Goal: Task Accomplishment & Management: Complete application form

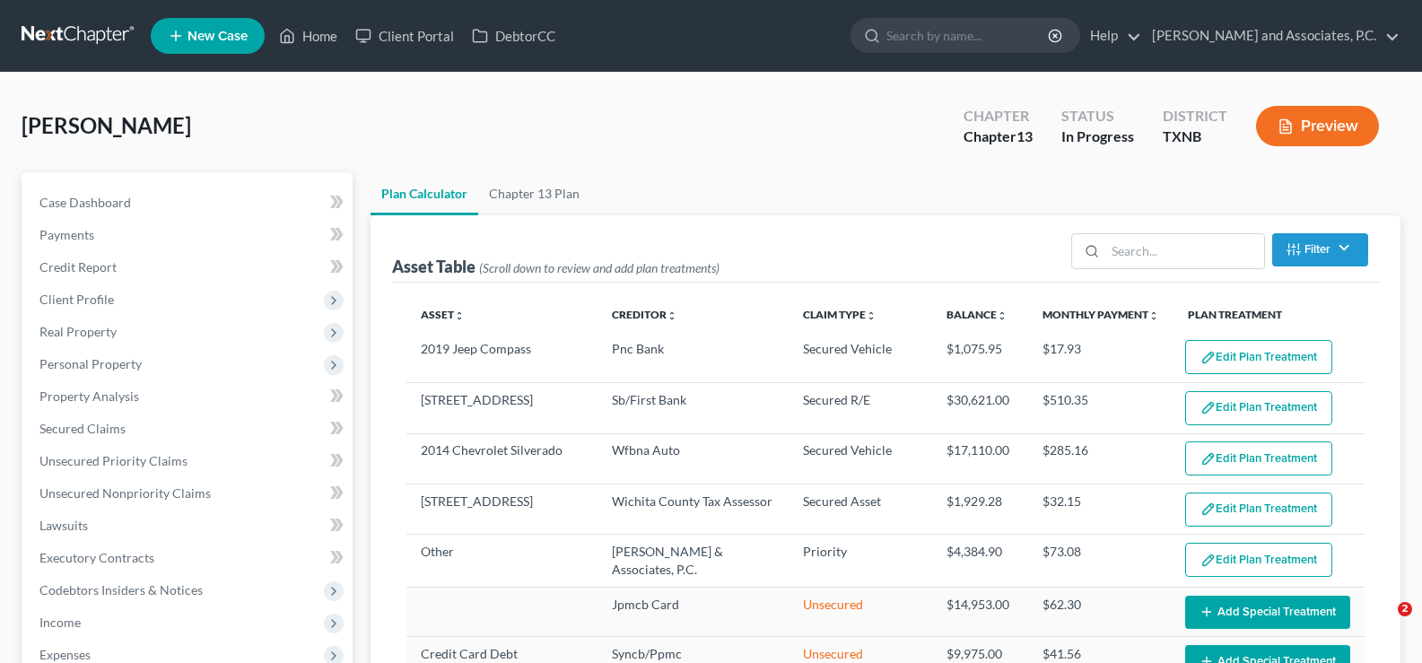
select select "59"
click at [292, 35] on icon at bounding box center [287, 36] width 16 height 22
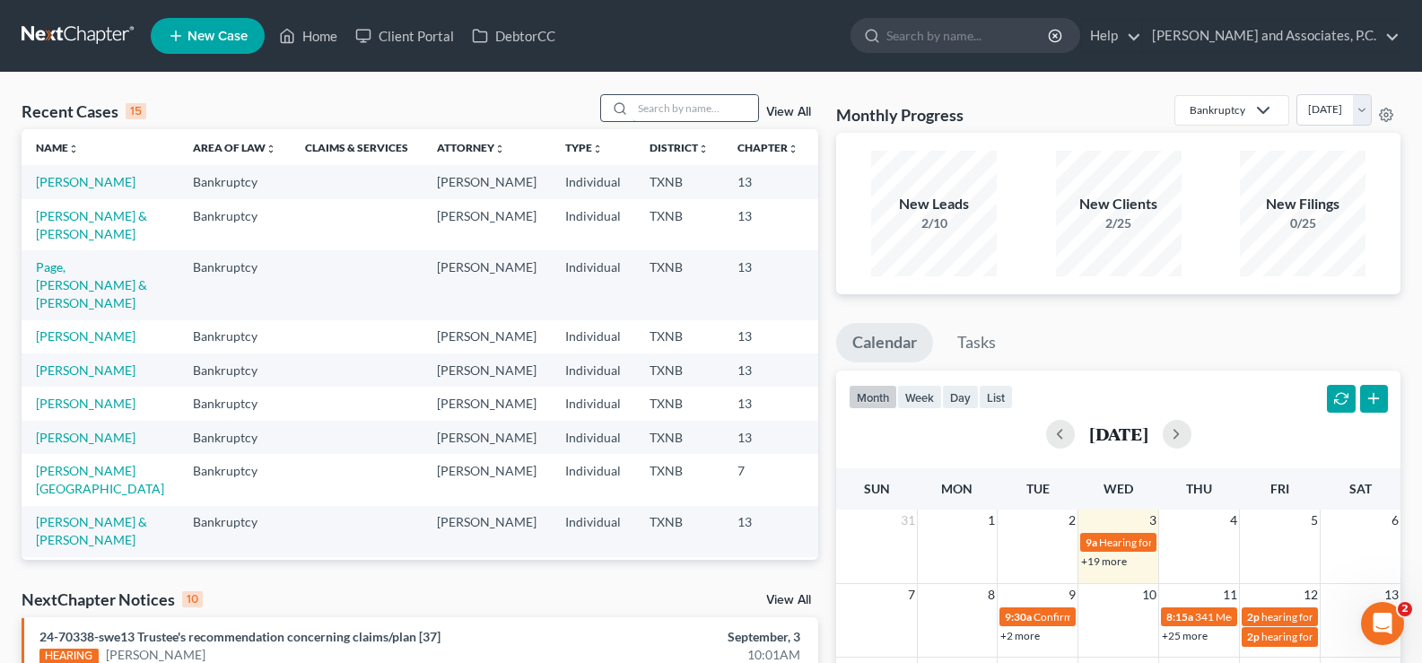
click at [683, 108] on input "search" at bounding box center [695, 108] width 126 height 26
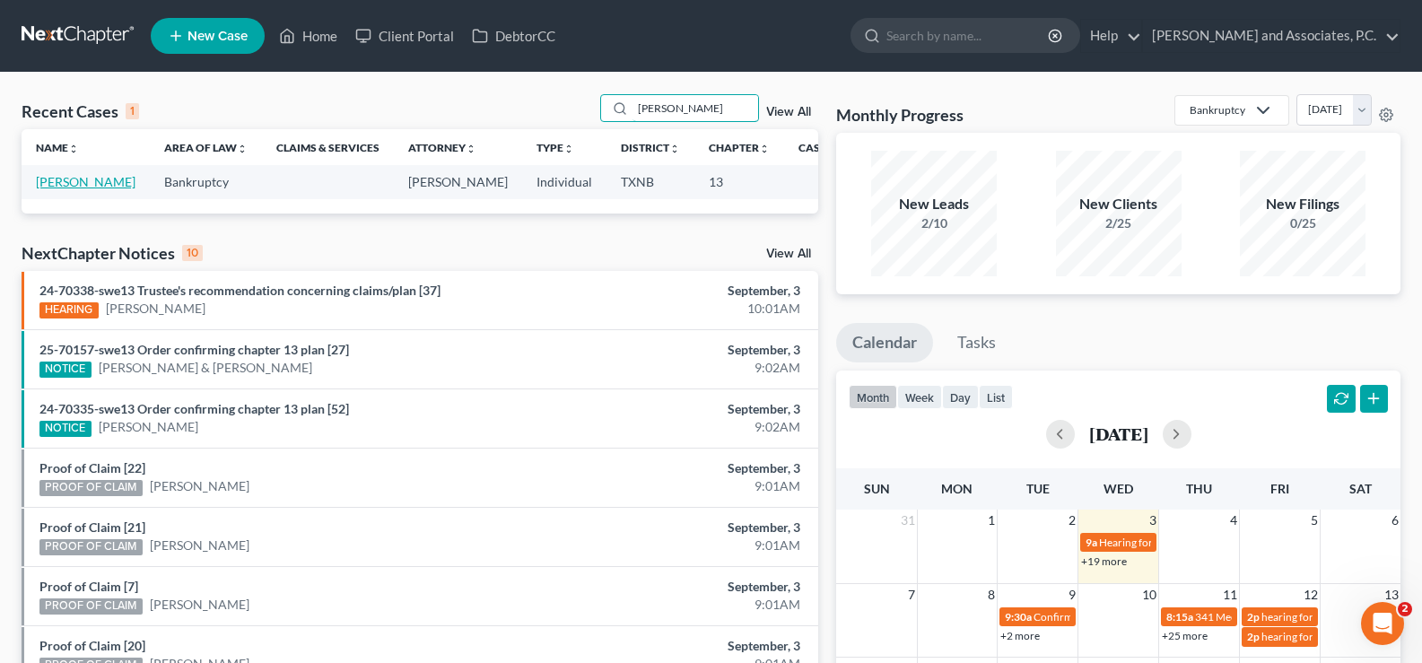
type input "[PERSON_NAME]"
click at [62, 189] on link "[PERSON_NAME]" at bounding box center [86, 181] width 100 height 15
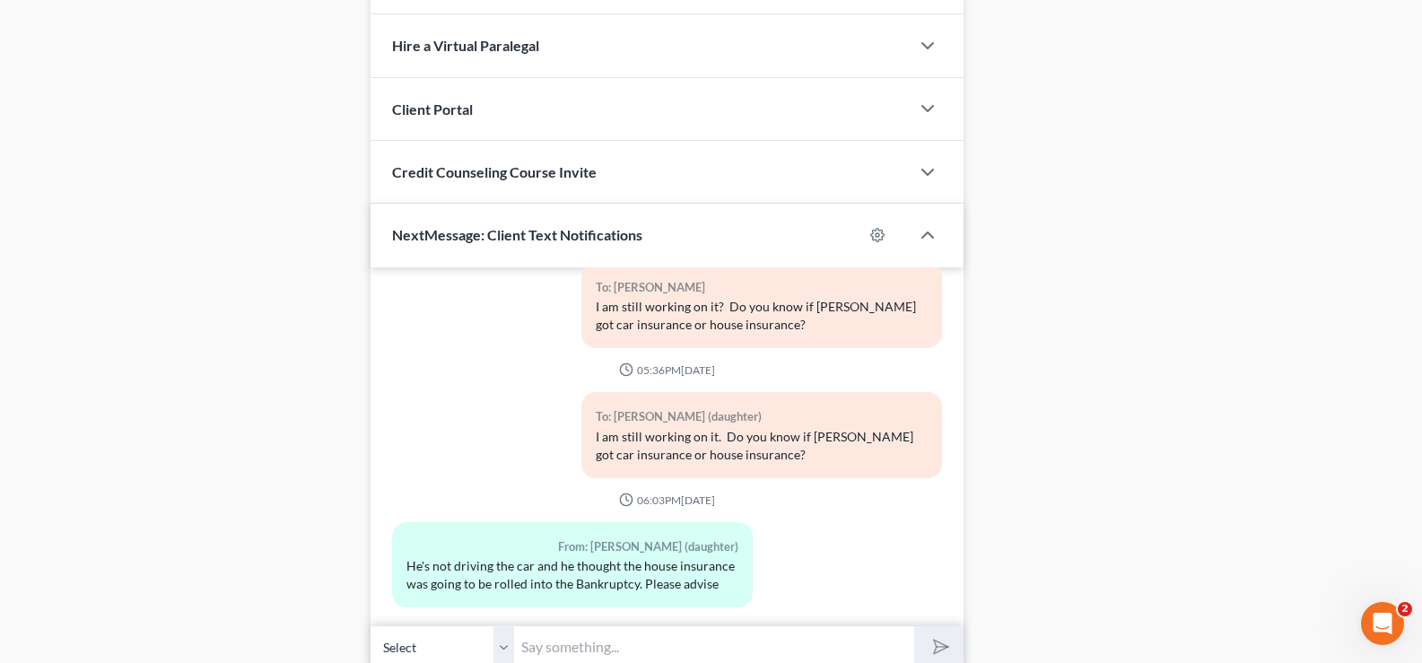
scroll to position [1509, 0]
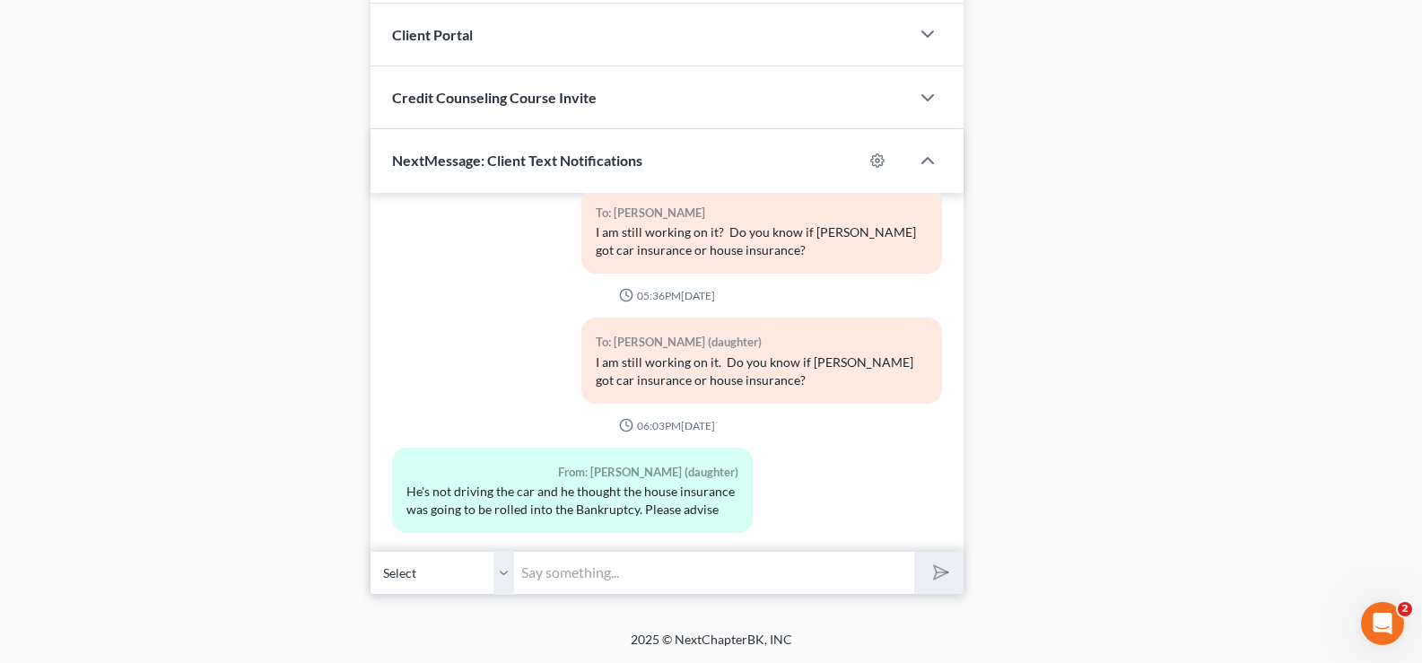
click at [612, 578] on input "text" at bounding box center [714, 573] width 400 height 44
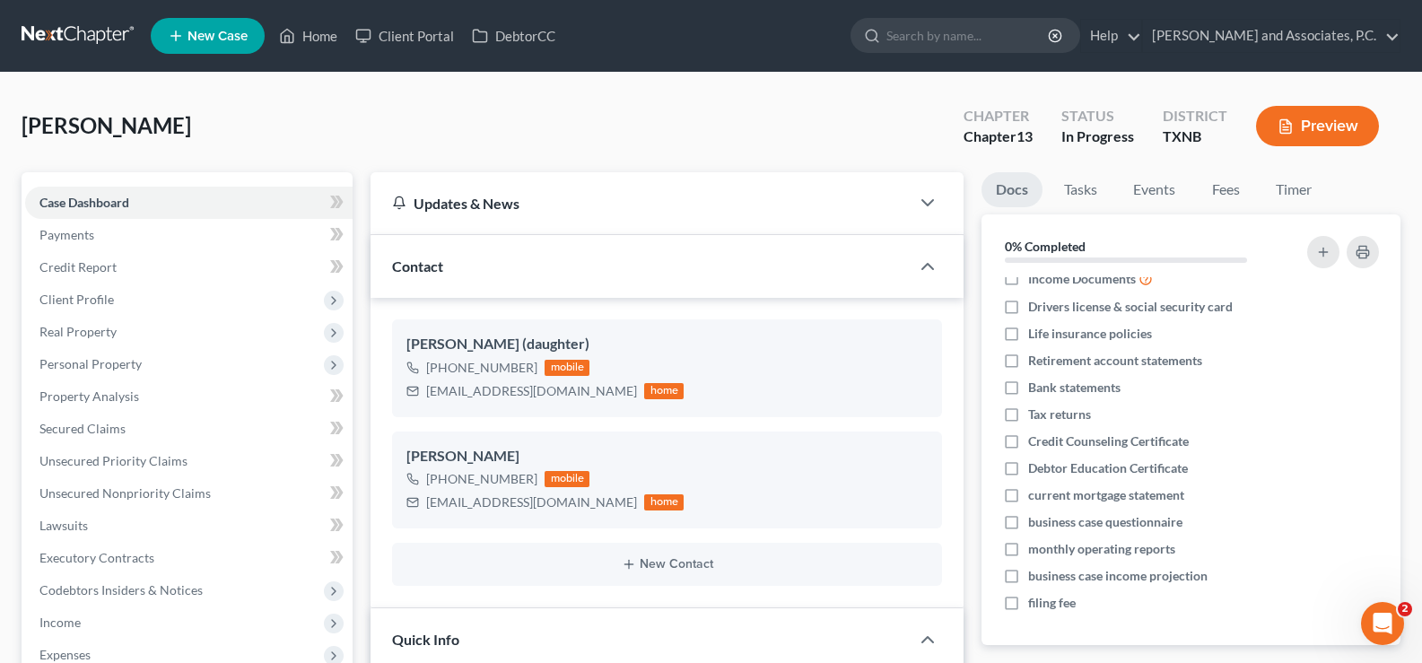
scroll to position [0, 0]
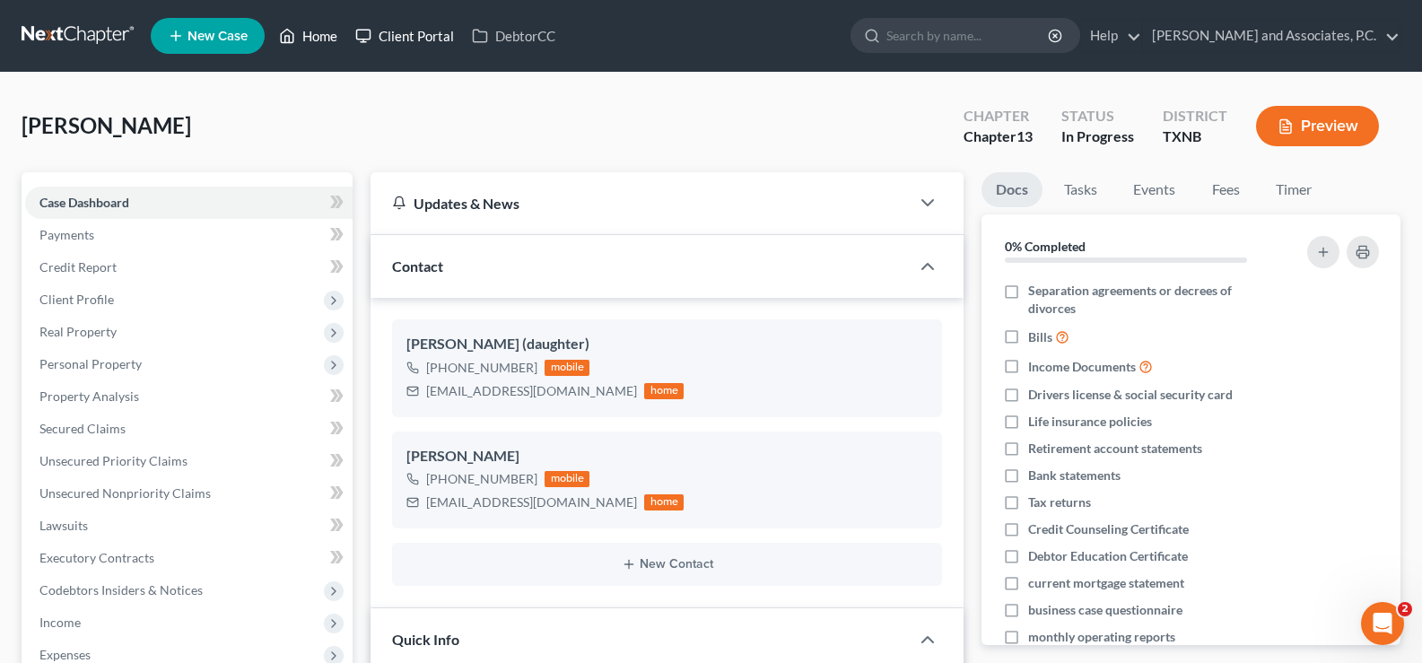
drag, startPoint x: 318, startPoint y: 35, endPoint x: 379, endPoint y: 43, distance: 62.4
click at [320, 35] on link "Home" at bounding box center [308, 36] width 76 height 32
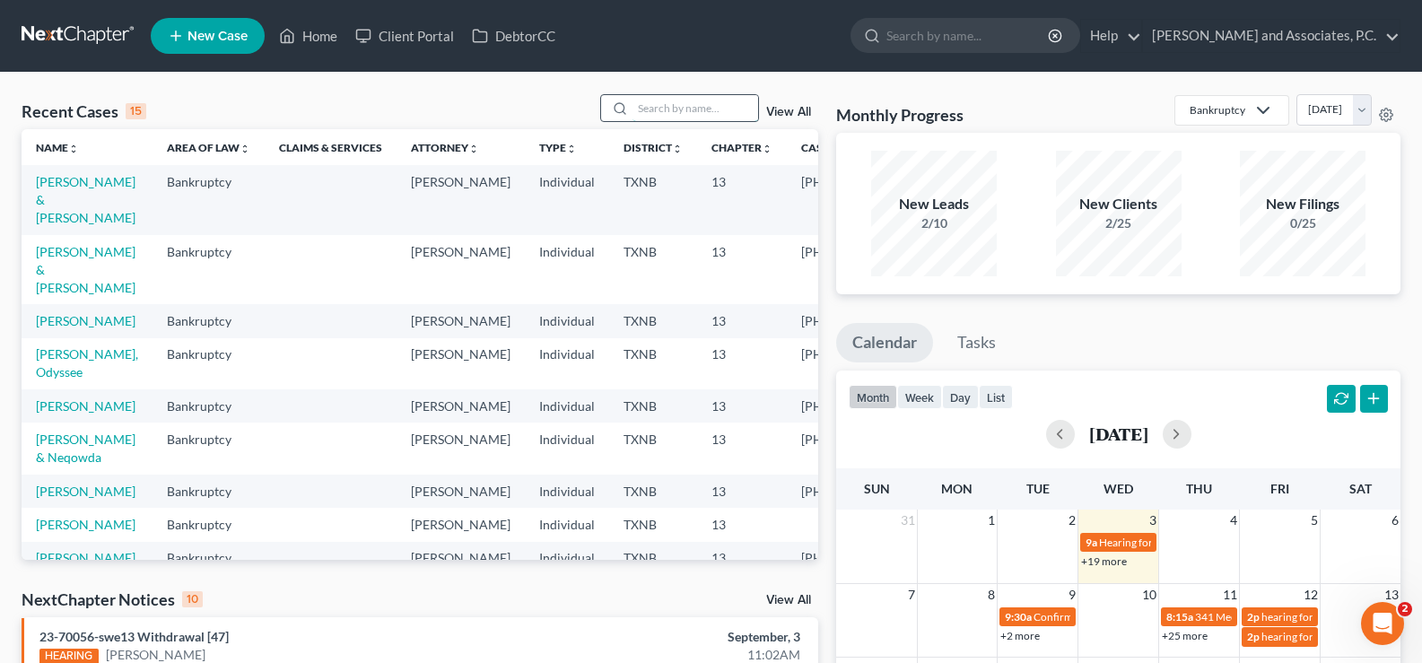
click at [674, 109] on input "search" at bounding box center [695, 108] width 126 height 26
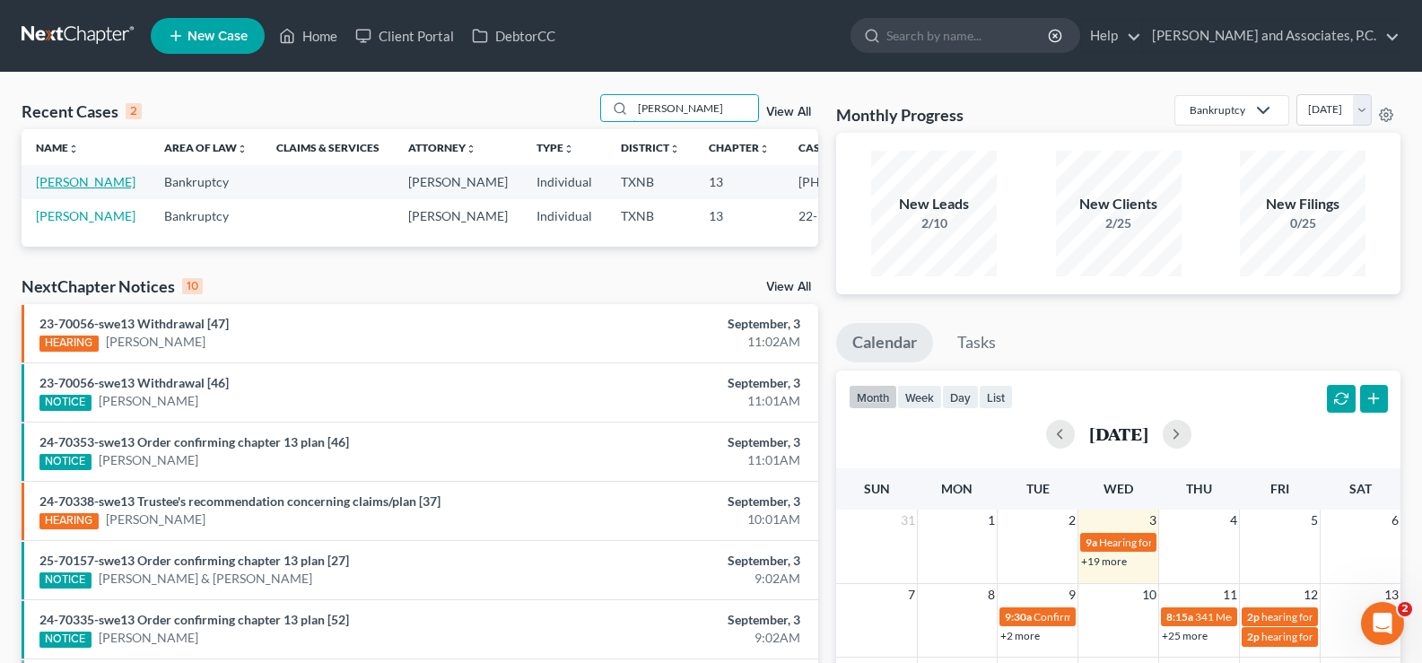
type input "[PERSON_NAME]"
click at [55, 189] on link "[PERSON_NAME]" at bounding box center [86, 181] width 100 height 15
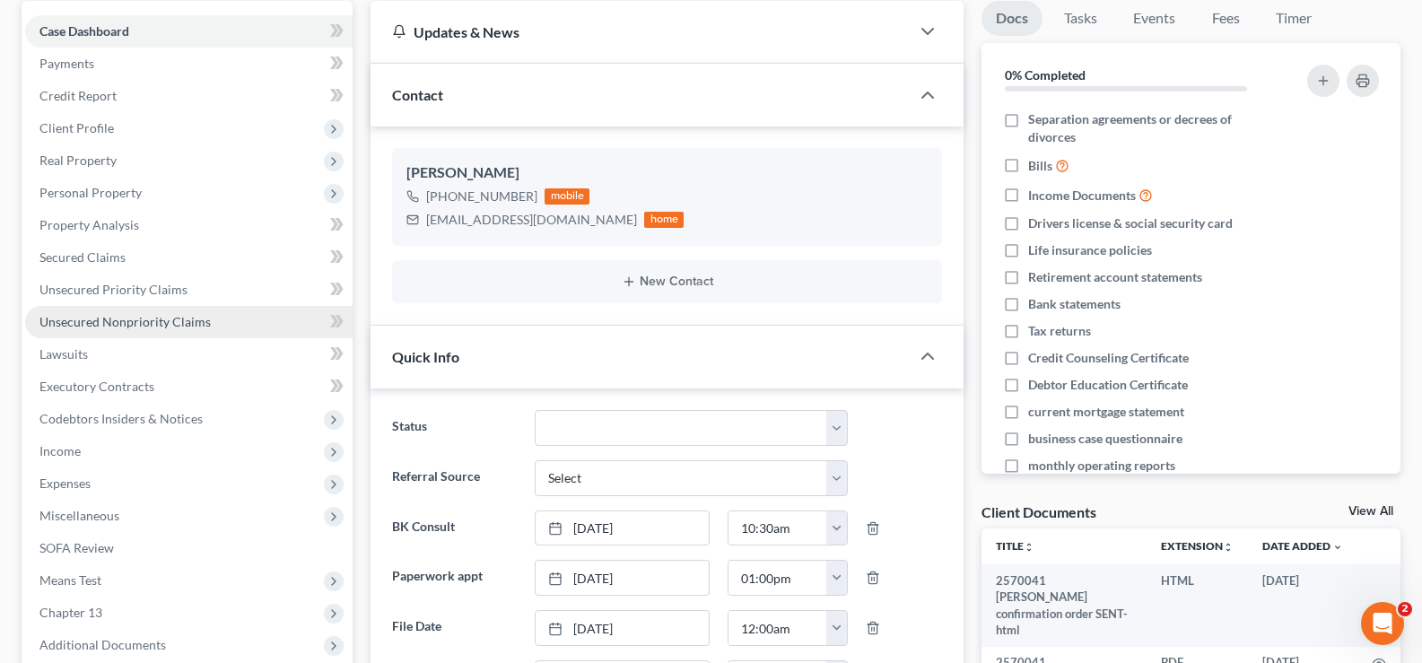
scroll to position [179, 0]
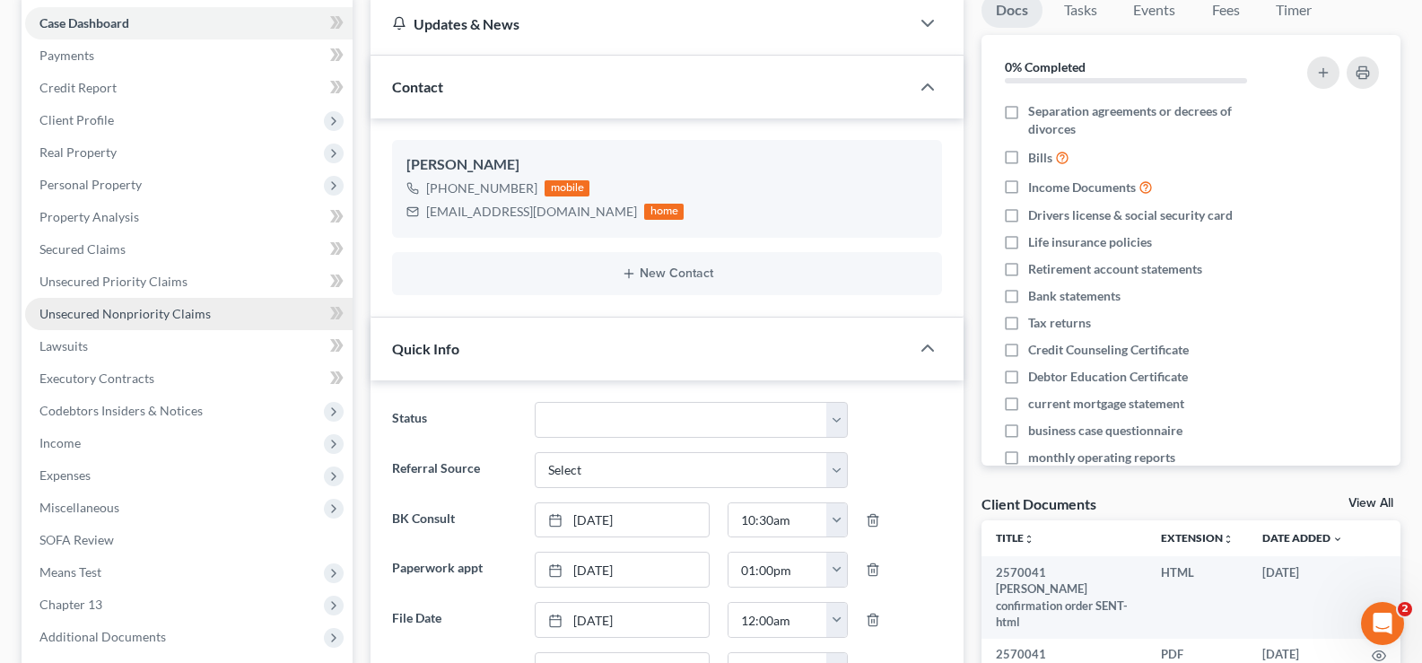
click at [146, 306] on span "Unsecured Nonpriority Claims" at bounding box center [124, 313] width 171 height 15
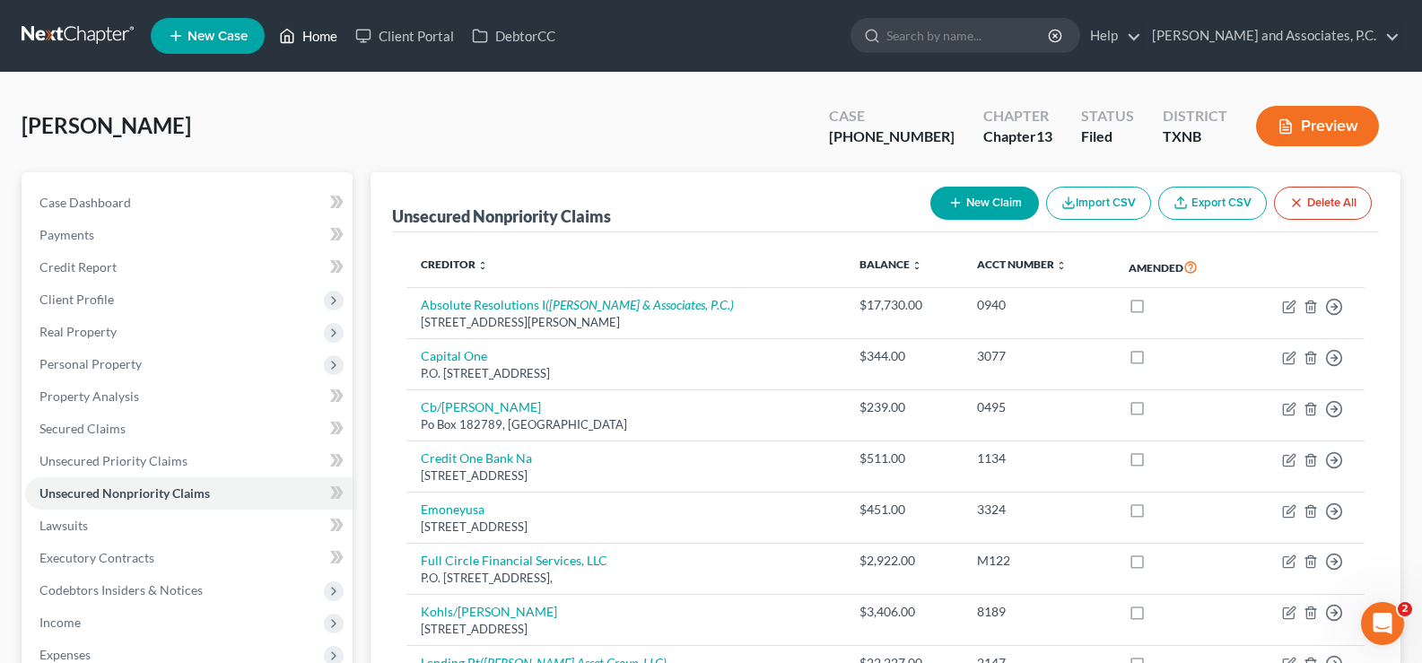
click at [316, 36] on link "Home" at bounding box center [308, 36] width 76 height 32
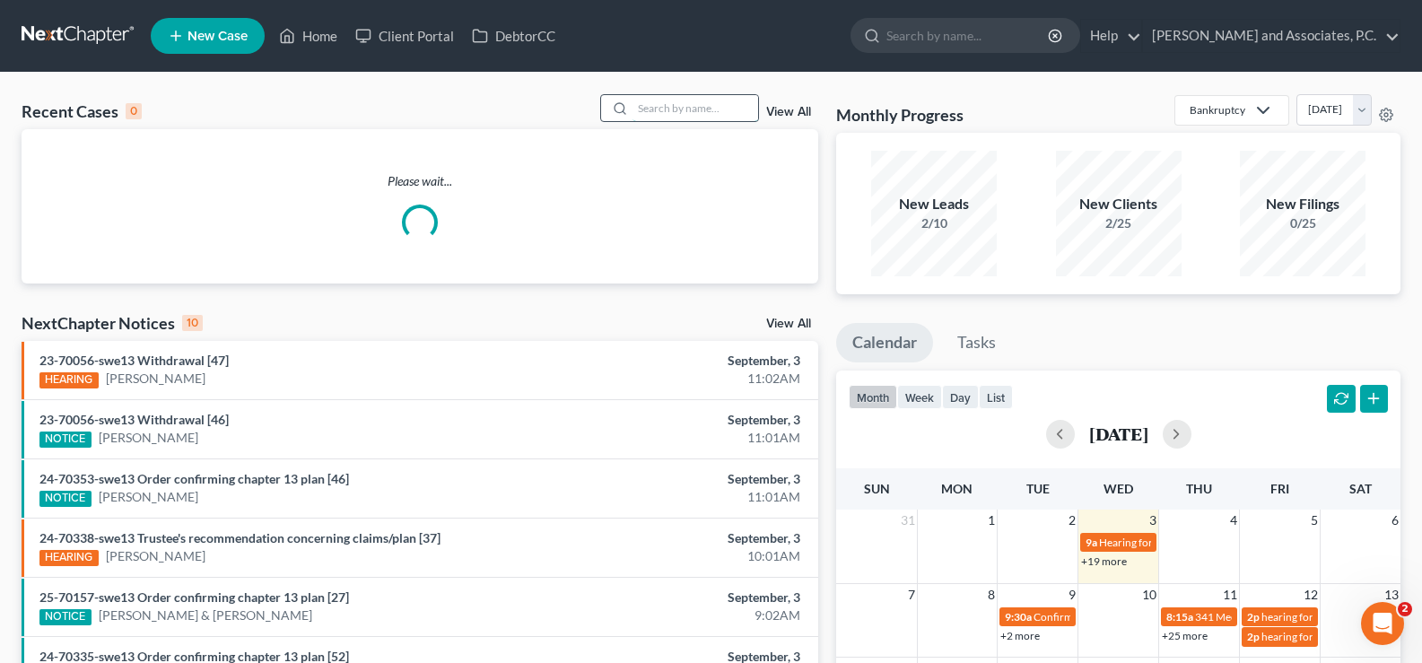
click at [639, 105] on input "search" at bounding box center [695, 108] width 126 height 26
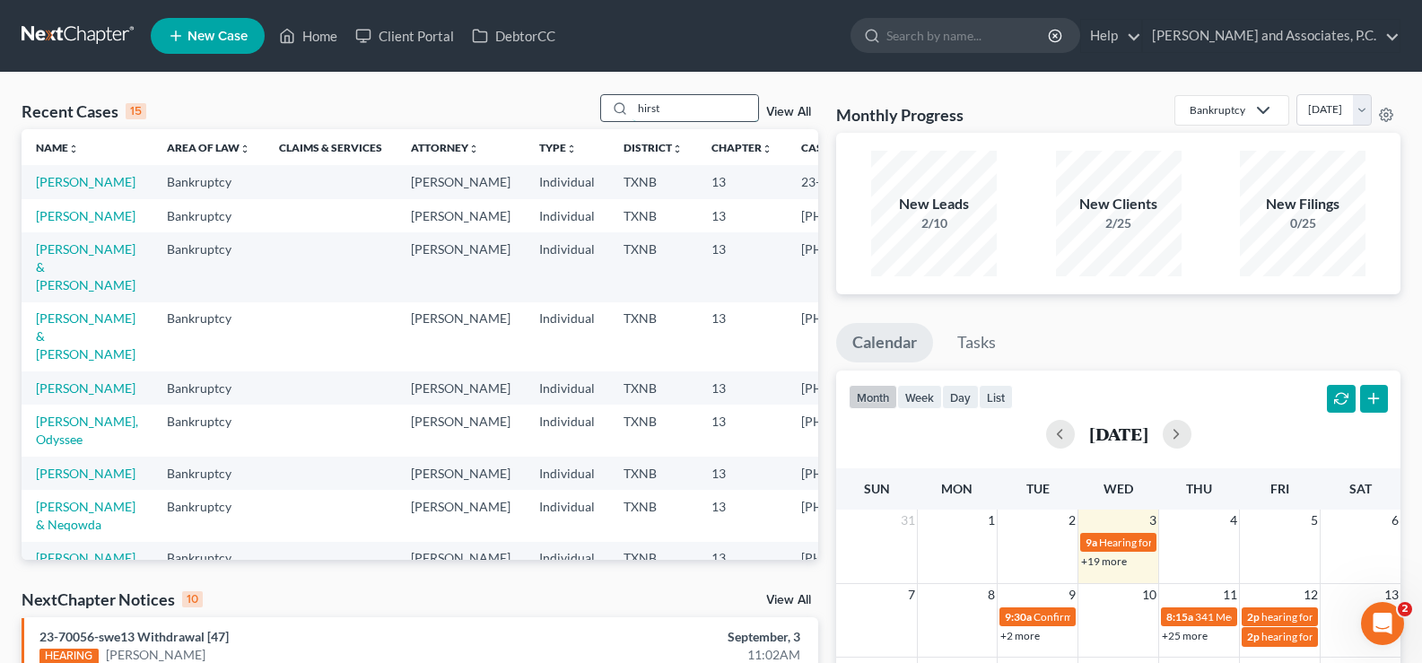
type input "hirst"
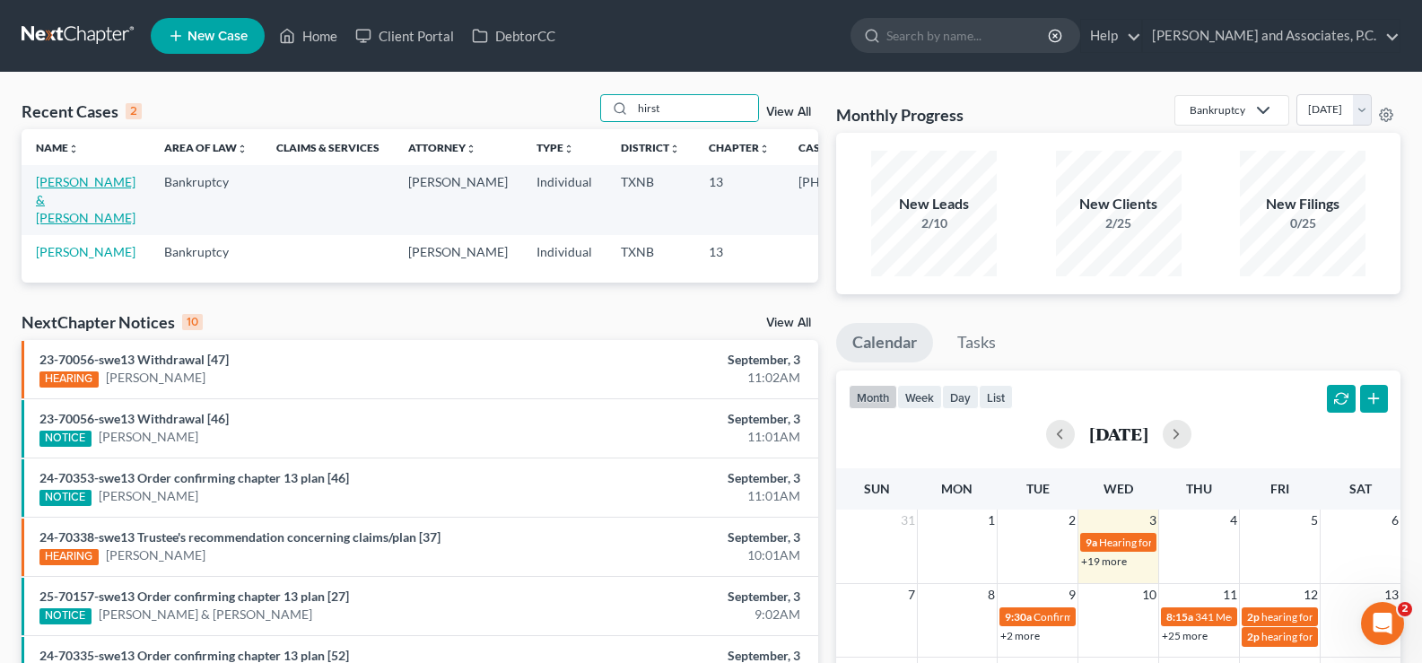
click at [57, 202] on link "[PERSON_NAME] & [PERSON_NAME]" at bounding box center [86, 199] width 100 height 51
select select "5"
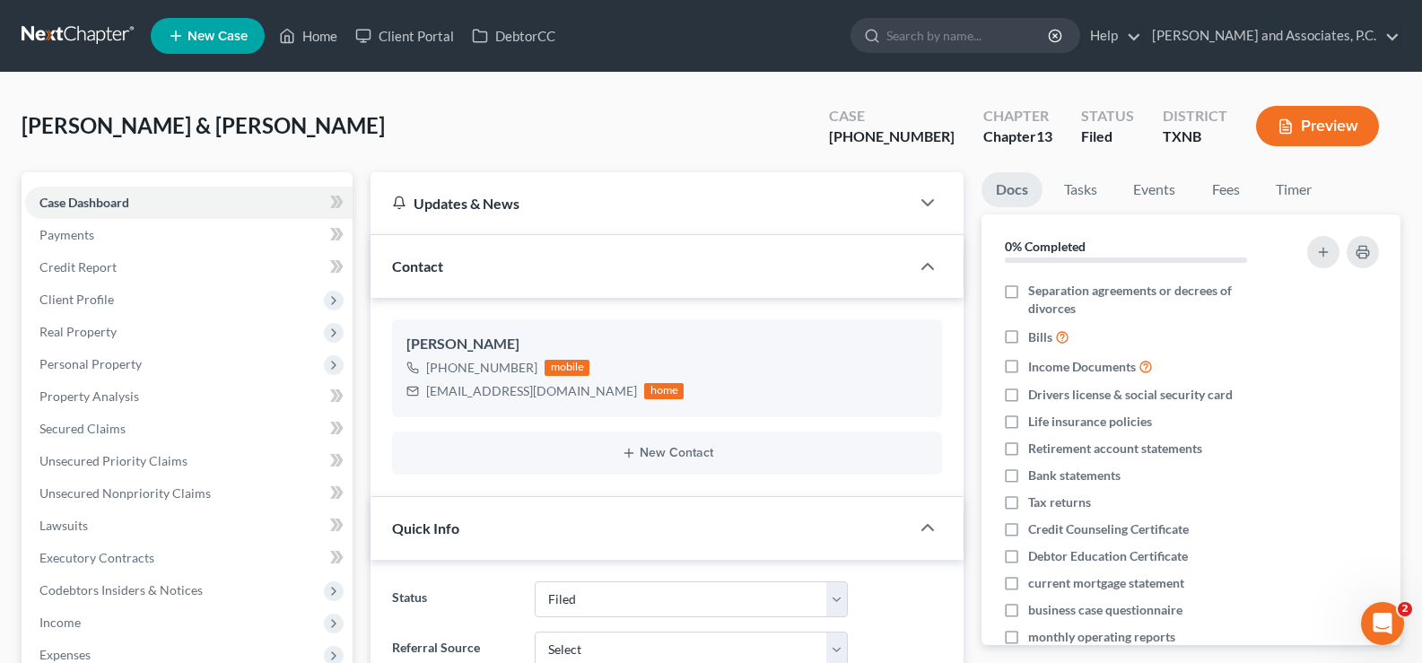
scroll to position [1101, 0]
click at [117, 494] on span "Unsecured Nonpriority Claims" at bounding box center [124, 492] width 171 height 15
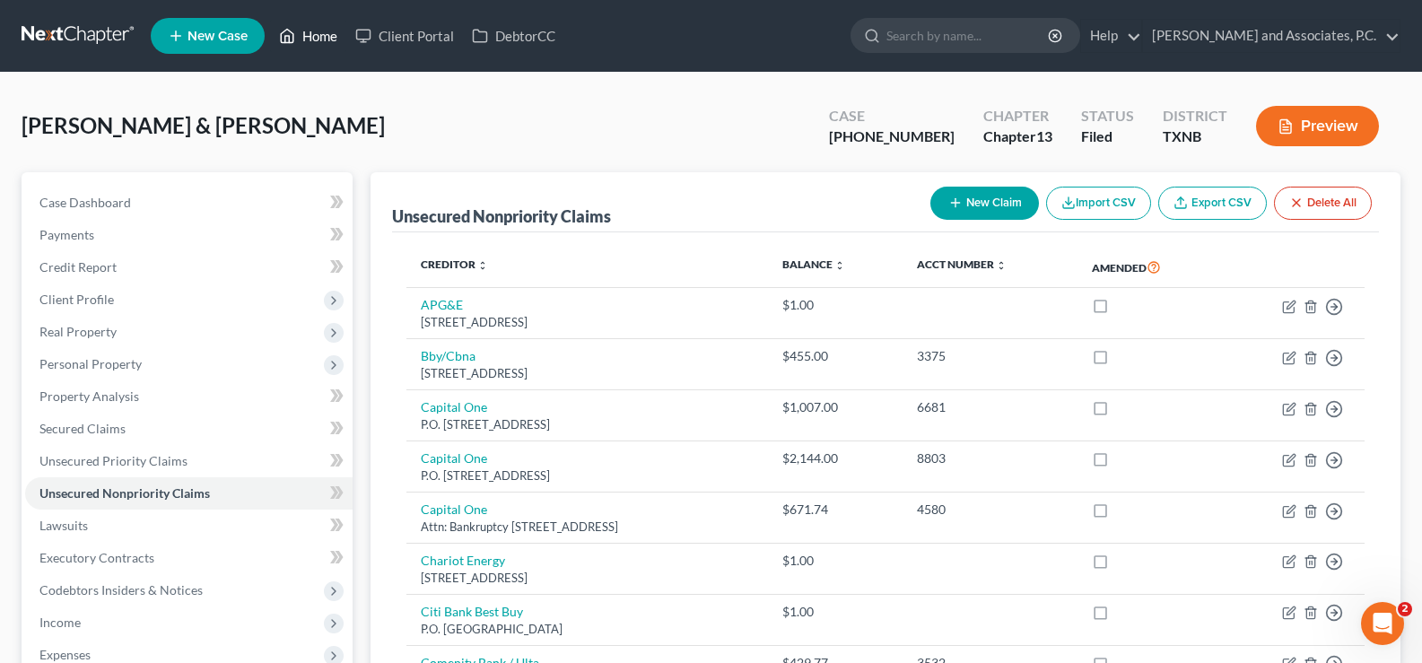
click at [292, 35] on icon at bounding box center [287, 36] width 16 height 22
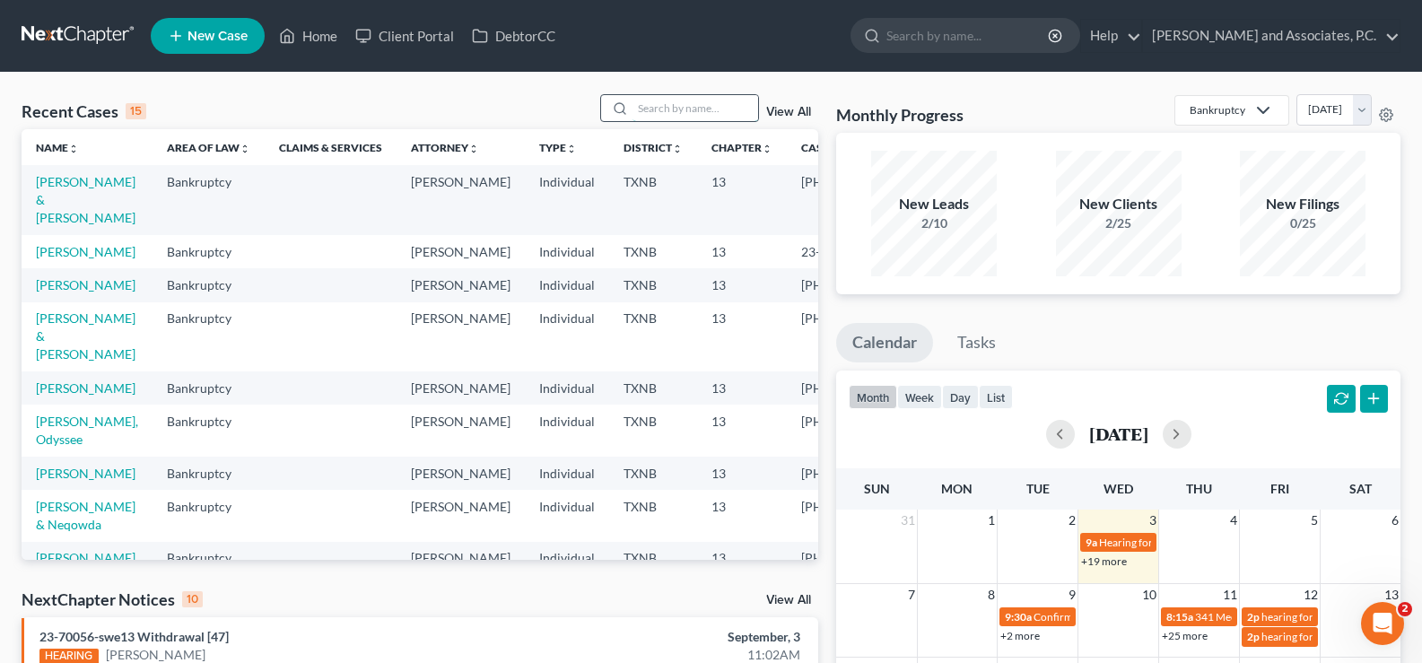
click at [674, 108] on input "search" at bounding box center [695, 108] width 126 height 26
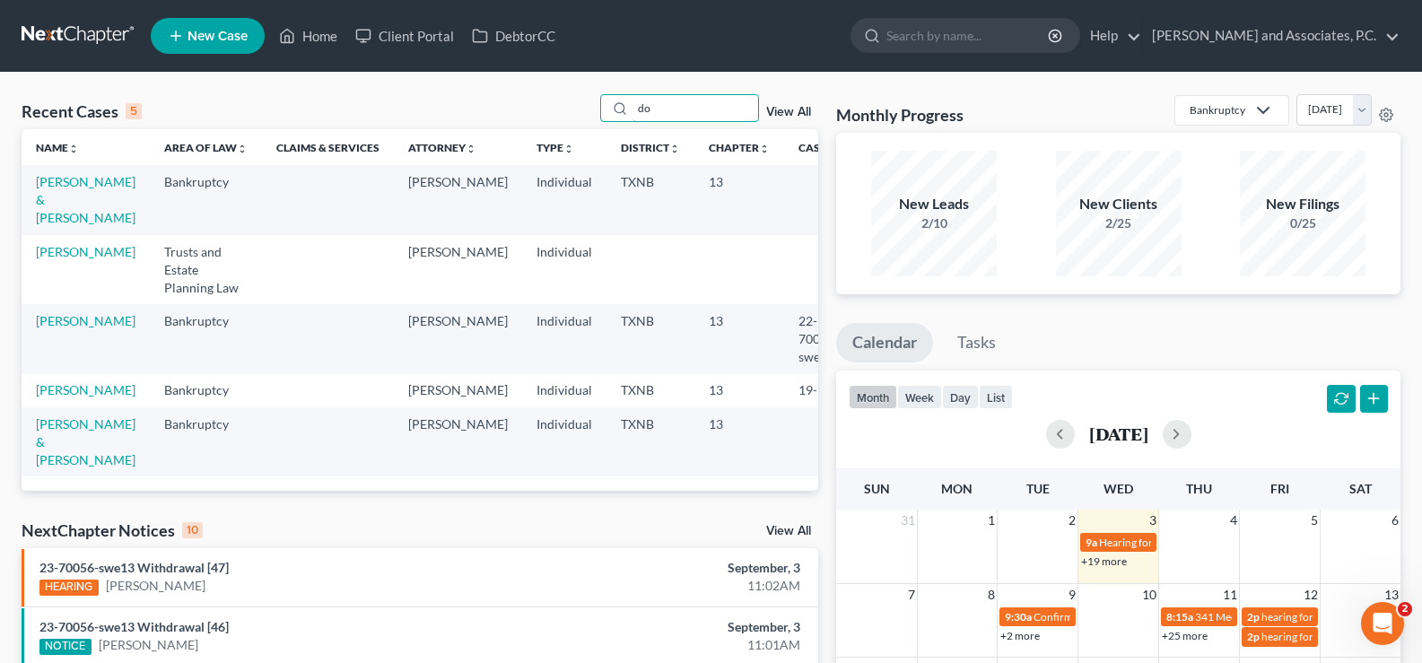
type input "d"
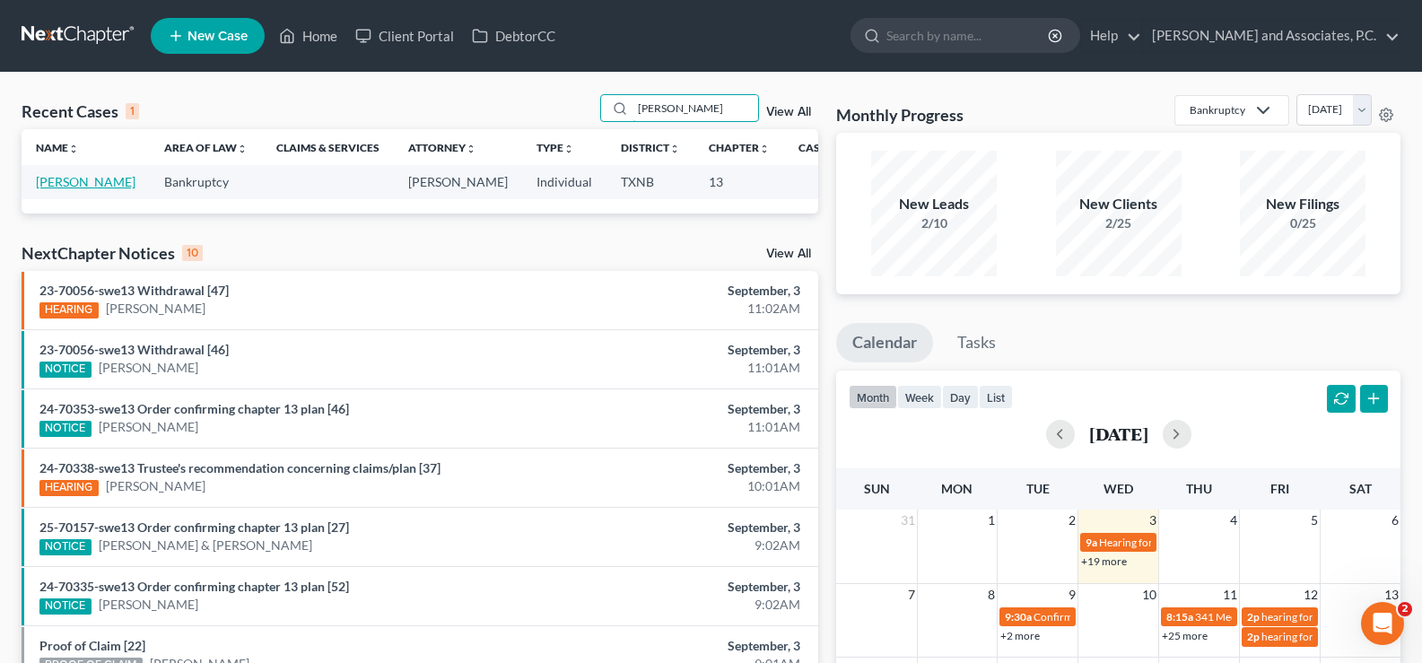
type input "[PERSON_NAME]"
click at [62, 189] on link "[PERSON_NAME]" at bounding box center [86, 181] width 100 height 15
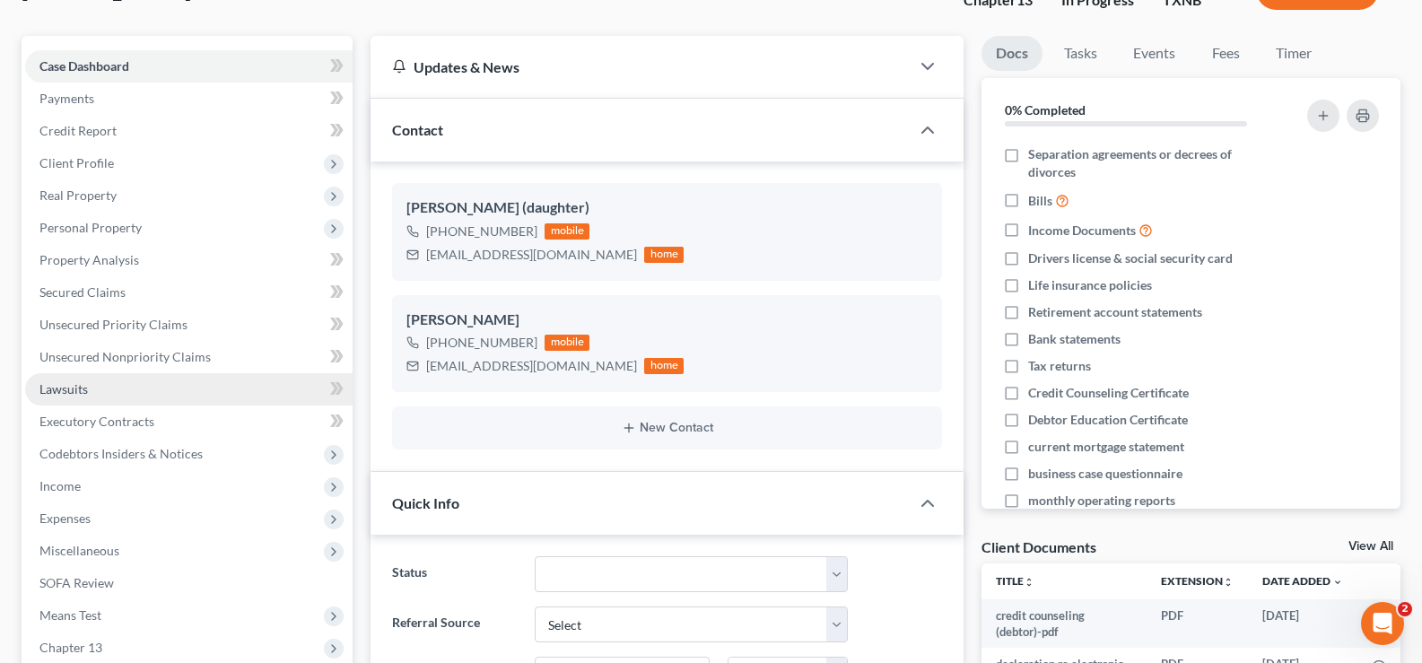
scroll to position [179, 0]
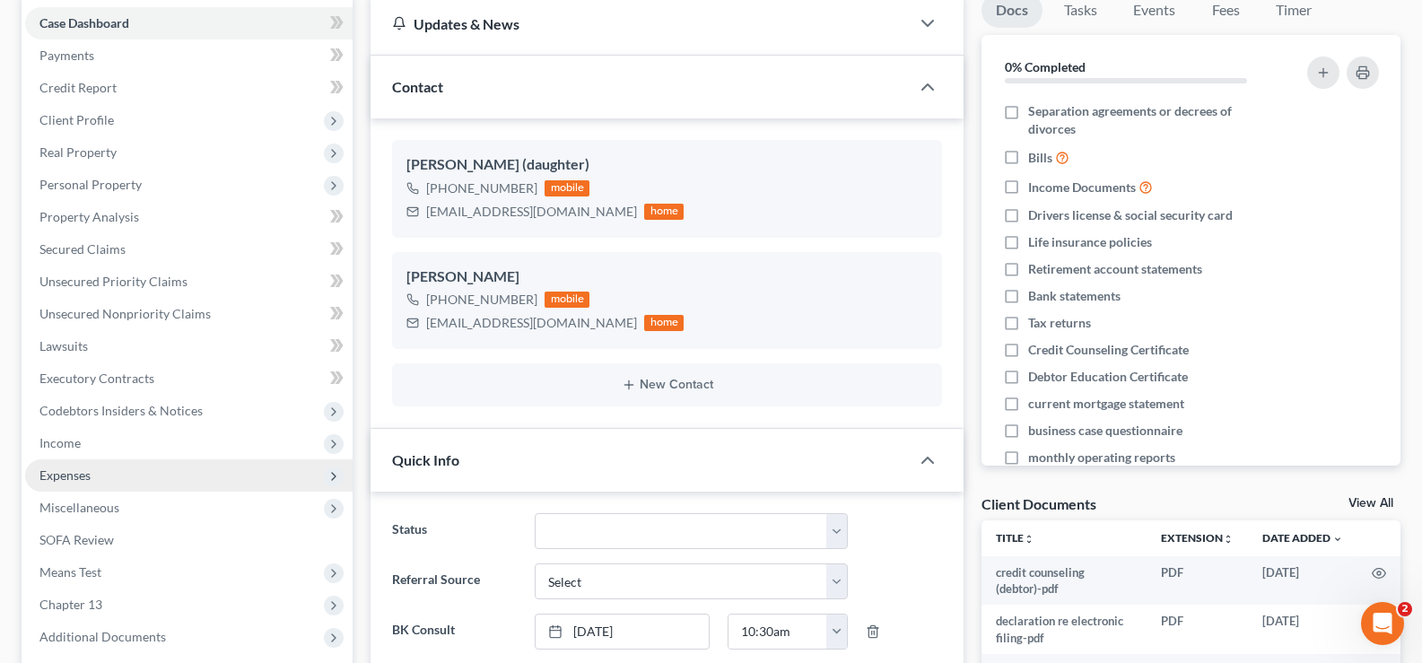
click at [138, 474] on span "Expenses" at bounding box center [188, 475] width 327 height 32
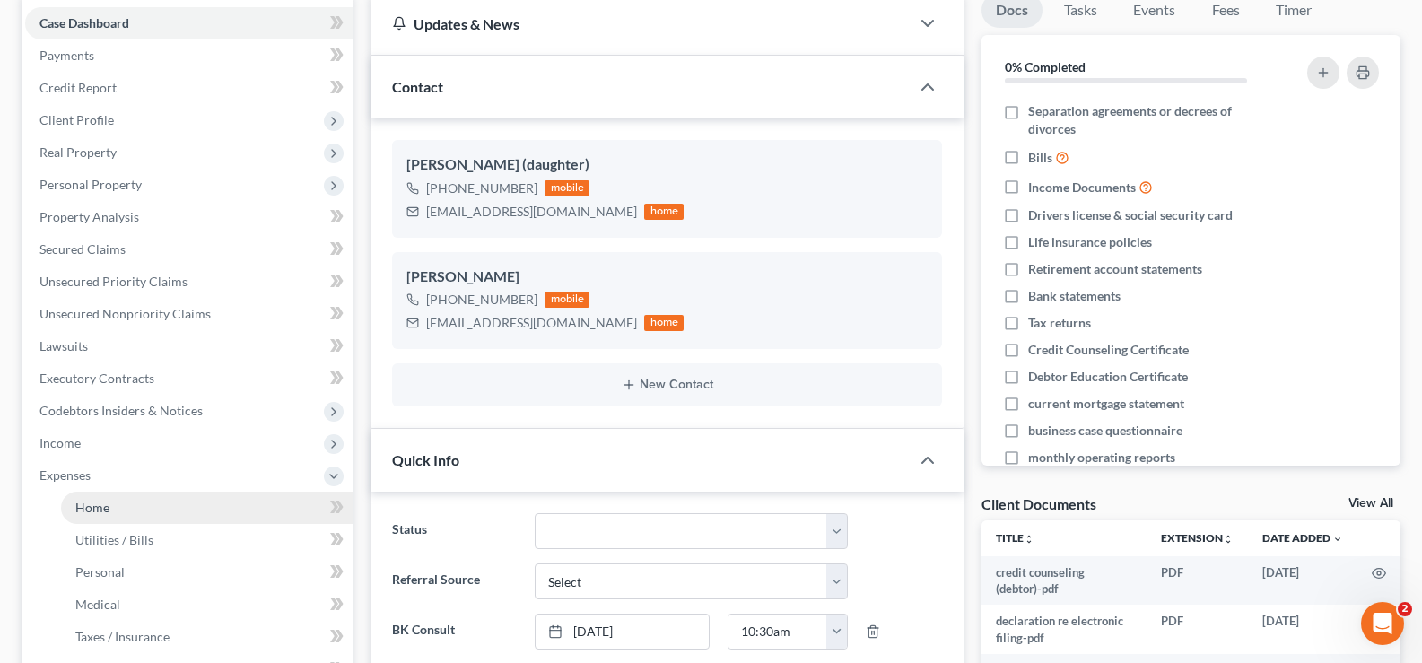
click at [152, 513] on link "Home" at bounding box center [206, 508] width 291 height 32
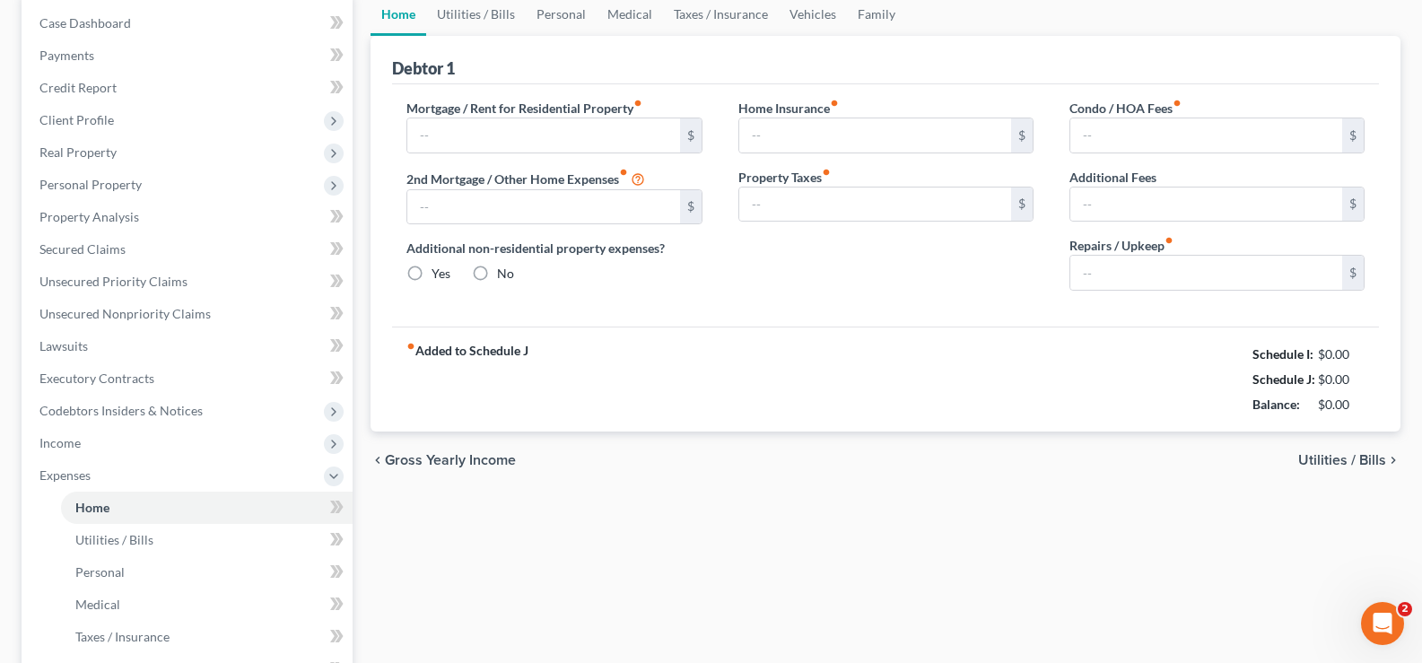
type input "0.00"
radio input "true"
type input "320.00"
type input "160.77"
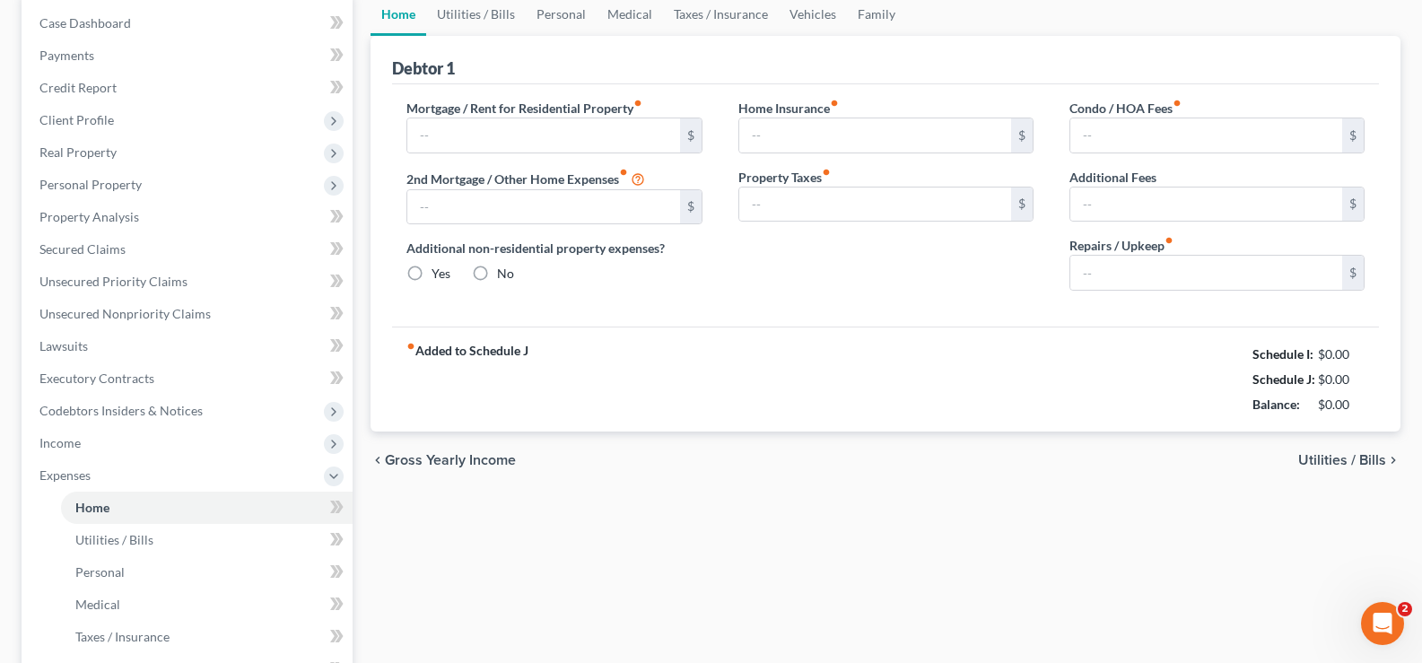
type input "0.00"
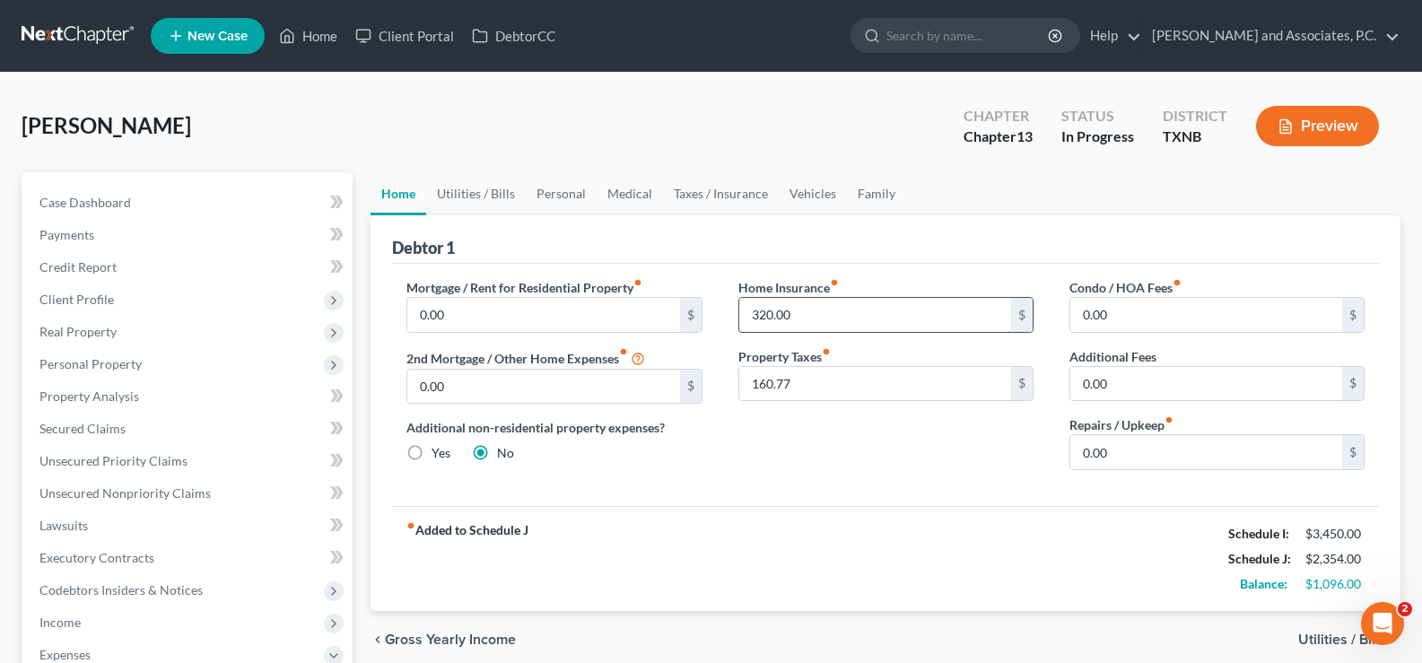
click at [801, 318] on input "320.00" at bounding box center [875, 315] width 272 height 34
type input "525.00"
click at [460, 193] on link "Utilities / Bills" at bounding box center [476, 193] width 100 height 43
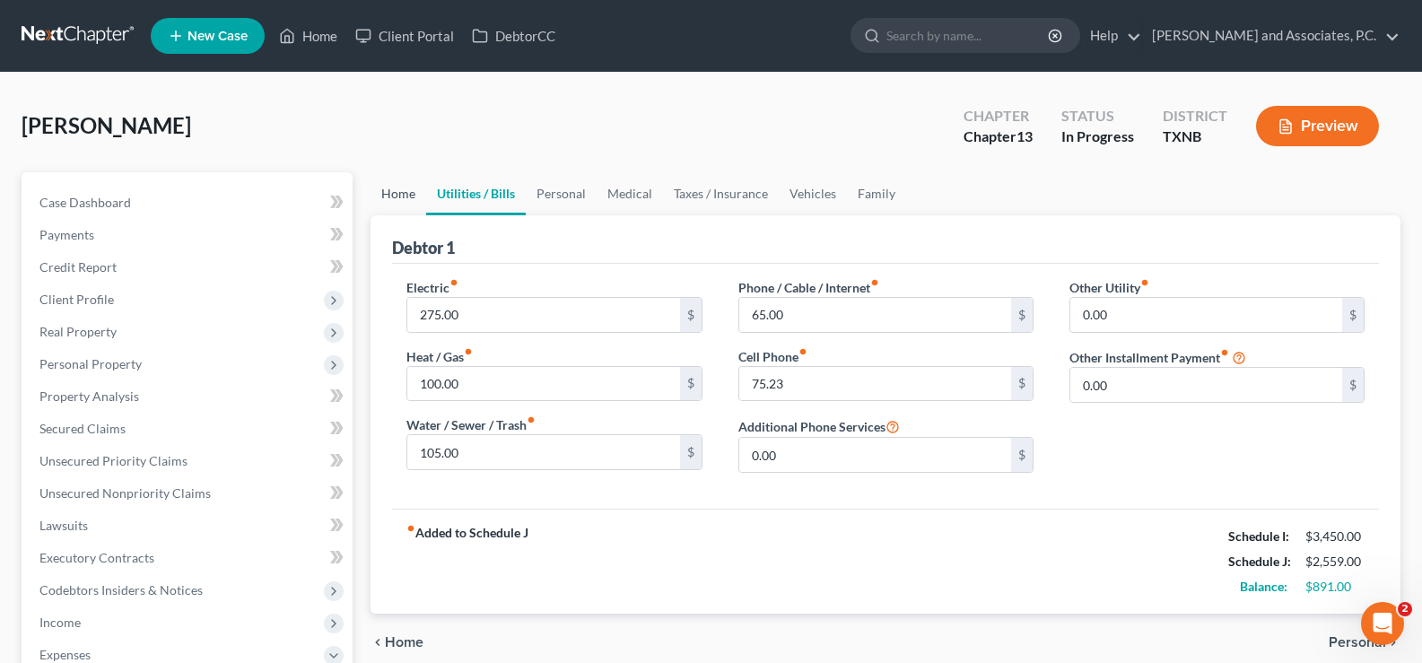
click at [387, 199] on link "Home" at bounding box center [398, 193] width 56 height 43
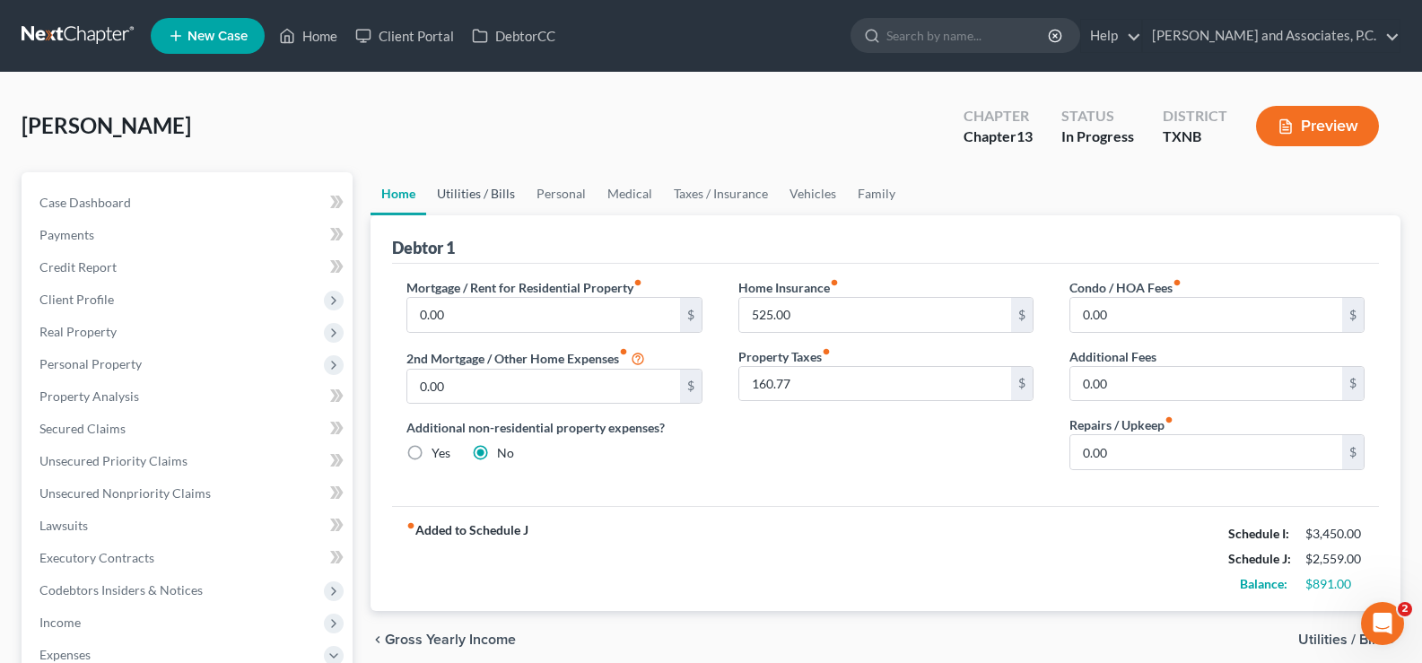
click at [498, 195] on link "Utilities / Bills" at bounding box center [476, 193] width 100 height 43
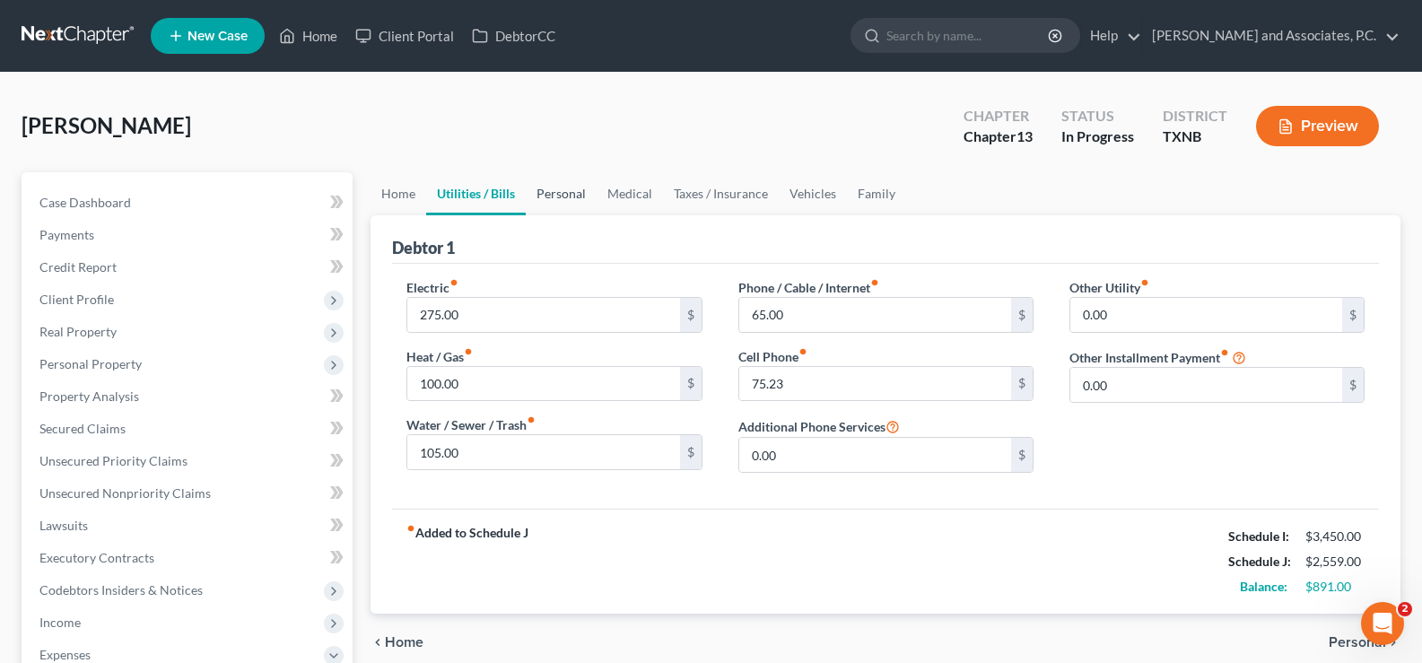
click at [561, 198] on link "Personal" at bounding box center [561, 193] width 71 height 43
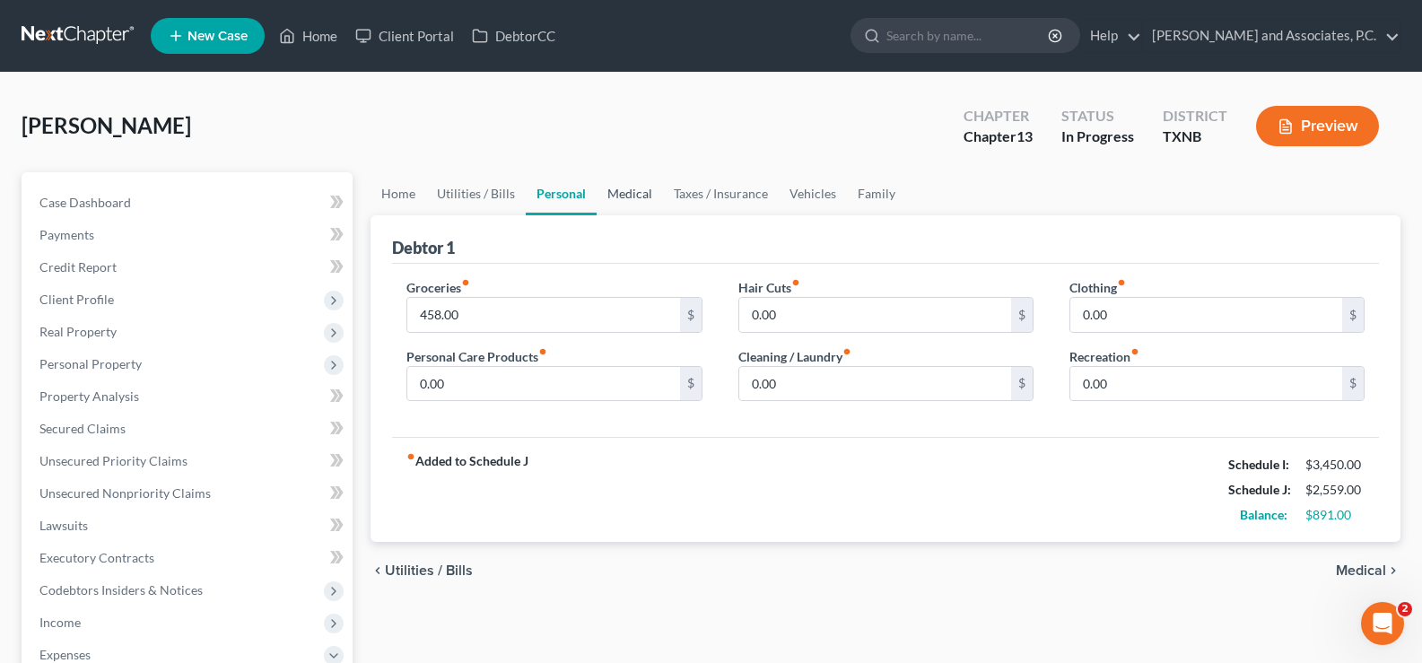
click at [636, 191] on link "Medical" at bounding box center [629, 193] width 66 height 43
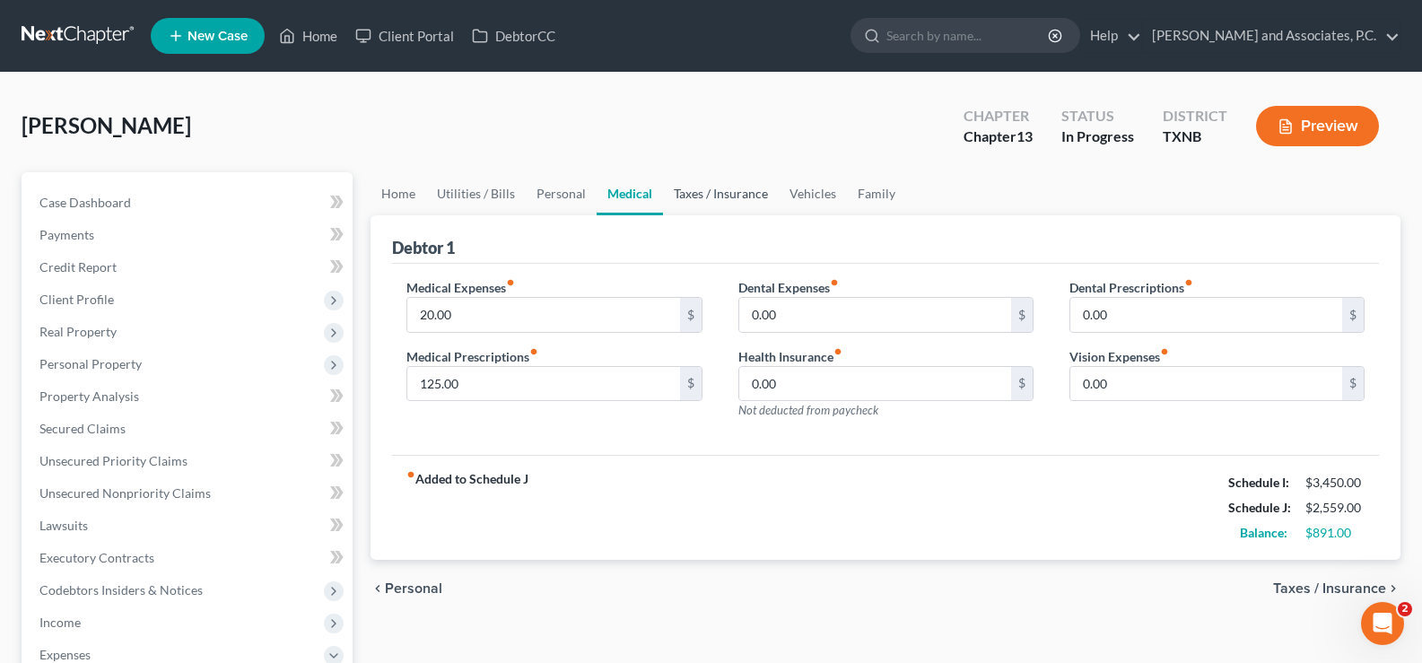
click at [701, 192] on link "Taxes / Insurance" at bounding box center [721, 193] width 116 height 43
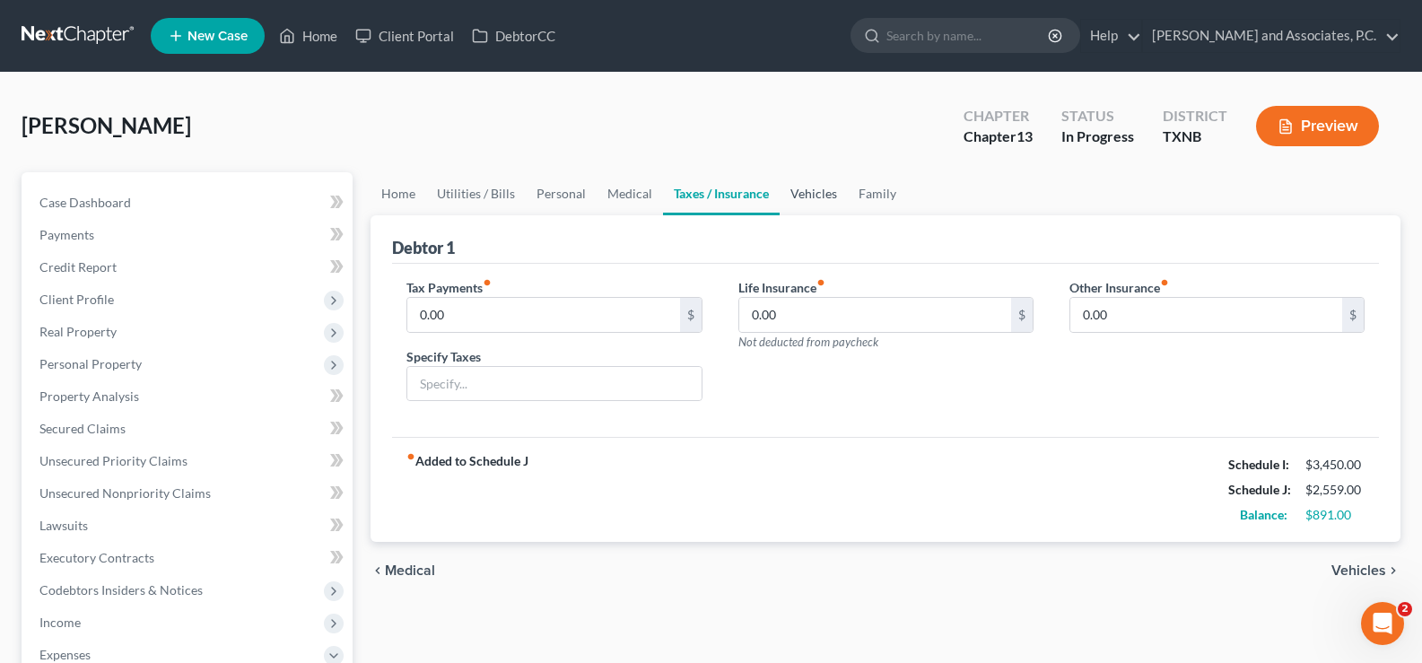
click at [803, 197] on link "Vehicles" at bounding box center [813, 193] width 68 height 43
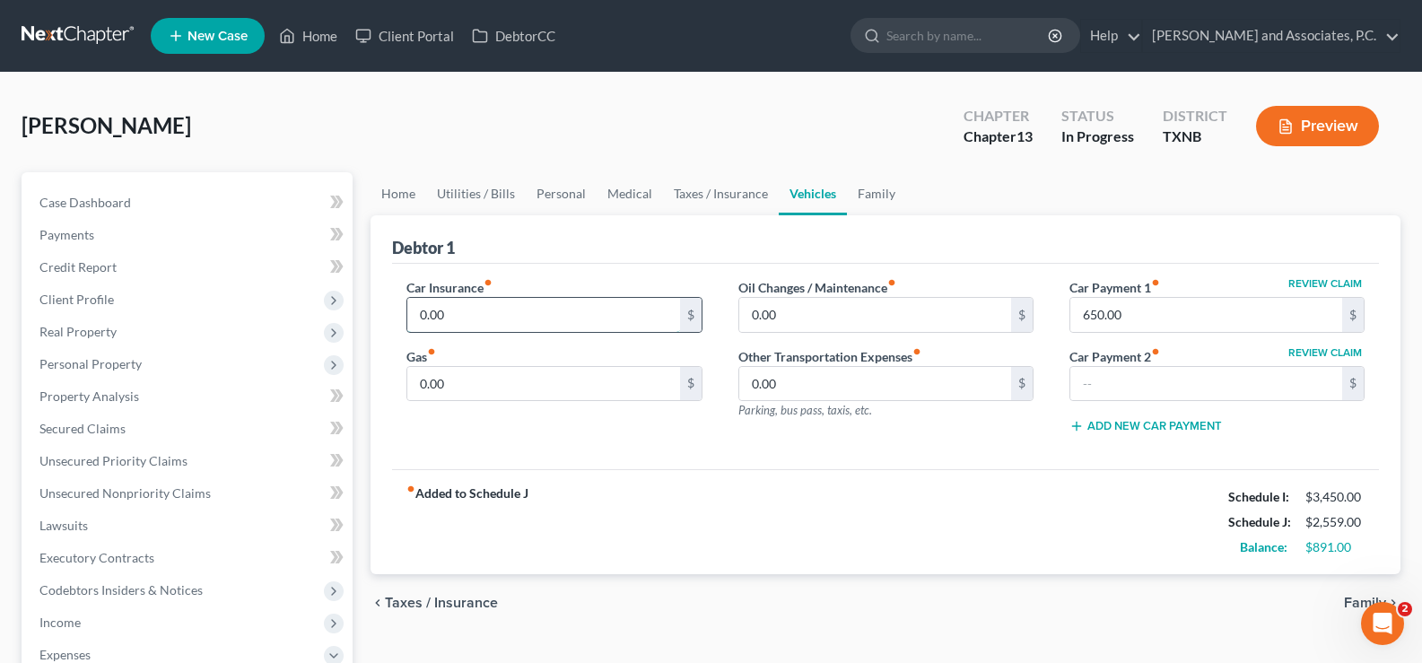
click at [501, 320] on input "0.00" at bounding box center [543, 315] width 272 height 34
click at [505, 385] on input "0.00" at bounding box center [543, 384] width 272 height 34
type input "50.00"
click at [503, 314] on input "0.00" at bounding box center [543, 315] width 272 height 34
click at [873, 193] on link "Family" at bounding box center [876, 193] width 59 height 43
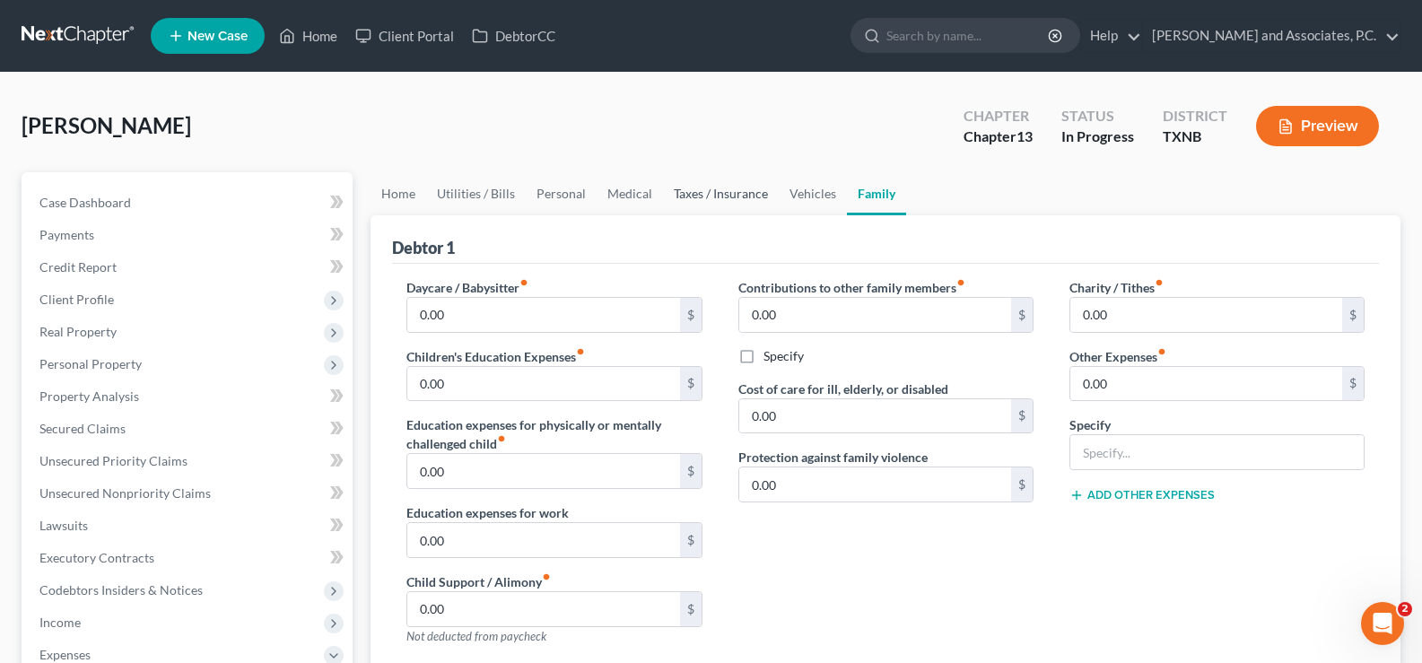
click at [726, 194] on link "Taxes / Insurance" at bounding box center [721, 193] width 116 height 43
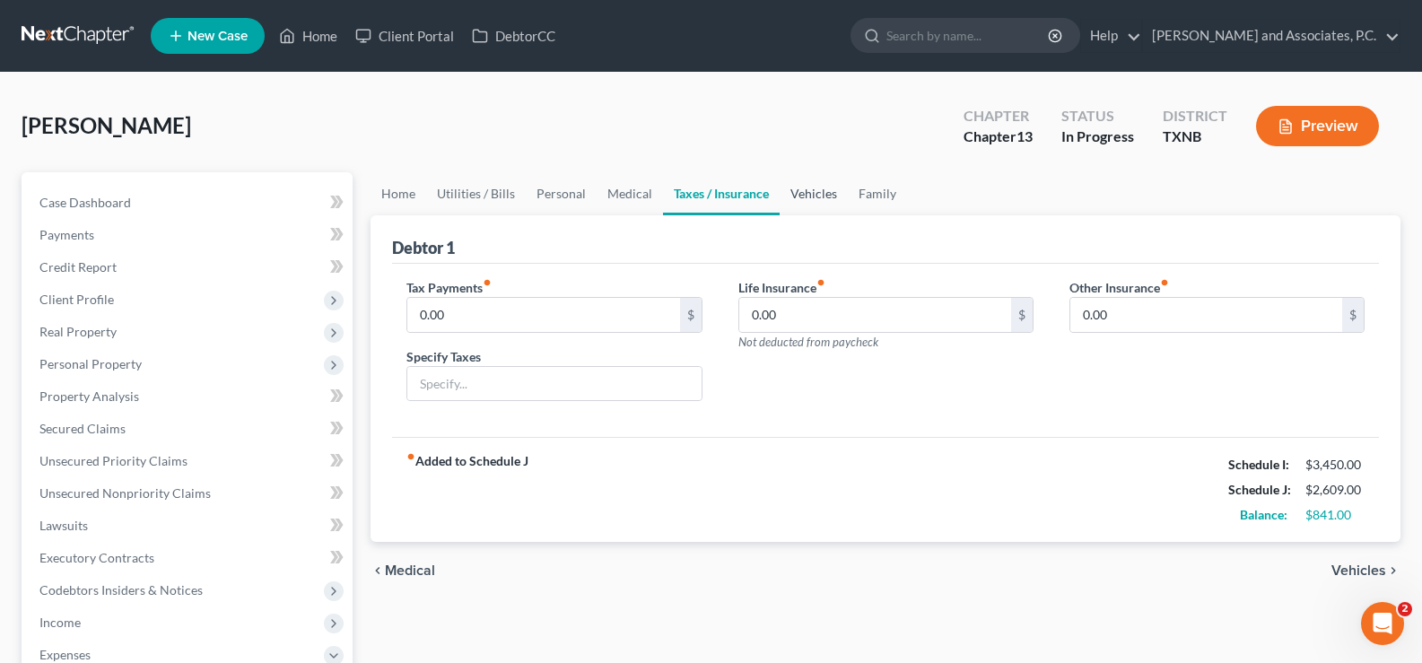
click at [808, 197] on link "Vehicles" at bounding box center [813, 193] width 68 height 43
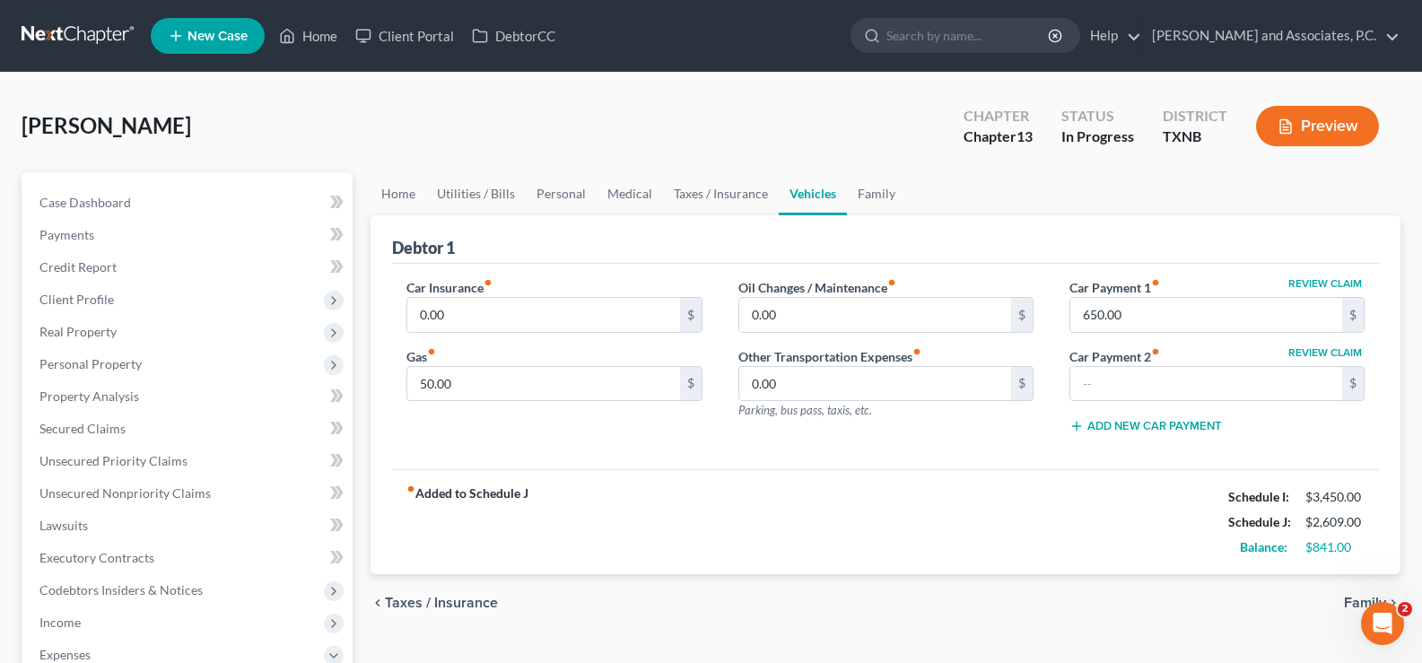
click at [491, 294] on label "Car Insurance fiber_manual_record" at bounding box center [449, 287] width 86 height 19
click at [489, 306] on input "0.00" at bounding box center [543, 315] width 272 height 34
type input "100.00"
click at [405, 194] on link "Home" at bounding box center [398, 193] width 56 height 43
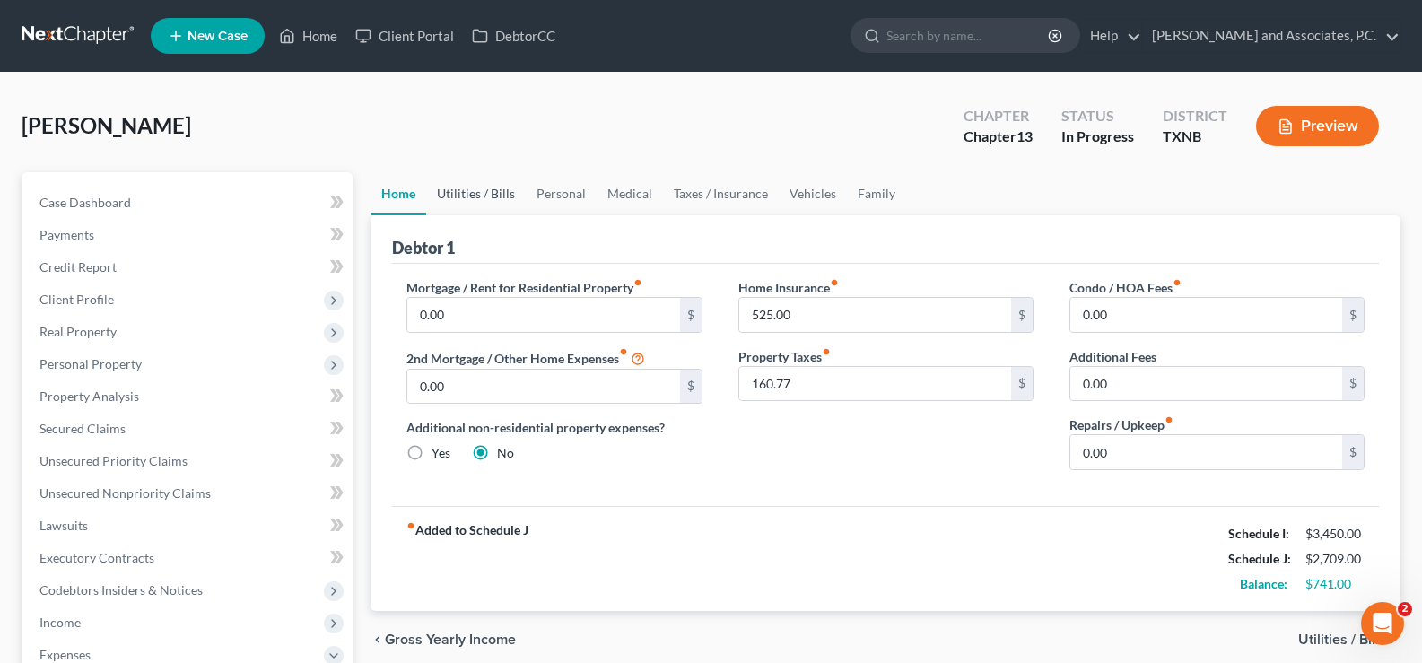
click at [483, 193] on link "Utilities / Bills" at bounding box center [476, 193] width 100 height 43
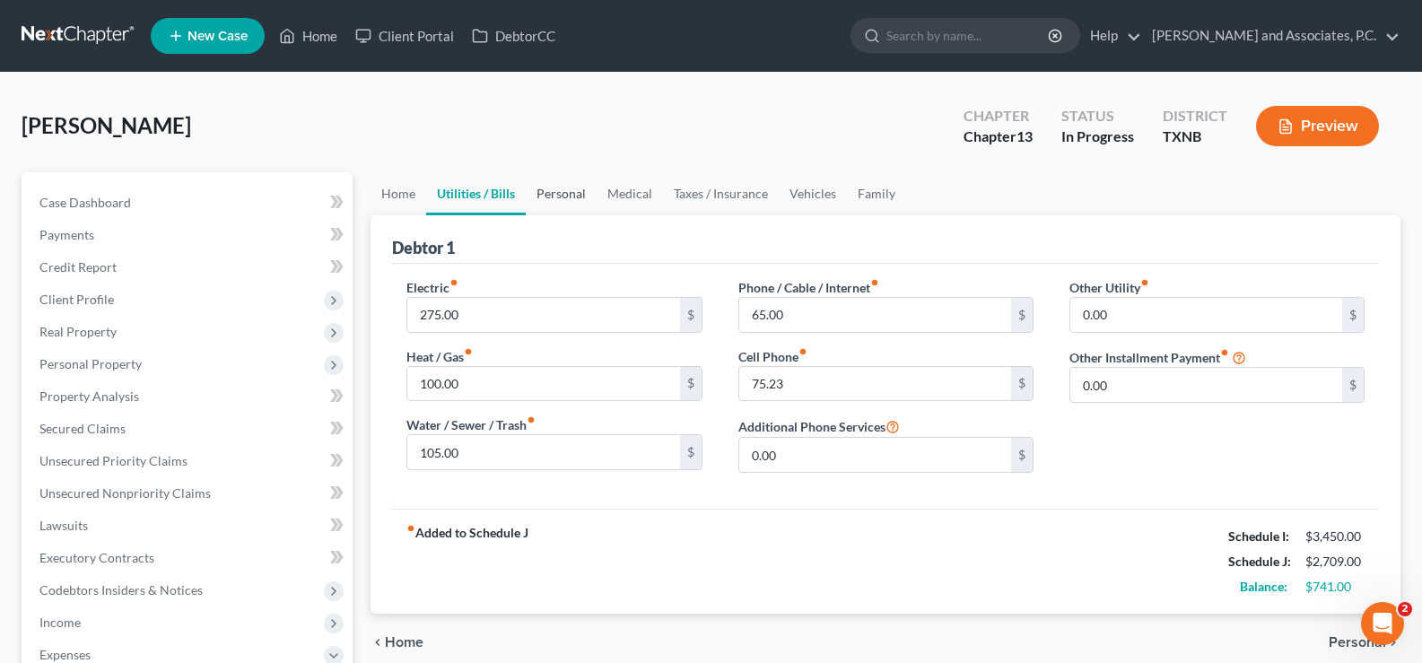
click at [569, 194] on link "Personal" at bounding box center [561, 193] width 71 height 43
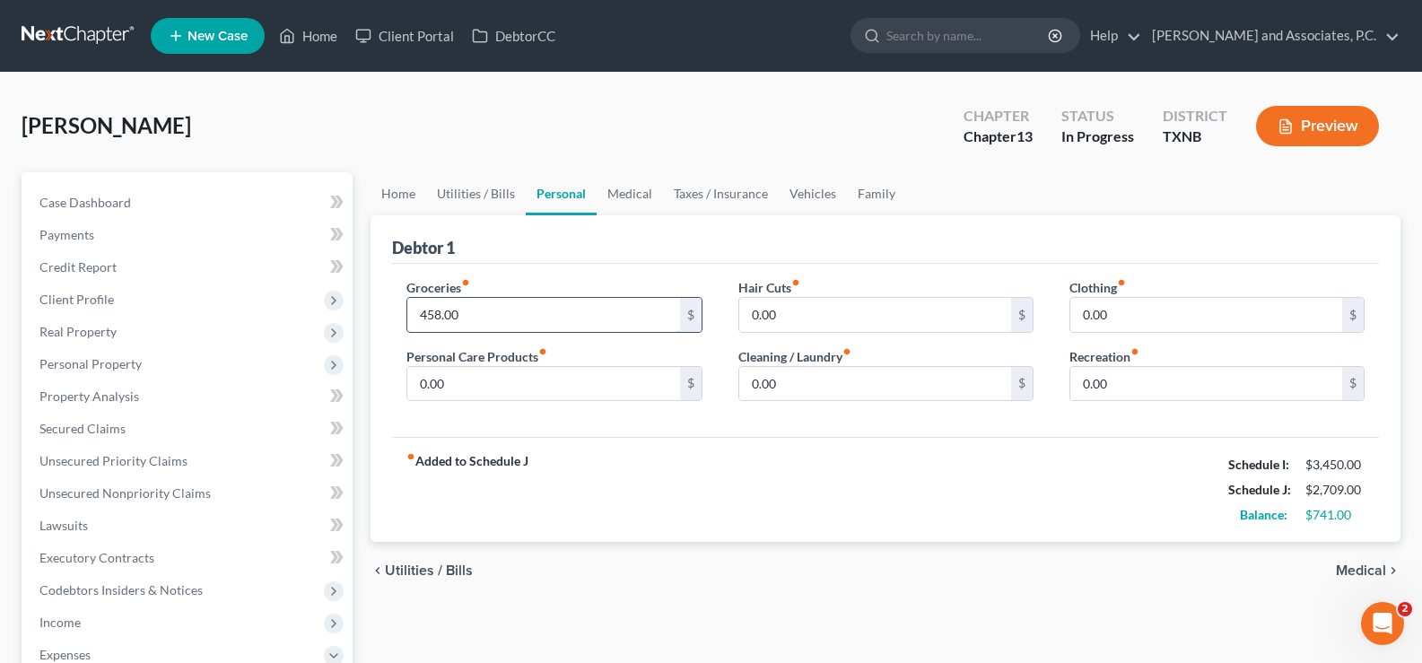
click at [505, 314] on input "458.00" at bounding box center [543, 315] width 272 height 34
type input "400.00"
click at [629, 195] on link "Medical" at bounding box center [629, 193] width 66 height 43
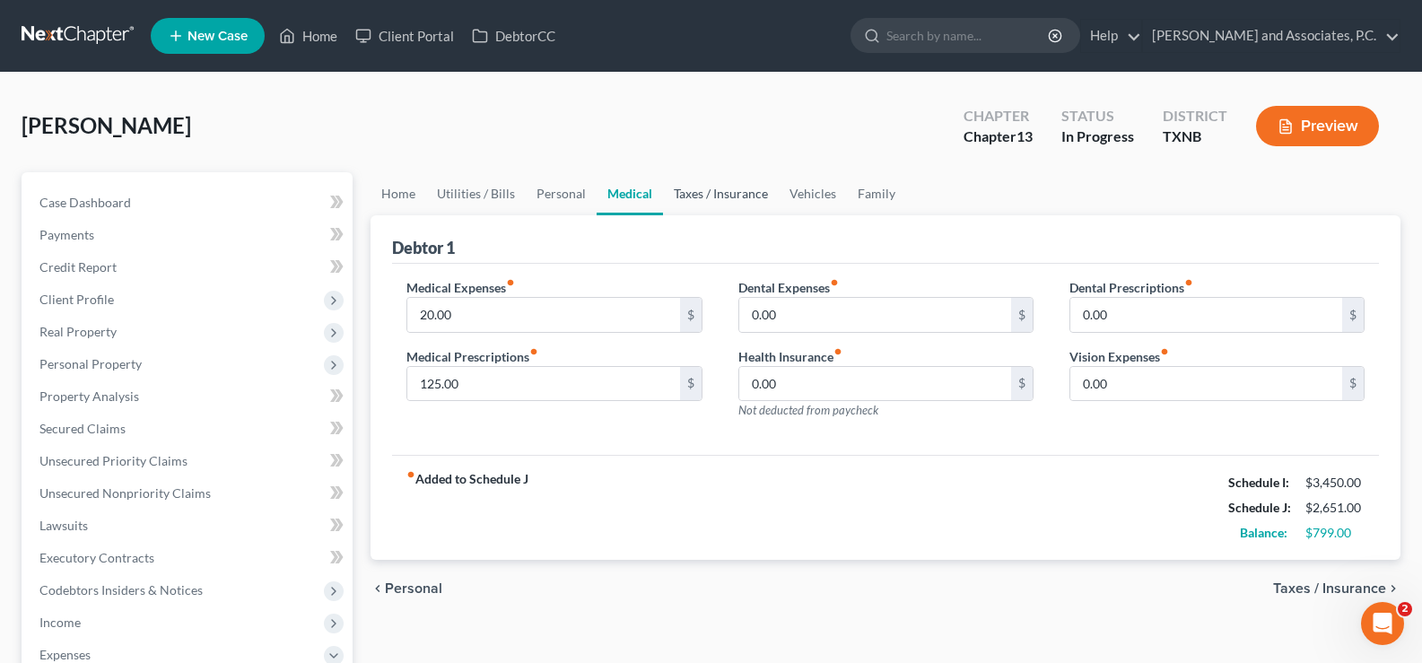
click at [693, 193] on link "Taxes / Insurance" at bounding box center [721, 193] width 116 height 43
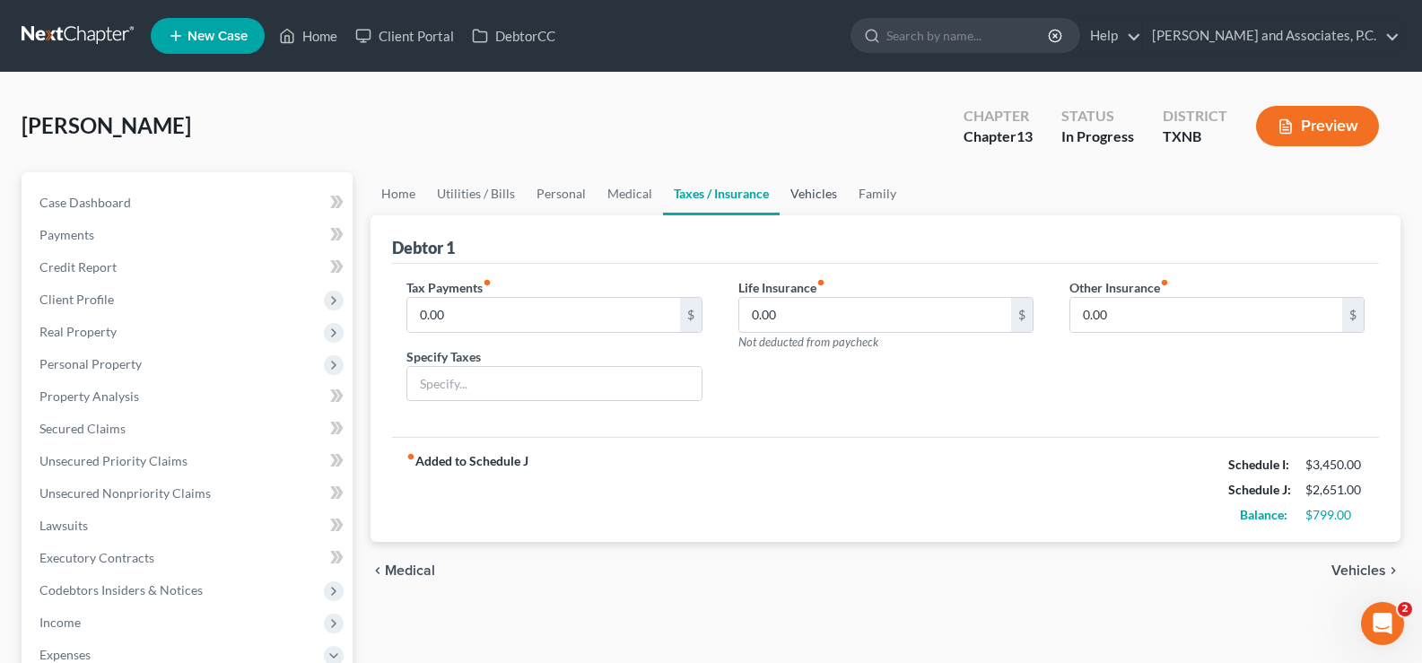
click at [807, 192] on link "Vehicles" at bounding box center [813, 193] width 68 height 43
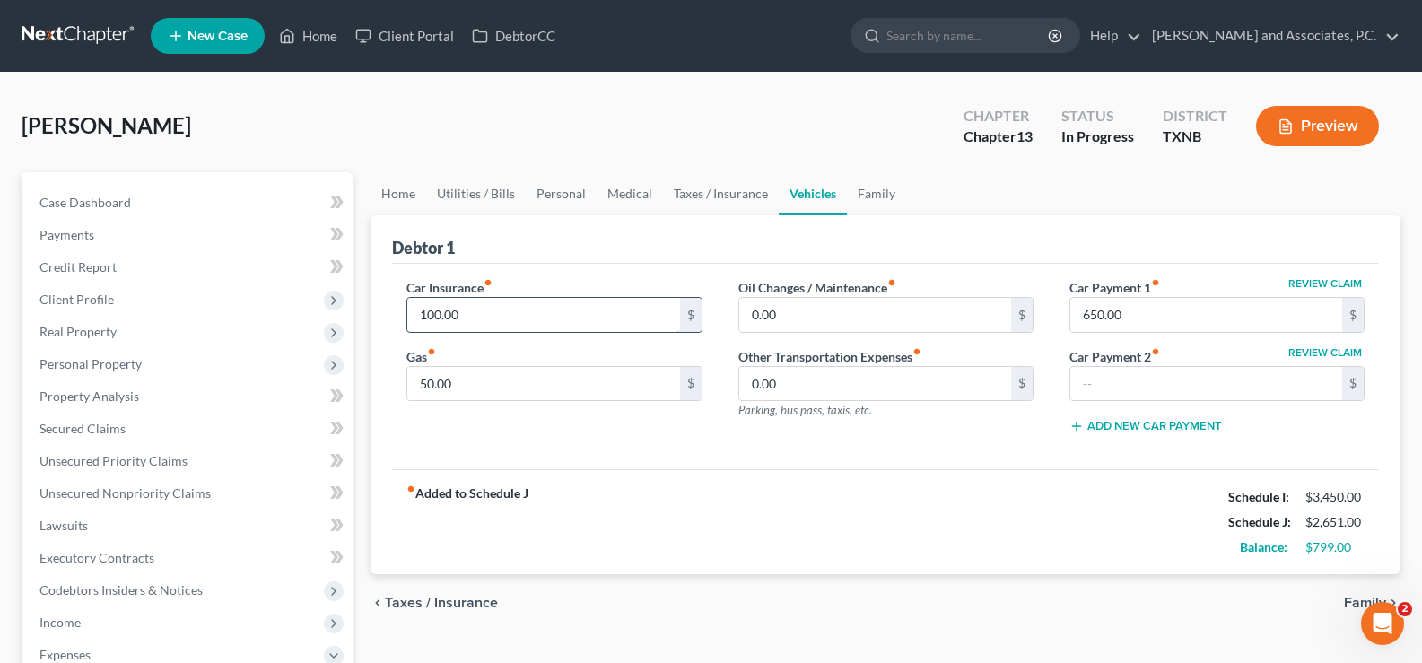
click at [571, 313] on input "100.00" at bounding box center [543, 315] width 272 height 34
click at [559, 380] on input "50.00" at bounding box center [543, 384] width 272 height 34
type input "25.00"
click at [485, 323] on input "100.00" at bounding box center [543, 315] width 272 height 34
type input "109.00"
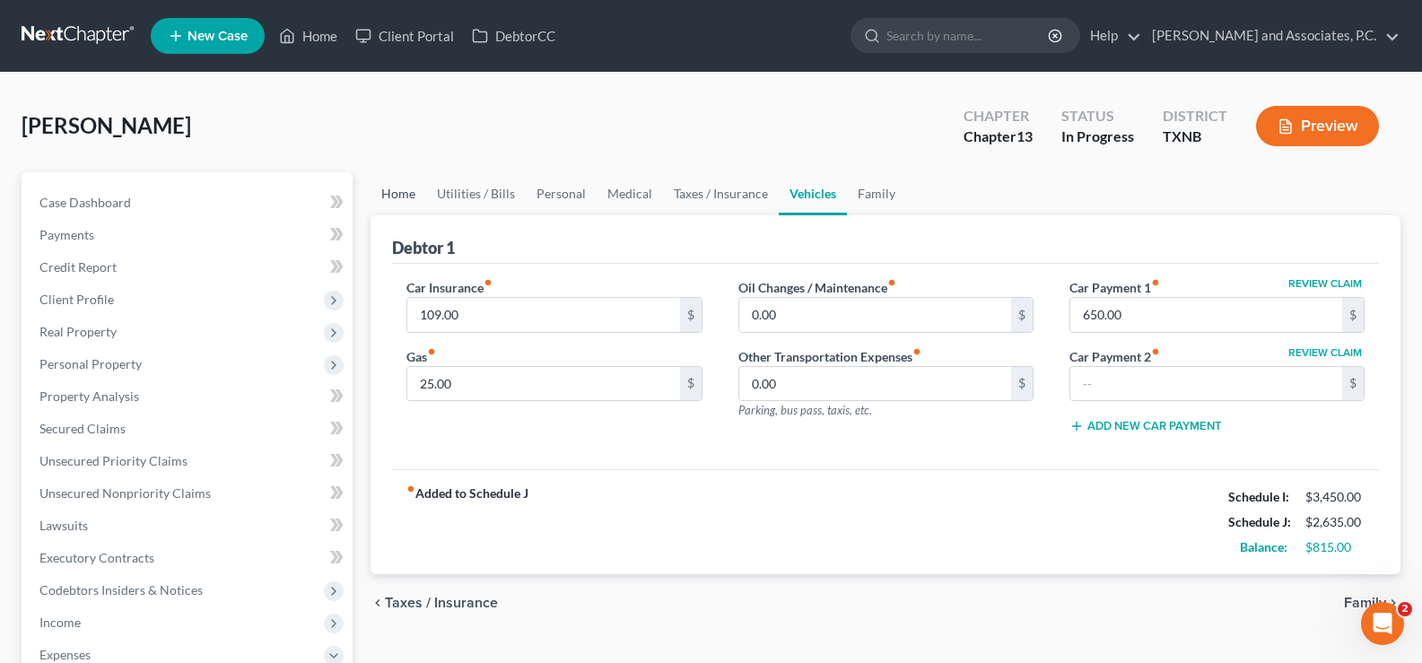
click at [388, 196] on link "Home" at bounding box center [398, 193] width 56 height 43
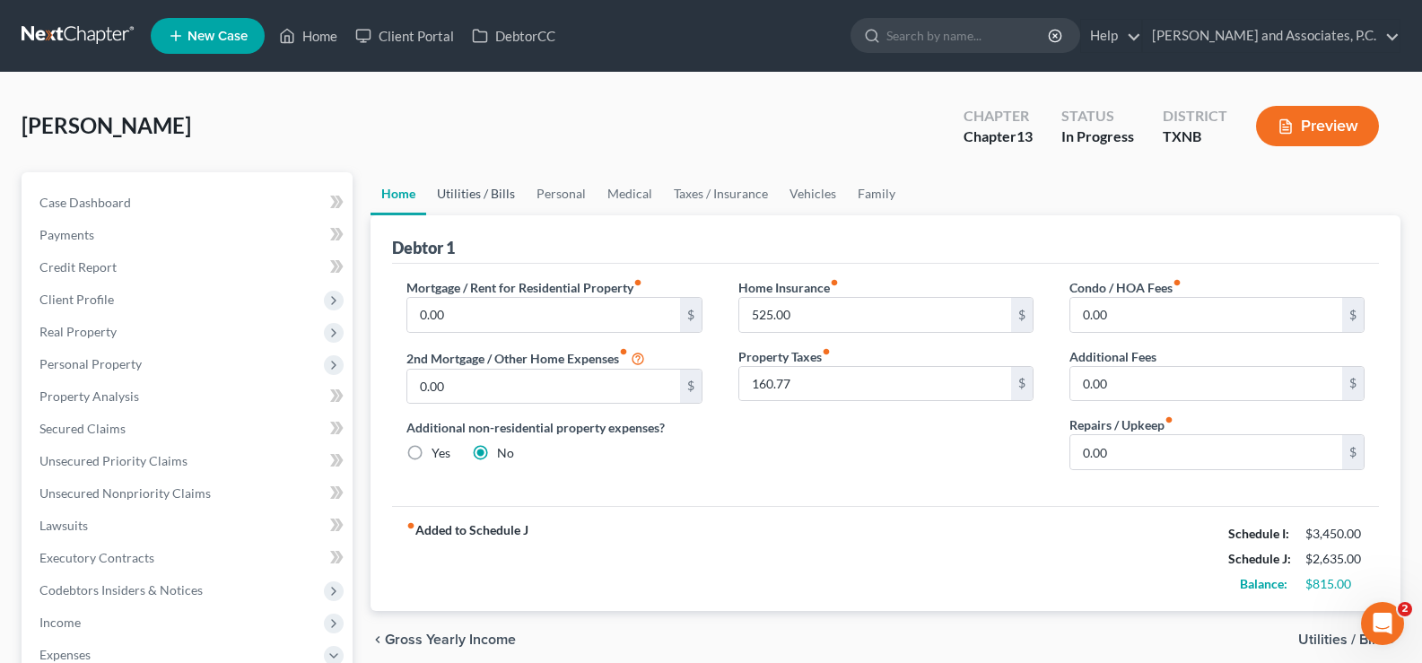
click at [462, 200] on link "Utilities / Bills" at bounding box center [476, 193] width 100 height 43
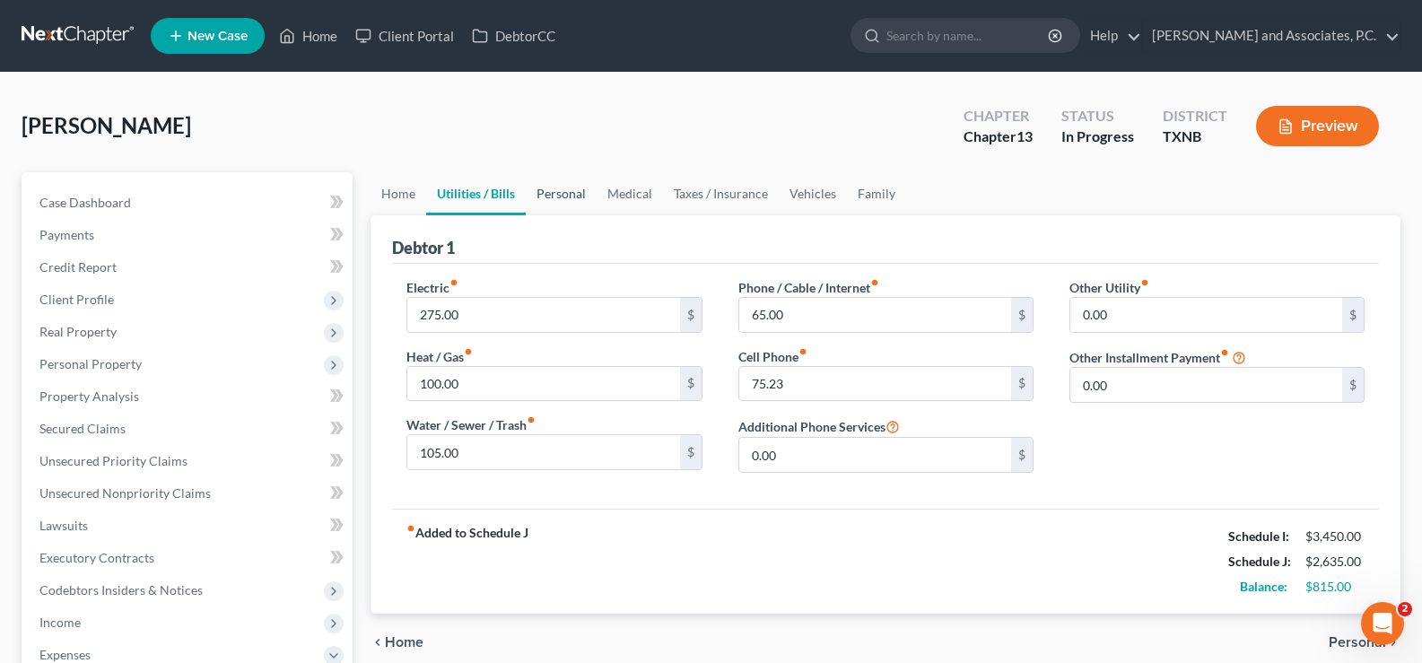
click at [555, 199] on link "Personal" at bounding box center [561, 193] width 71 height 43
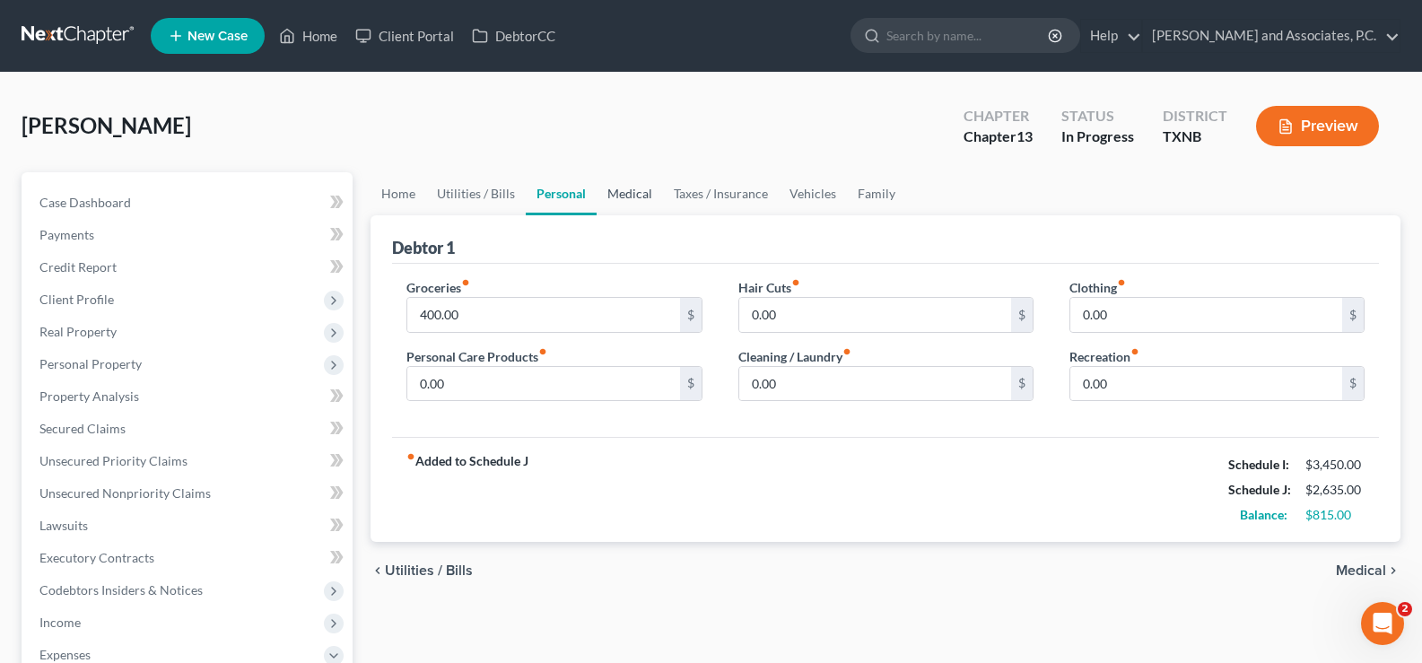
click at [634, 189] on link "Medical" at bounding box center [629, 193] width 66 height 43
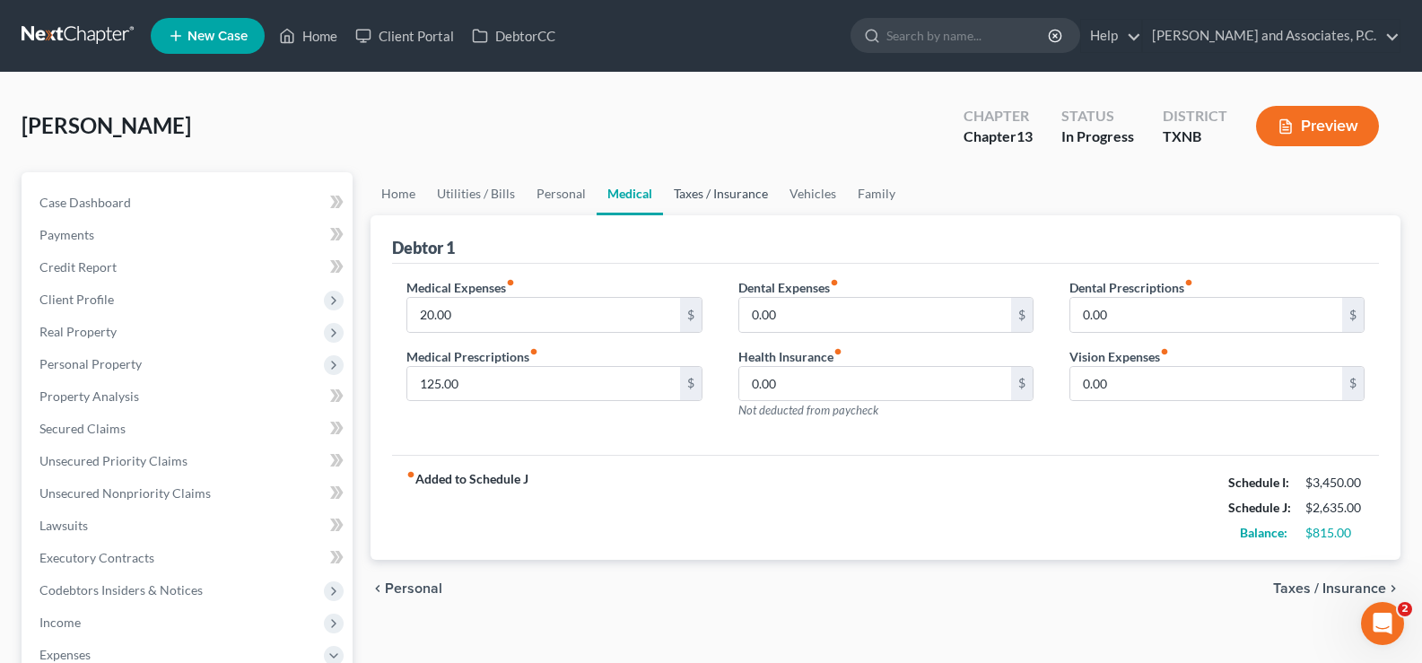
click at [687, 191] on link "Taxes / Insurance" at bounding box center [721, 193] width 116 height 43
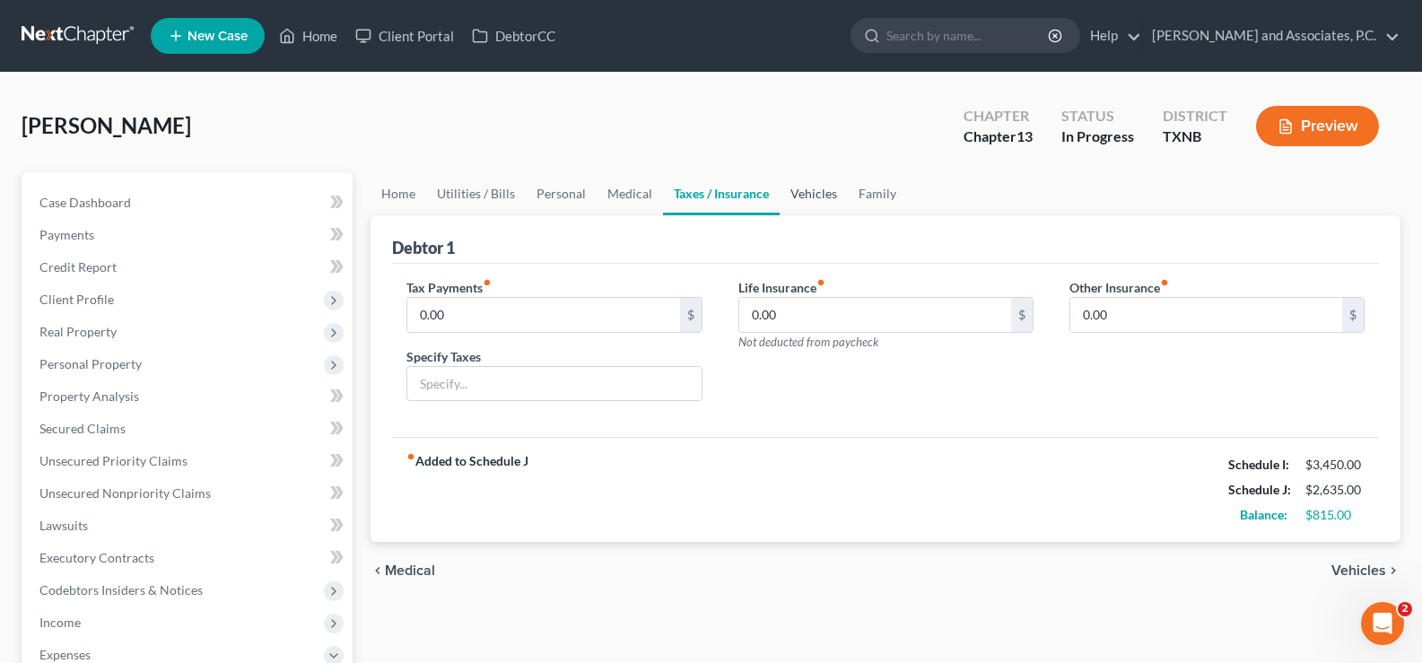
click at [833, 193] on link "Vehicles" at bounding box center [813, 193] width 68 height 43
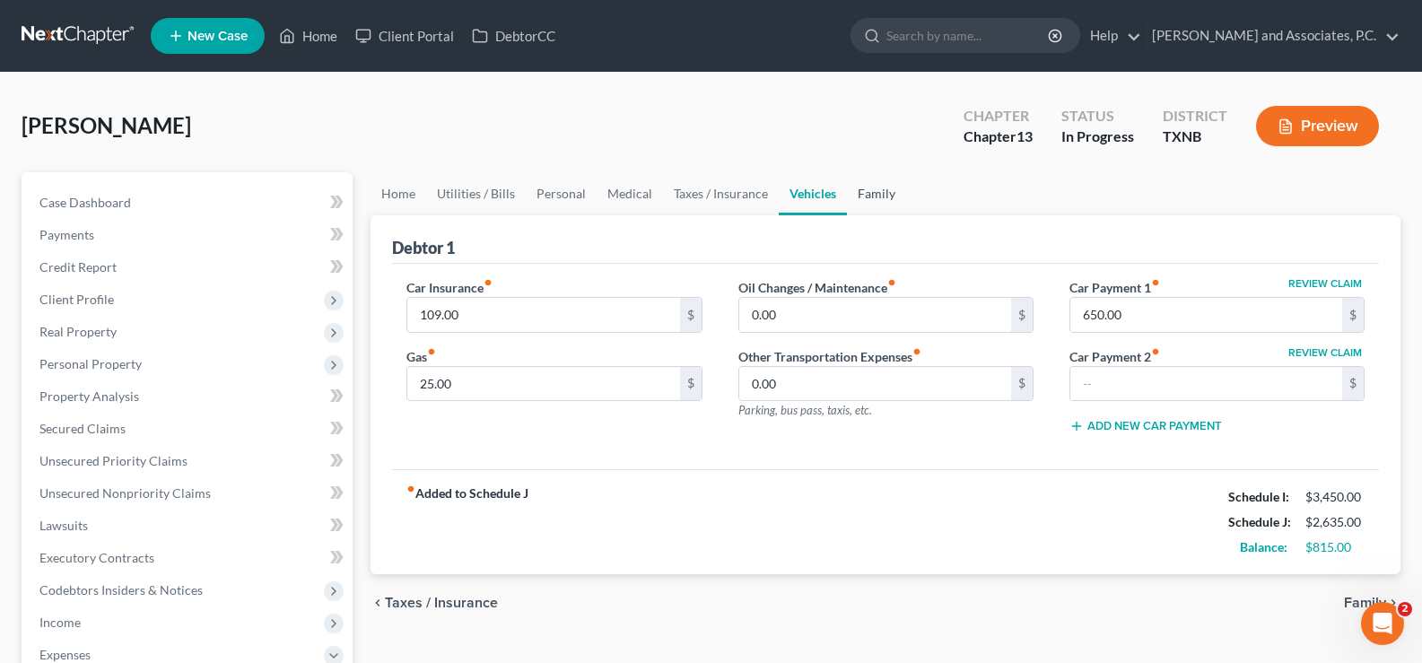
click at [855, 194] on link "Family" at bounding box center [876, 193] width 59 height 43
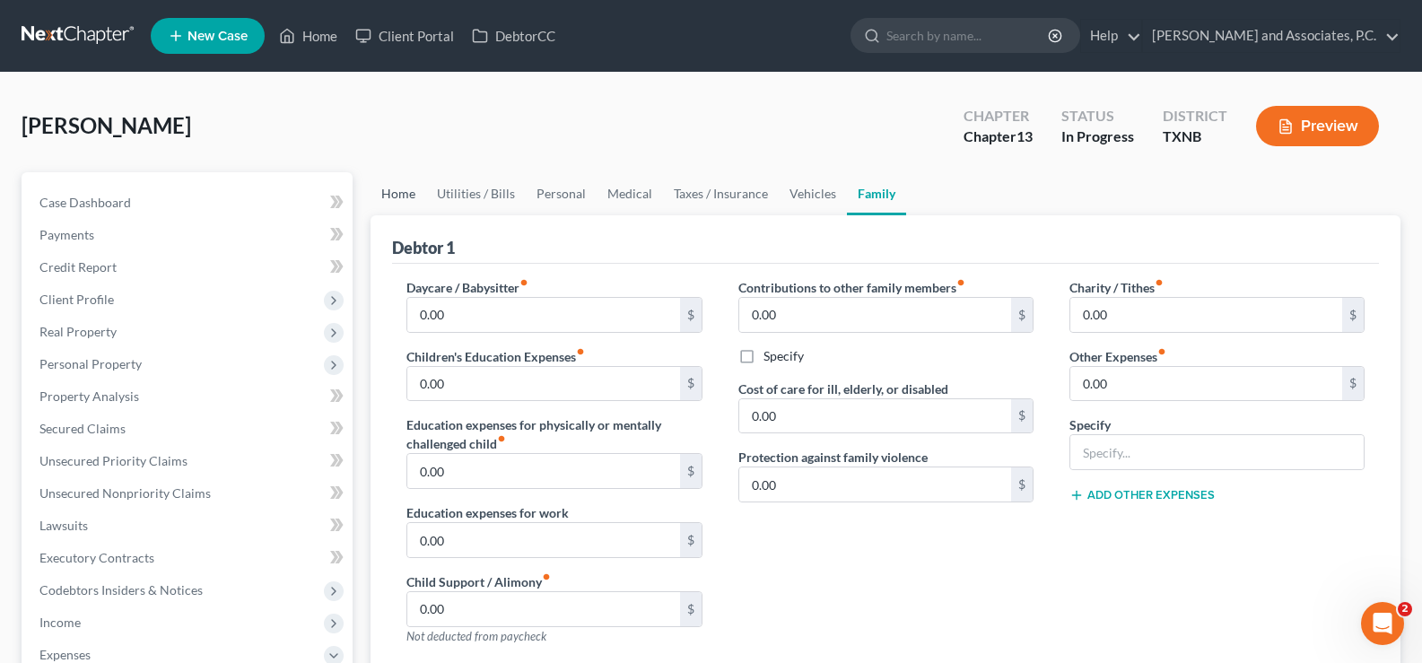
click at [411, 197] on link "Home" at bounding box center [398, 193] width 56 height 43
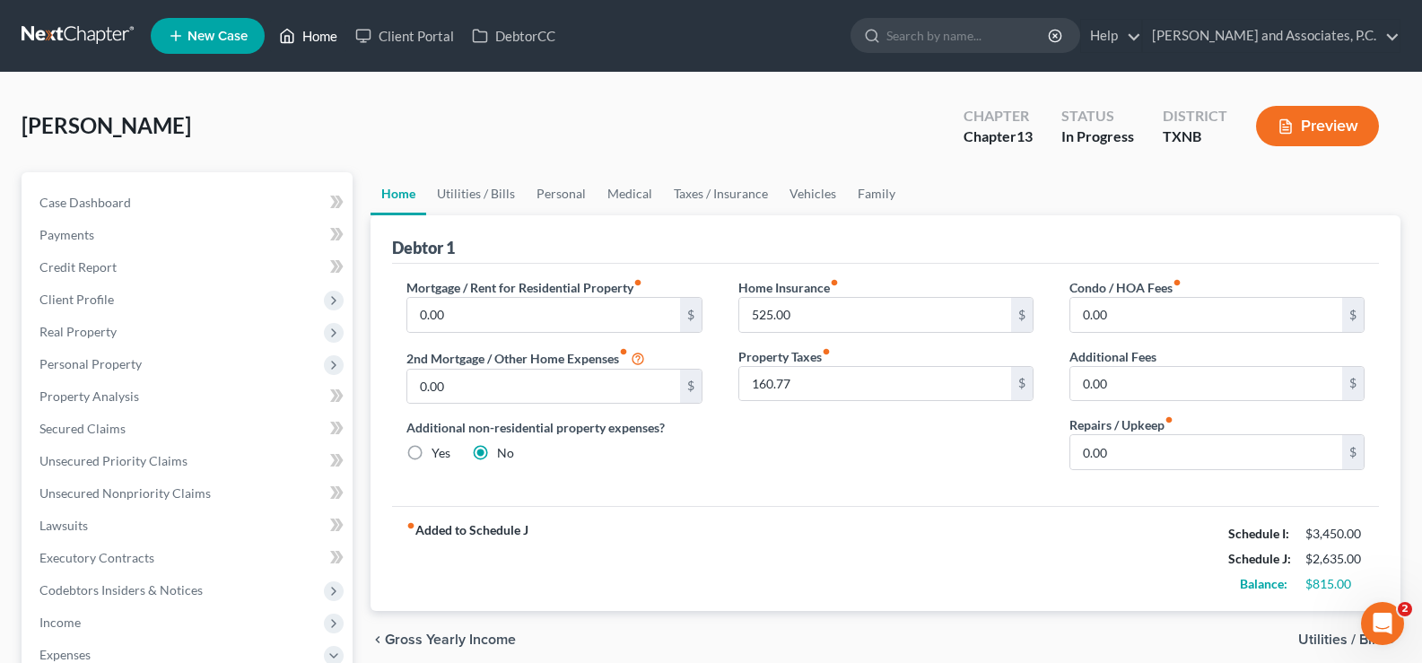
click at [310, 35] on link "Home" at bounding box center [308, 36] width 76 height 32
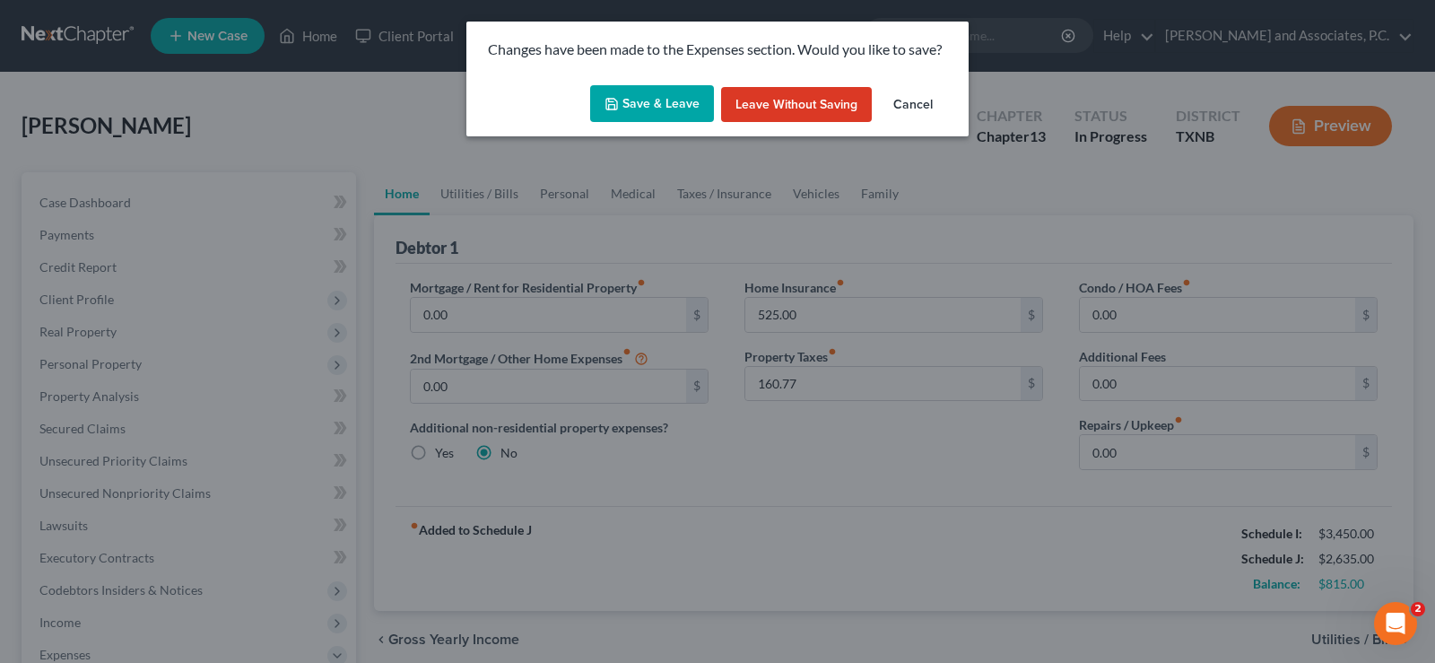
click at [620, 111] on button "Save & Leave" at bounding box center [652, 104] width 124 height 38
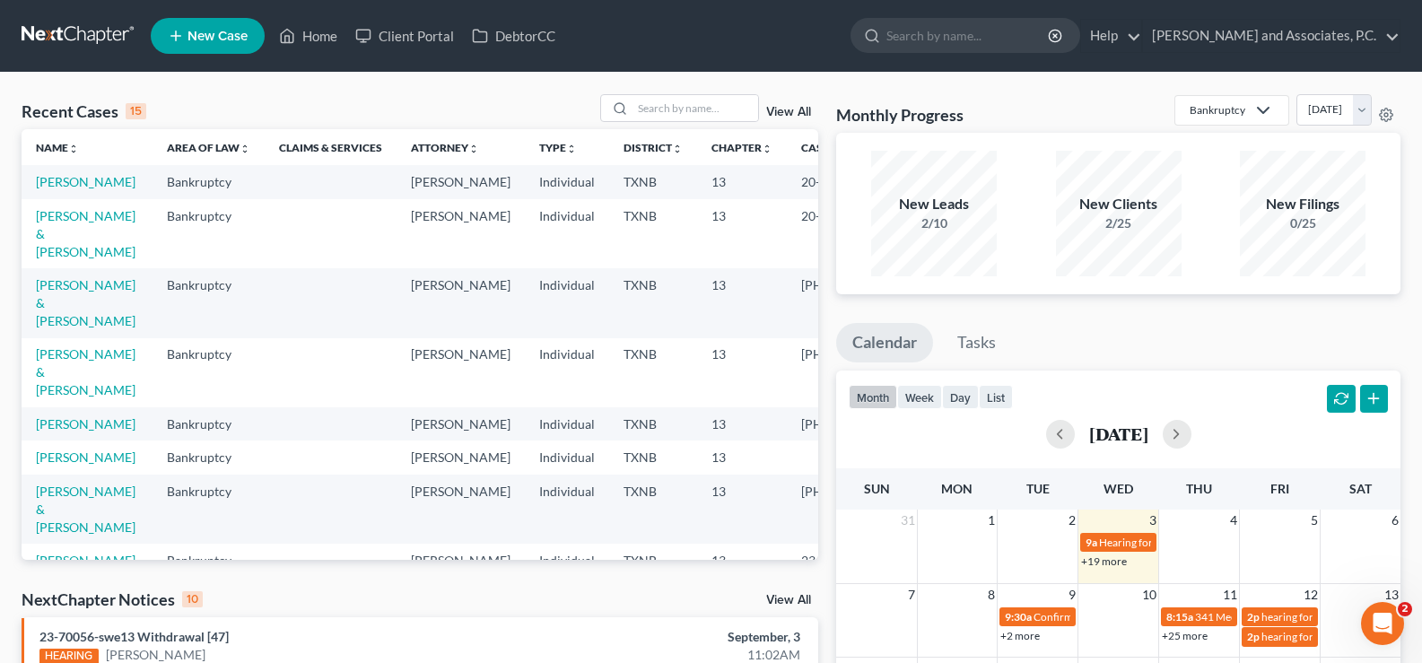
scroll to position [179, 0]
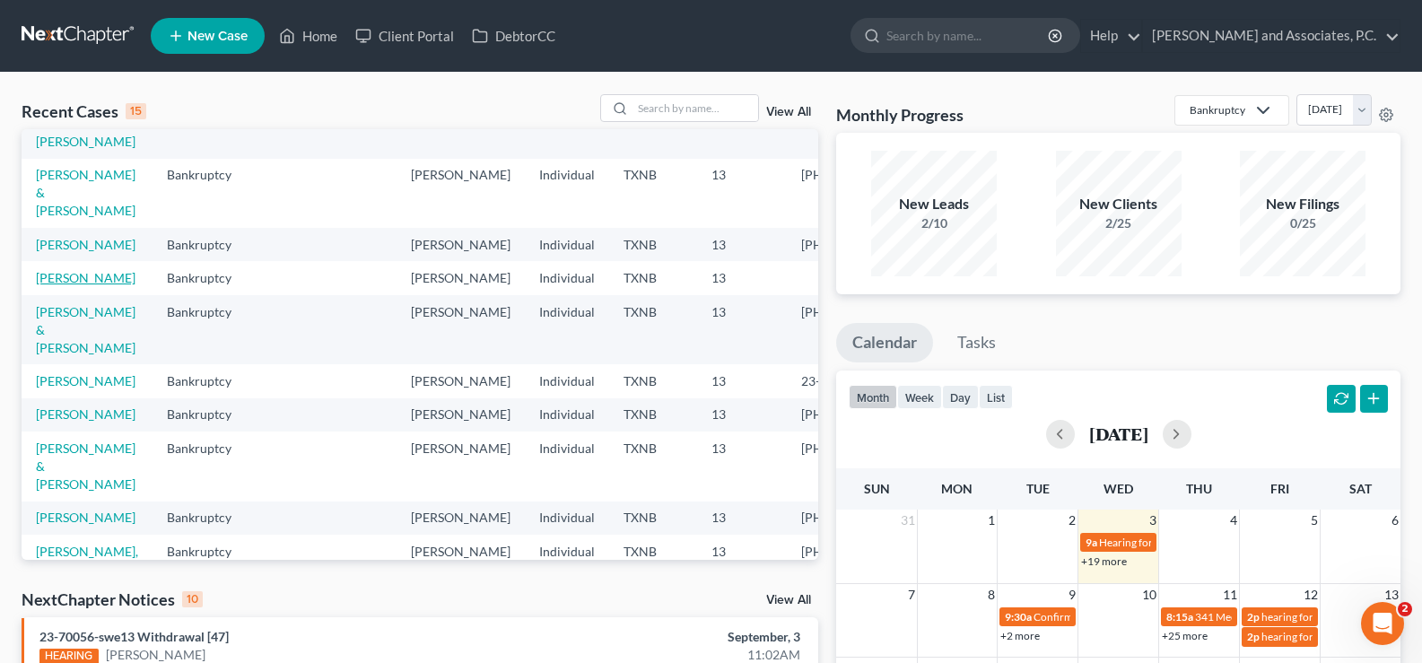
click at [56, 285] on link "[PERSON_NAME]" at bounding box center [86, 277] width 100 height 15
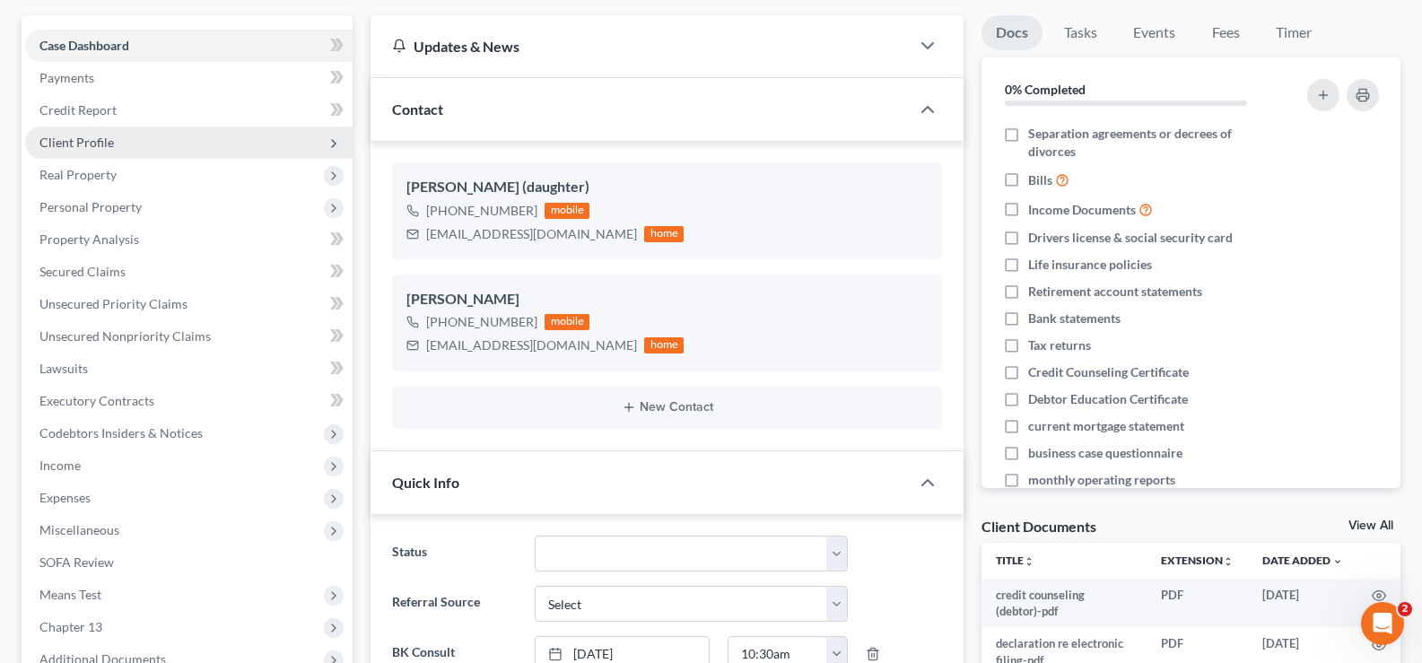
scroll to position [179, 0]
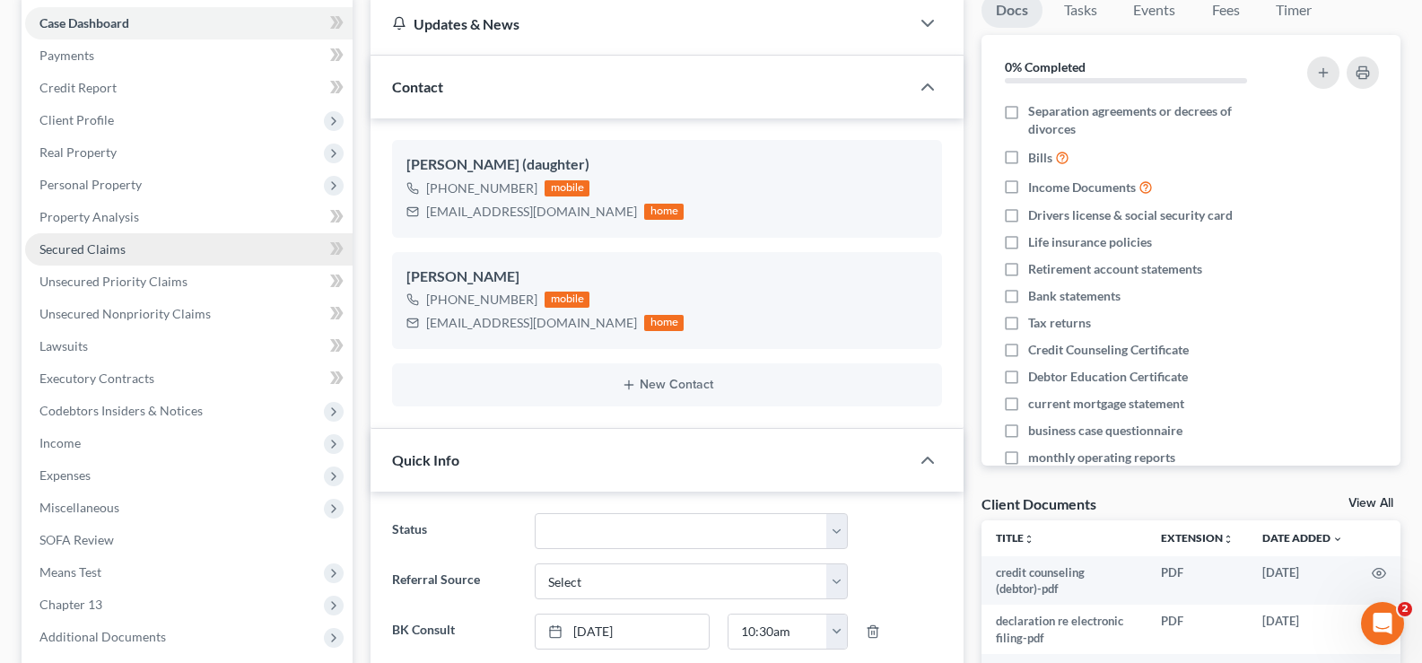
click at [189, 258] on link "Secured Claims" at bounding box center [188, 249] width 327 height 32
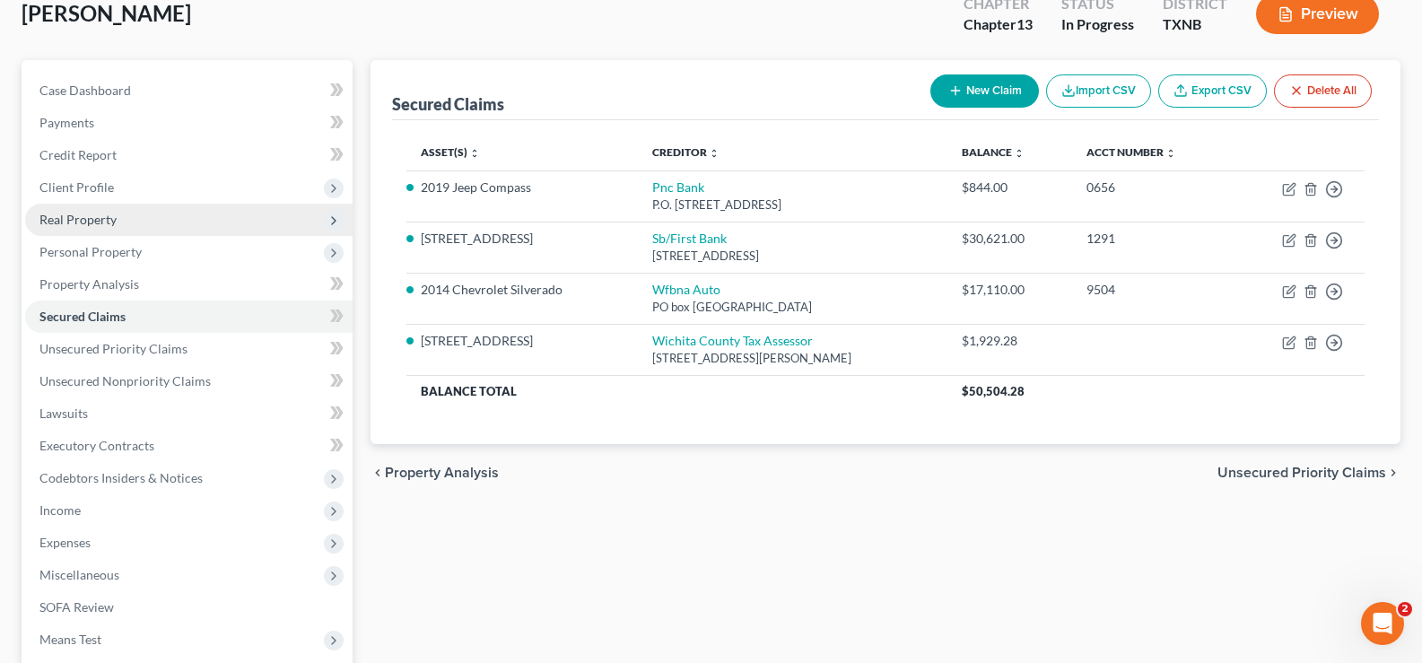
scroll to position [179, 0]
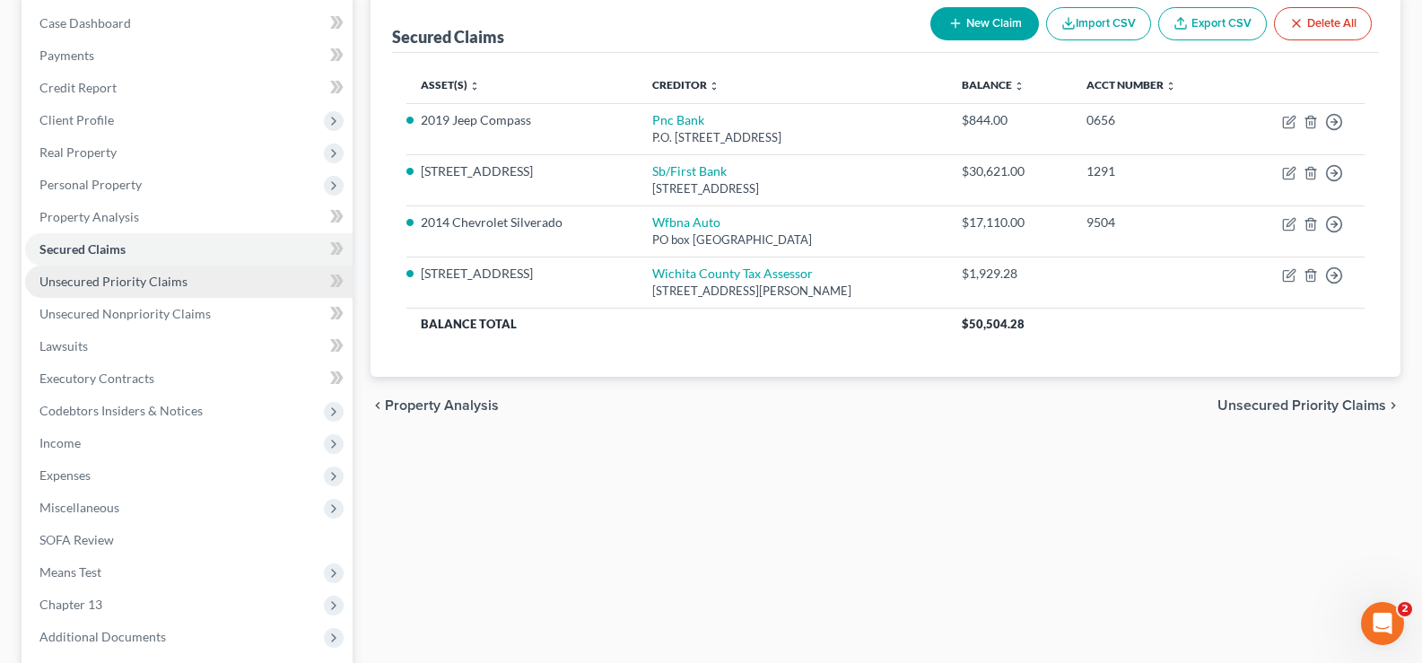
click at [141, 280] on span "Unsecured Priority Claims" at bounding box center [113, 281] width 148 height 15
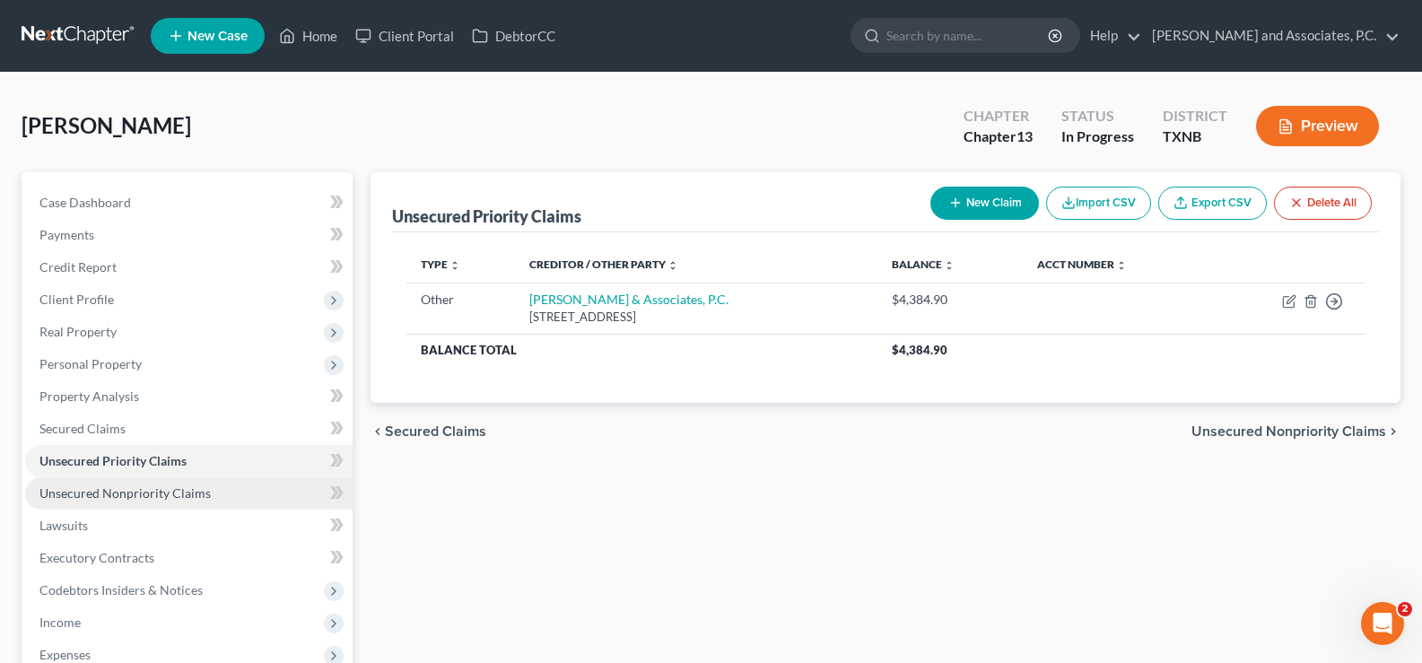
click at [213, 485] on link "Unsecured Nonpriority Claims" at bounding box center [188, 493] width 327 height 32
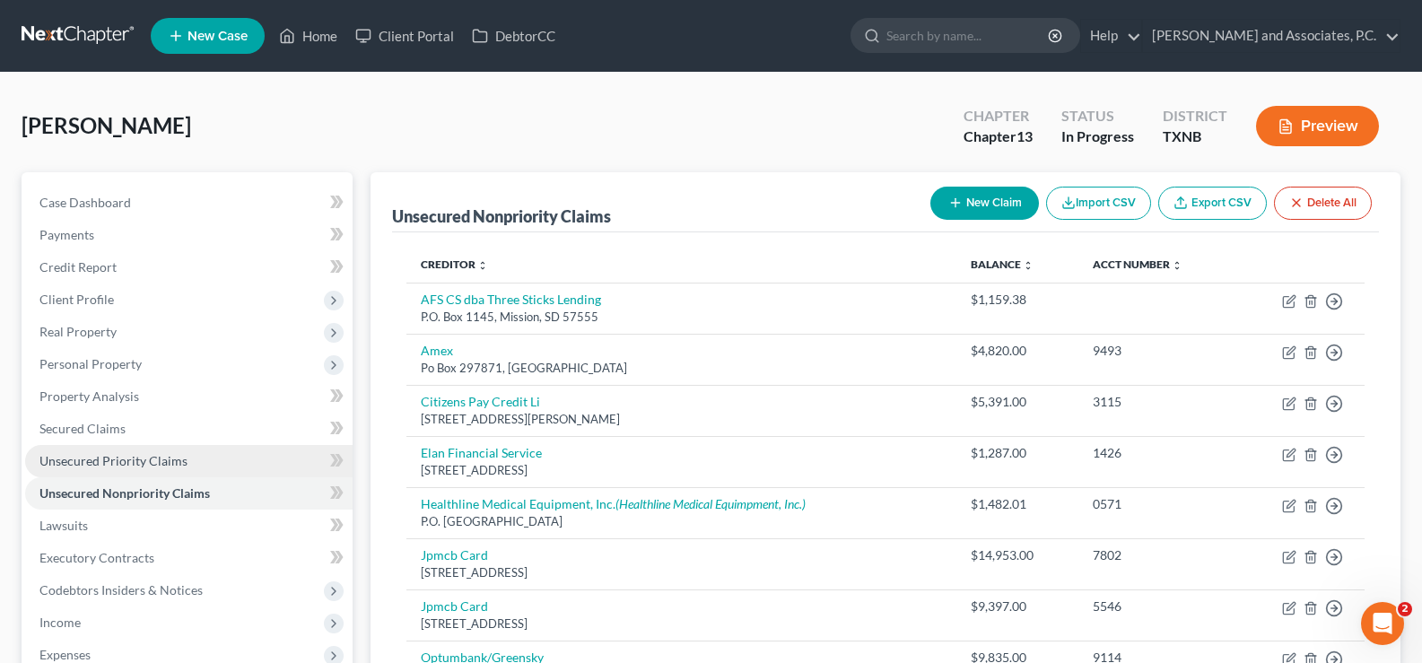
click at [187, 467] on link "Unsecured Priority Claims" at bounding box center [188, 461] width 327 height 32
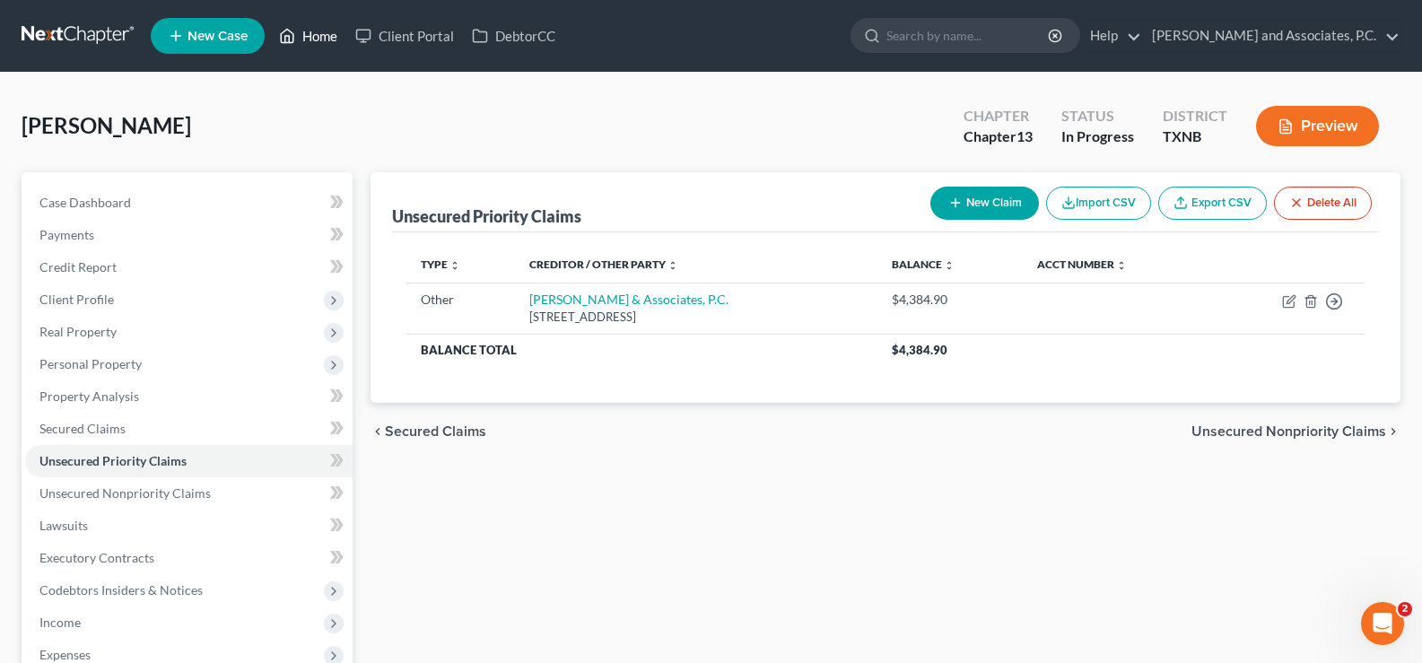
click at [297, 41] on link "Home" at bounding box center [308, 36] width 76 height 32
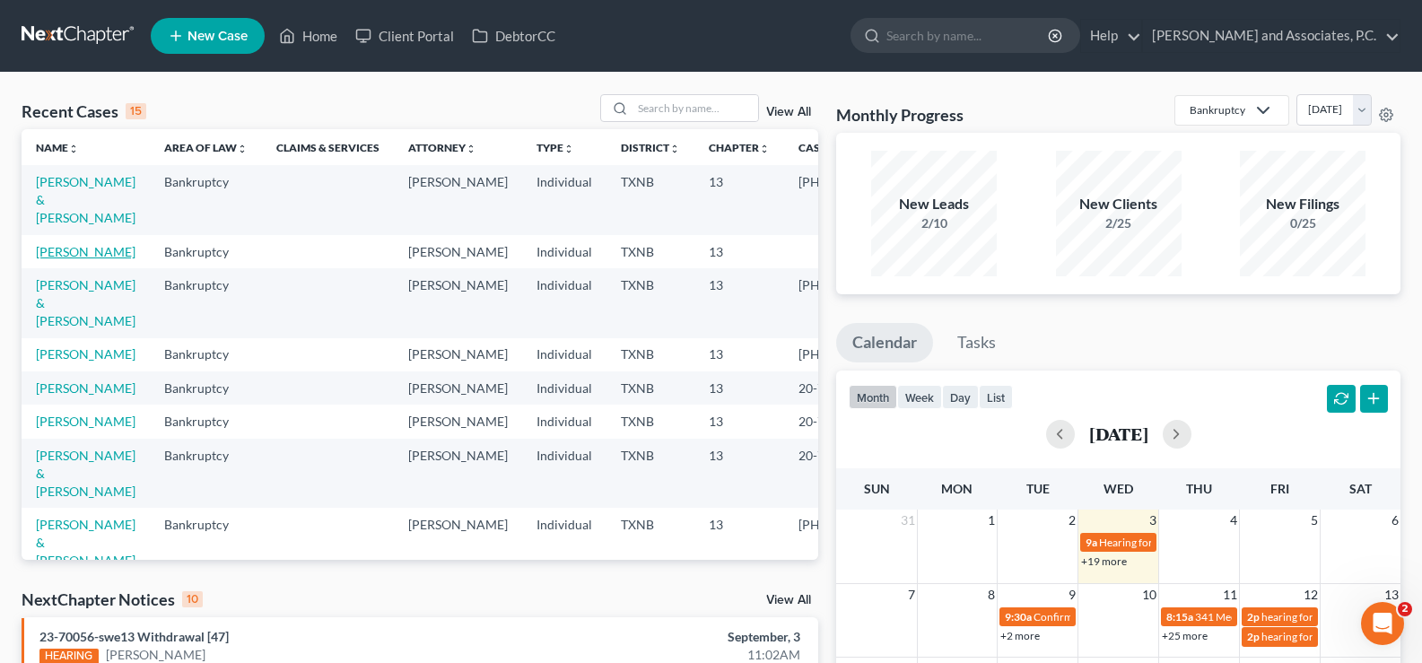
click at [63, 255] on link "[PERSON_NAME]" at bounding box center [86, 251] width 100 height 15
select select "7"
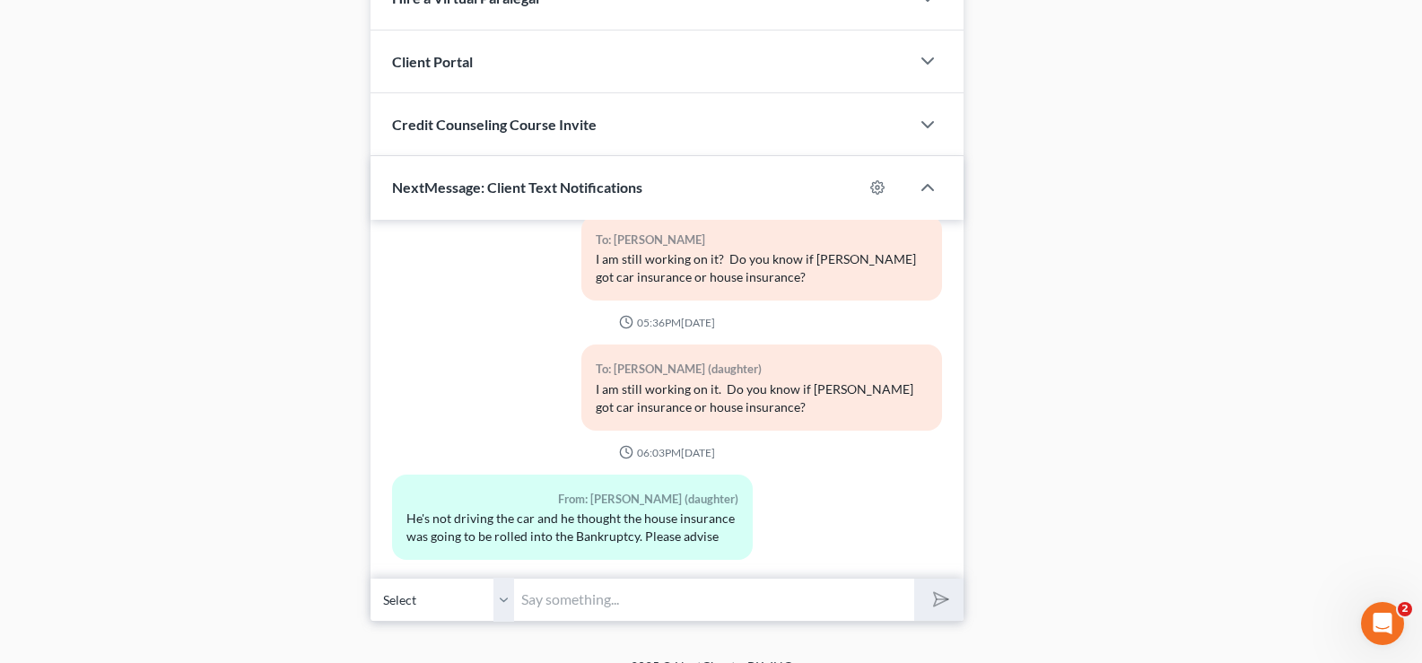
scroll to position [1509, 0]
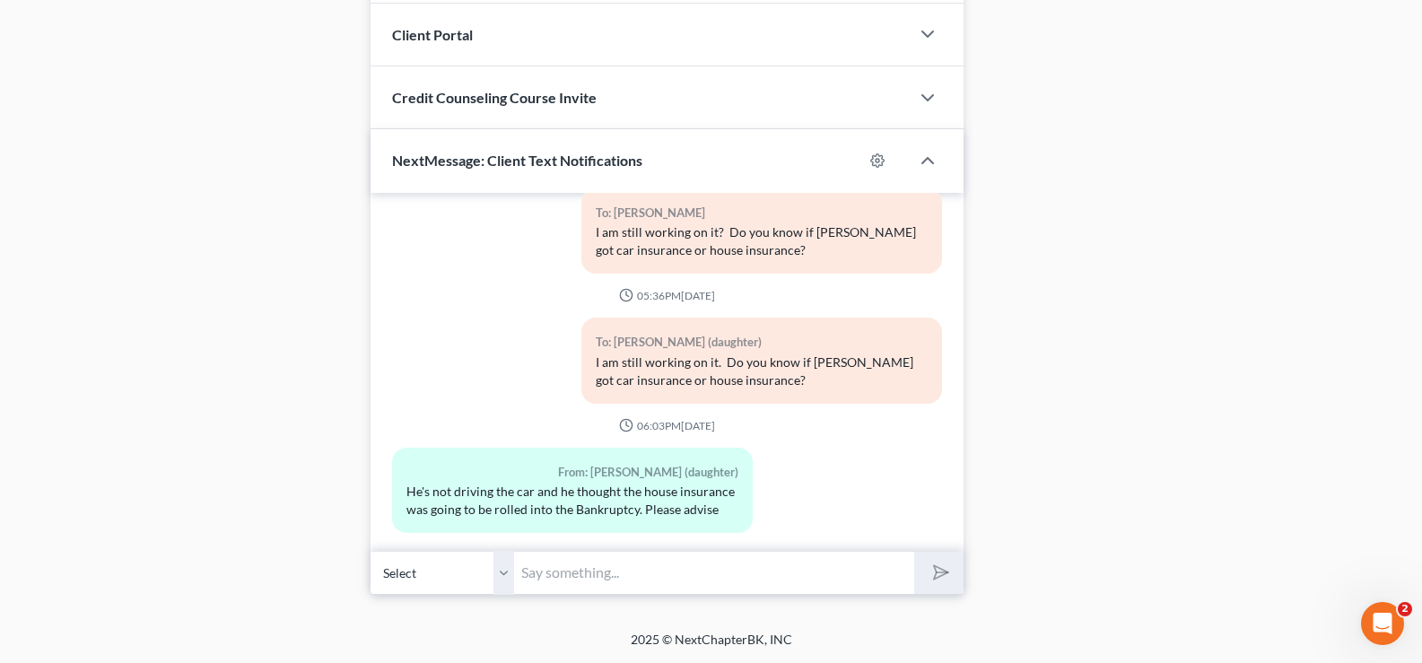
click at [596, 580] on input "text" at bounding box center [714, 573] width 400 height 44
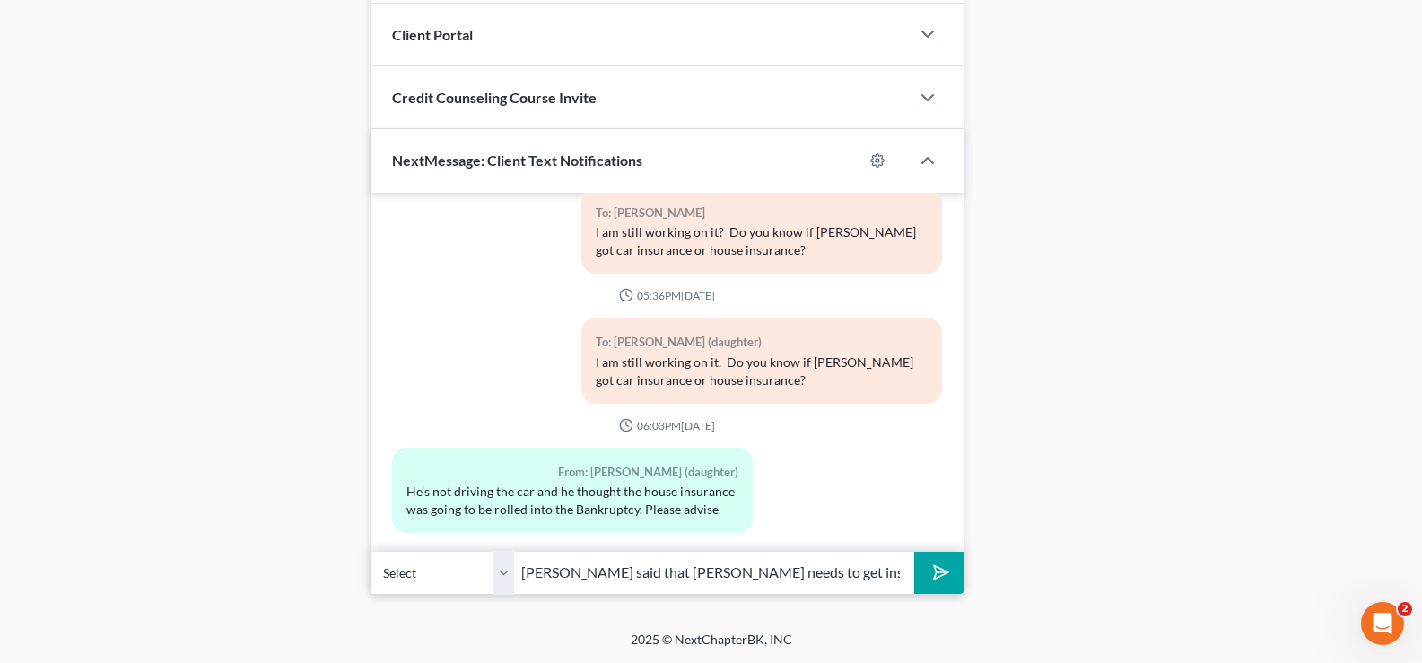
click at [895, 572] on input "[PERSON_NAME] said that [PERSON_NAME] needs to get insurance on the" at bounding box center [714, 573] width 400 height 44
click at [518, 578] on input "[PERSON_NAME] said that [PERSON_NAME] needs to get insurance on the 2019 Jeep C…" at bounding box center [714, 573] width 400 height 44
type input "[PERSON_NAME] said that [PERSON_NAME] needs to get insurance on the 2019 Jeep C…"
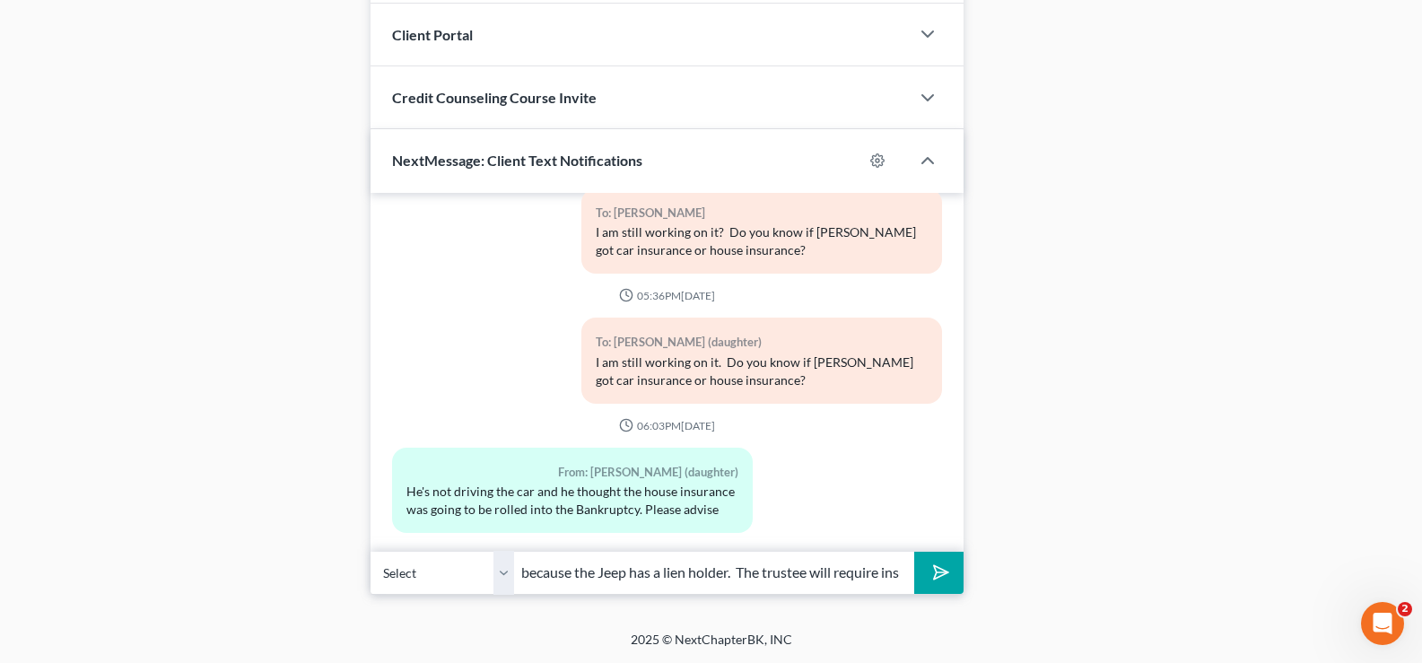
click at [914, 552] on button "submit" at bounding box center [938, 573] width 49 height 42
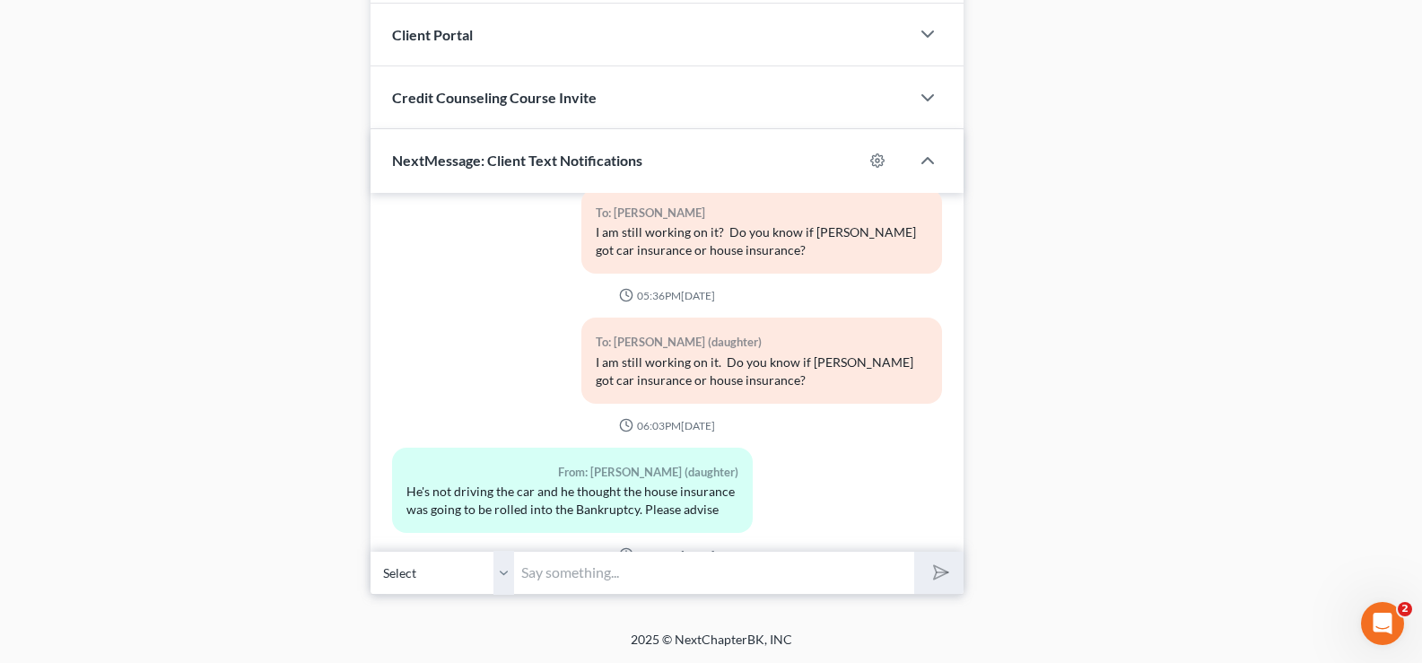
scroll to position [498, 0]
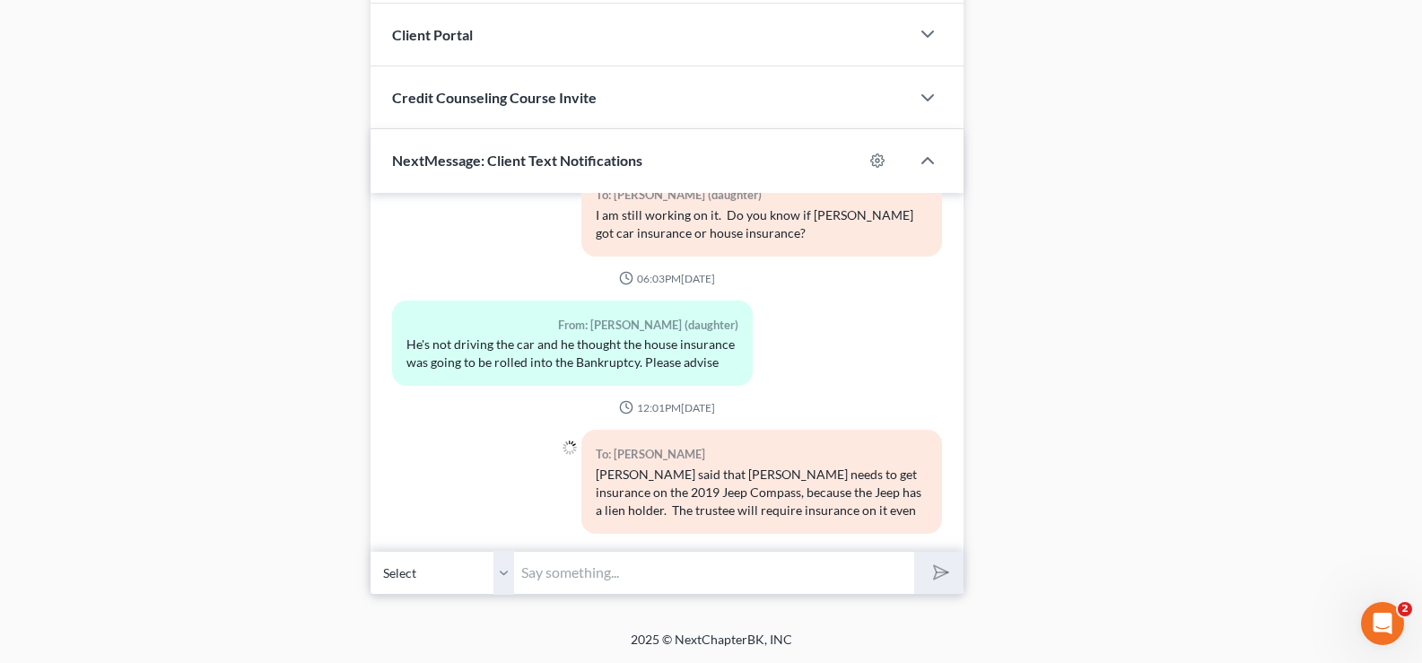
click at [504, 578] on select "Select [PHONE_NUMBER] - [PERSON_NAME] [PHONE_NUMBER] - [PERSON_NAME] (daughter)" at bounding box center [442, 573] width 144 height 44
select select "1"
click at [370, 551] on select "Select [PHONE_NUMBER] - [PERSON_NAME] [PHONE_NUMBER] - [PERSON_NAME] (daughter)" at bounding box center [442, 573] width 144 height 44
click at [576, 571] on input "text" at bounding box center [714, 573] width 400 height 44
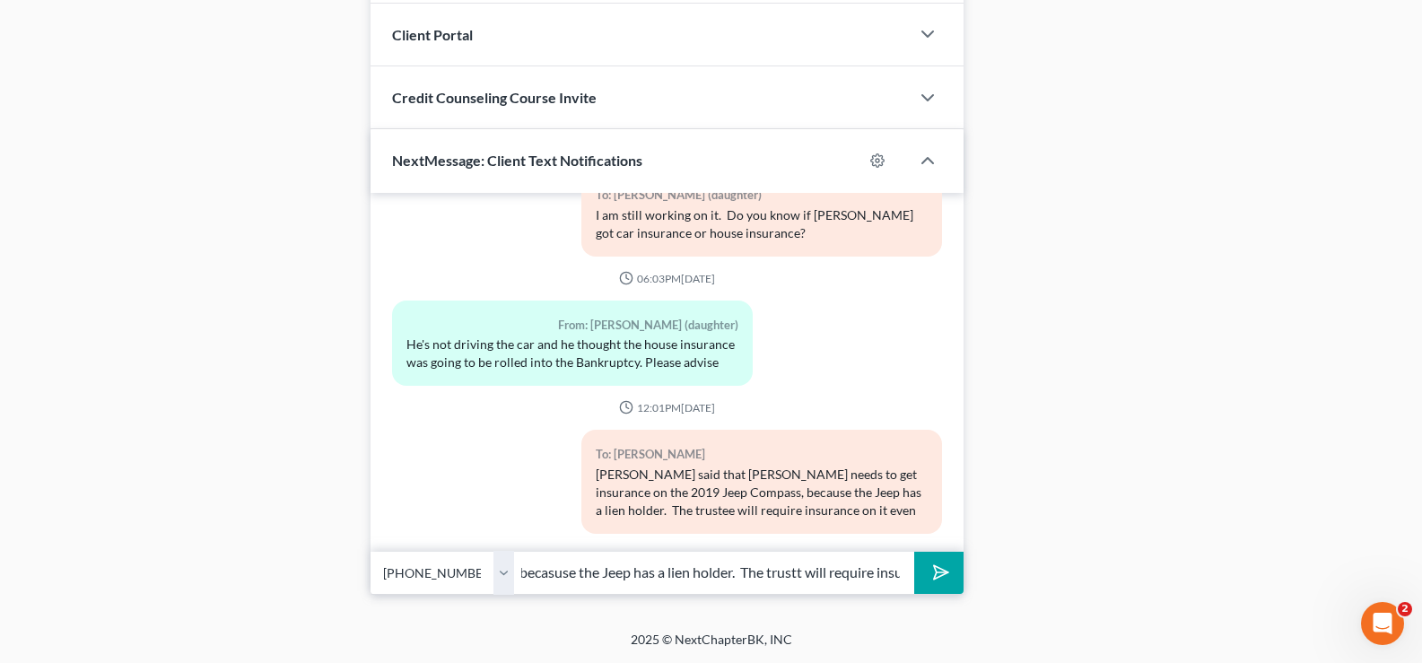
scroll to position [0, 595]
type input "[PERSON_NAME] said that [PERSON_NAME] needs to get insurance on the 2019 Jeep C…"
click at [914, 552] on button "submit" at bounding box center [938, 573] width 49 height 42
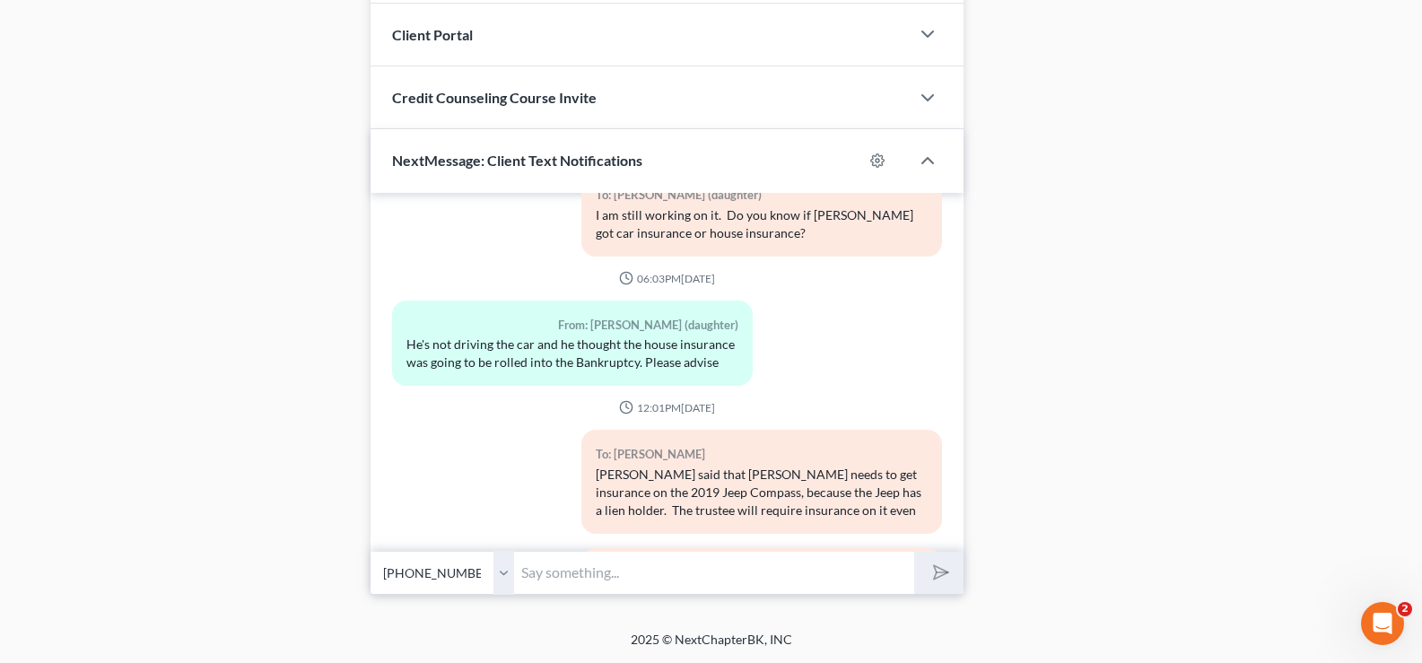
scroll to position [616, 0]
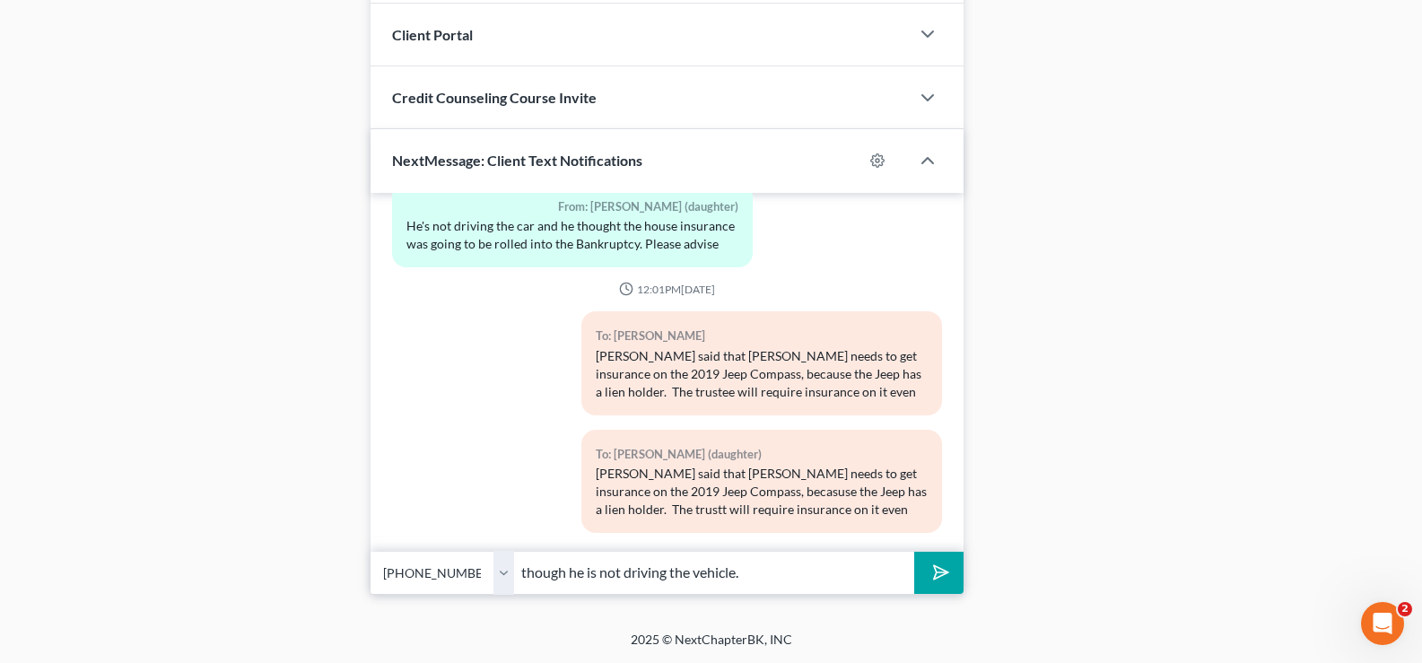
type input "though he is not driving the vehicle."
click at [914, 552] on button "submit" at bounding box center [938, 573] width 49 height 42
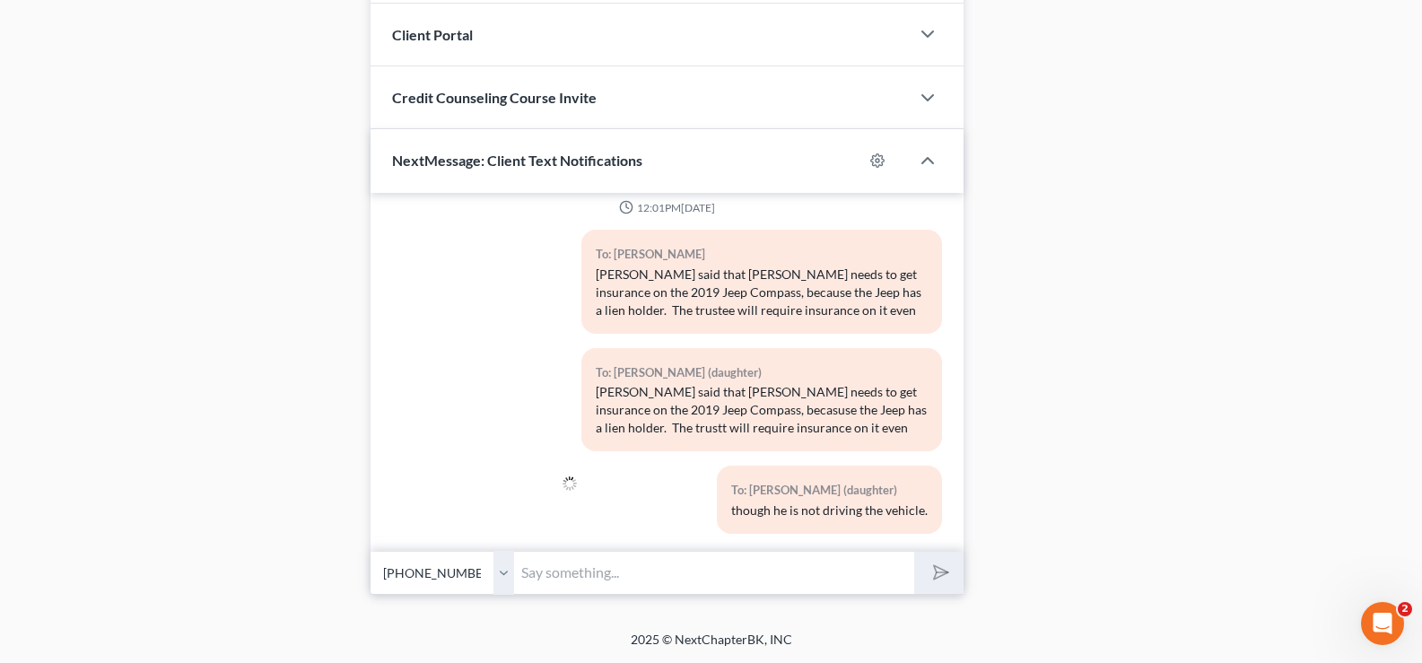
click at [582, 580] on input "text" at bounding box center [714, 573] width 400 height 44
click at [508, 573] on select "Select [PHONE_NUMBER] - [PERSON_NAME] [PHONE_NUMBER] - [PERSON_NAME] (daughter)" at bounding box center [442, 573] width 144 height 44
click at [370, 551] on select "Select [PHONE_NUMBER] - [PERSON_NAME] [PHONE_NUMBER] - [PERSON_NAME] (daughter)" at bounding box center [442, 573] width 144 height 44
click at [585, 570] on input "text" at bounding box center [714, 573] width 400 height 44
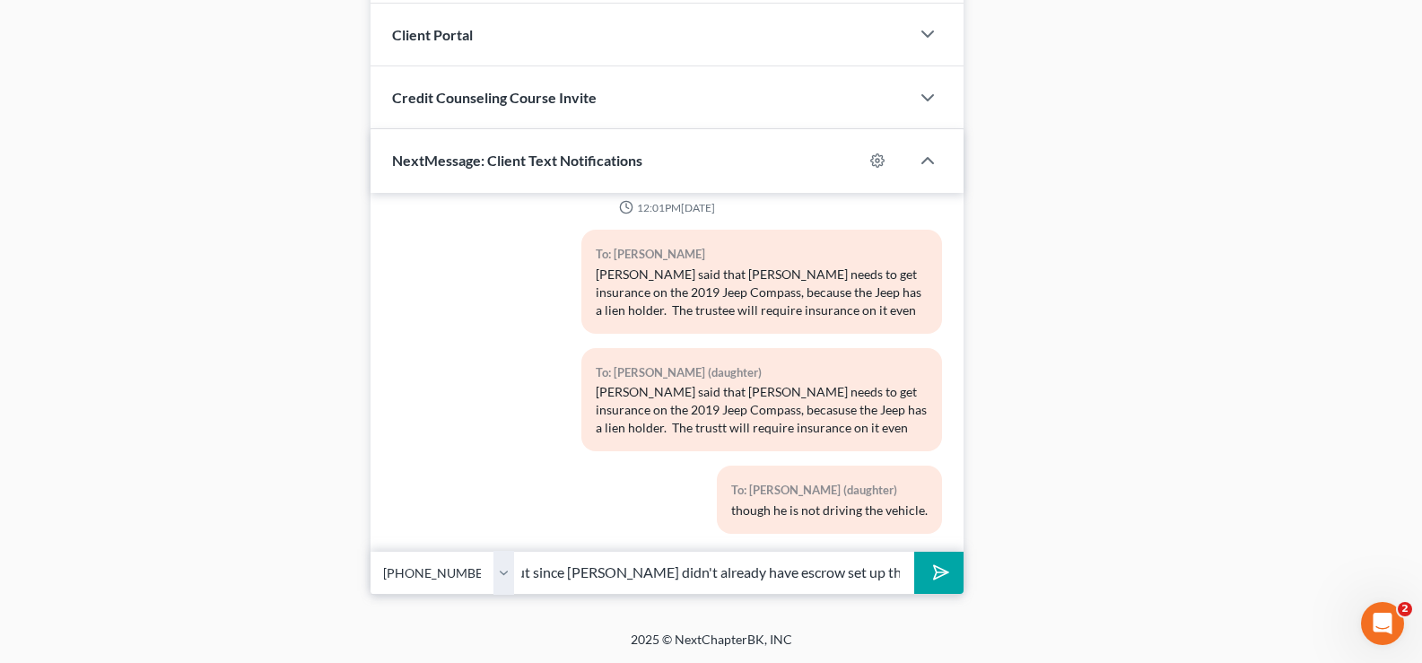
scroll to position [0, 613]
type input "Also, he will need to get insurance on the house. We were going to do an escrow…"
click at [914, 552] on button "submit" at bounding box center [938, 573] width 49 height 42
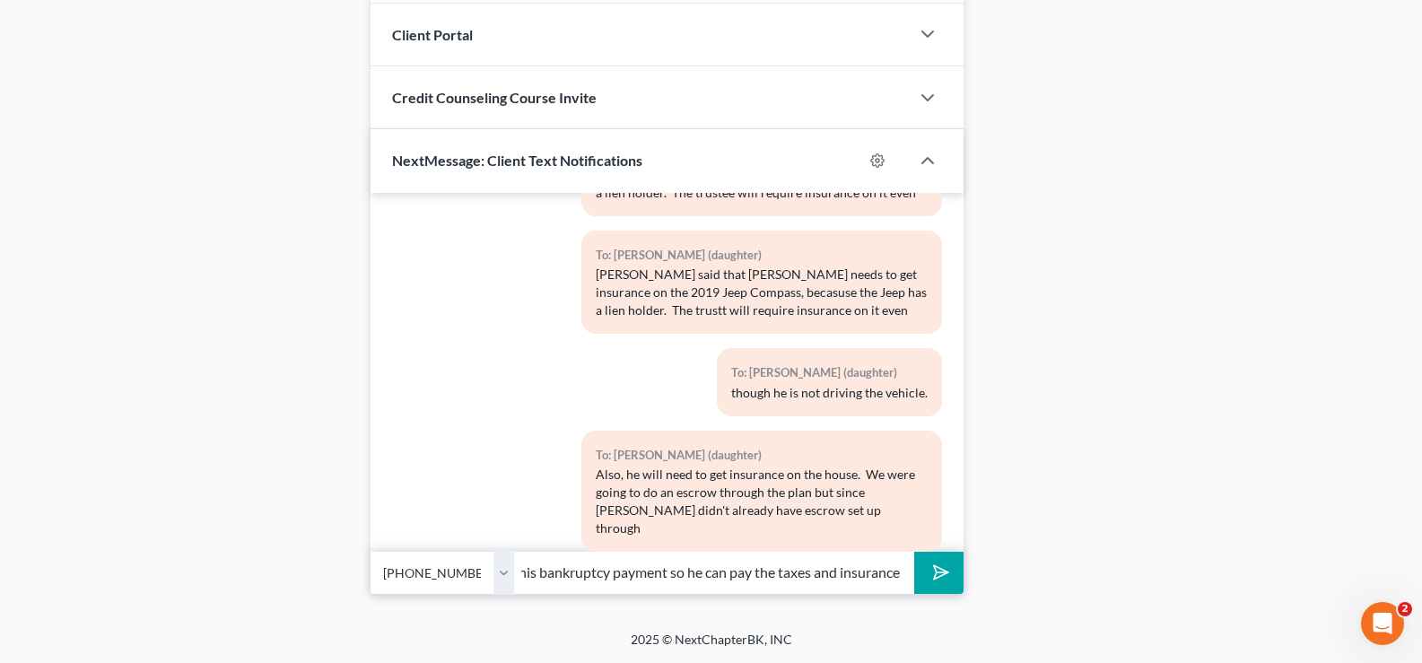
scroll to position [0, 628]
type input "the mortgage company the trustee said it would be better to not do that. Theref…"
click at [914, 552] on button "submit" at bounding box center [938, 573] width 49 height 42
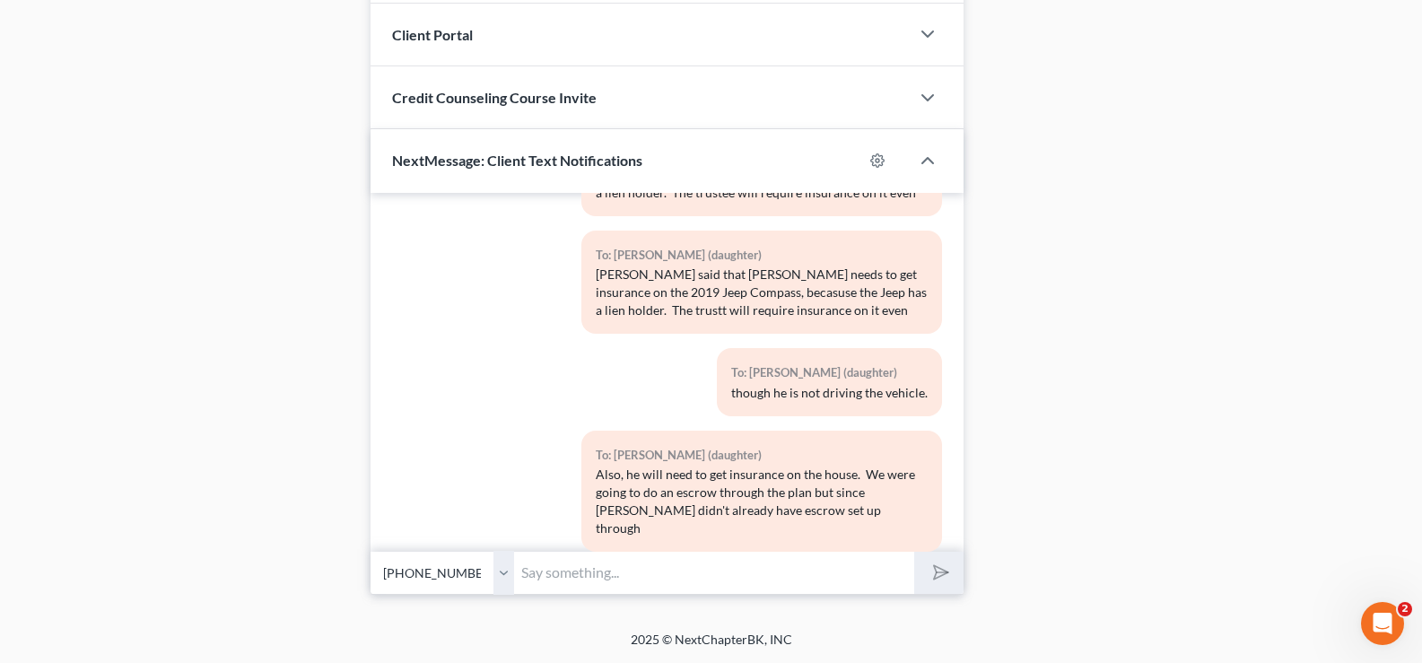
scroll to position [934, 0]
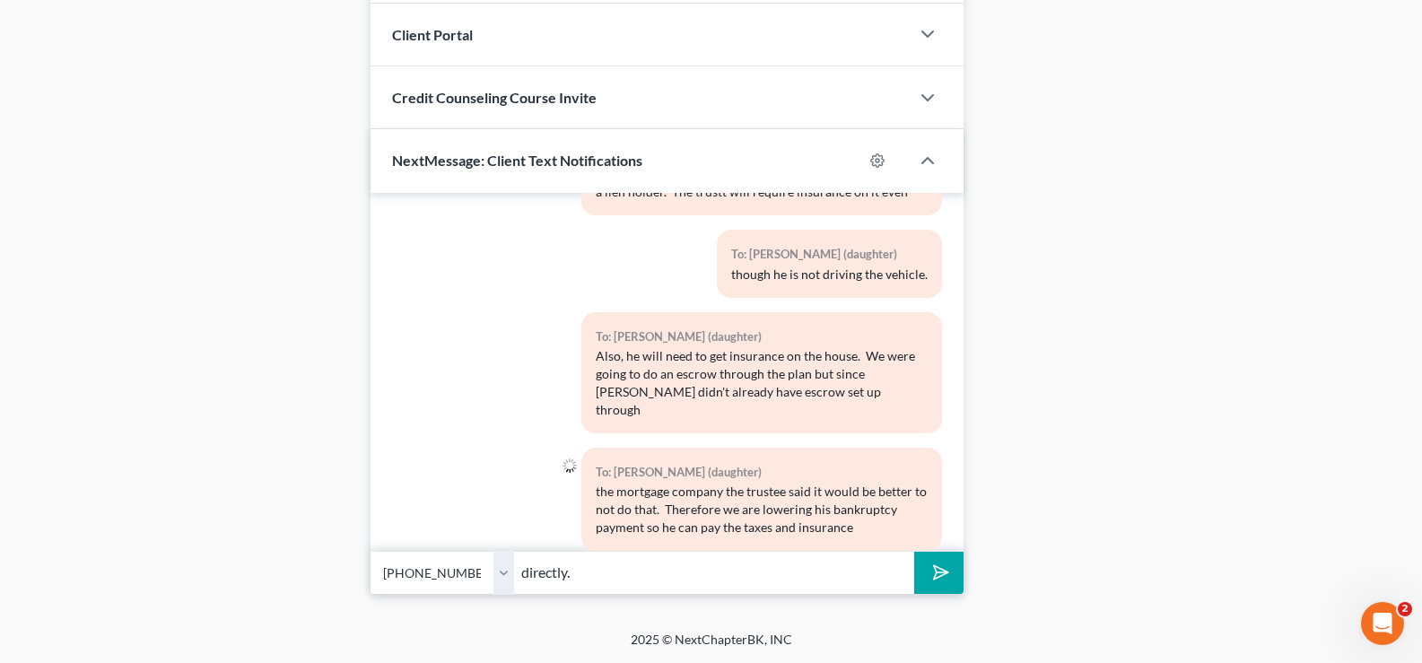
type input "directly."
click at [914, 552] on button "submit" at bounding box center [938, 573] width 49 height 42
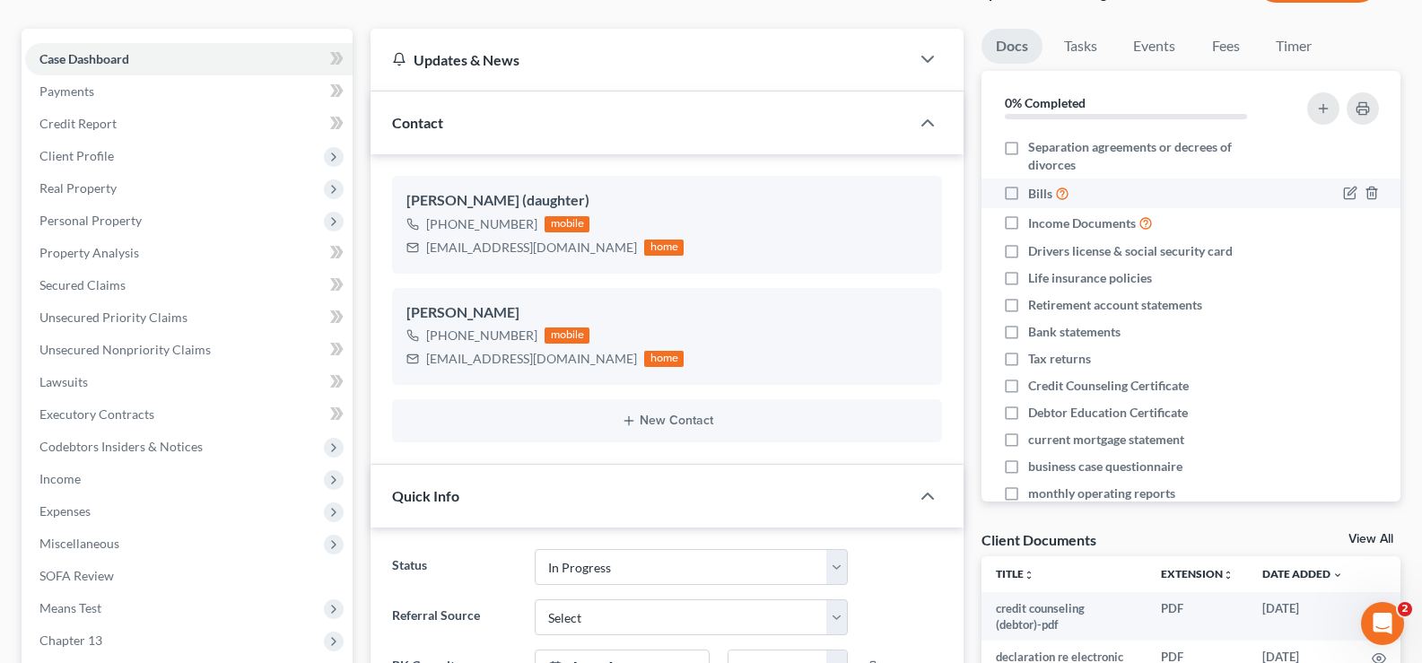
scroll to position [0, 0]
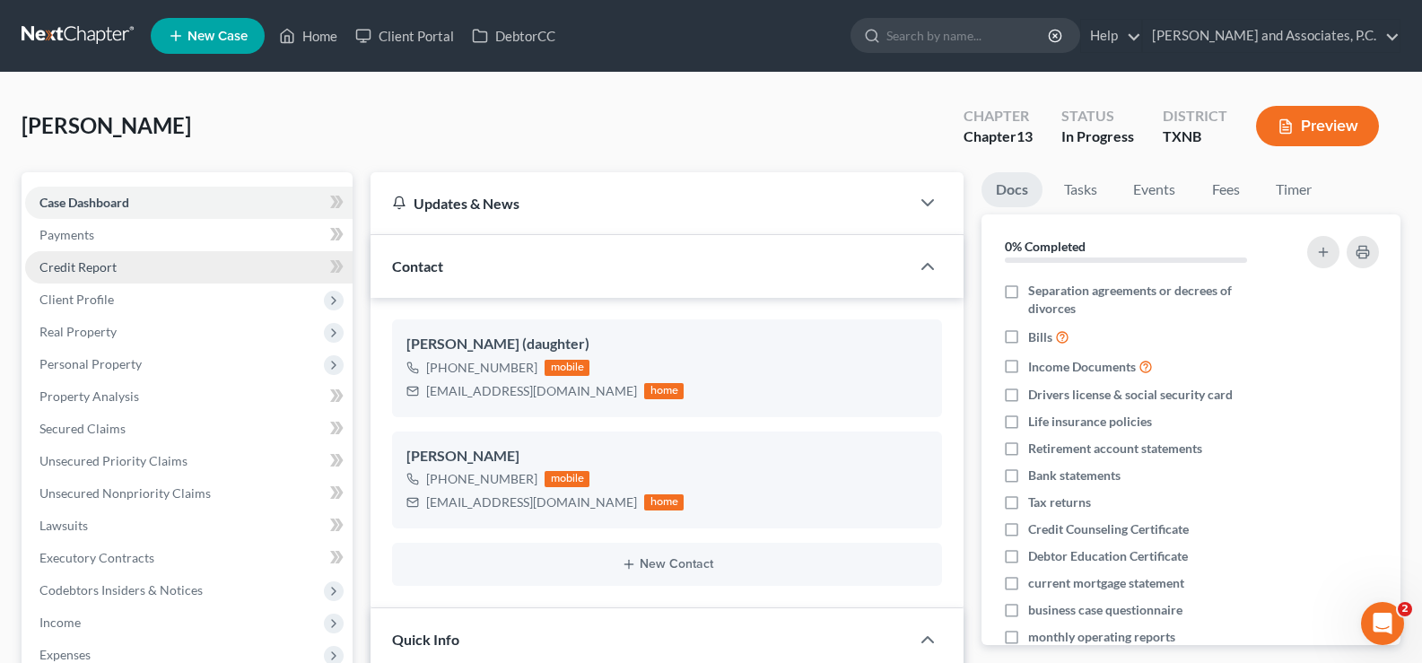
click at [72, 267] on span "Credit Report" at bounding box center [77, 266] width 77 height 15
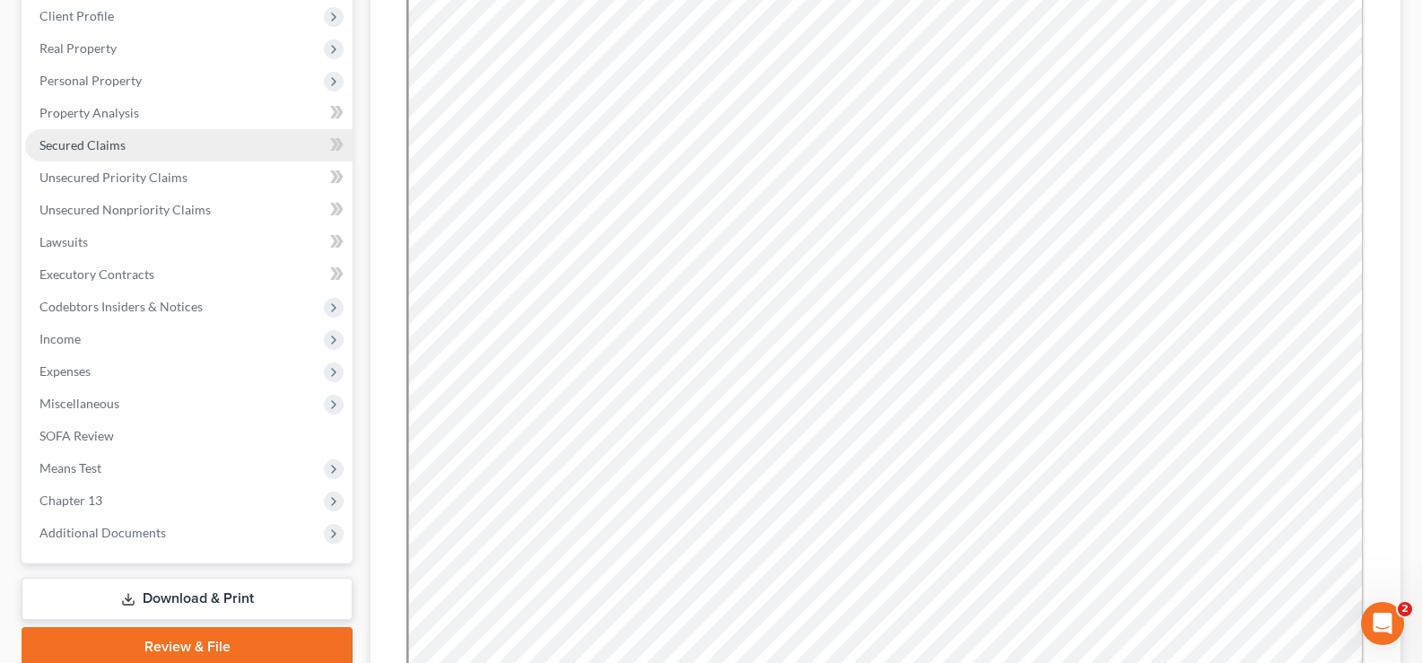
scroll to position [359, 0]
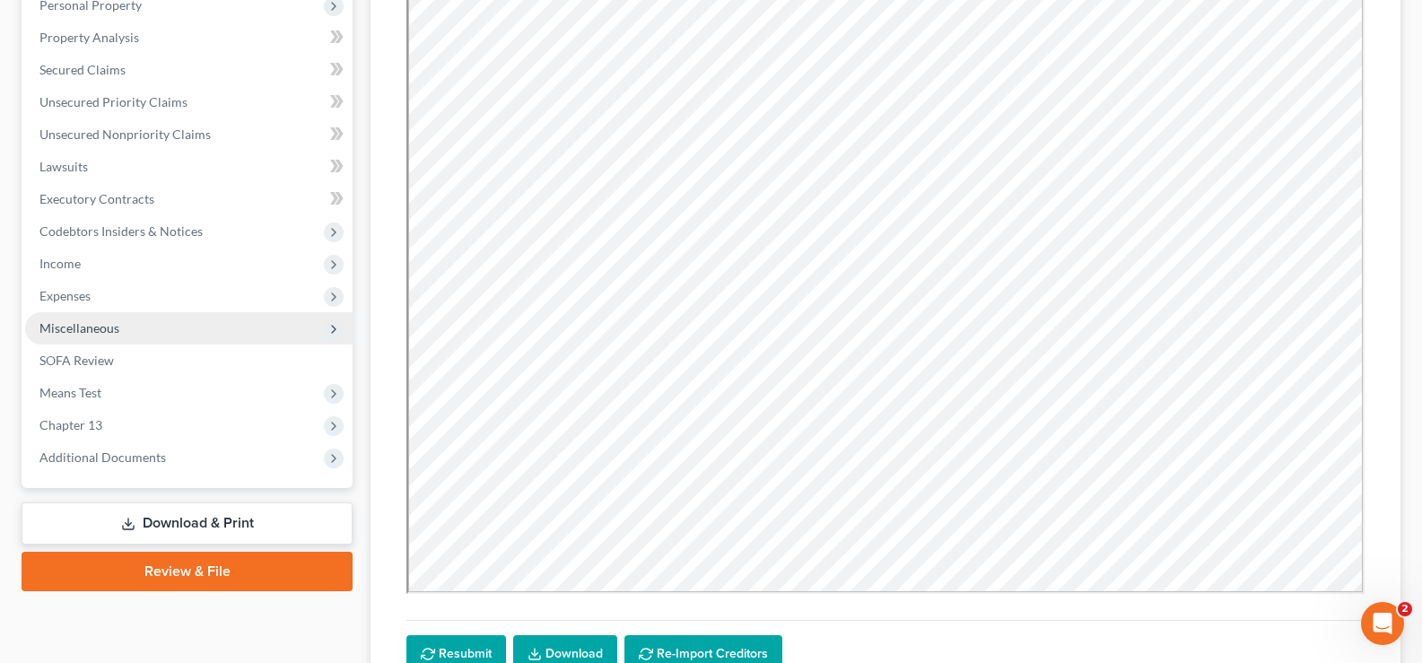
click at [120, 333] on span "Miscellaneous" at bounding box center [188, 328] width 327 height 32
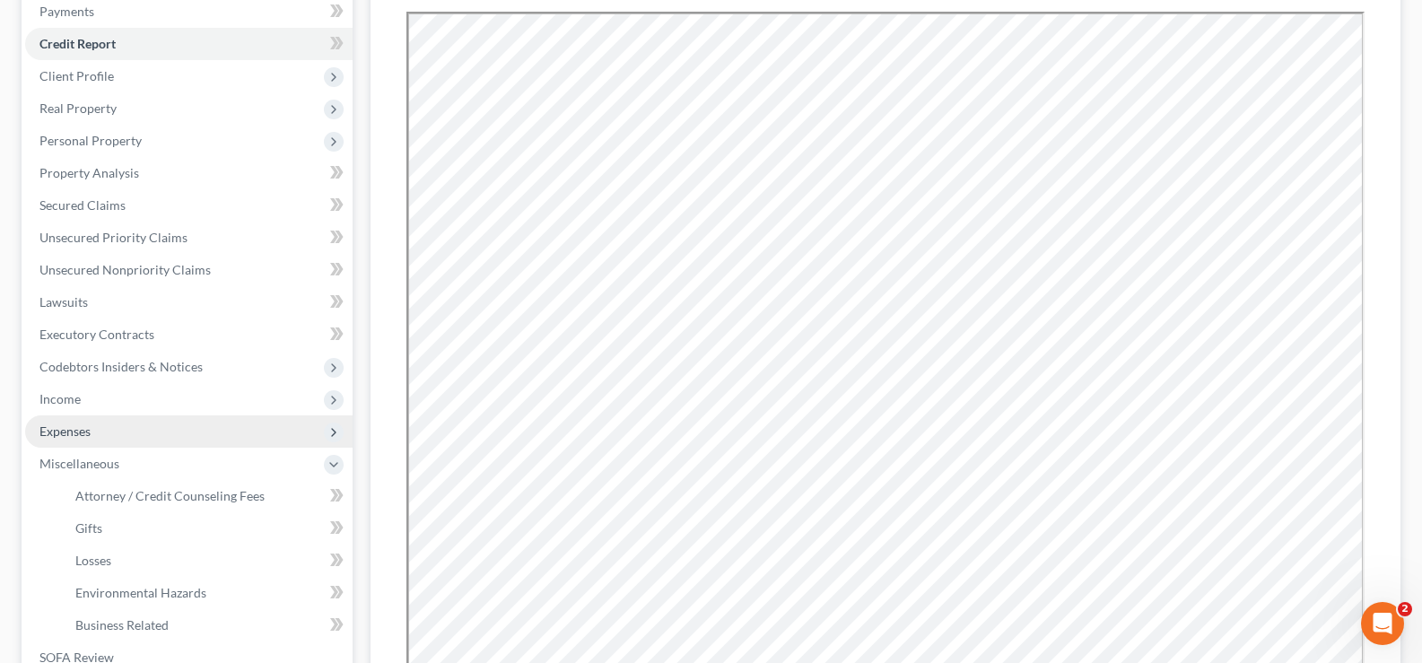
scroll to position [179, 0]
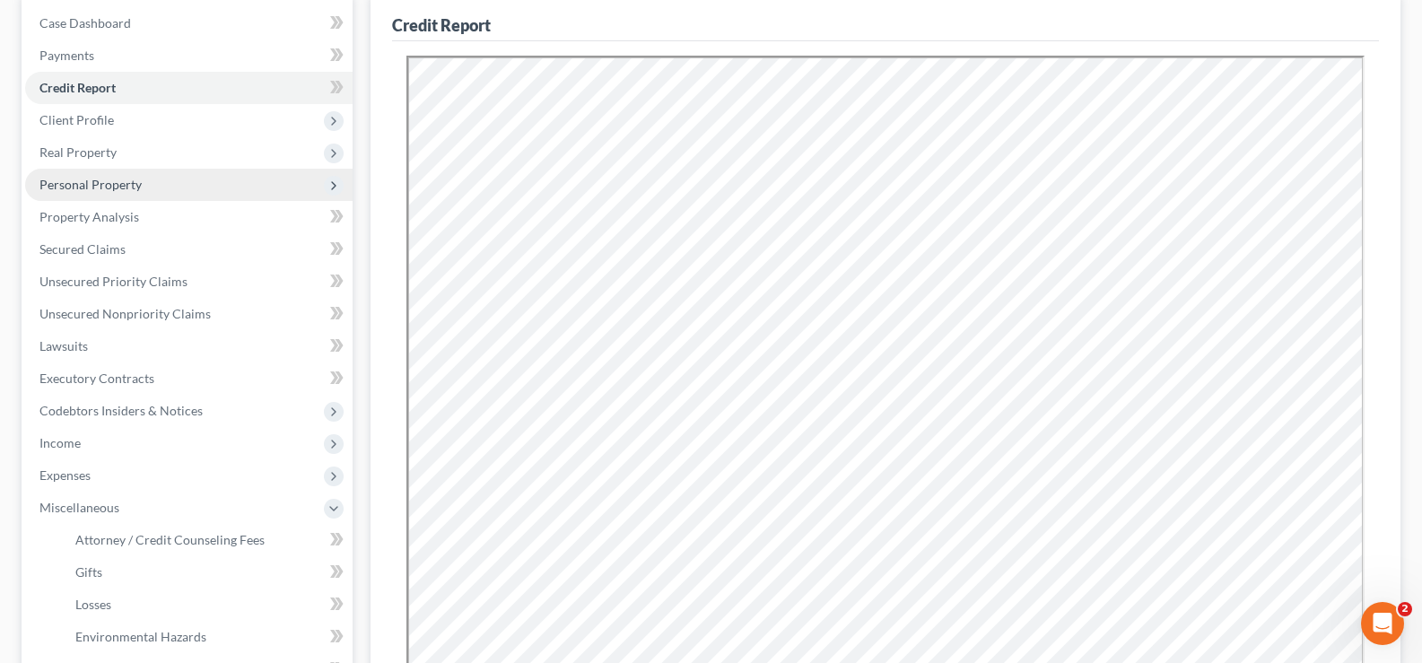
click at [106, 178] on span "Personal Property" at bounding box center [90, 184] width 102 height 15
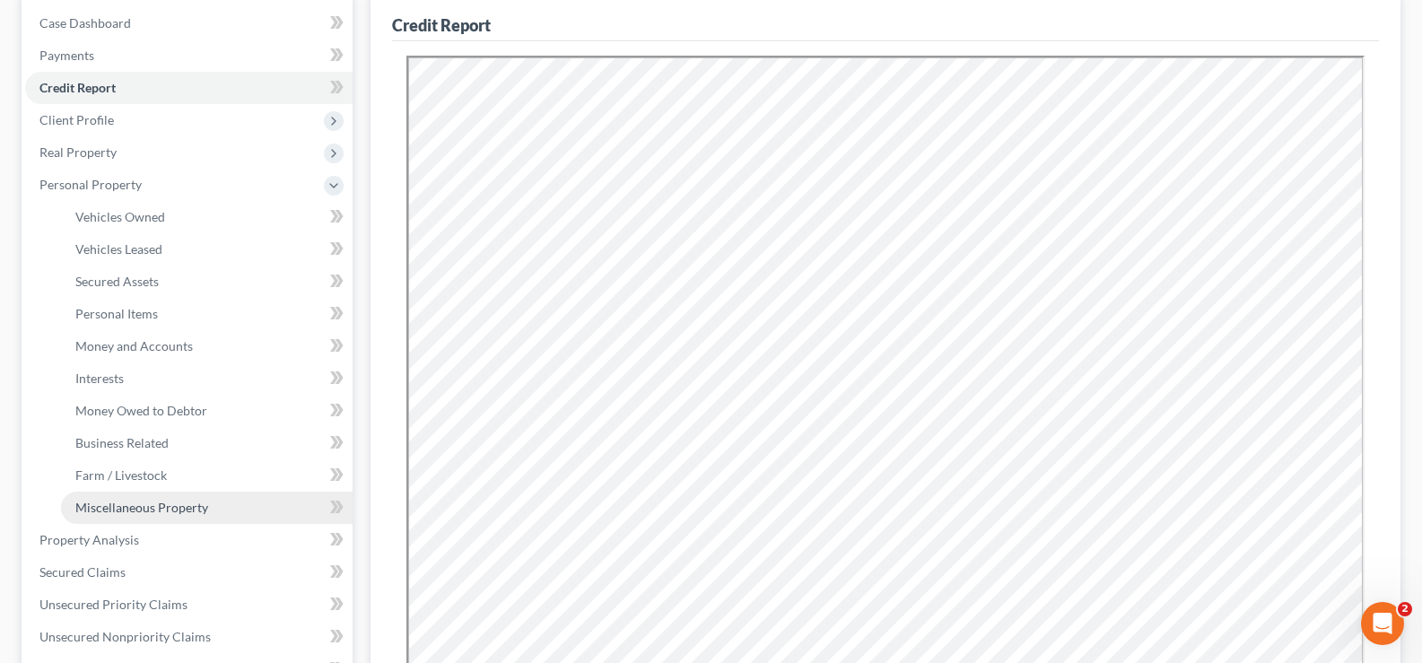
click at [154, 511] on span "Miscellaneous Property" at bounding box center [141, 507] width 133 height 15
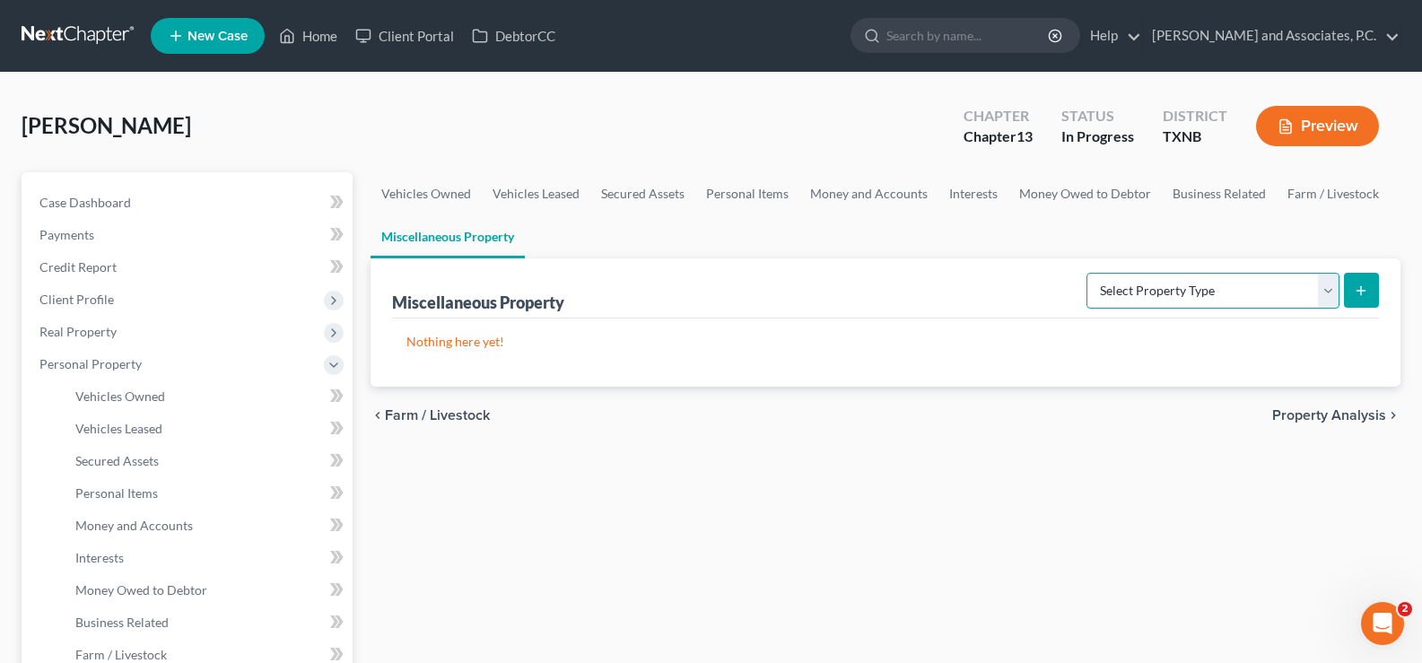
click at [1327, 288] on select "Select Property Type Assigned for Creditor Benefit [DATE] Holding for Another N…" at bounding box center [1212, 291] width 253 height 36
select select "transferred"
click at [1086, 273] on select "Select Property Type Assigned for Creditor Benefit [DATE] Holding for Another N…" at bounding box center [1212, 291] width 253 height 36
click at [1360, 273] on button "submit" at bounding box center [1361, 290] width 35 height 35
select select "Ordinary ([DATE])"
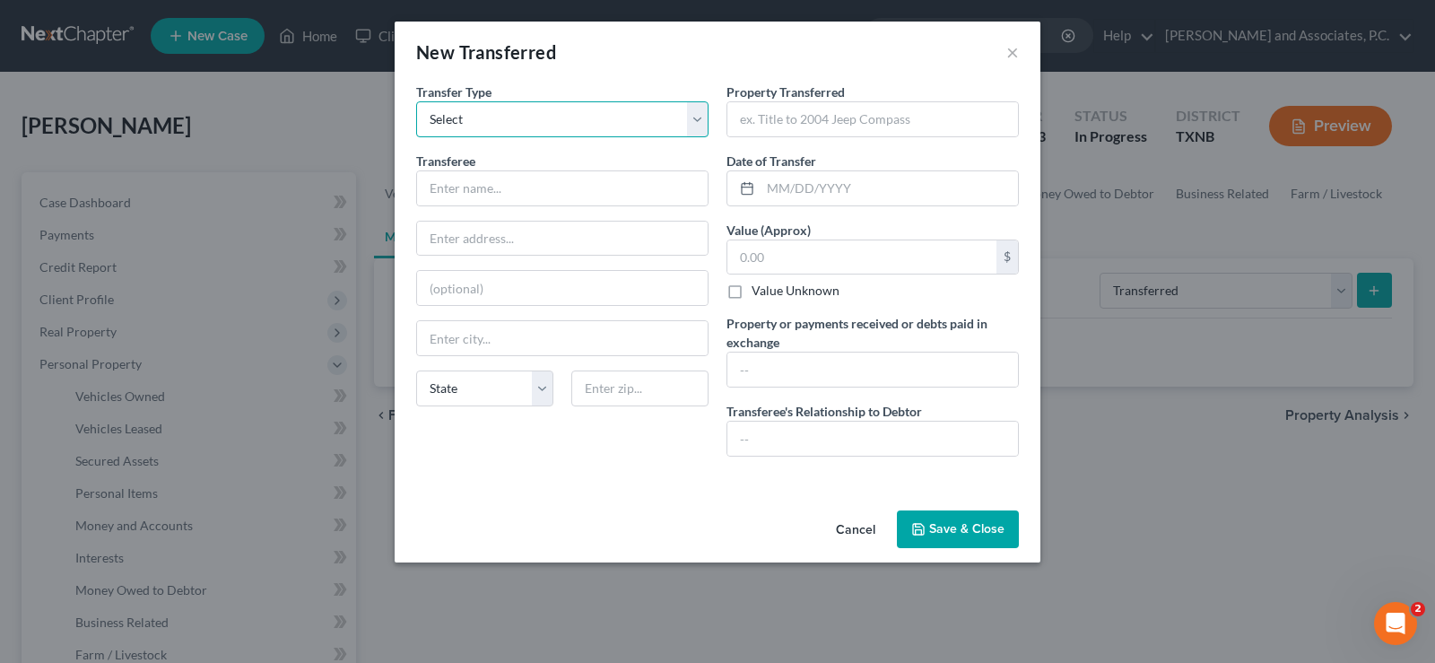
click at [546, 114] on select "Select Ordinary ([DATE]) [DATE]" at bounding box center [562, 119] width 292 height 36
click at [416, 101] on select "Select Ordinary ([DATE]) [DATE]" at bounding box center [562, 119] width 292 height 36
click at [532, 191] on input "text" at bounding box center [562, 188] width 291 height 34
click at [573, 202] on input "text" at bounding box center [562, 188] width 291 height 34
click at [623, 190] on input "text" at bounding box center [562, 188] width 291 height 34
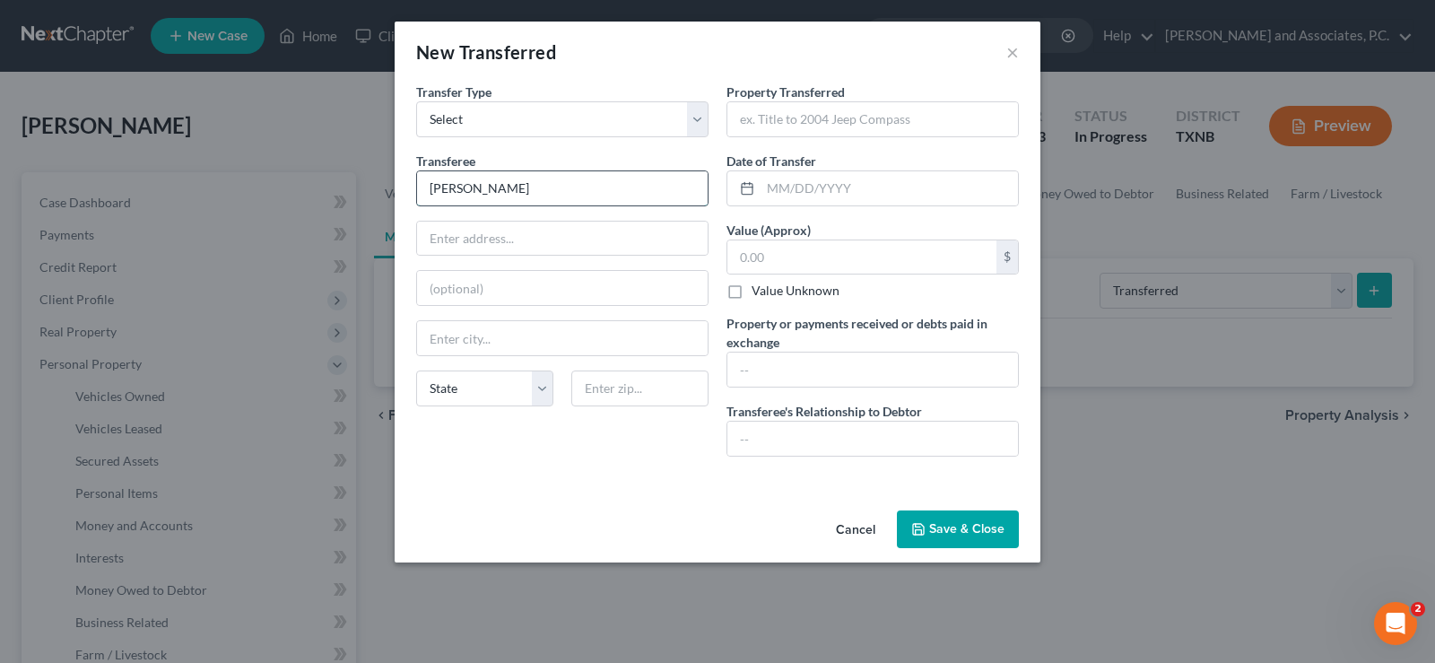
type input "[PERSON_NAME]"
click at [589, 339] on input "[GEOGRAPHIC_DATA]" at bounding box center [562, 338] width 291 height 34
type input "L"
click at [492, 249] on input "text" at bounding box center [562, 239] width 291 height 34
type input "[GEOGRAPHIC_DATA]"
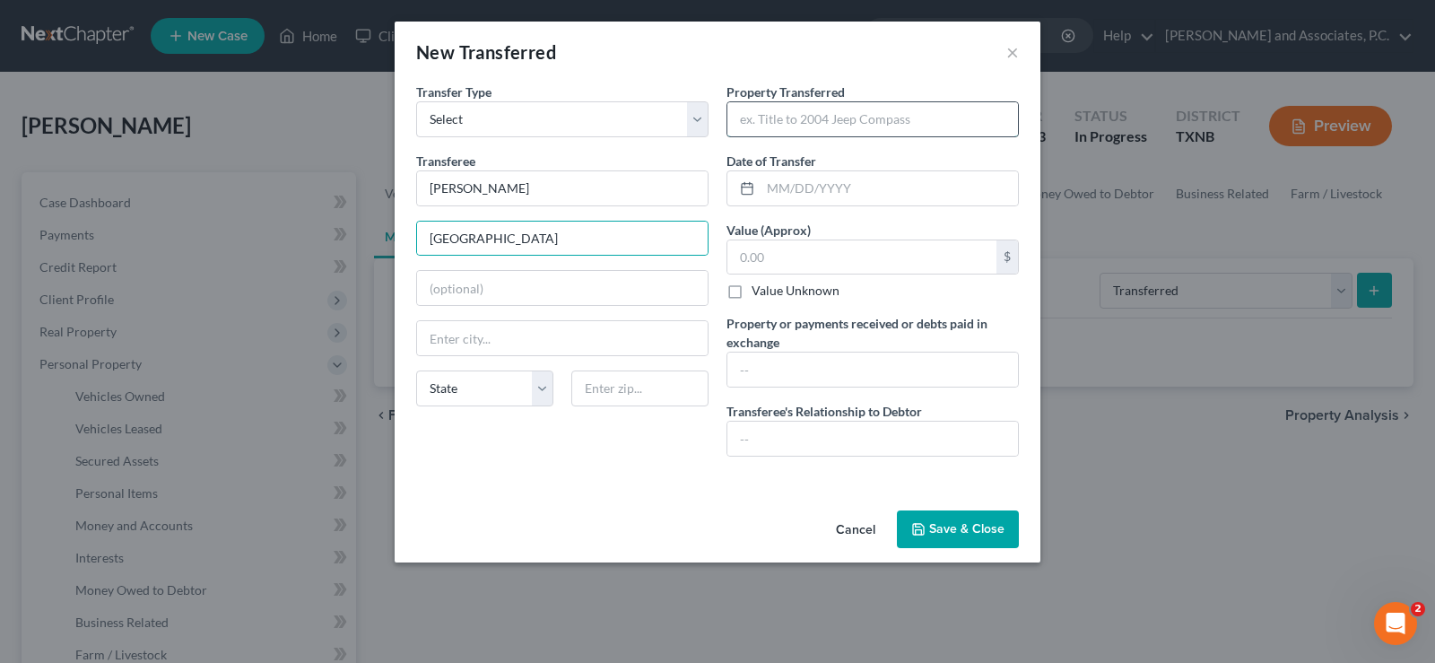
click at [809, 124] on input "text" at bounding box center [872, 119] width 291 height 34
click at [816, 196] on input "text" at bounding box center [889, 188] width 257 height 34
click at [851, 370] on input "text" at bounding box center [872, 369] width 291 height 34
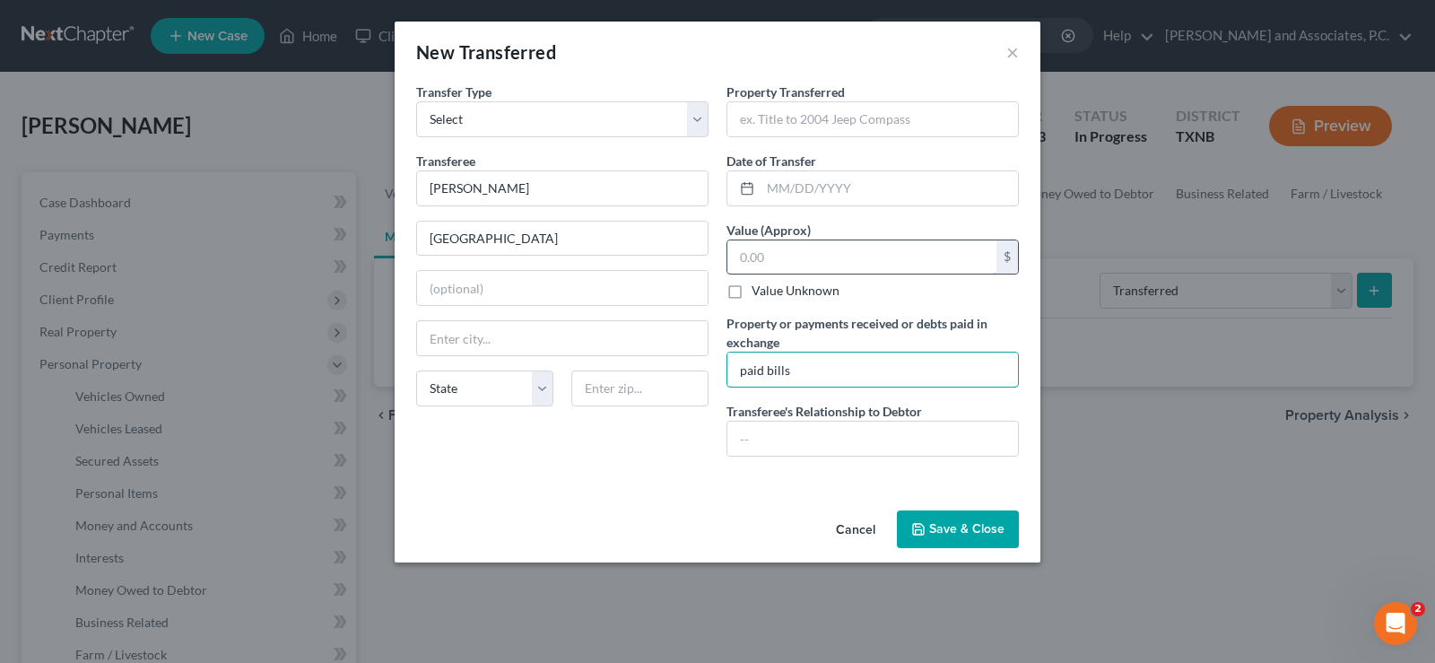
type input "paid bills"
click at [811, 252] on input "text" at bounding box center [861, 257] width 269 height 34
type input "1,500.00"
click at [810, 187] on input "text" at bounding box center [889, 188] width 257 height 34
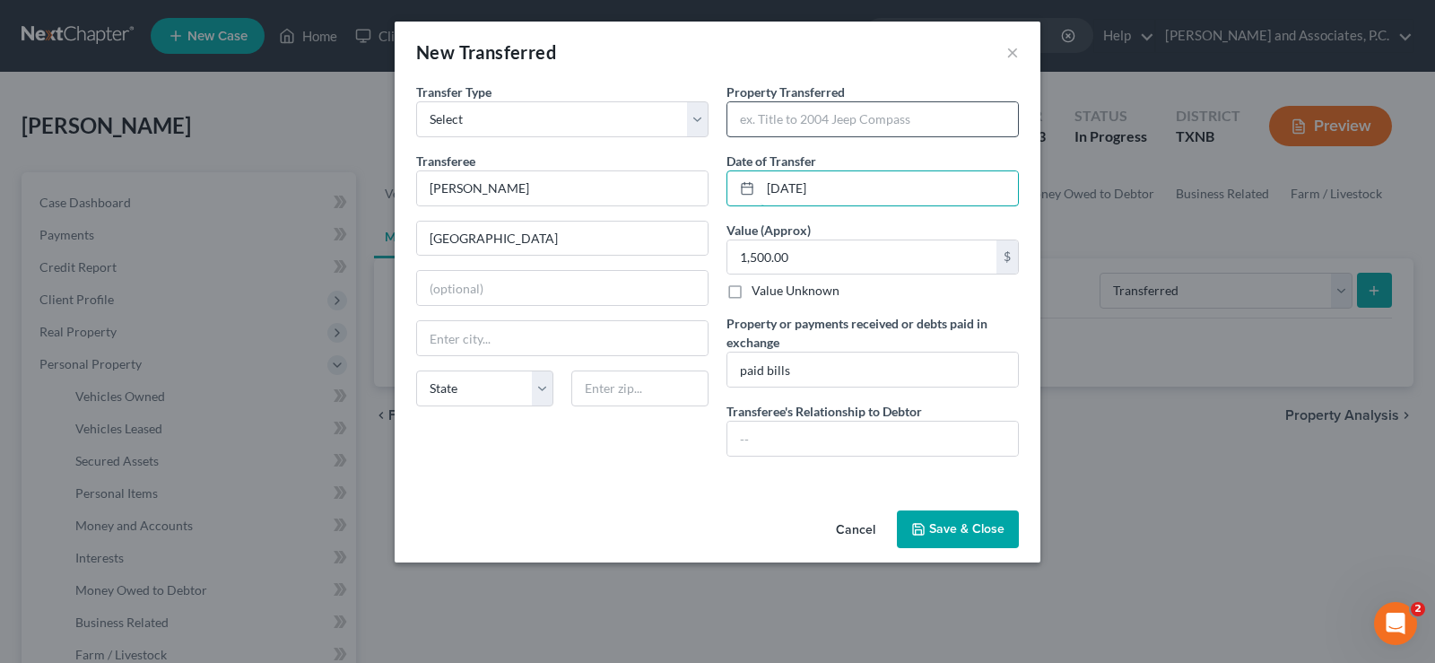
type input "[DATE]"
click at [780, 109] on input "text" at bounding box center [872, 119] width 291 height 34
type input "8' Enclosed trailer"
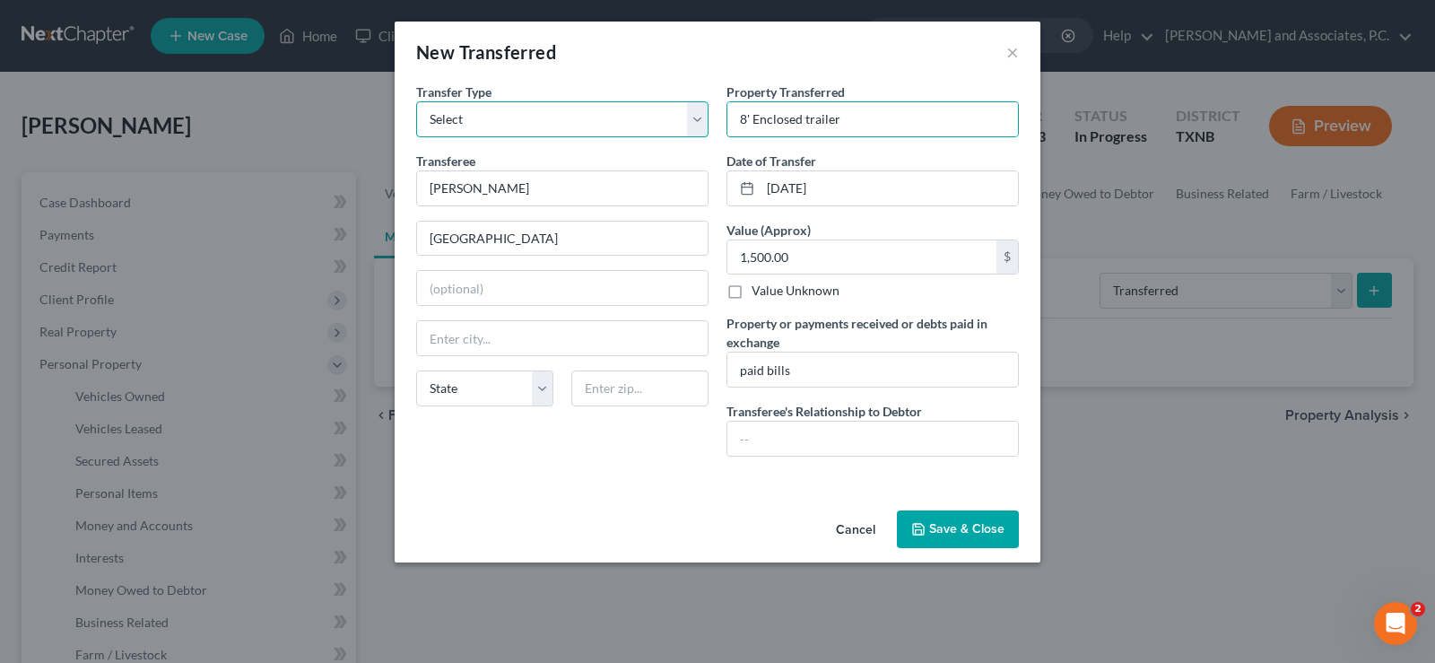
click at [706, 116] on select "Select Ordinary ([DATE]) [DATE]" at bounding box center [562, 119] width 292 height 36
click at [416, 101] on select "Select Ordinary ([DATE]) [DATE]" at bounding box center [562, 119] width 292 height 36
click at [543, 231] on input "[GEOGRAPHIC_DATA]" at bounding box center [562, 239] width 291 height 34
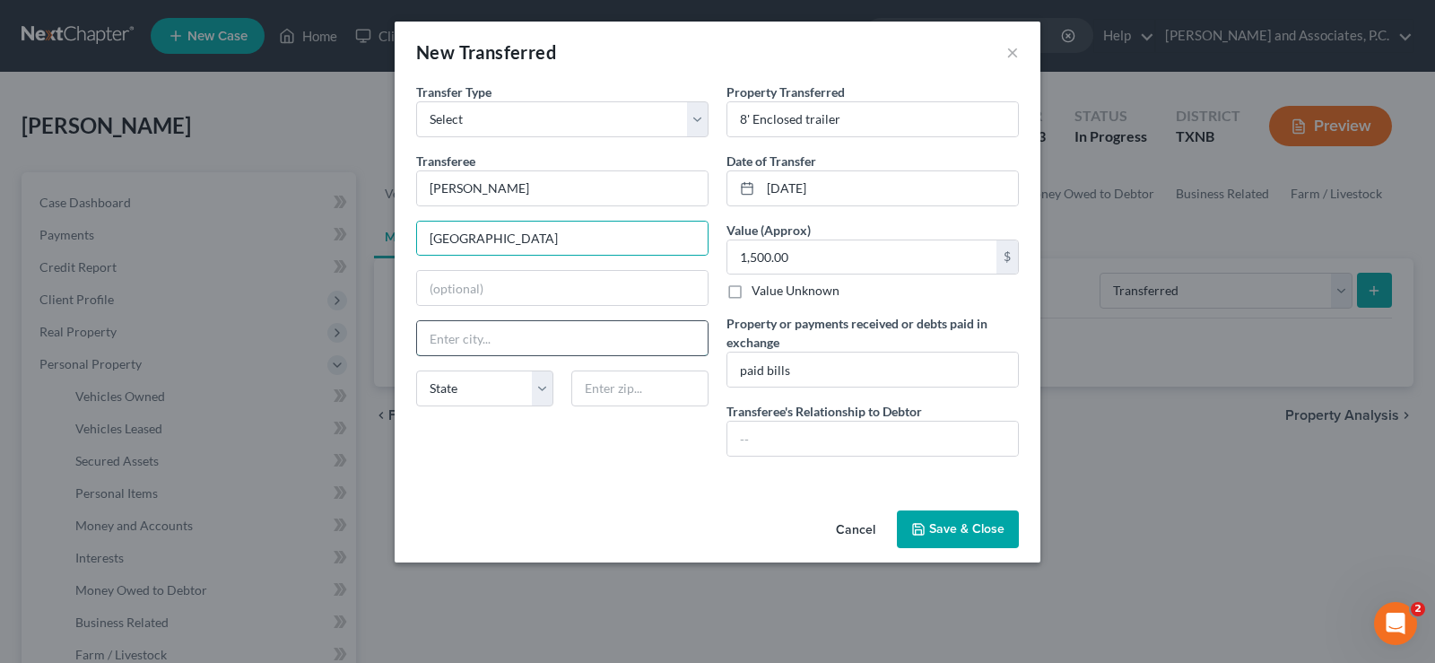
click at [535, 344] on input "text" at bounding box center [562, 338] width 291 height 34
click at [841, 117] on input "8' Enclosed trailer" at bounding box center [872, 119] width 291 height 34
click at [984, 529] on button "Save & Close" at bounding box center [958, 529] width 122 height 38
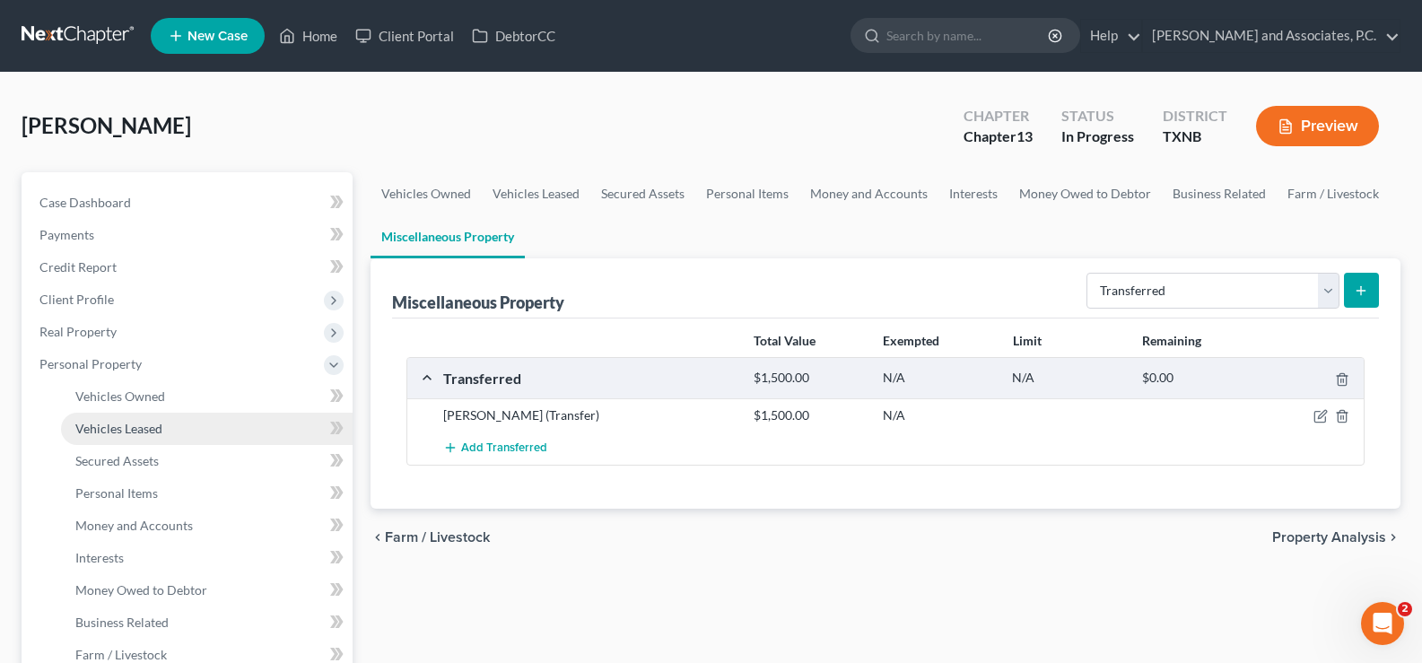
scroll to position [179, 0]
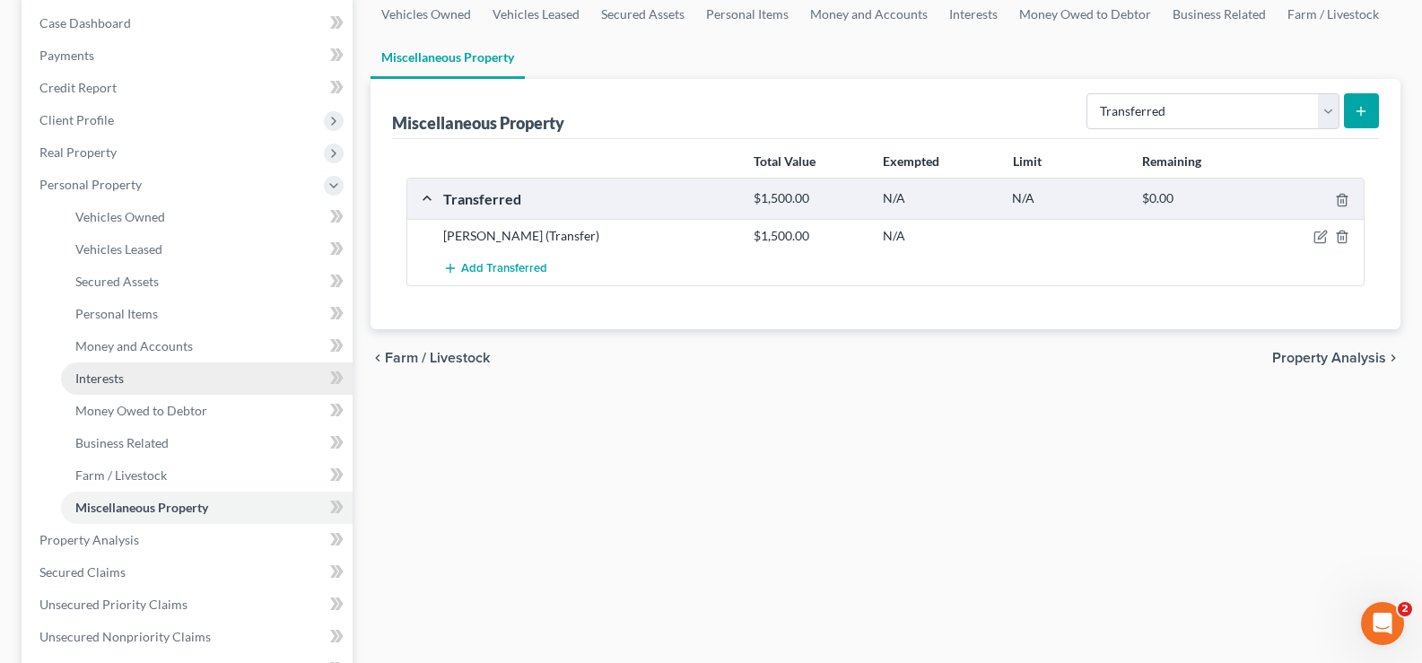
click at [178, 383] on link "Interests" at bounding box center [206, 378] width 291 height 32
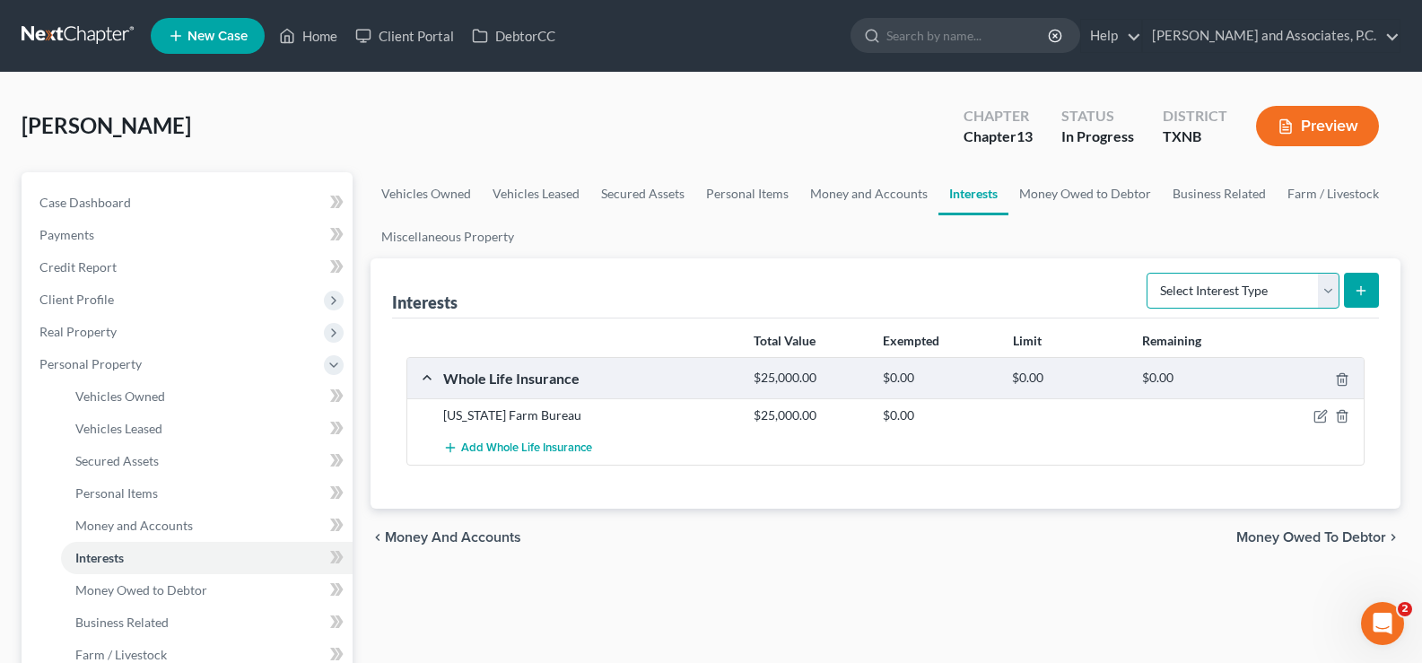
click at [1331, 294] on select "Select Interest Type 401K Annuity Bond Education IRA Government Bond Government…" at bounding box center [1242, 291] width 193 height 36
drag, startPoint x: 678, startPoint y: 301, endPoint x: 571, endPoint y: 301, distance: 106.7
click at [678, 301] on div "Interests Select Interest Type 401K Annuity Bond Education IRA Government Bond …" at bounding box center [885, 288] width 987 height 60
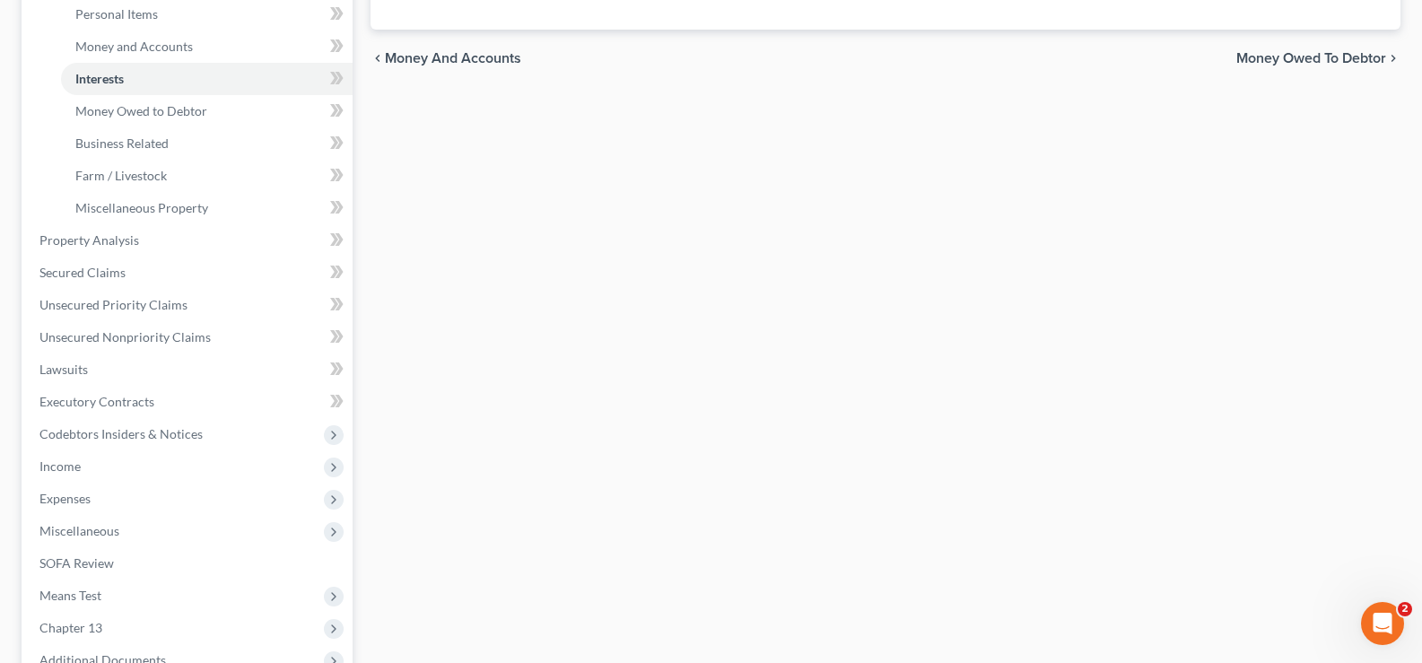
scroll to position [538, 0]
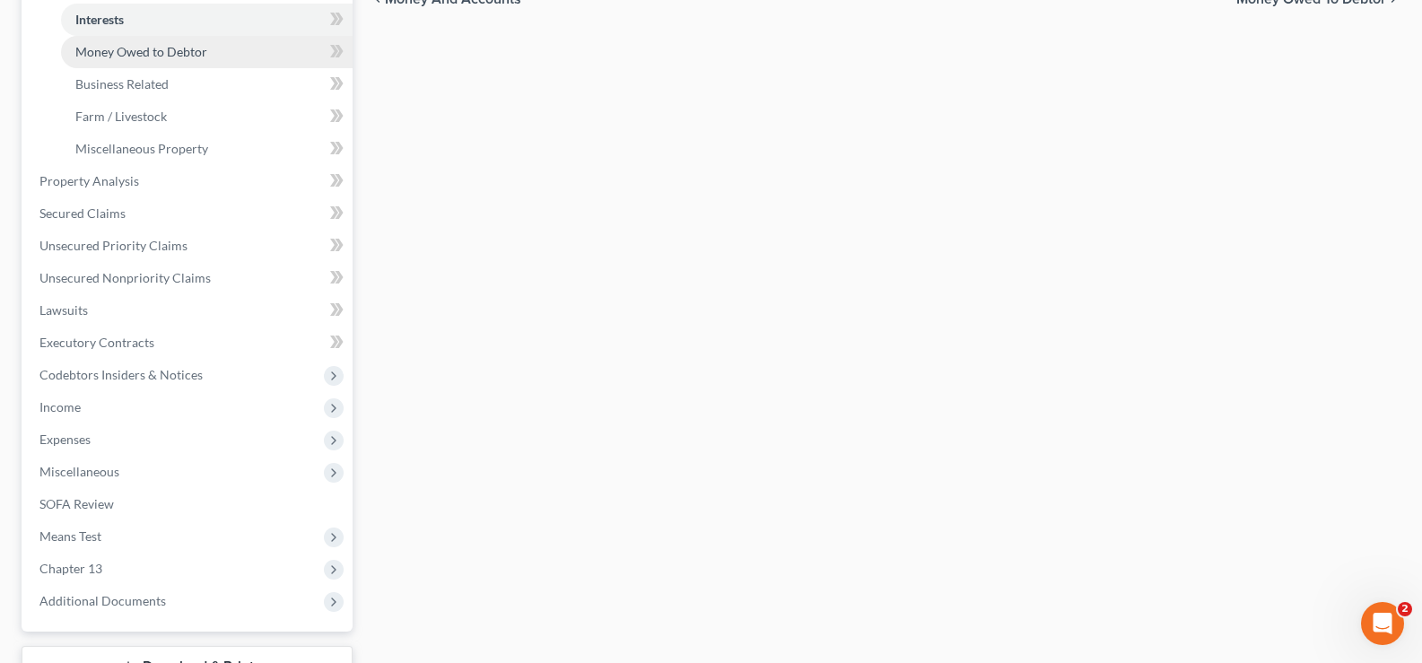
click at [200, 46] on span "Money Owed to Debtor" at bounding box center [141, 51] width 132 height 15
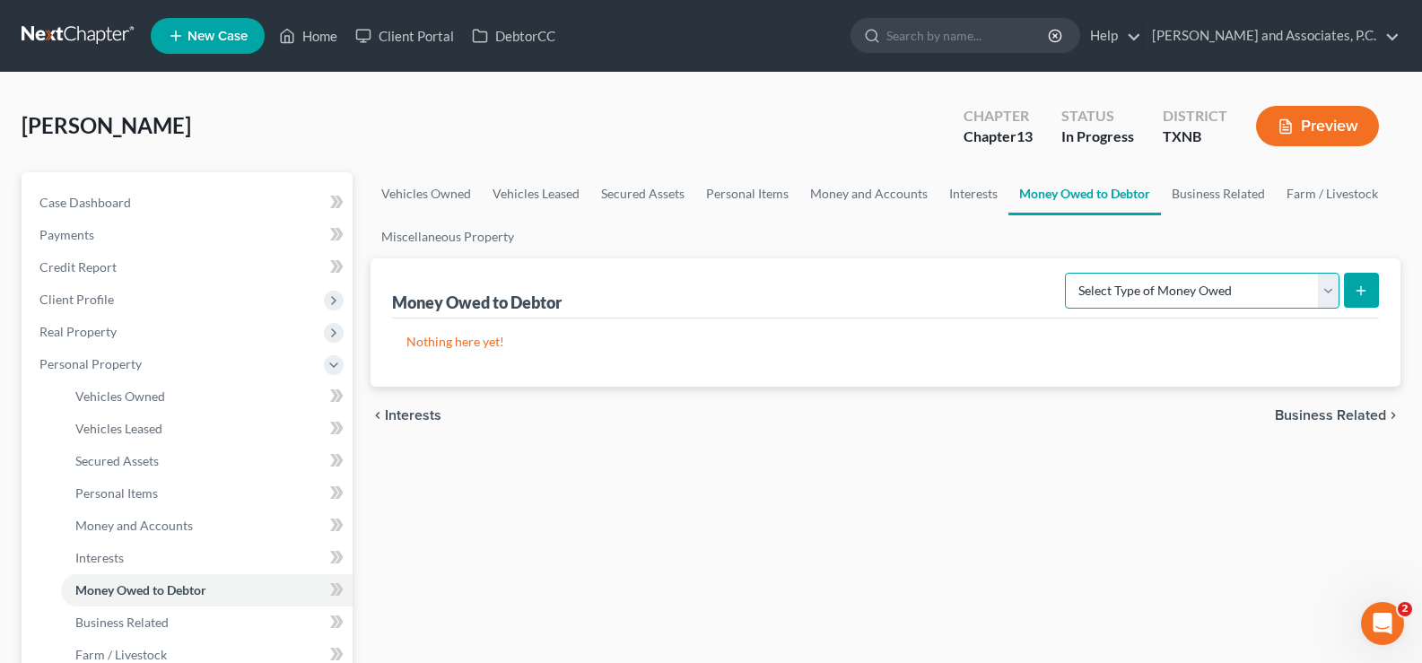
click at [1329, 291] on select "Select Type of Money Owed Accounts Receivable Alimony Child Support Claims Agai…" at bounding box center [1202, 291] width 274 height 36
select select "accounts_receivable"
click at [1067, 273] on select "Select Type of Money Owed Accounts Receivable Alimony Child Support Claims Agai…" at bounding box center [1202, 291] width 274 height 36
click at [1368, 290] on icon "submit" at bounding box center [1360, 290] width 14 height 14
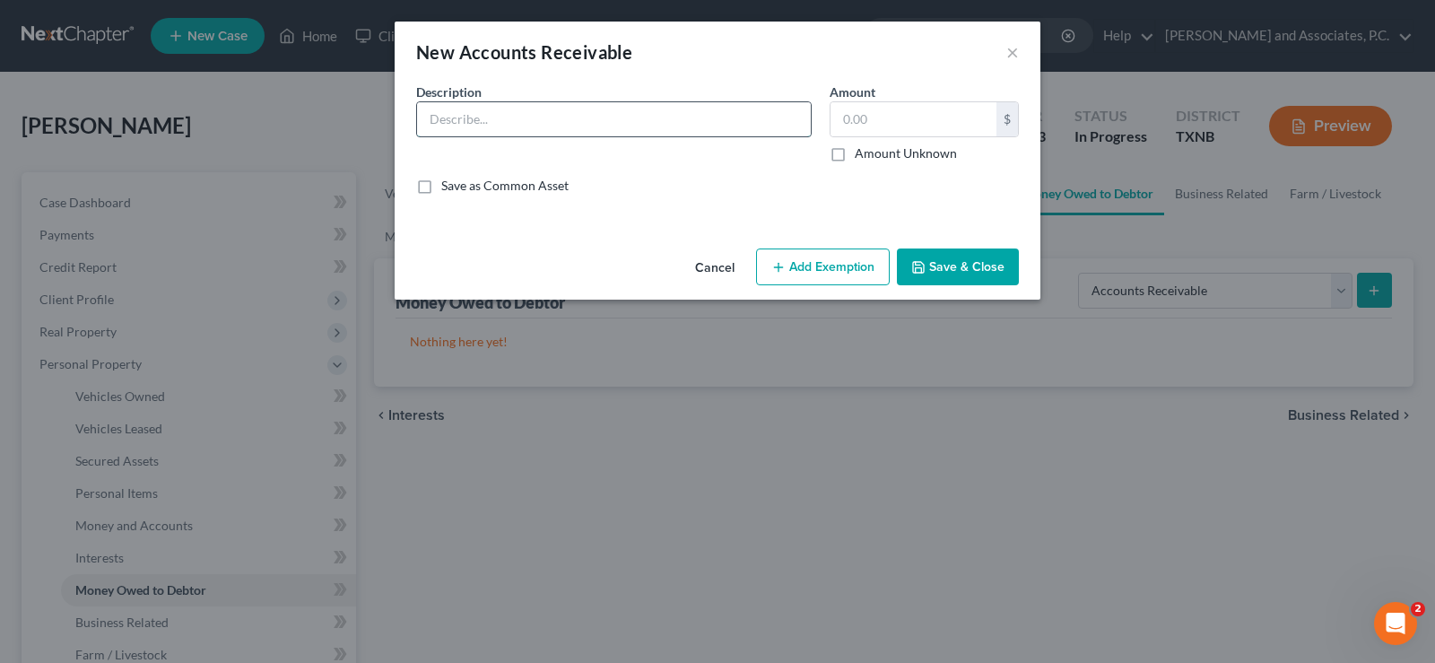
click at [517, 124] on input "text" at bounding box center [614, 119] width 394 height 34
type input "18' [PERSON_NAME]"
type input "3,000.00"
click at [936, 280] on button "Save & Close" at bounding box center [958, 267] width 122 height 38
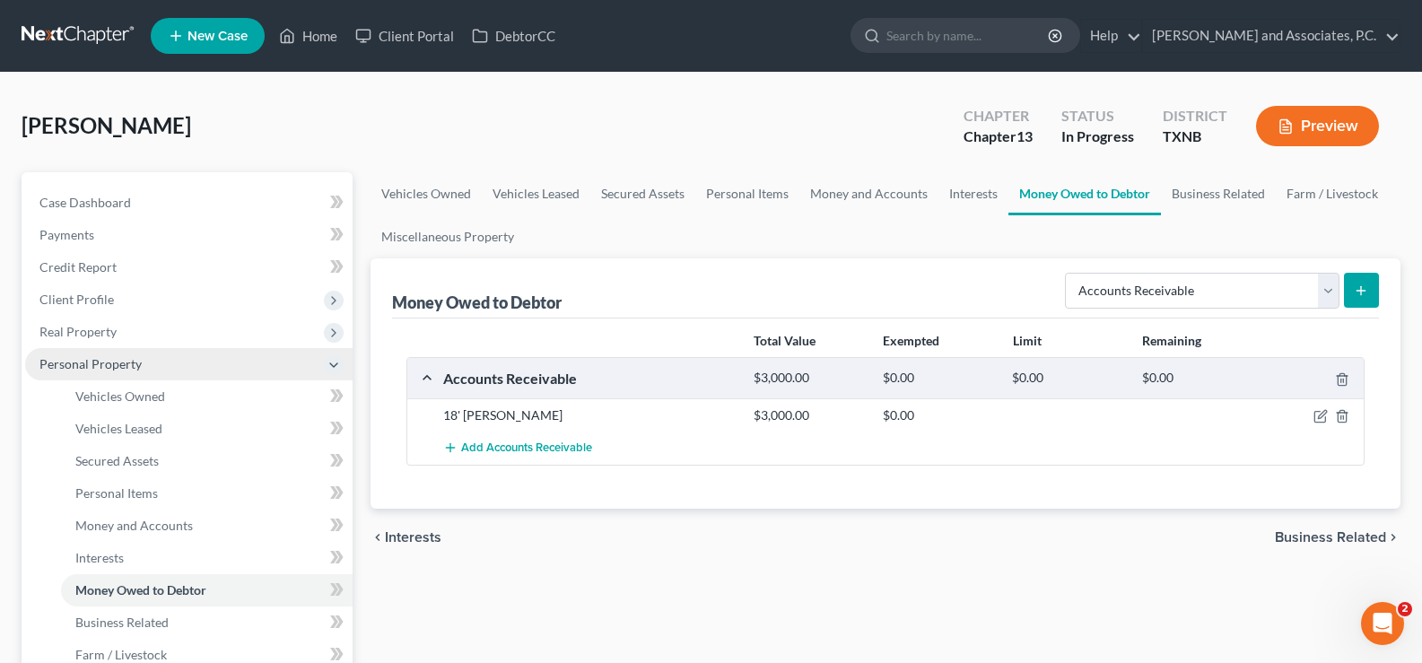
scroll to position [179, 0]
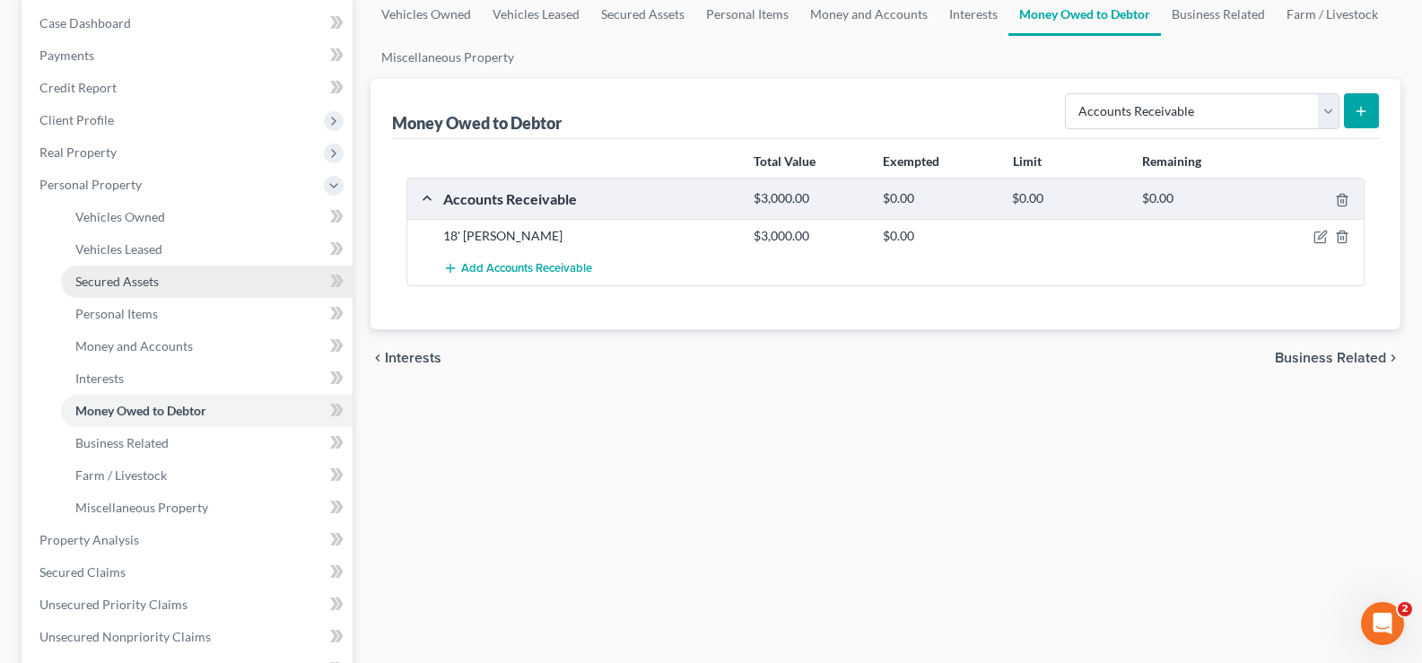
click at [180, 283] on link "Secured Assets" at bounding box center [206, 281] width 291 height 32
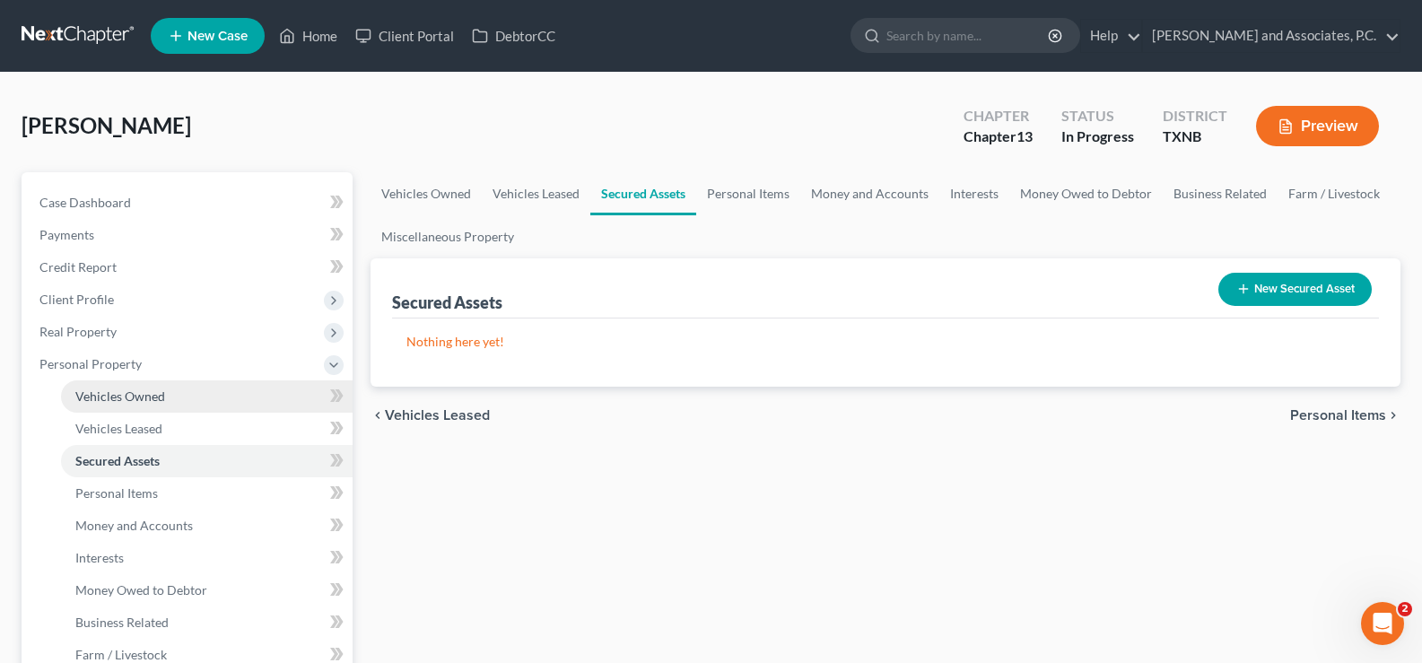
click at [143, 397] on span "Vehicles Owned" at bounding box center [120, 395] width 90 height 15
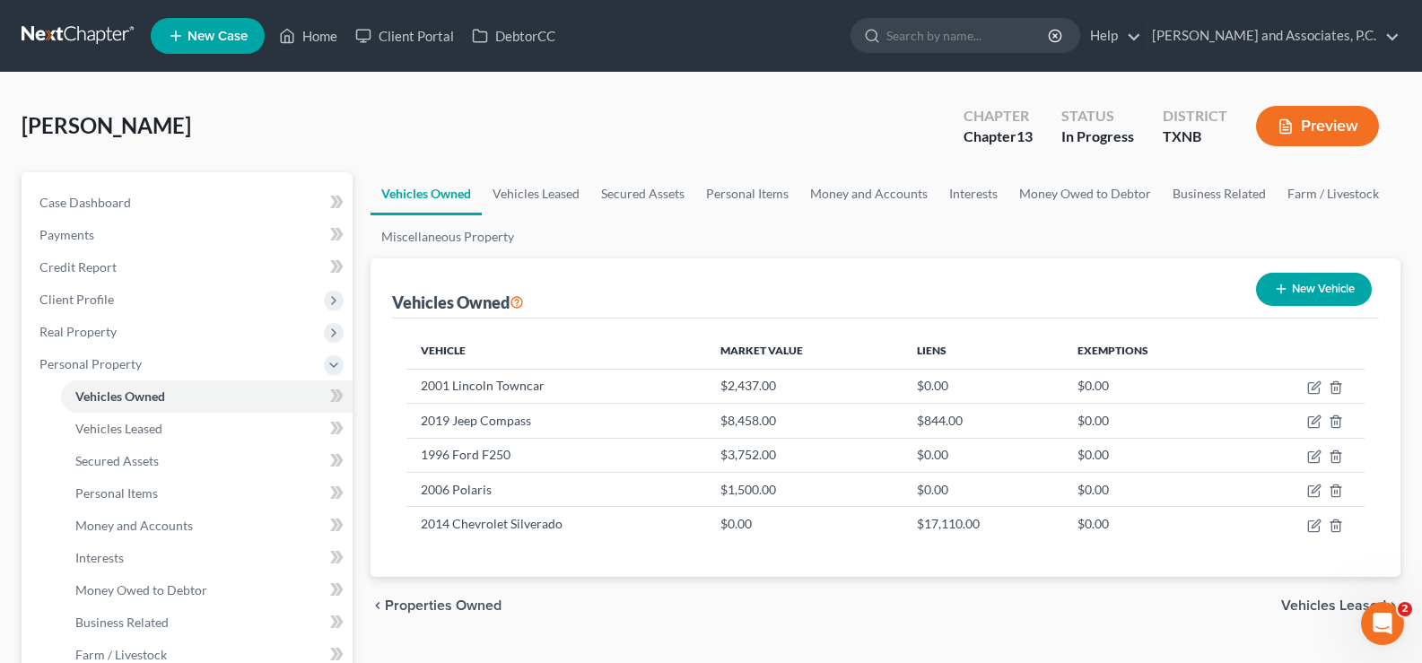
click at [1290, 289] on button "New Vehicle" at bounding box center [1314, 289] width 116 height 33
select select "0"
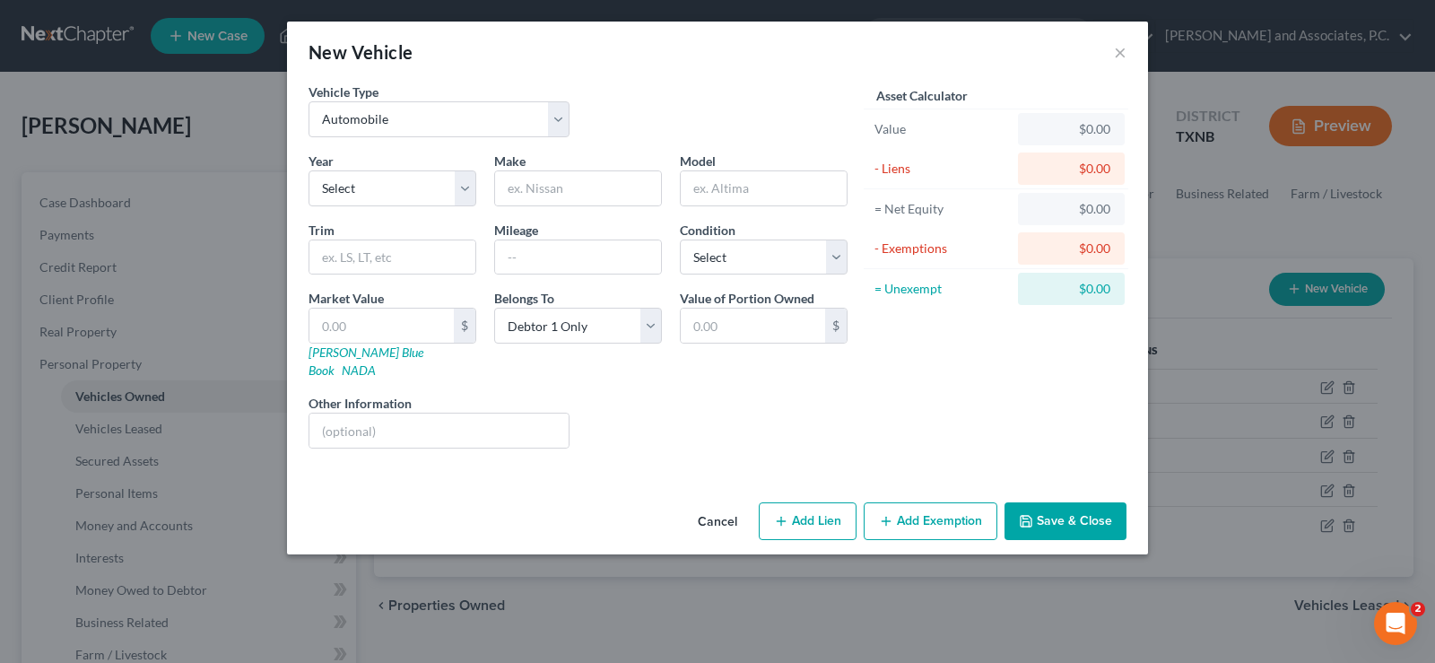
click at [701, 504] on button "Cancel" at bounding box center [717, 522] width 68 height 36
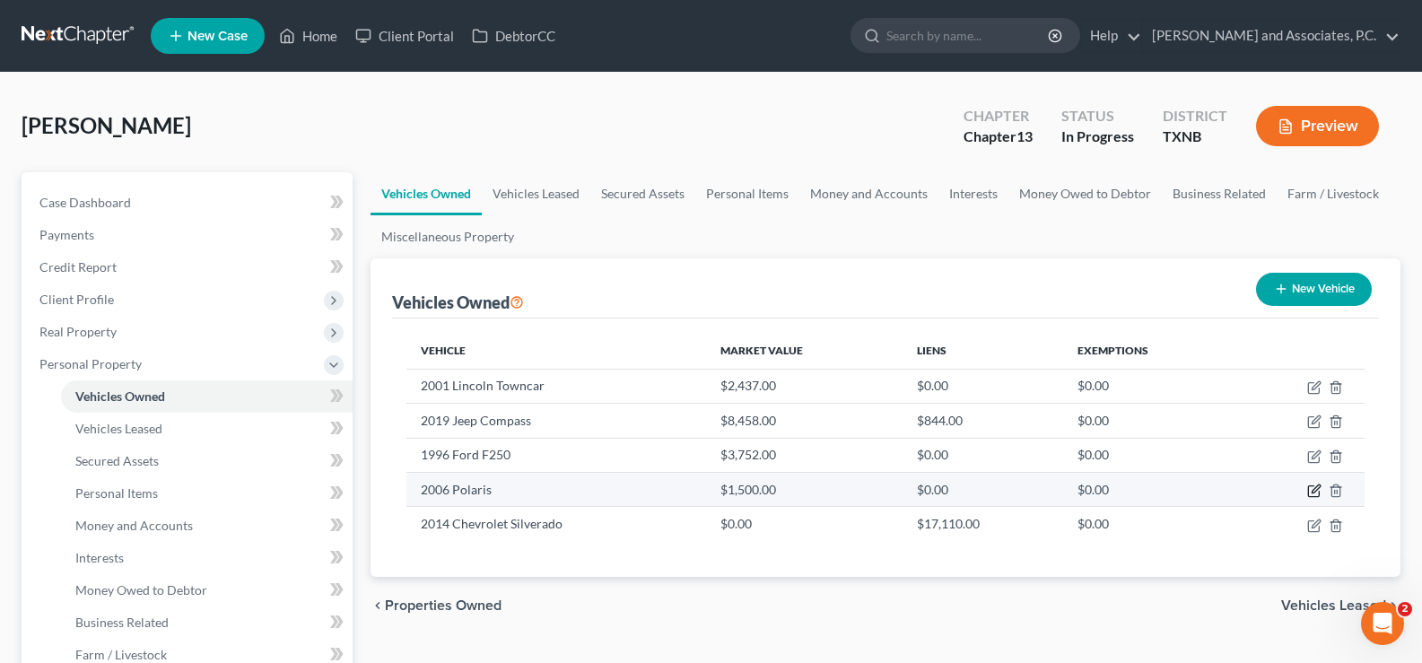
click at [1314, 491] on icon "button" at bounding box center [1314, 490] width 14 height 14
select select "6"
select select "20"
select select "3"
select select "0"
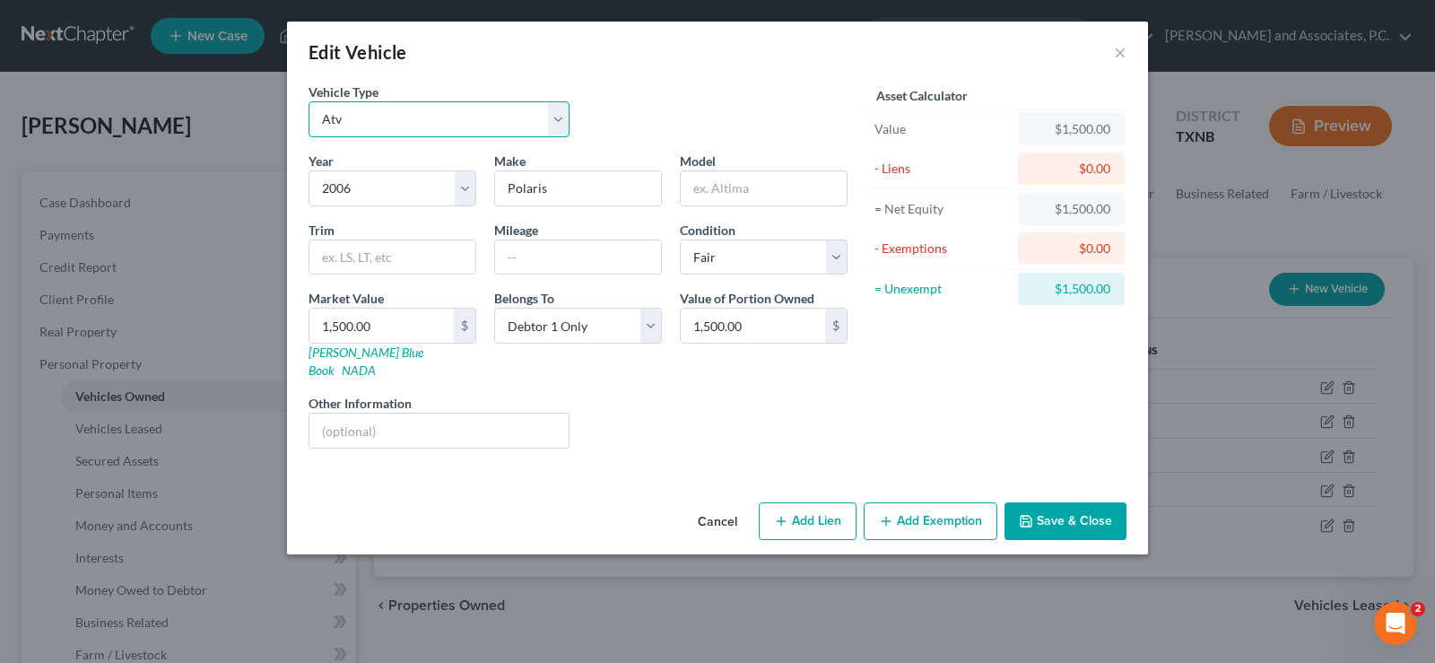
click at [563, 118] on select "Select Automobile Truck Trailer Watercraft Aircraft Motor Home Atv Other Vehicle" at bounding box center [439, 119] width 261 height 36
click at [309, 101] on select "Select Automobile Truck Trailer Watercraft Aircraft Motor Home Atv Other Vehicle" at bounding box center [439, 119] width 261 height 36
click at [1040, 502] on button "Save & Close" at bounding box center [1066, 521] width 122 height 38
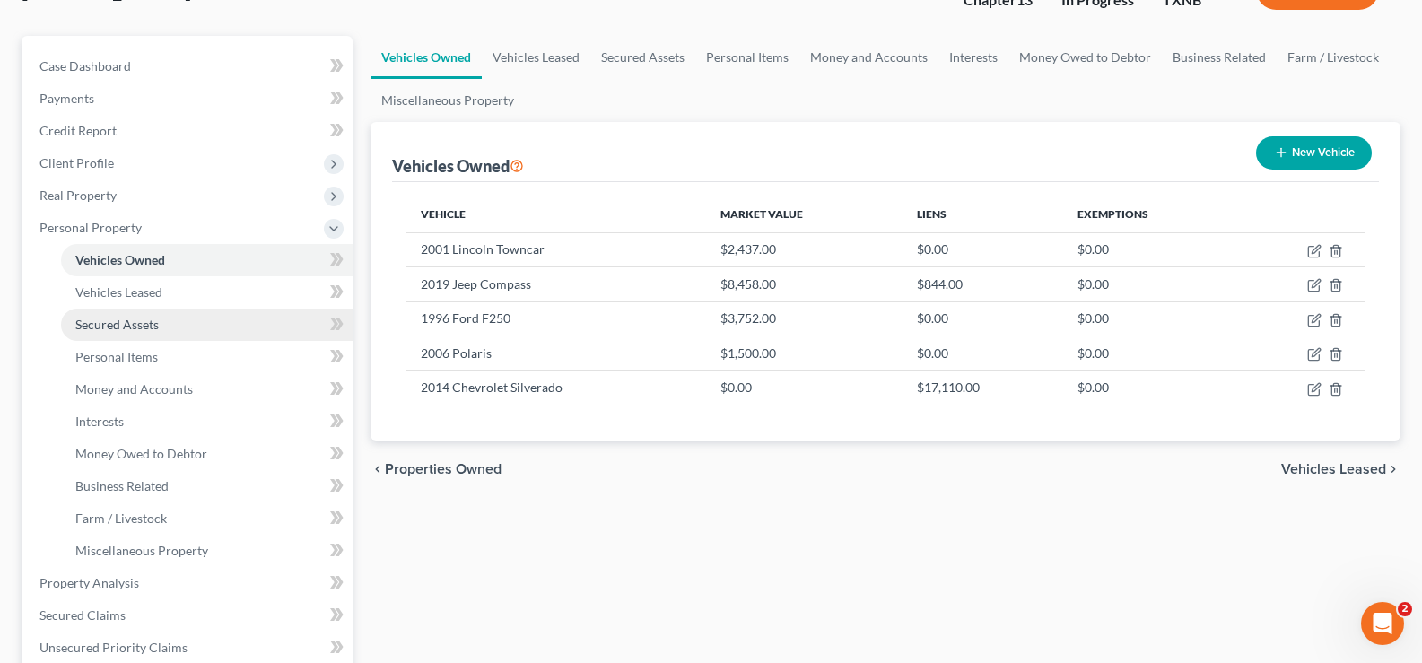
scroll to position [179, 0]
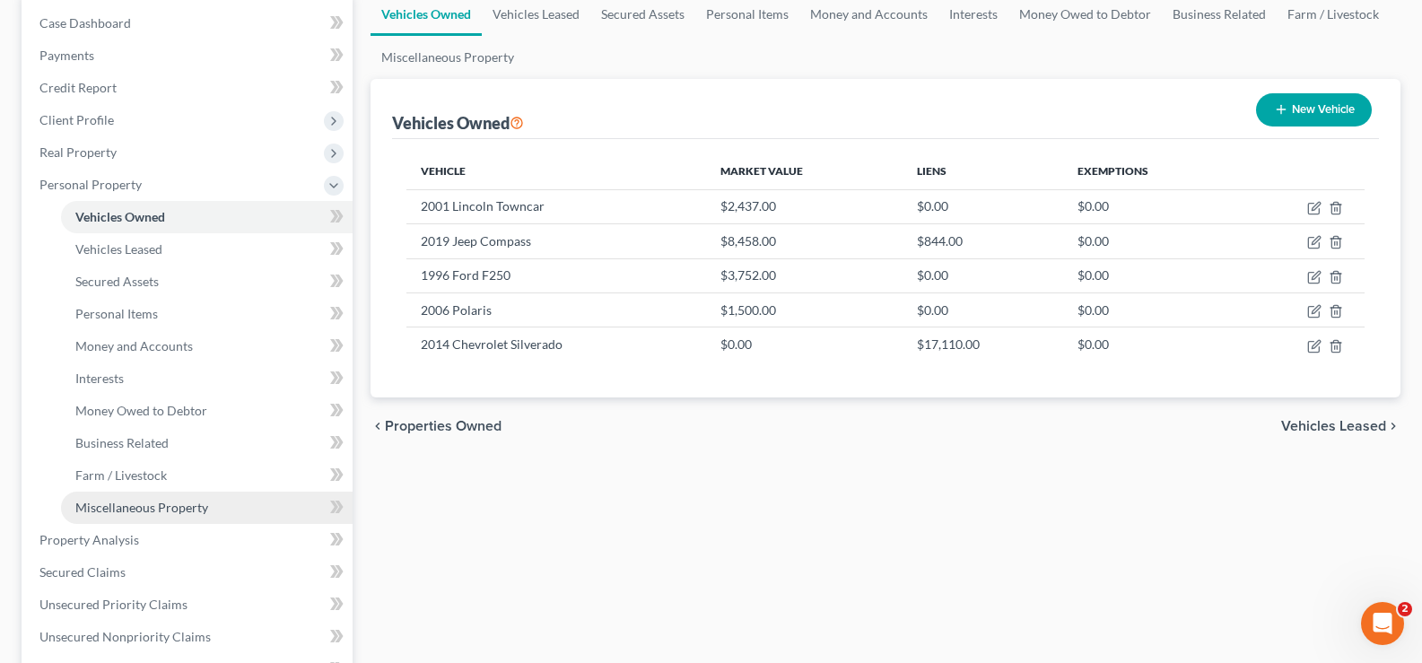
click at [187, 501] on span "Miscellaneous Property" at bounding box center [141, 507] width 133 height 15
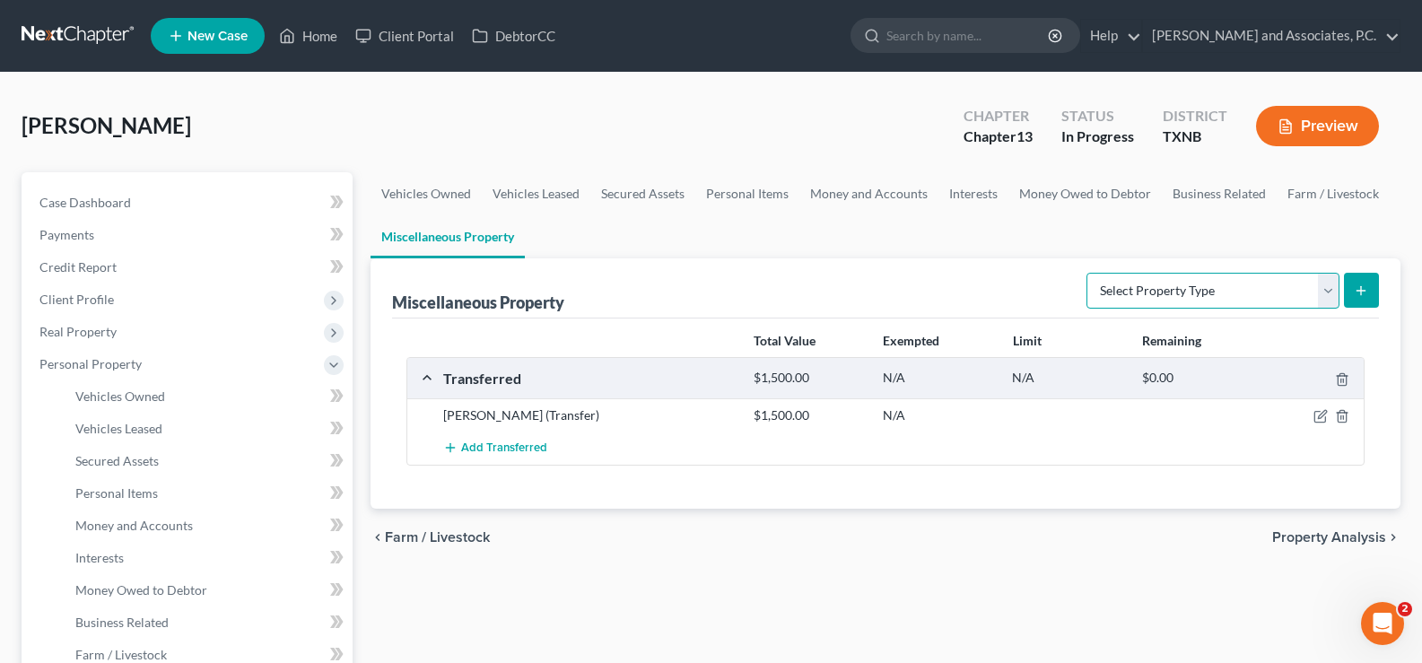
click at [1325, 295] on select "Select Property Type Assigned for Creditor Benefit [DATE] Holding for Another N…" at bounding box center [1212, 291] width 253 height 36
select select "transferred"
click at [1086, 273] on select "Select Property Type Assigned for Creditor Benefit [DATE] Holding for Another N…" at bounding box center [1212, 291] width 253 height 36
click at [1361, 283] on icon "submit" at bounding box center [1360, 290] width 14 height 14
select select "Ordinary ([DATE])"
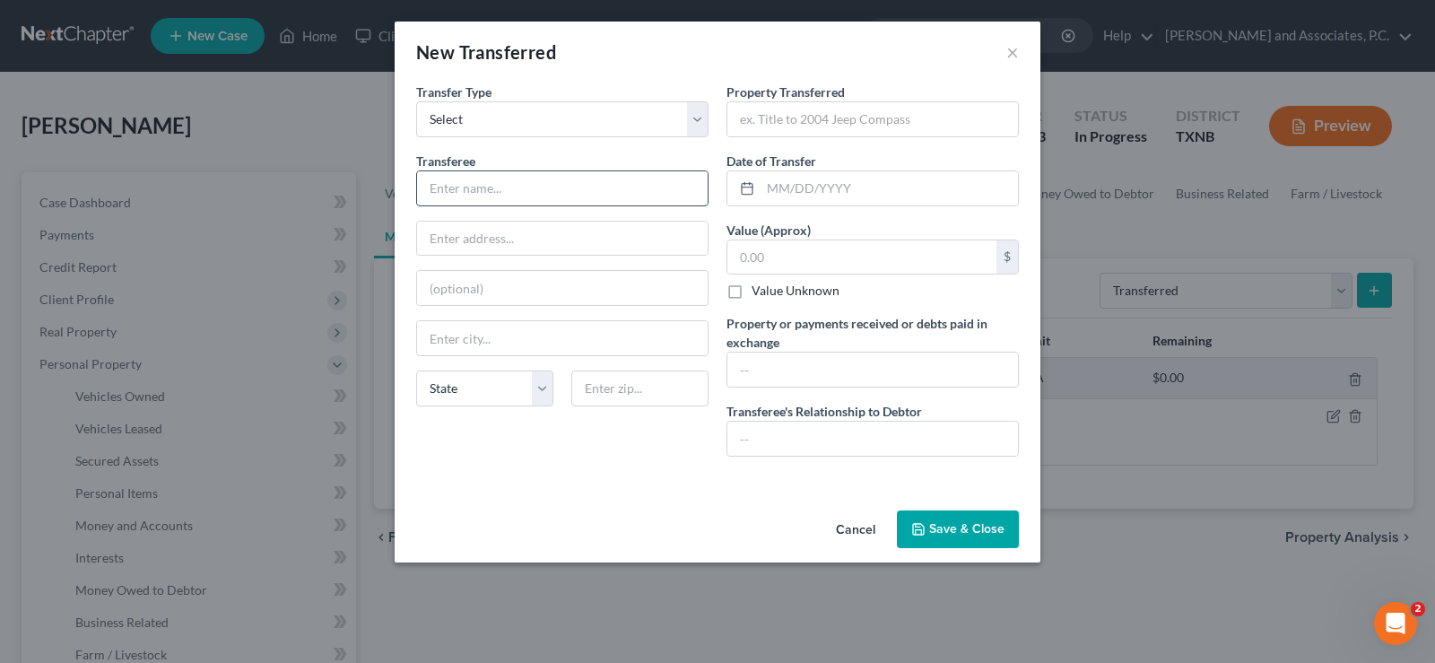
click at [546, 191] on input "text" at bounding box center [562, 188] width 291 height 34
click at [831, 123] on input "text" at bounding box center [872, 119] width 291 height 34
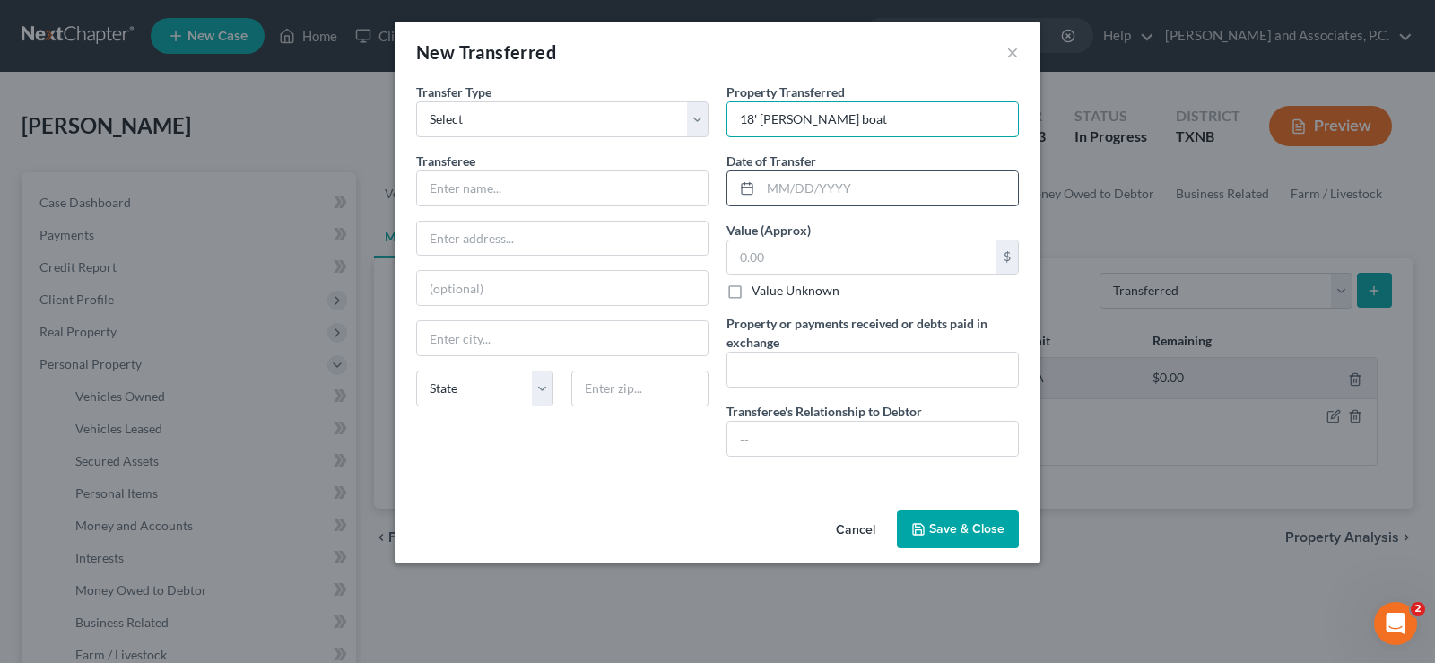
type input "18' [PERSON_NAME] boat"
click at [797, 181] on input "text" at bounding box center [889, 188] width 257 height 34
type input "[DATE]"
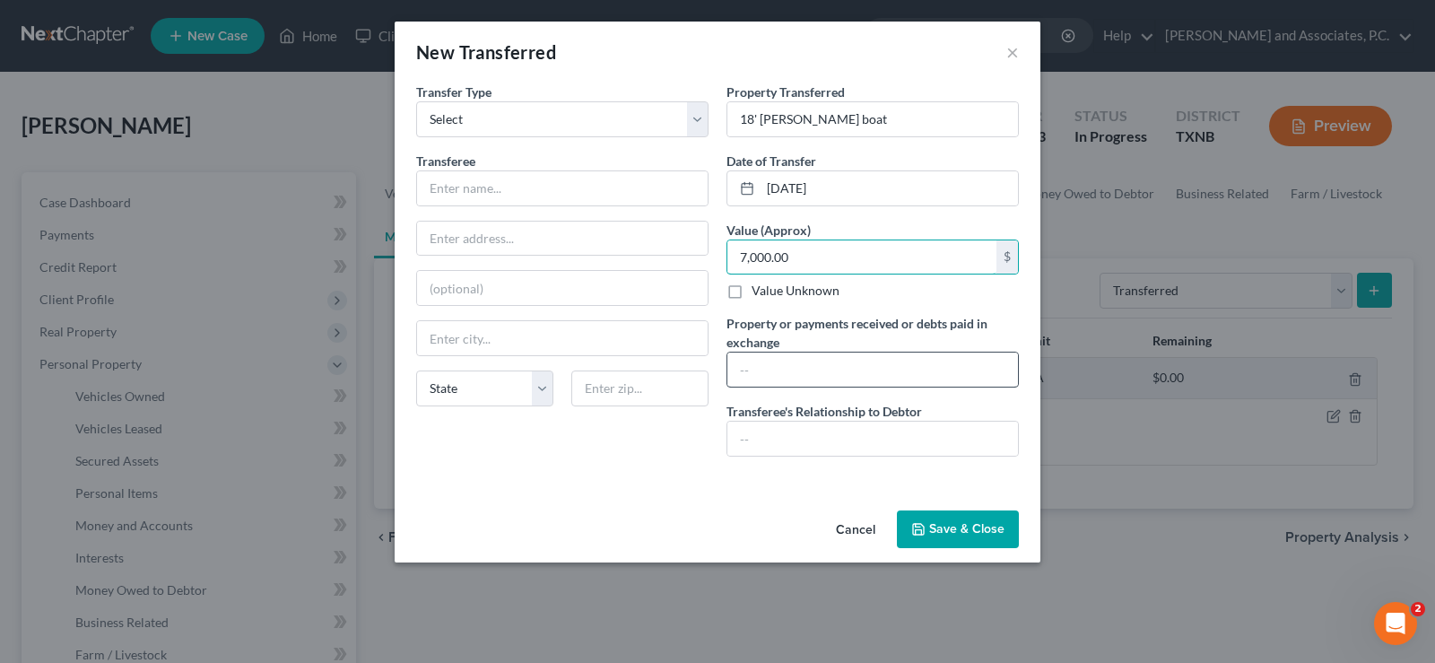
type input "7,000.00"
click at [795, 378] on input "text" at bounding box center [872, 369] width 291 height 34
click at [768, 379] on input "text" at bounding box center [872, 369] width 291 height 34
type input "$4,000.00"
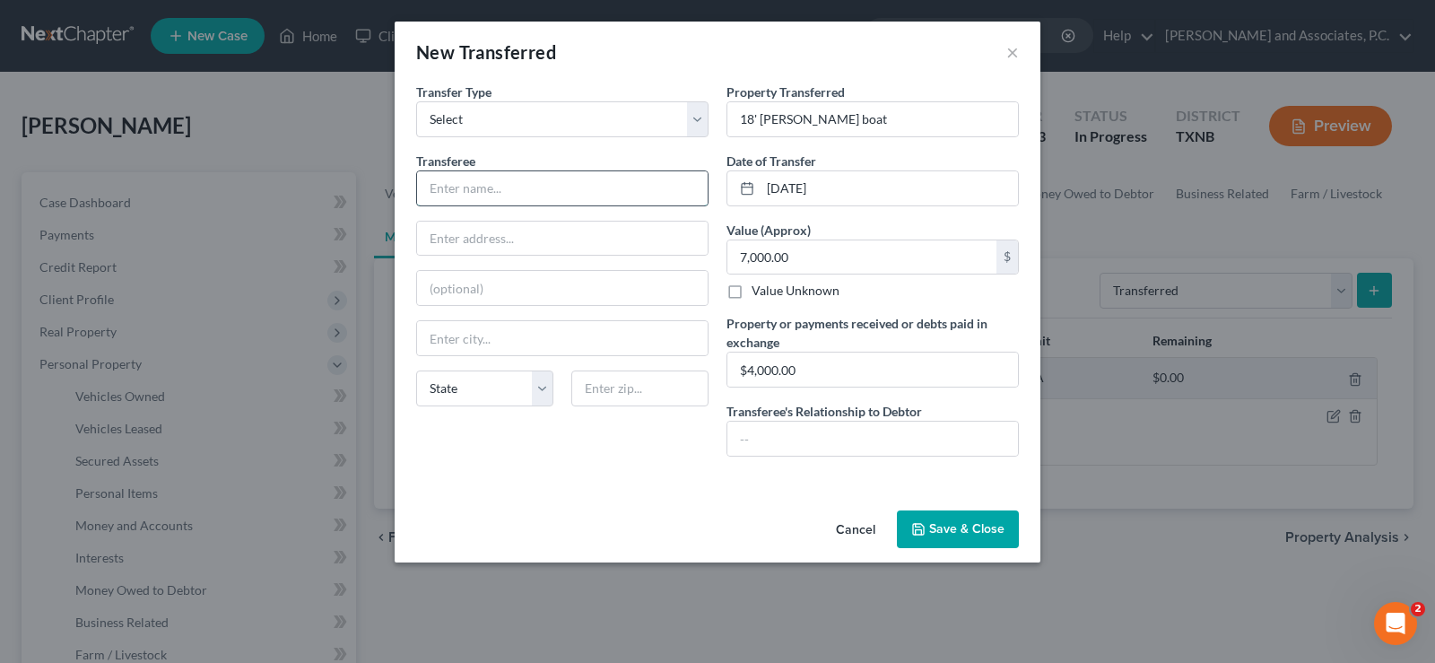
click at [485, 172] on input "text" at bounding box center [562, 188] width 291 height 34
click at [495, 189] on input "text" at bounding box center [562, 188] width 291 height 34
type input "[PERSON_NAME]"
click at [826, 448] on input "text" at bounding box center [872, 439] width 291 height 34
click at [948, 536] on button "Save & Close" at bounding box center [958, 529] width 122 height 38
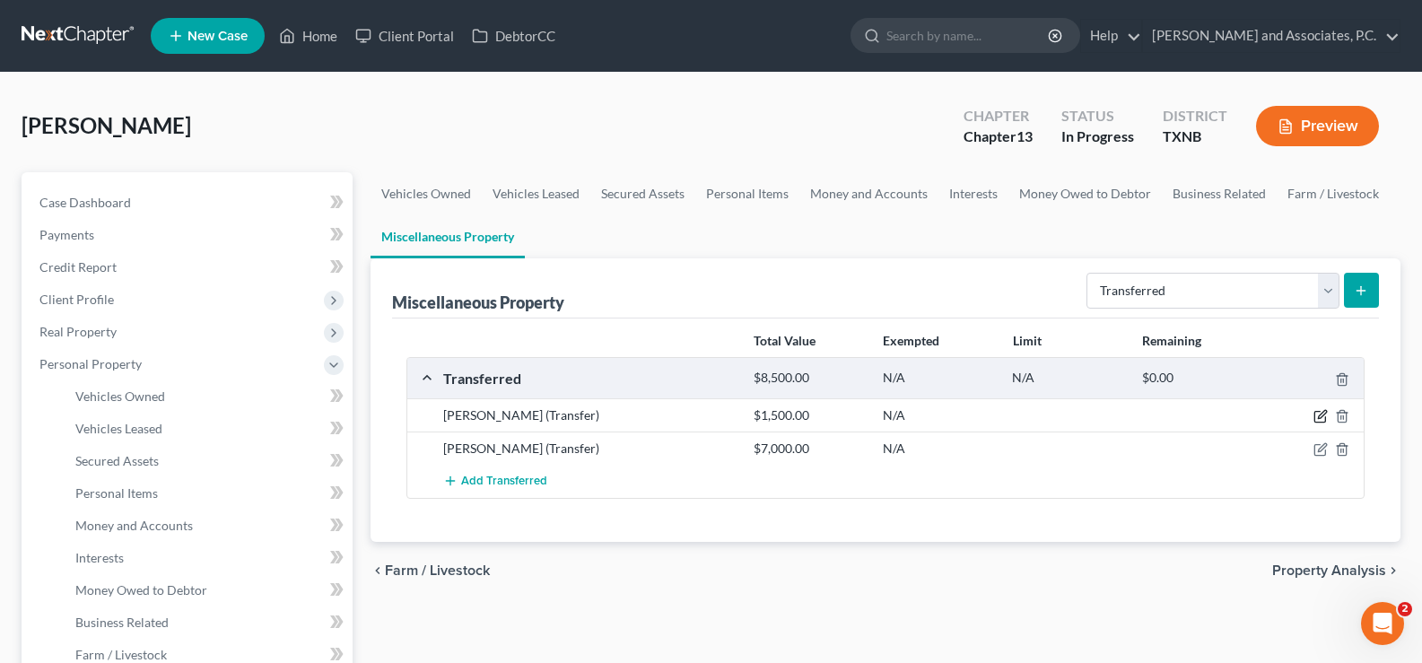
click at [1325, 413] on icon "button" at bounding box center [1320, 416] width 14 height 14
select select "Ordinary ([DATE])"
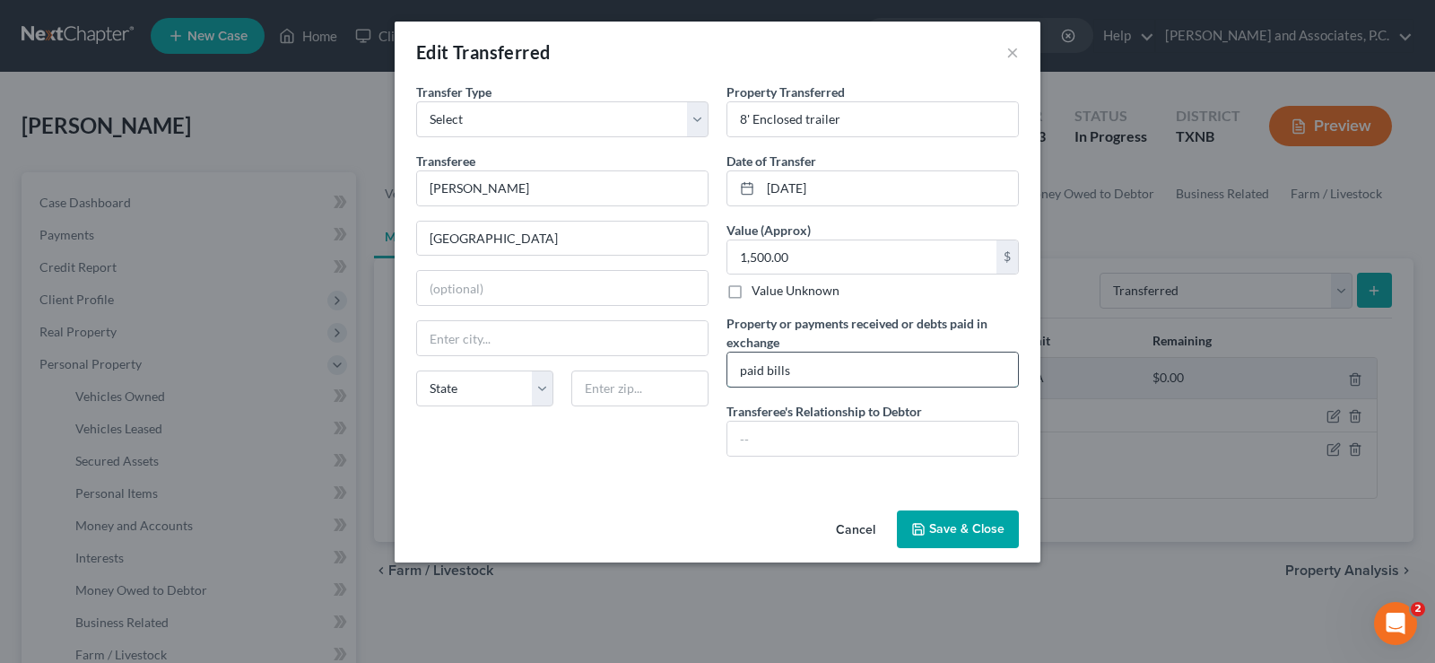
click at [739, 370] on input "paid bills" at bounding box center [872, 369] width 291 height 34
type input "$1,500.00 used to pay bills"
click at [953, 525] on button "Save & Close" at bounding box center [958, 529] width 122 height 38
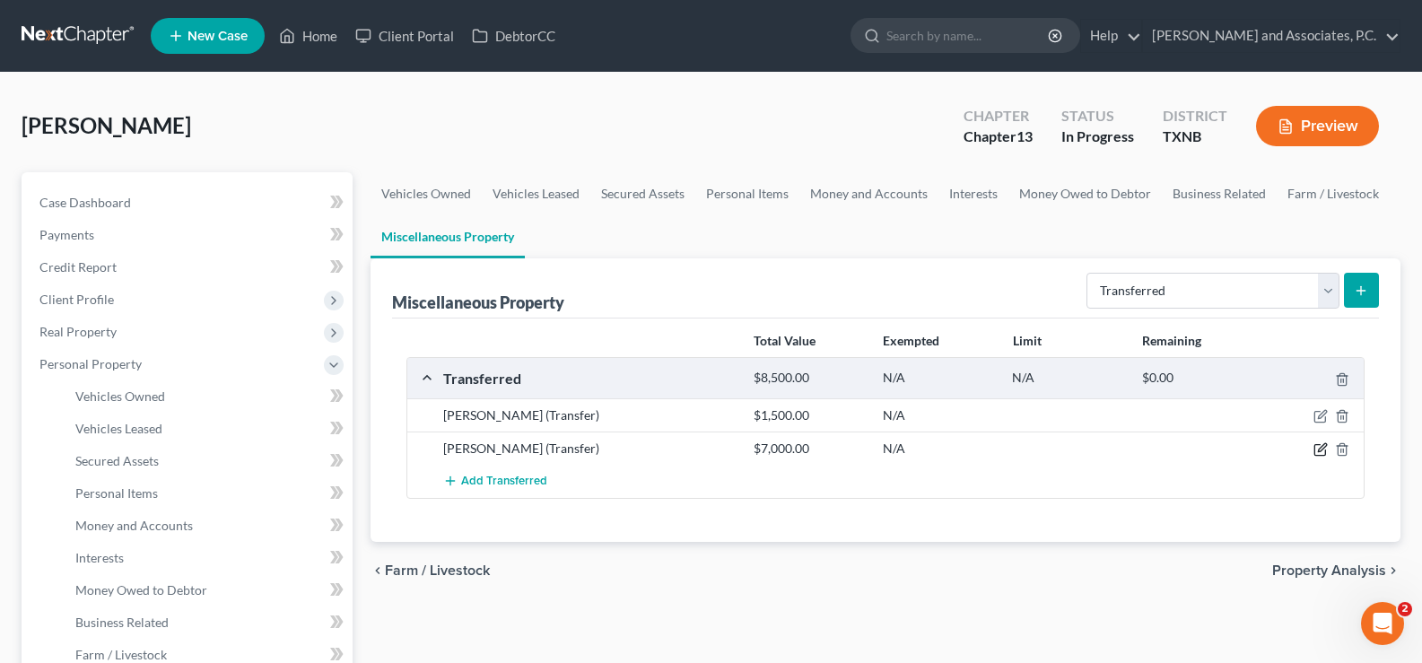
click at [1318, 448] on icon "button" at bounding box center [1320, 449] width 14 height 14
select select "Ordinary ([DATE])"
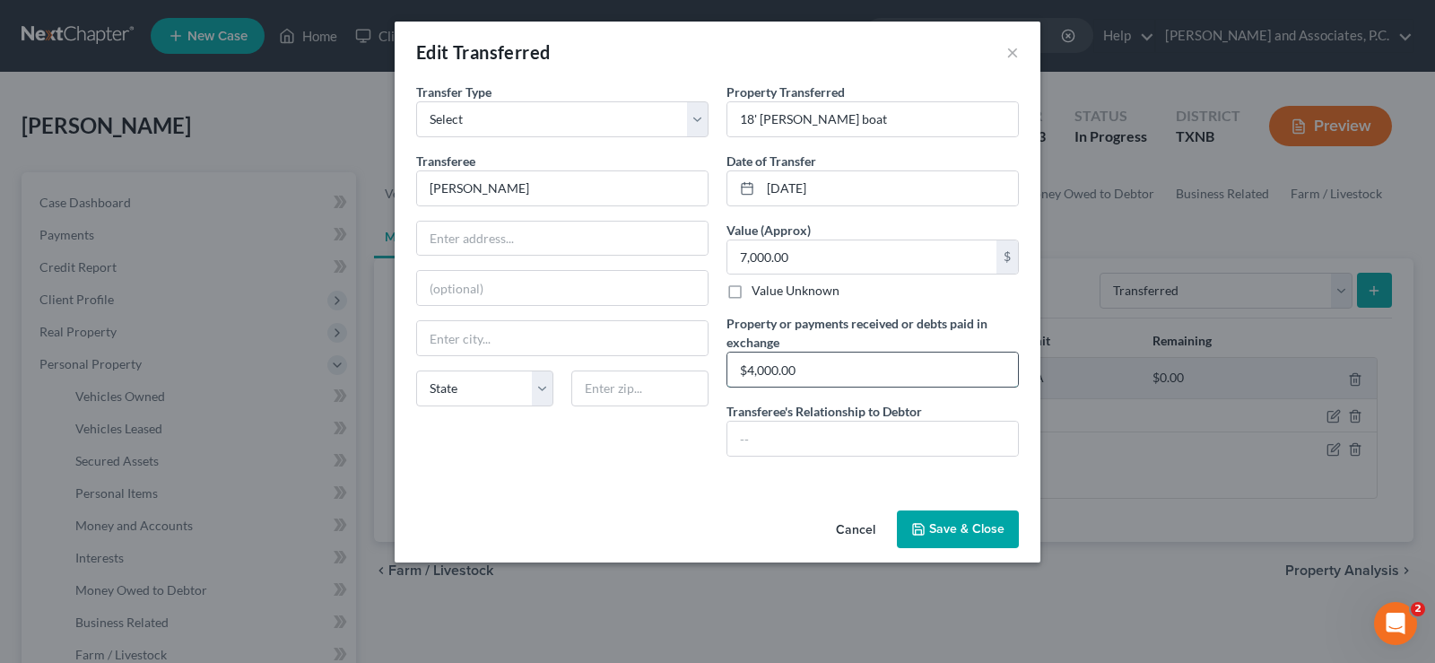
click at [815, 377] on input "$4,000.00" at bounding box center [872, 369] width 291 height 34
type input "$4,000.00 received, still owes $3,000.00"
click at [816, 437] on input "text" at bounding box center [872, 439] width 291 height 34
click at [967, 527] on button "Save & Close" at bounding box center [958, 529] width 122 height 38
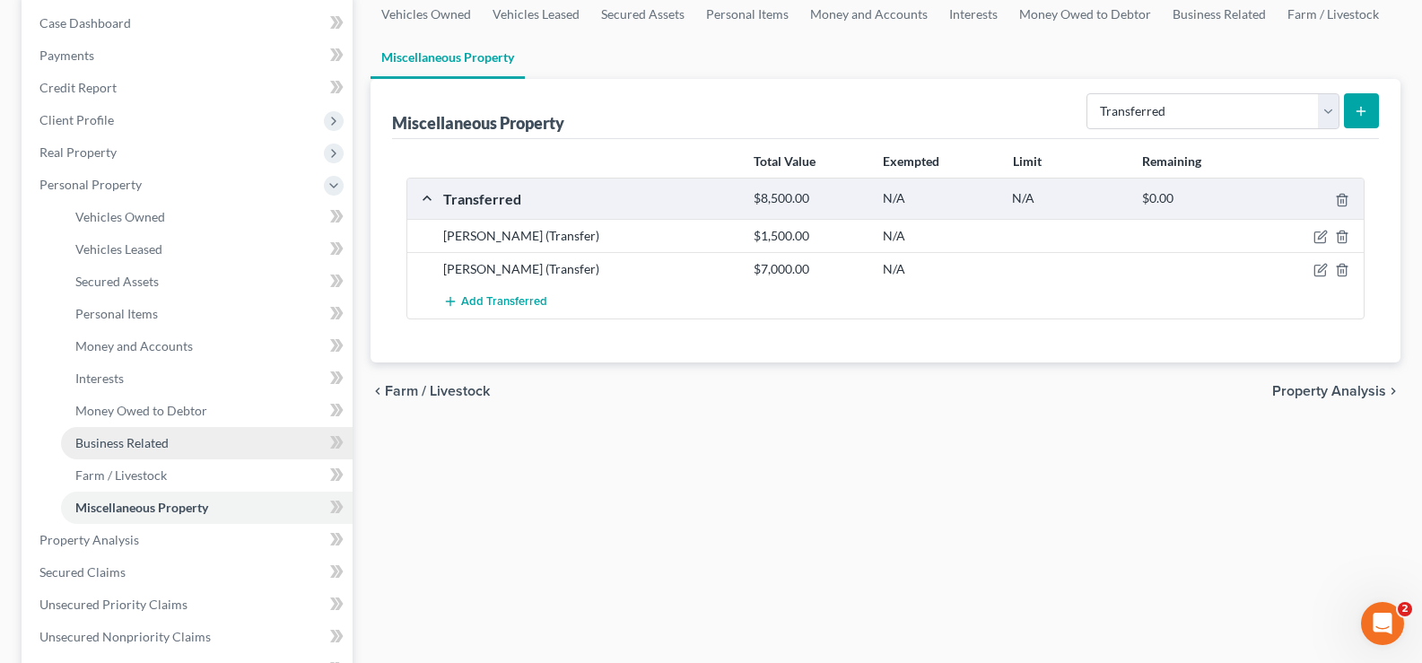
scroll to position [359, 0]
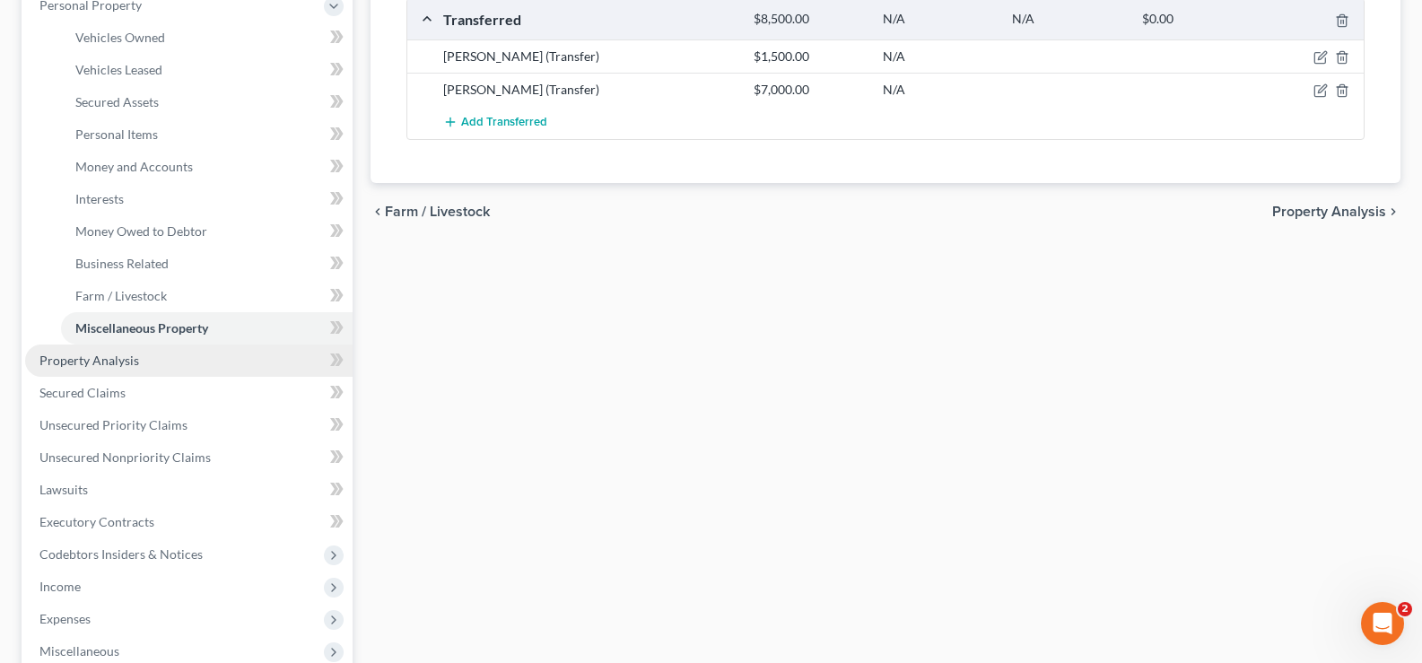
click at [138, 364] on link "Property Analysis" at bounding box center [188, 360] width 327 height 32
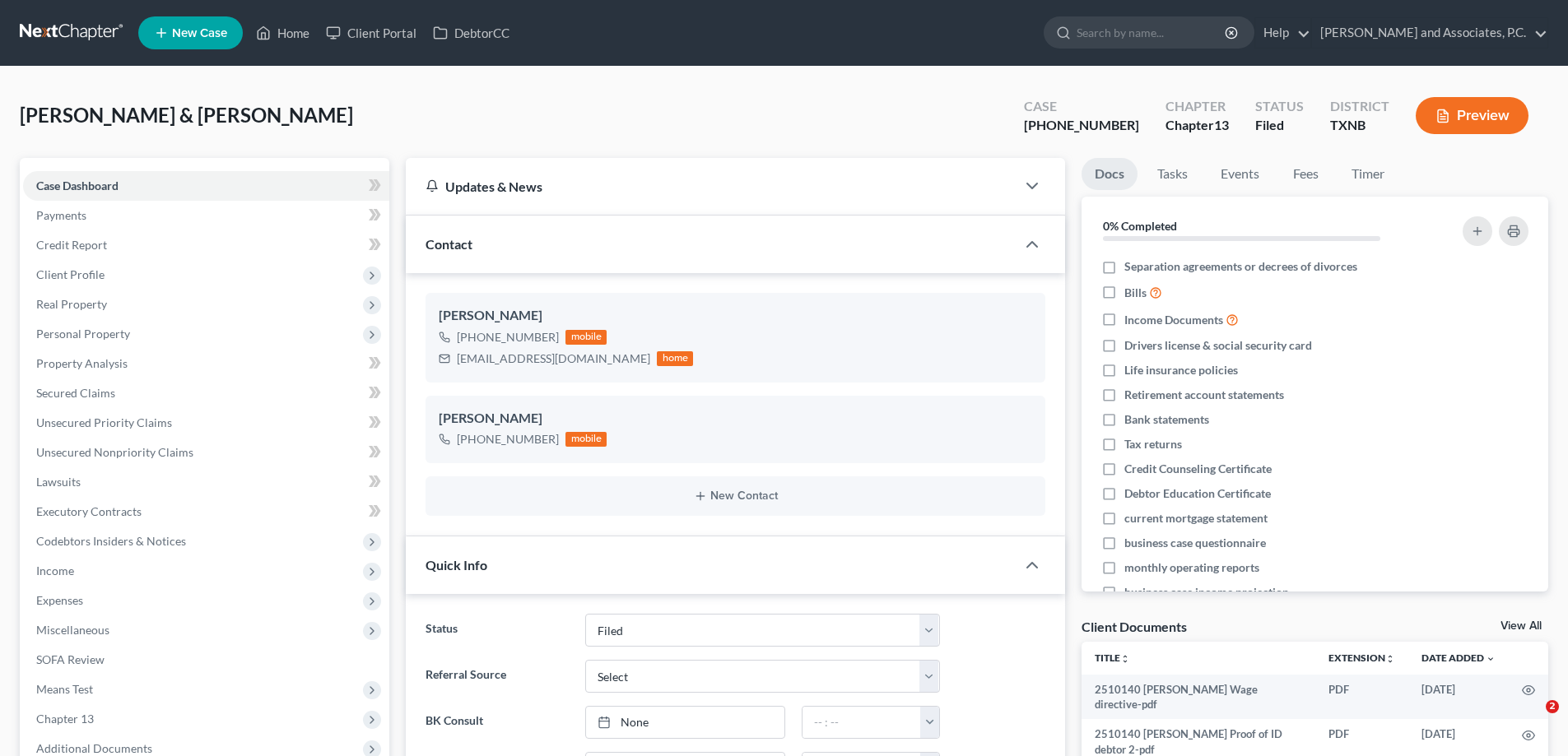
select select "5"
select select "0"
click at [283, 31] on link "Home" at bounding box center [283, 33] width 70 height 29
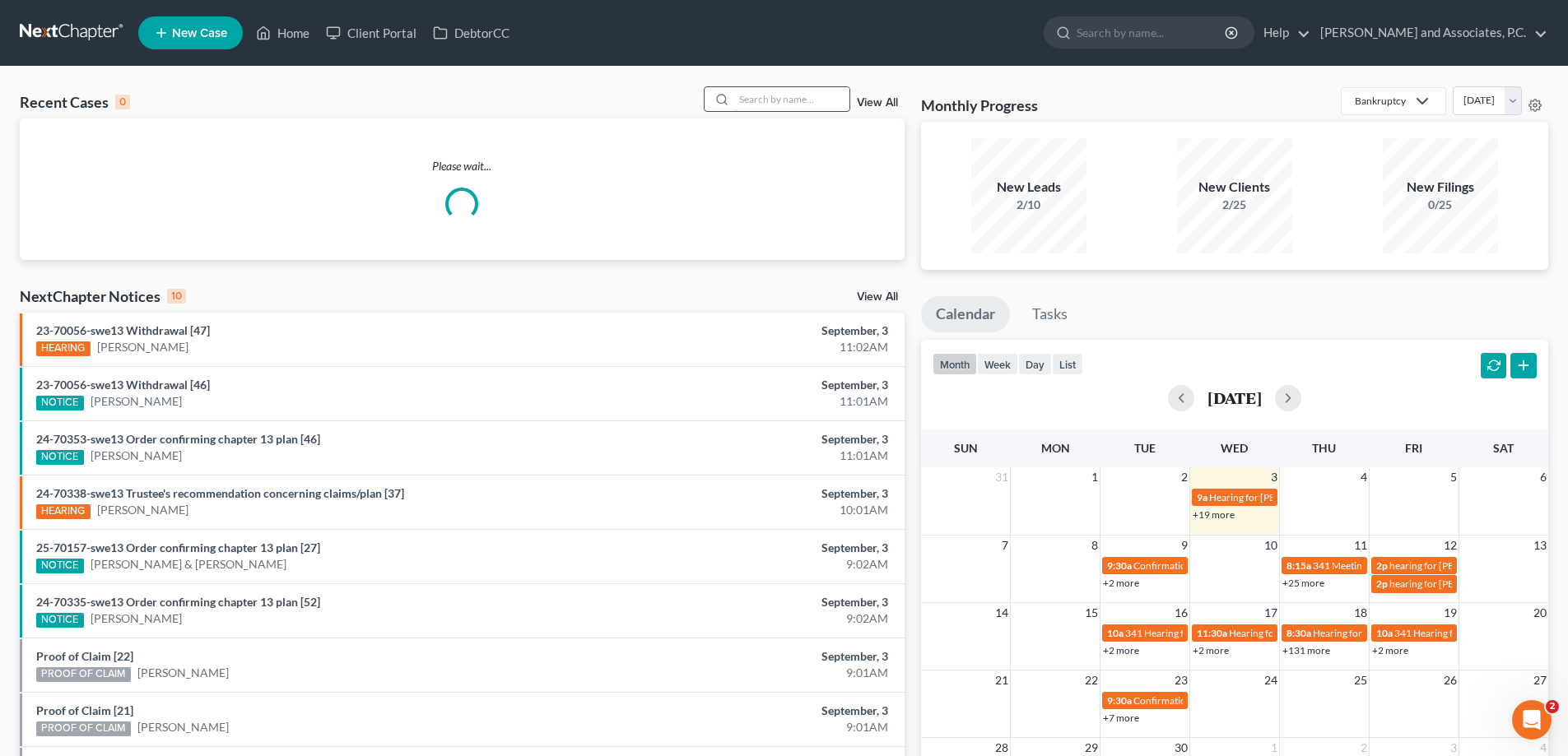
click at [754, 98] on input "search" at bounding box center [792, 99] width 116 height 24
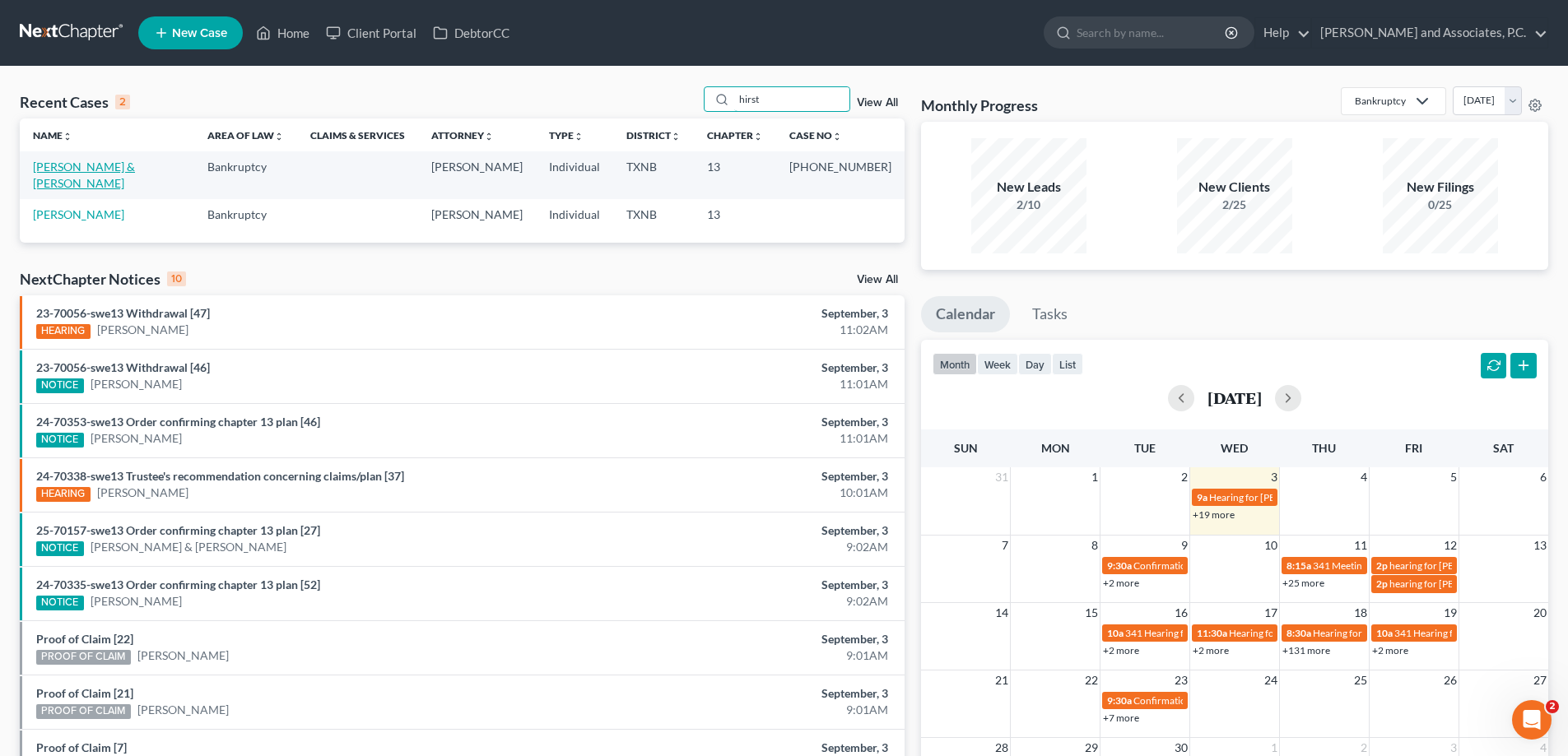
type input "hirst"
click at [100, 165] on link "[PERSON_NAME] & [PERSON_NAME]" at bounding box center [83, 174] width 102 height 30
select select "5"
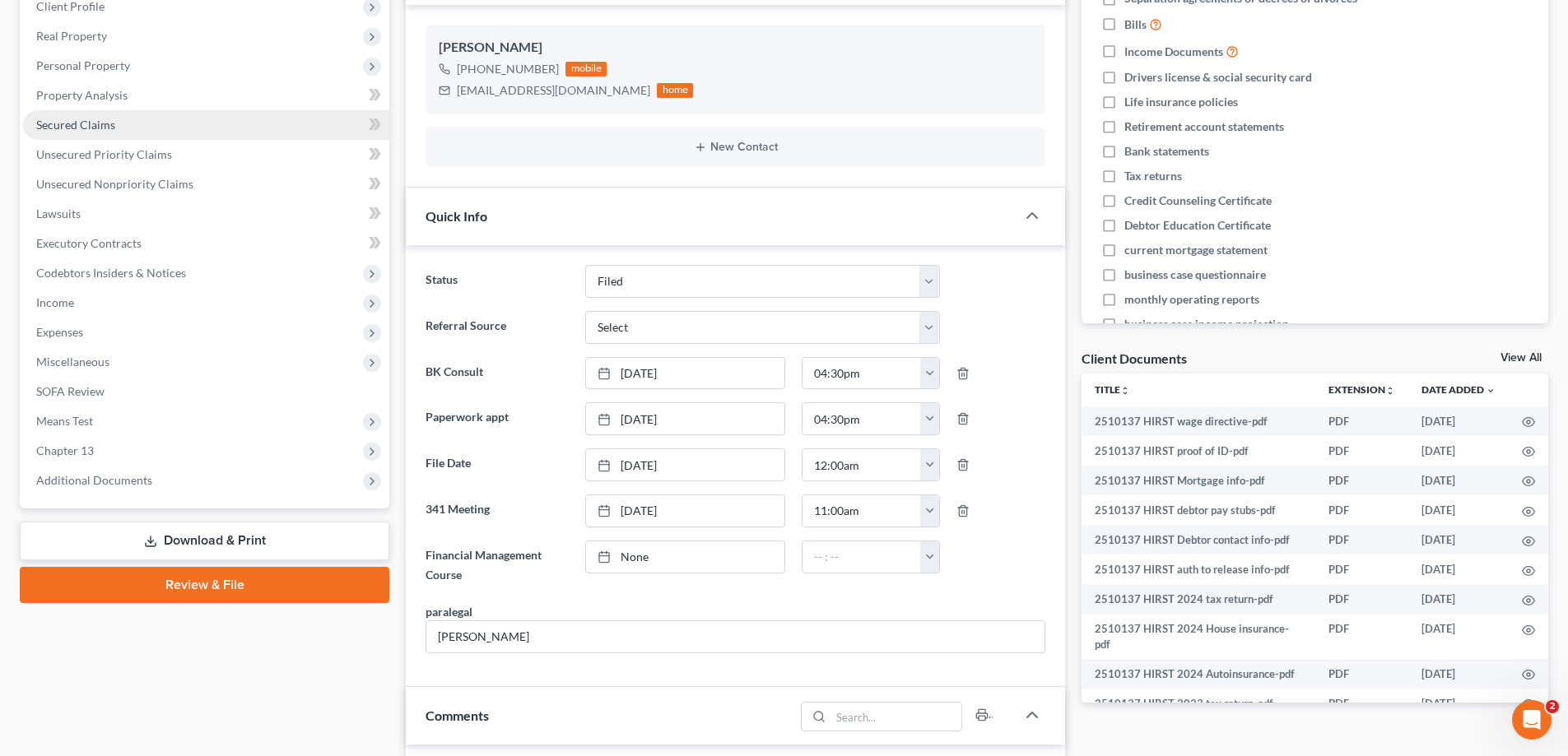
scroll to position [329, 0]
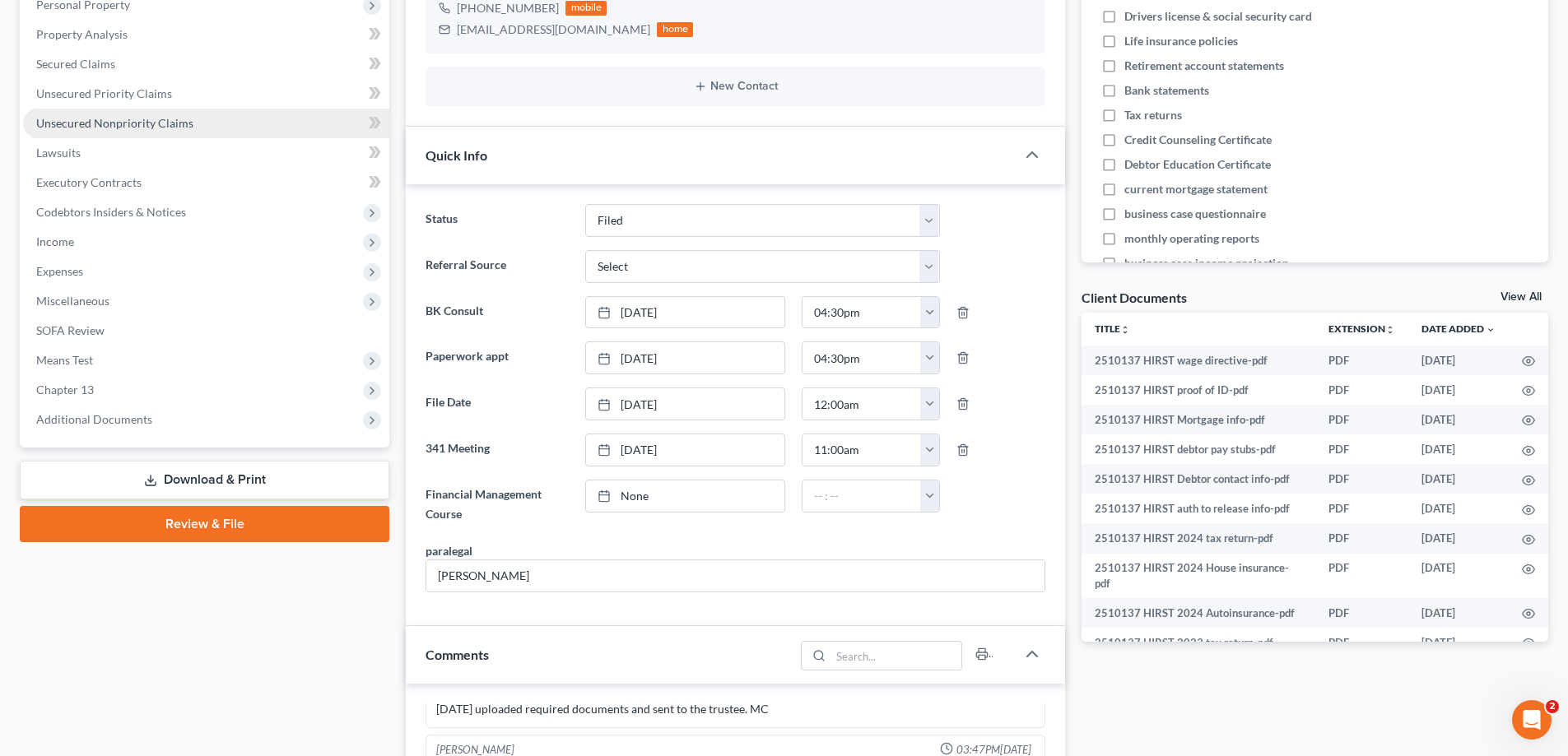
click at [130, 129] on span "Unsecured Nonpriority Claims" at bounding box center [114, 122] width 157 height 14
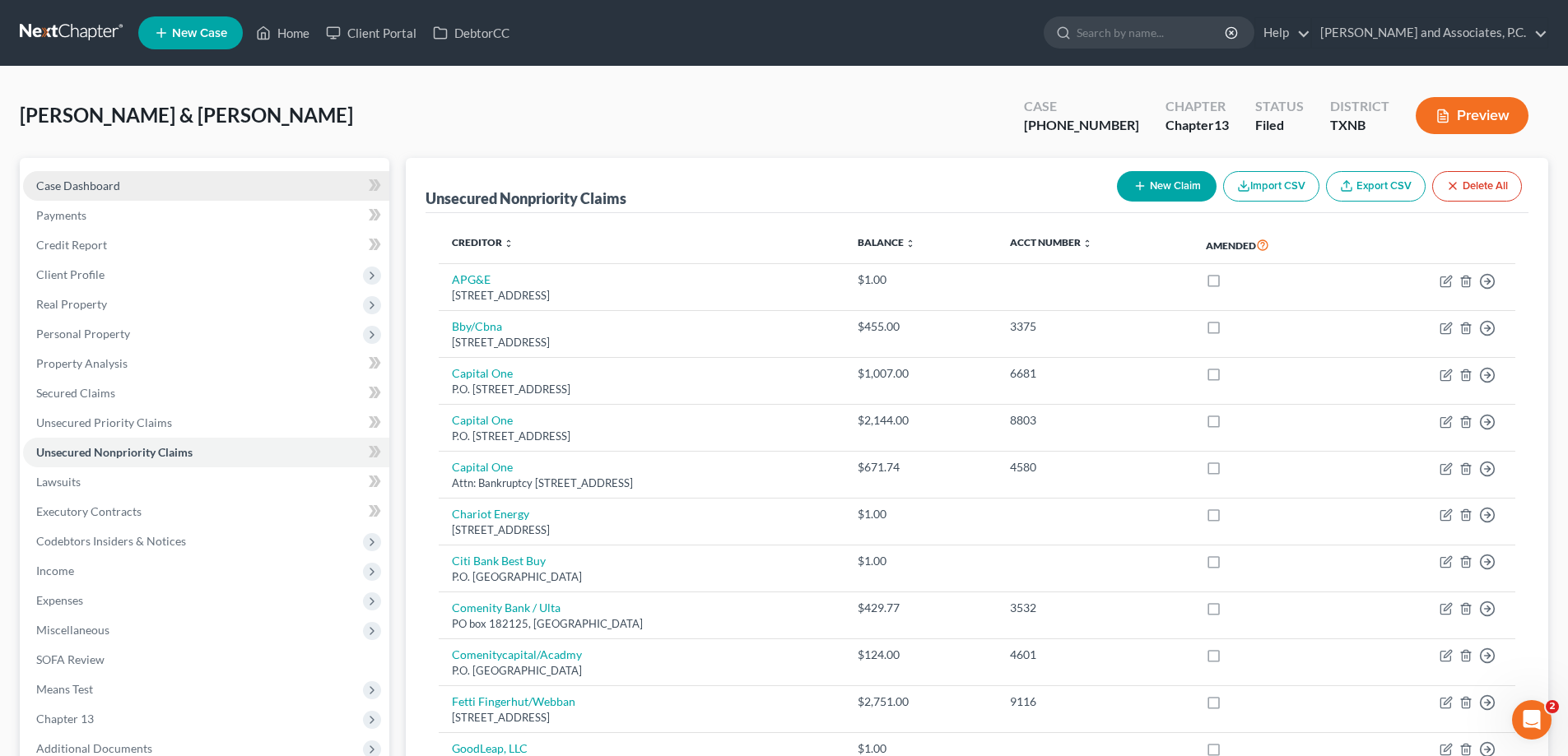
click at [86, 192] on span "Case Dashboard" at bounding box center [77, 185] width 83 height 14
select select "5"
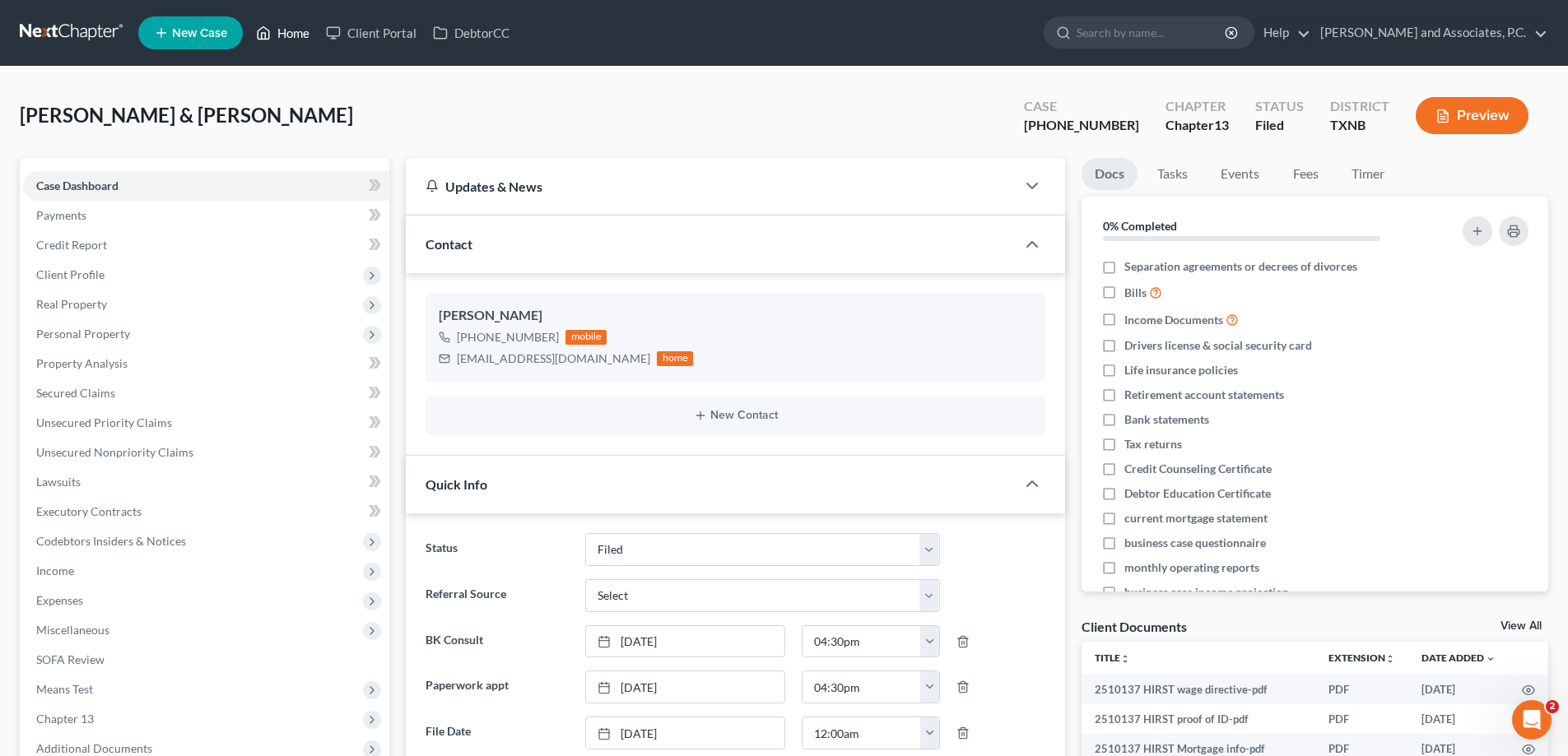
click at [284, 29] on link "Home" at bounding box center [283, 33] width 70 height 29
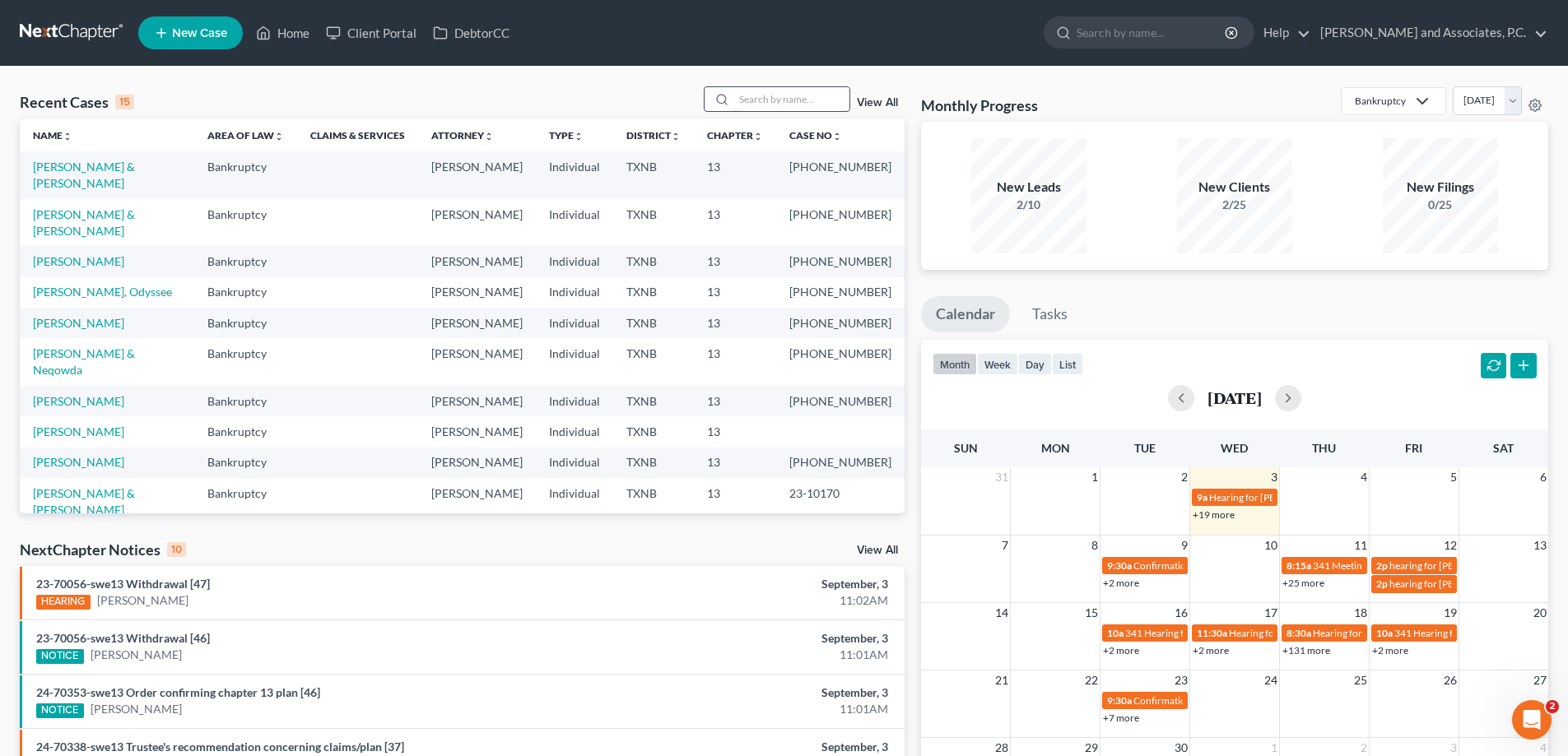
click at [739, 105] on input "search" at bounding box center [792, 99] width 116 height 24
type input "[PERSON_NAME]"
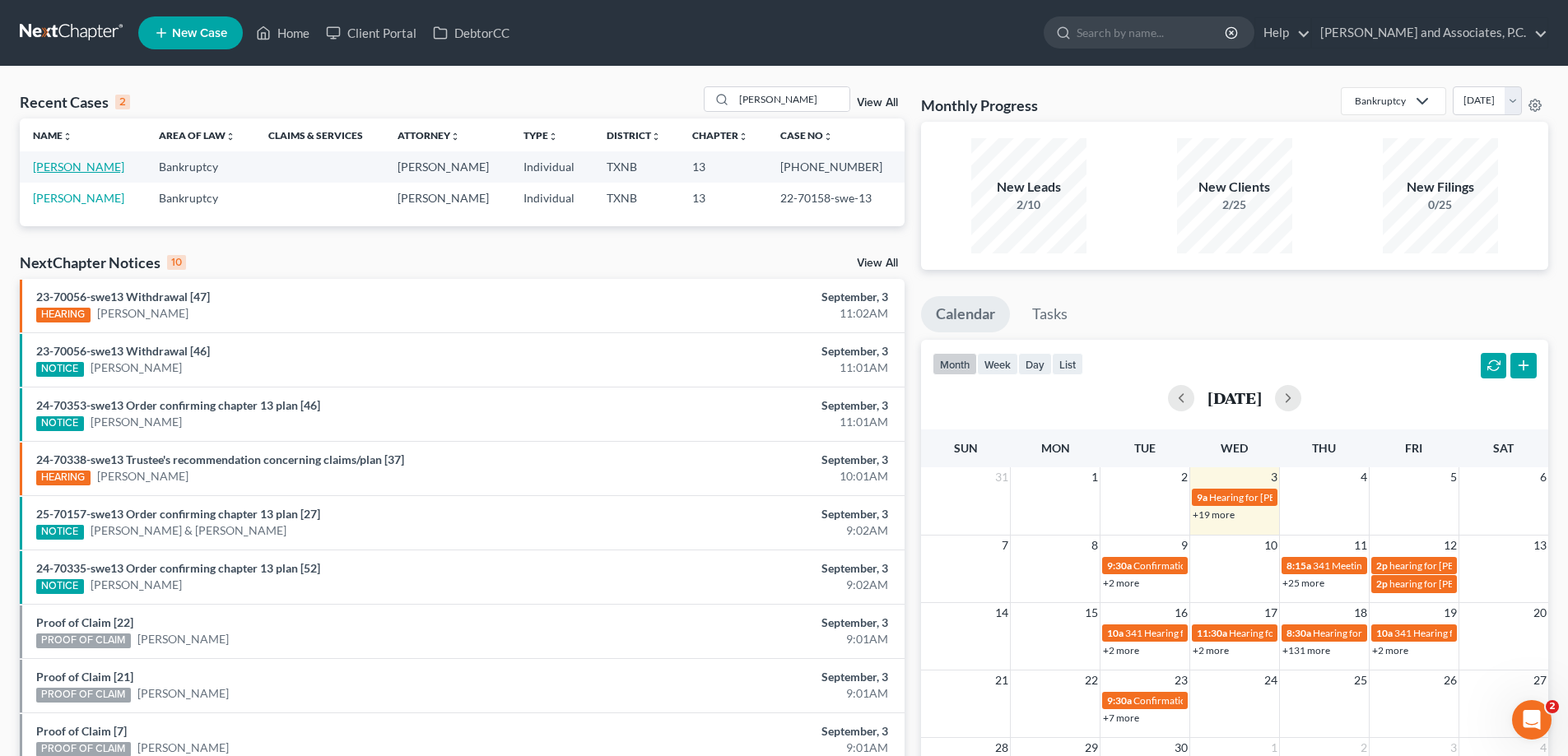
click at [95, 168] on link "[PERSON_NAME]" at bounding box center [79, 166] width 92 height 14
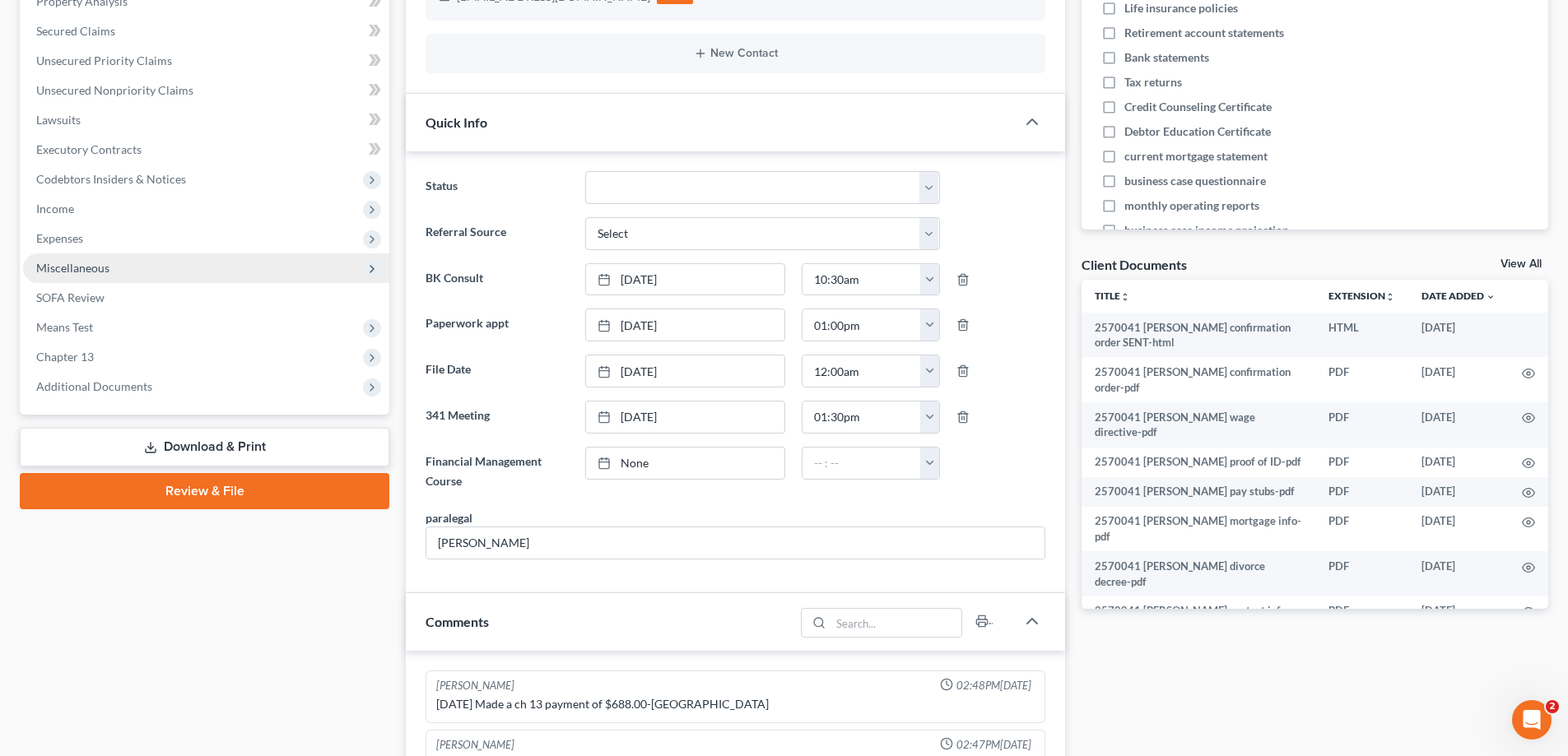
scroll to position [329, 0]
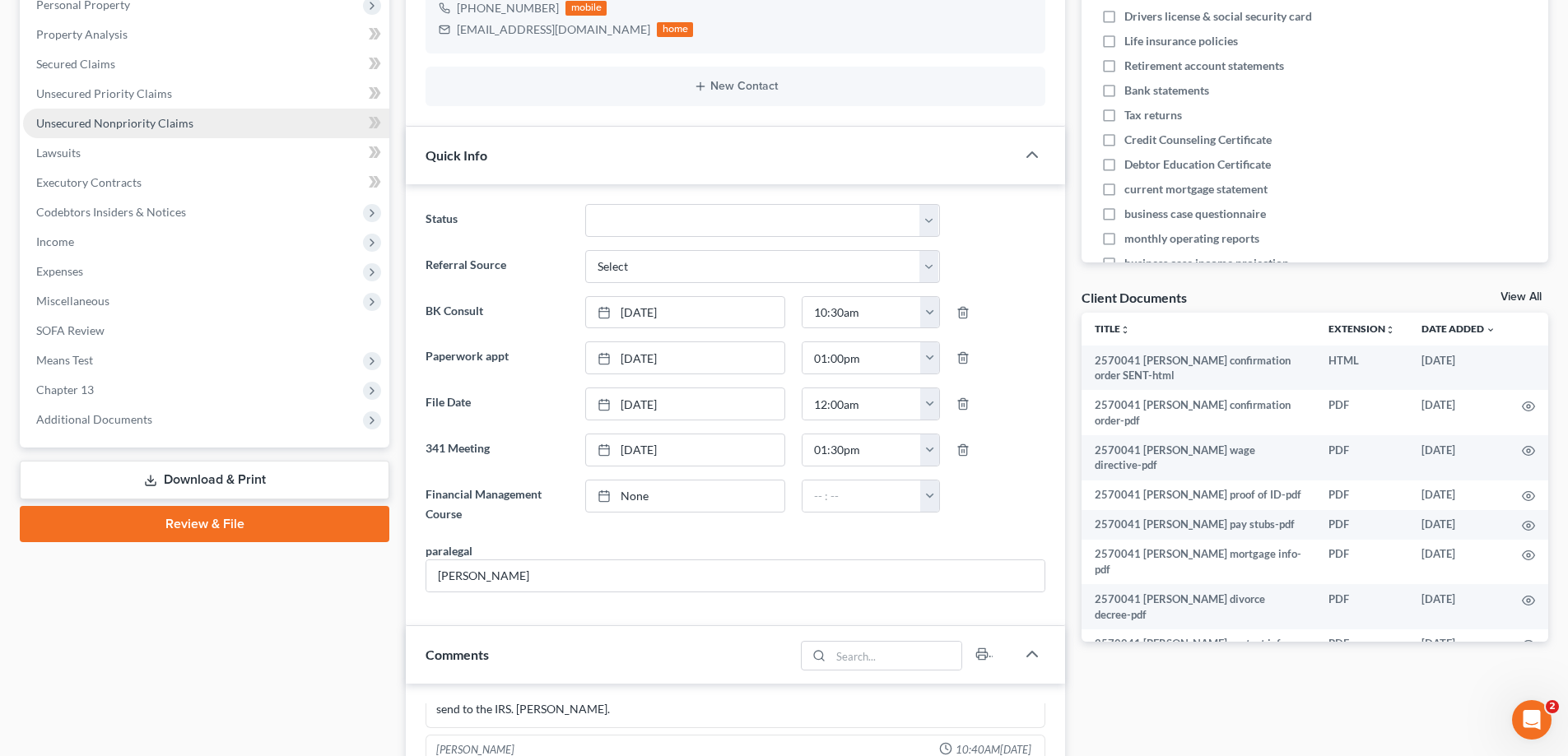
click at [161, 132] on link "Unsecured Nonpriority Claims" at bounding box center [206, 123] width 366 height 29
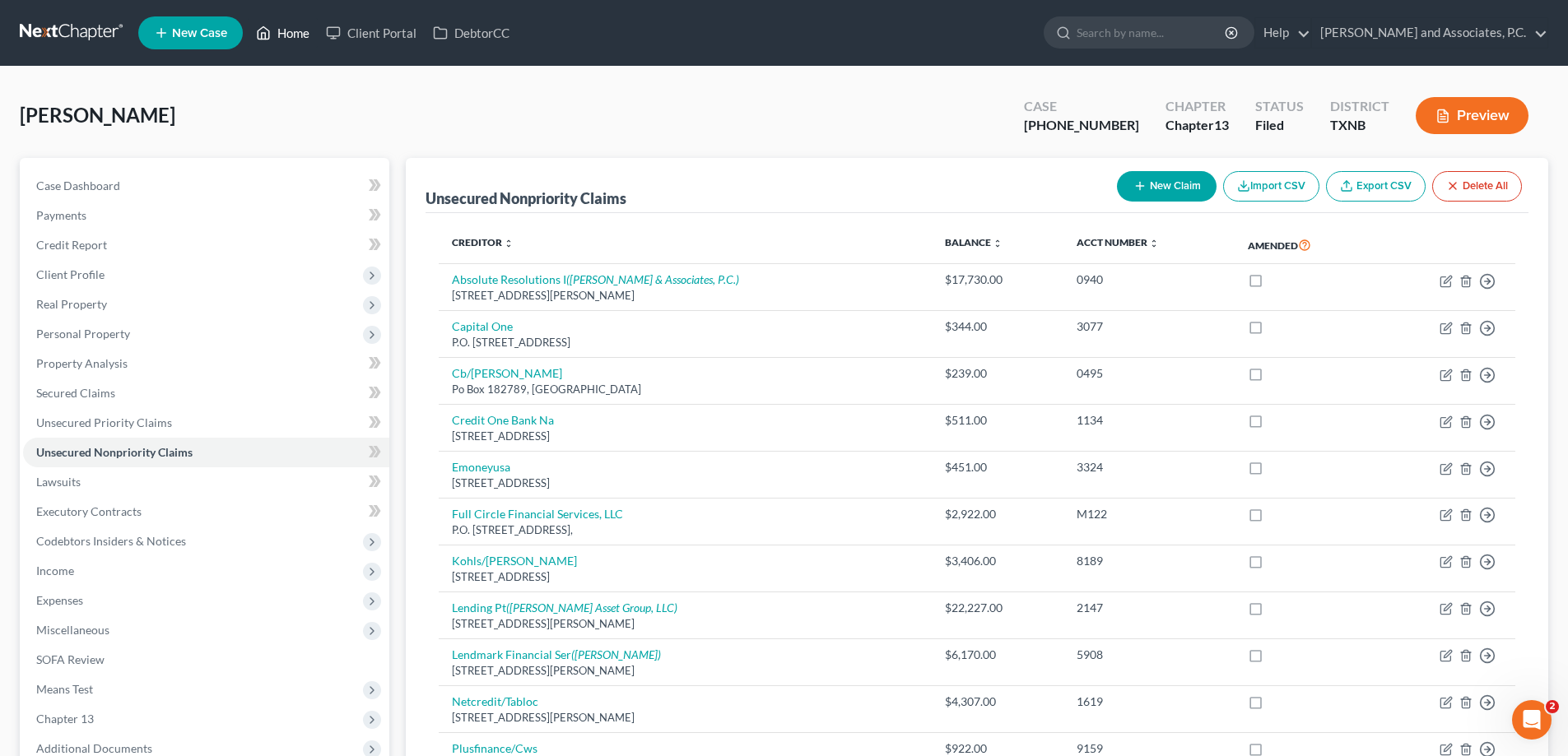
click at [298, 31] on link "Home" at bounding box center [283, 33] width 70 height 29
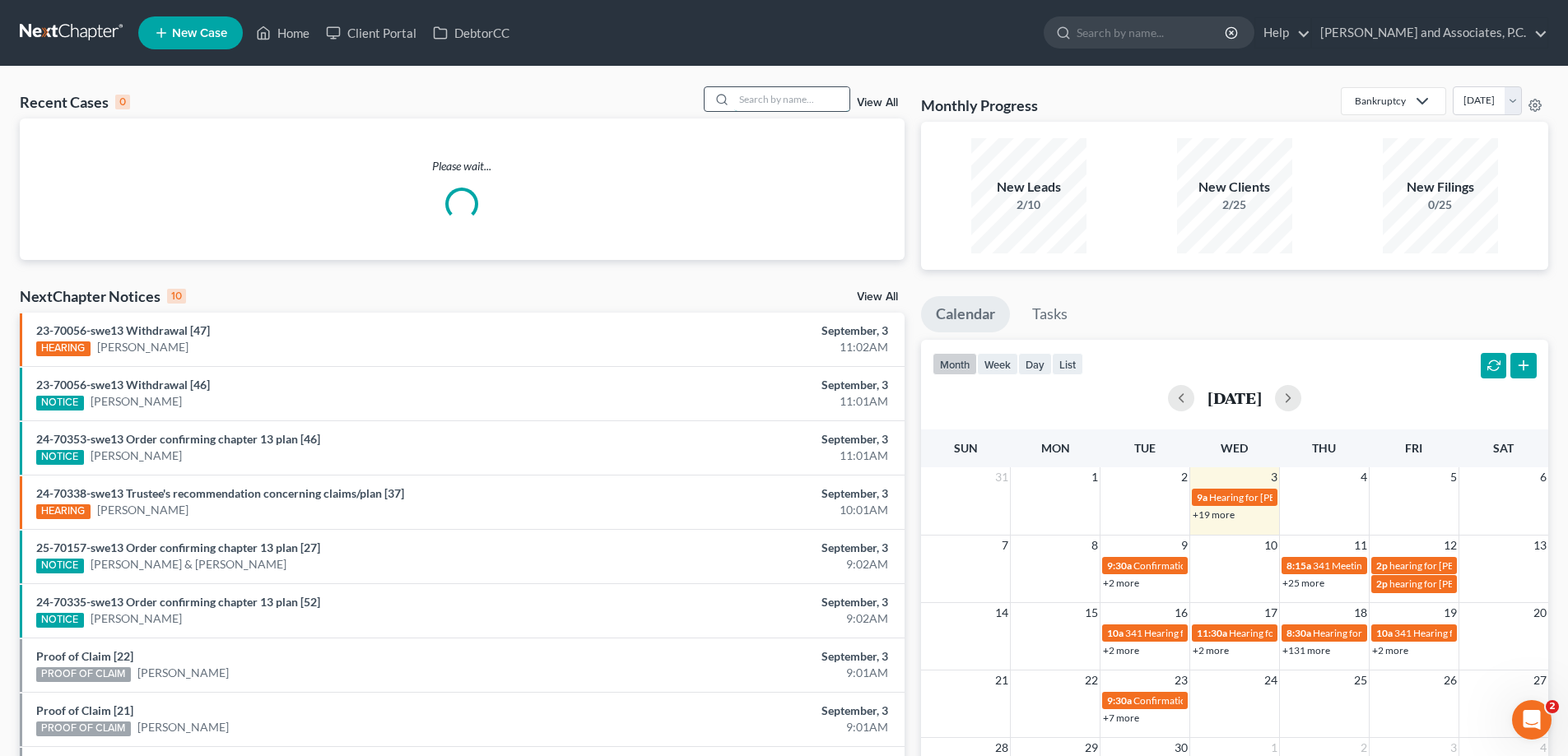
click at [751, 95] on input "search" at bounding box center [792, 99] width 116 height 24
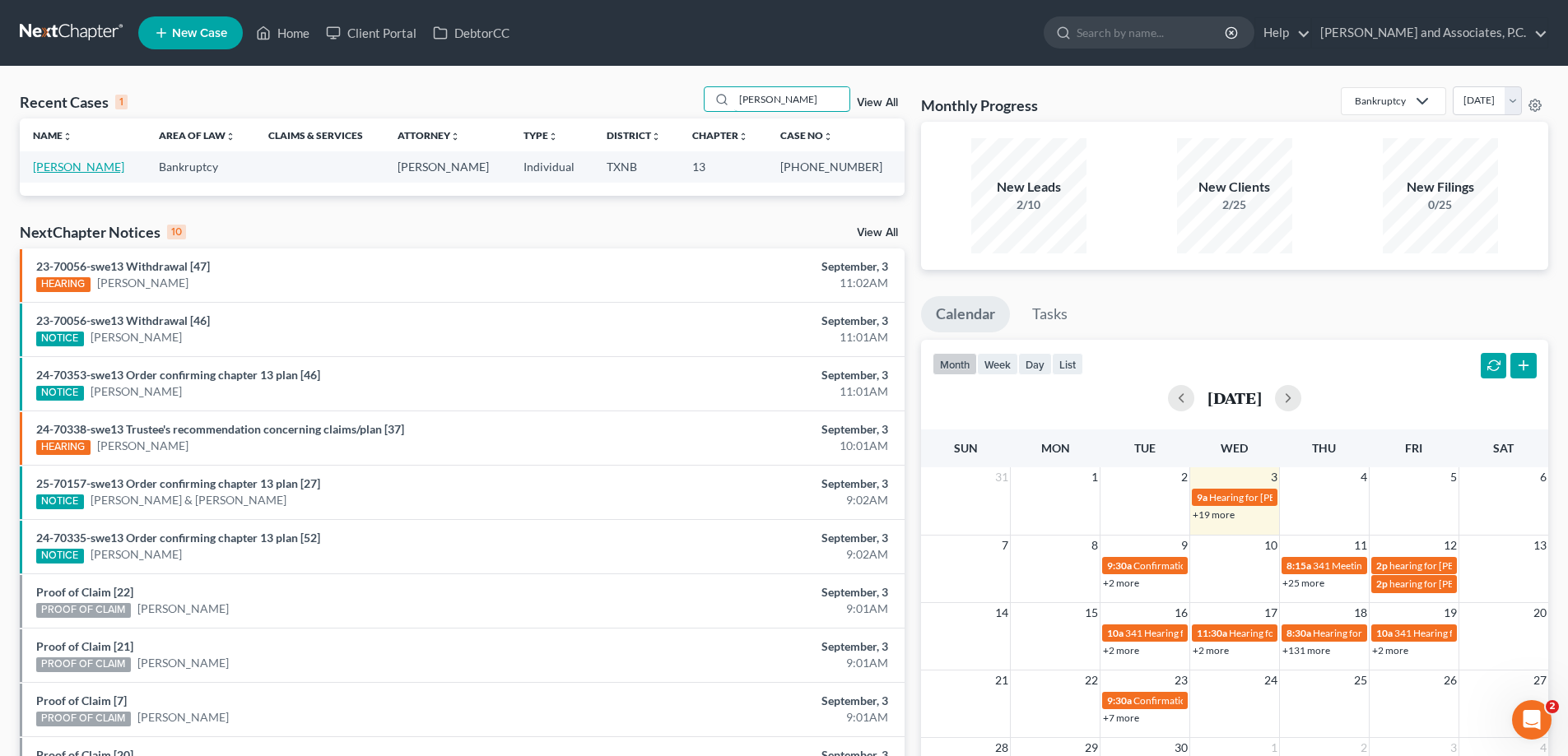
type input "henyan"
click at [73, 172] on link "[PERSON_NAME]" at bounding box center [79, 166] width 92 height 14
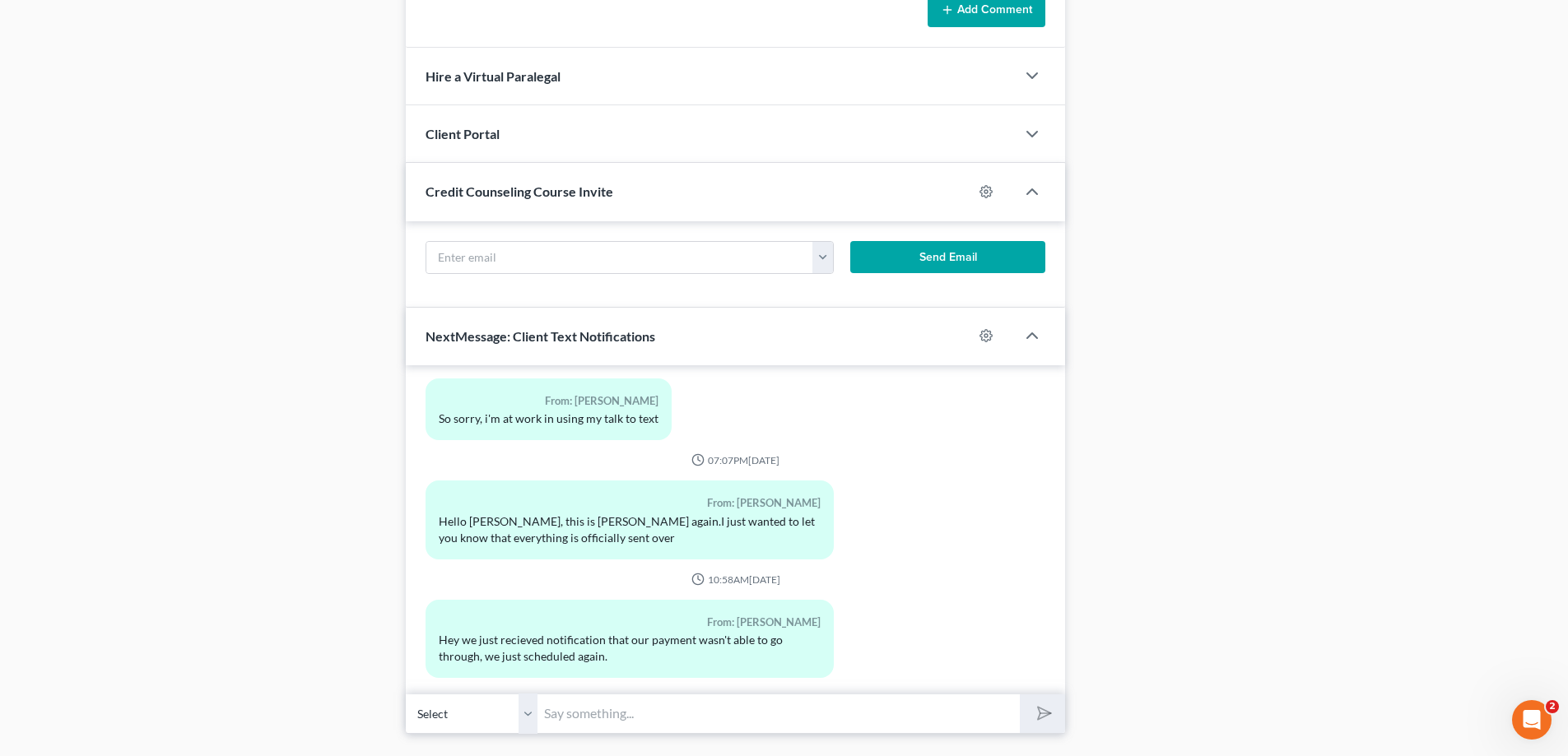
scroll to position [1533, 0]
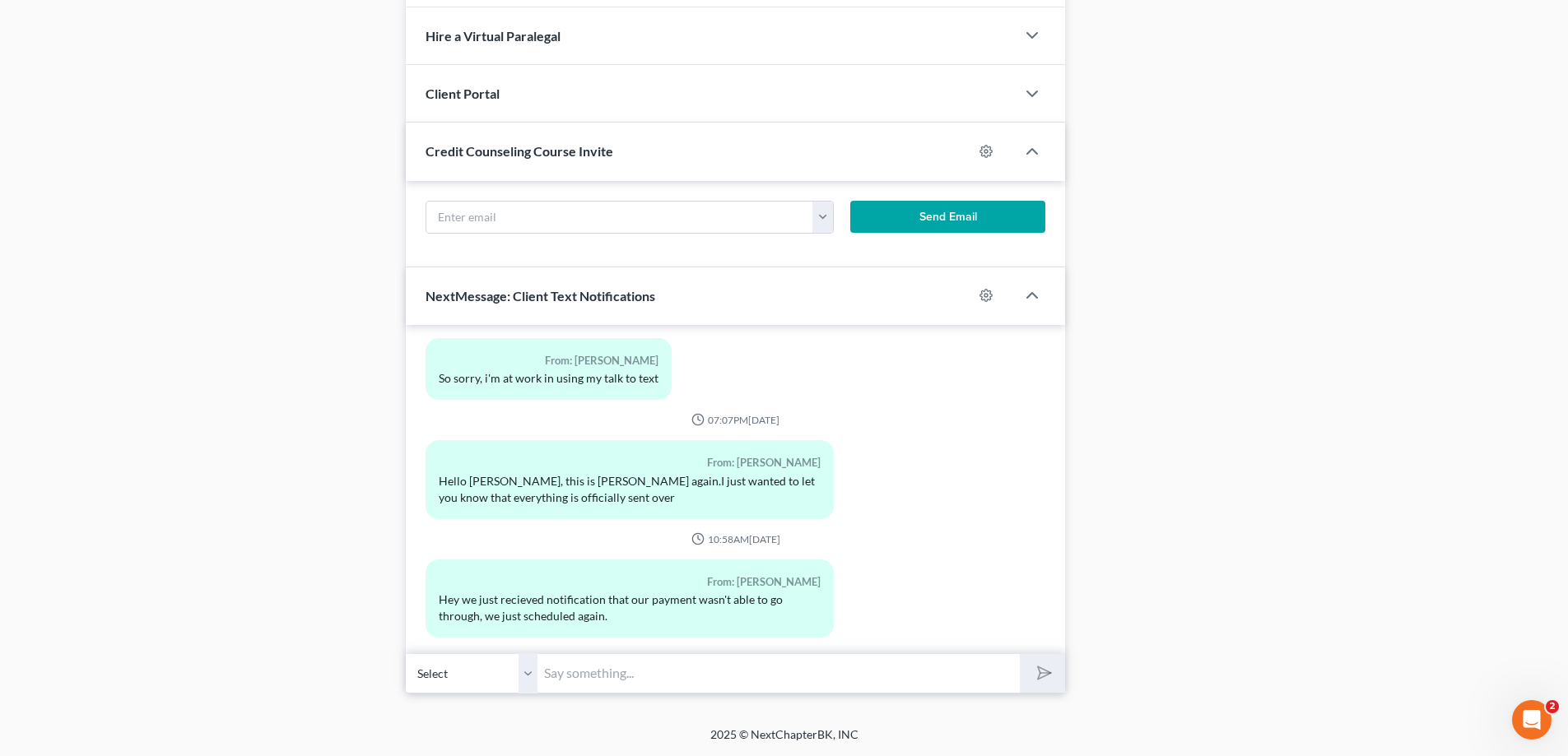
click at [569, 681] on input "text" at bounding box center [779, 673] width 483 height 40
type input "Okay"
click at [1019, 654] on button "submit" at bounding box center [1041, 673] width 45 height 39
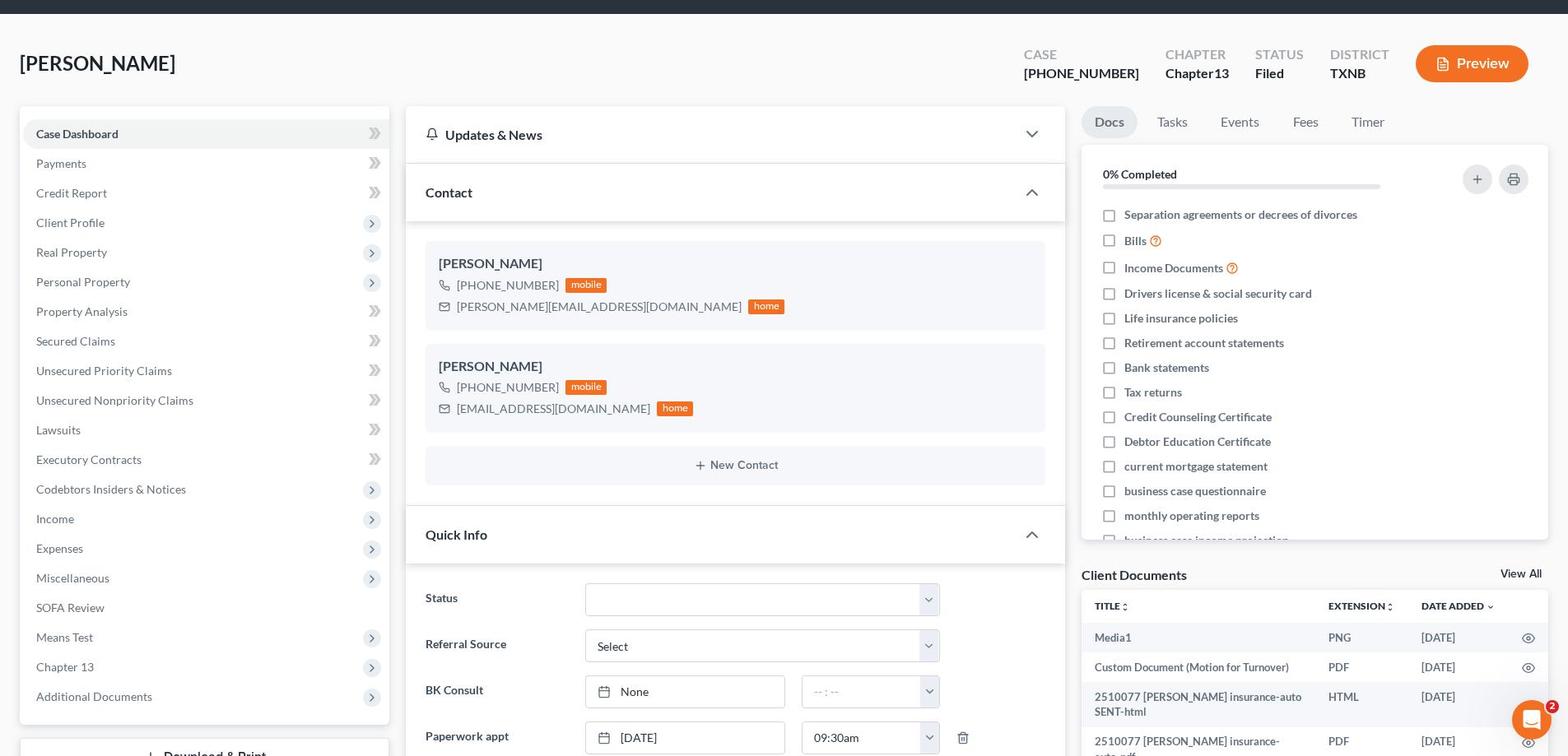
scroll to position [0, 0]
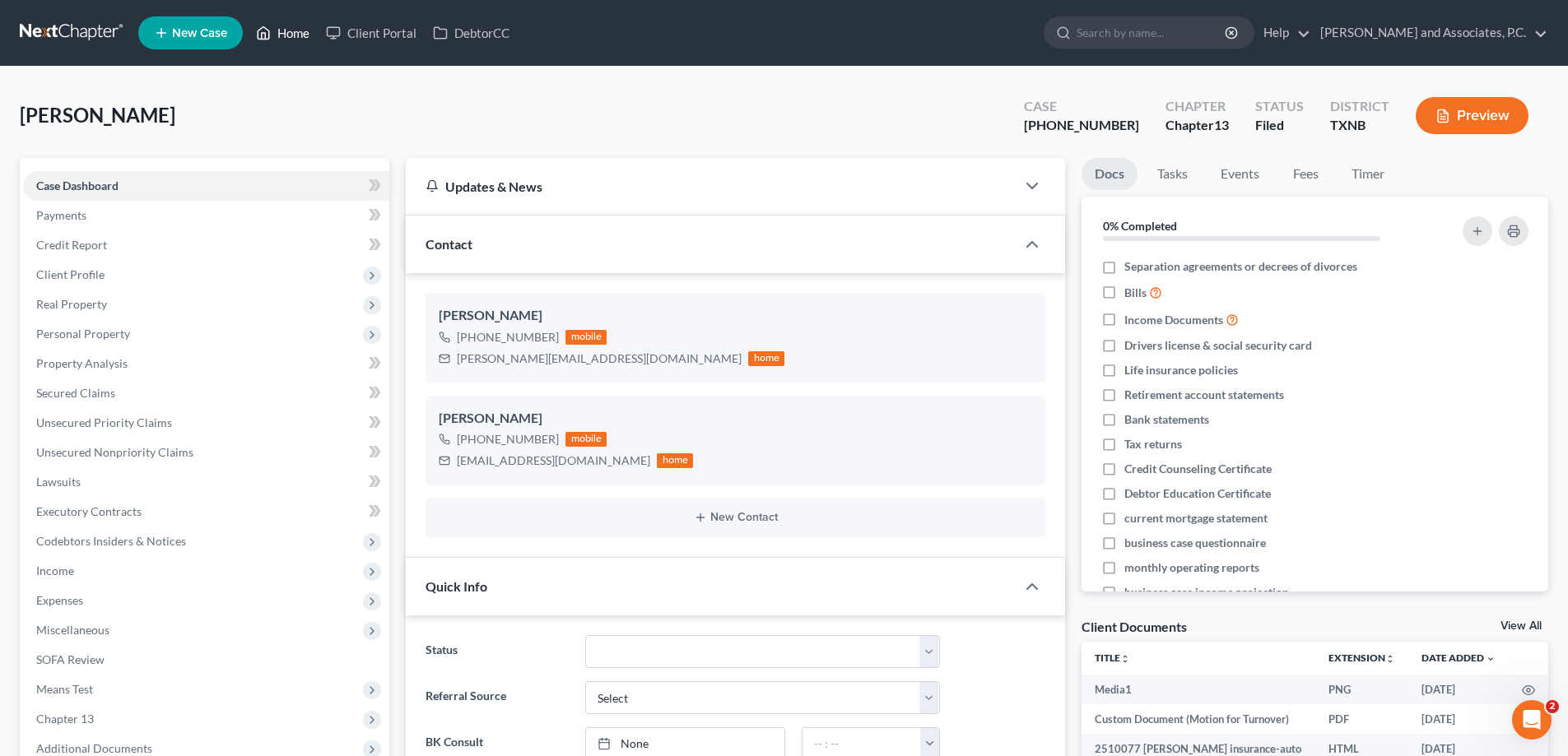
click at [283, 36] on link "Home" at bounding box center [283, 33] width 70 height 29
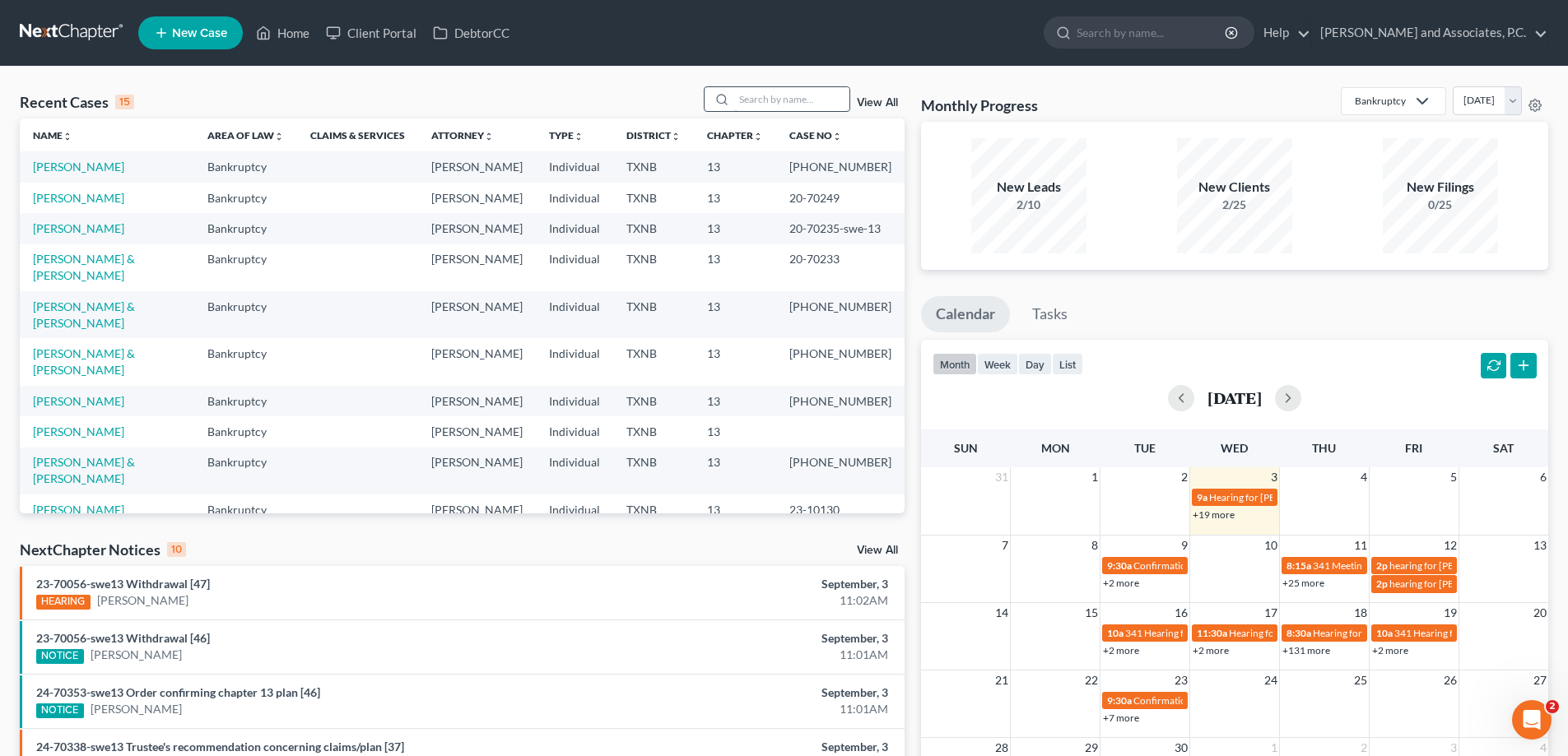
click at [762, 95] on input "search" at bounding box center [792, 99] width 116 height 24
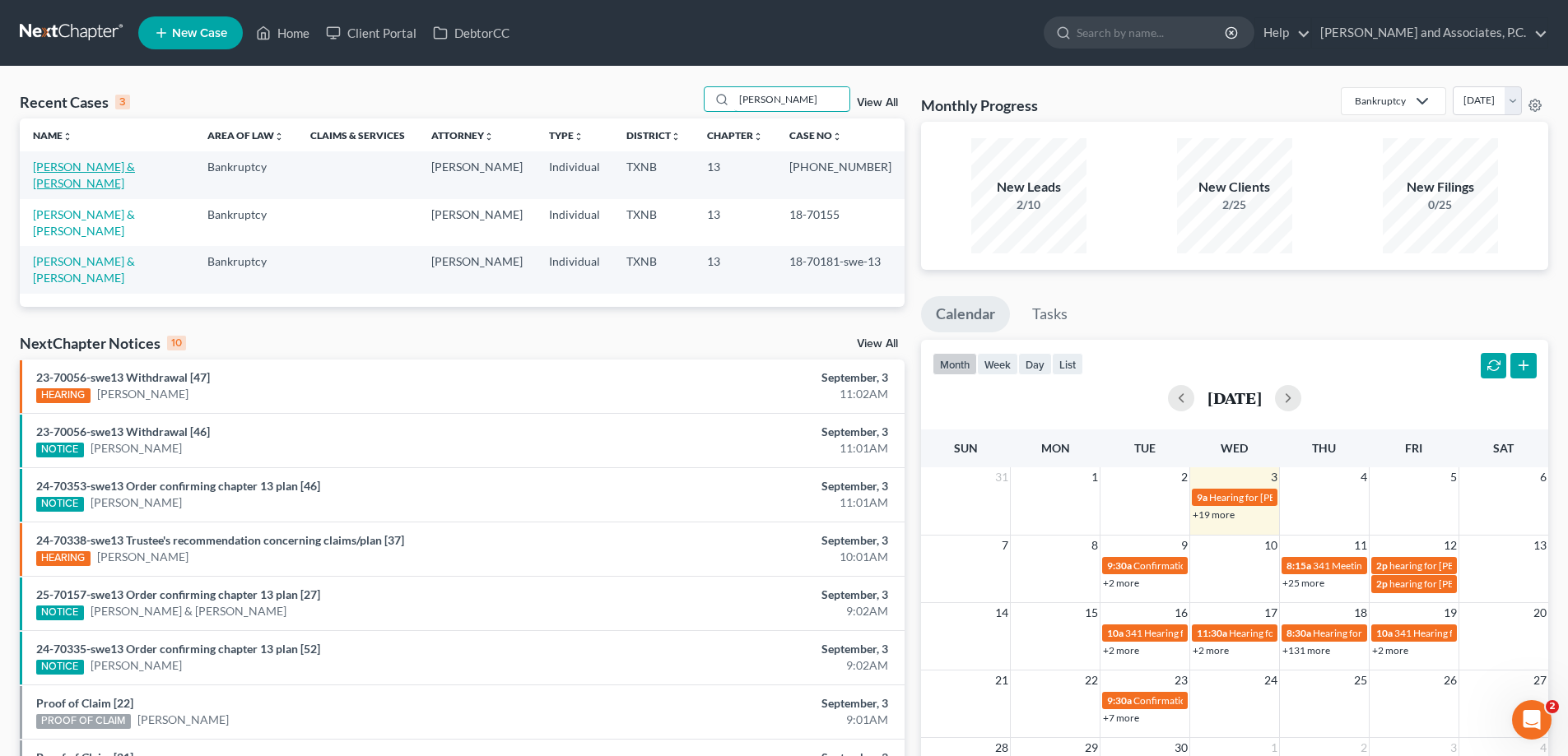
type input "moreno"
click at [72, 164] on link "[PERSON_NAME] & [PERSON_NAME]" at bounding box center [83, 174] width 102 height 30
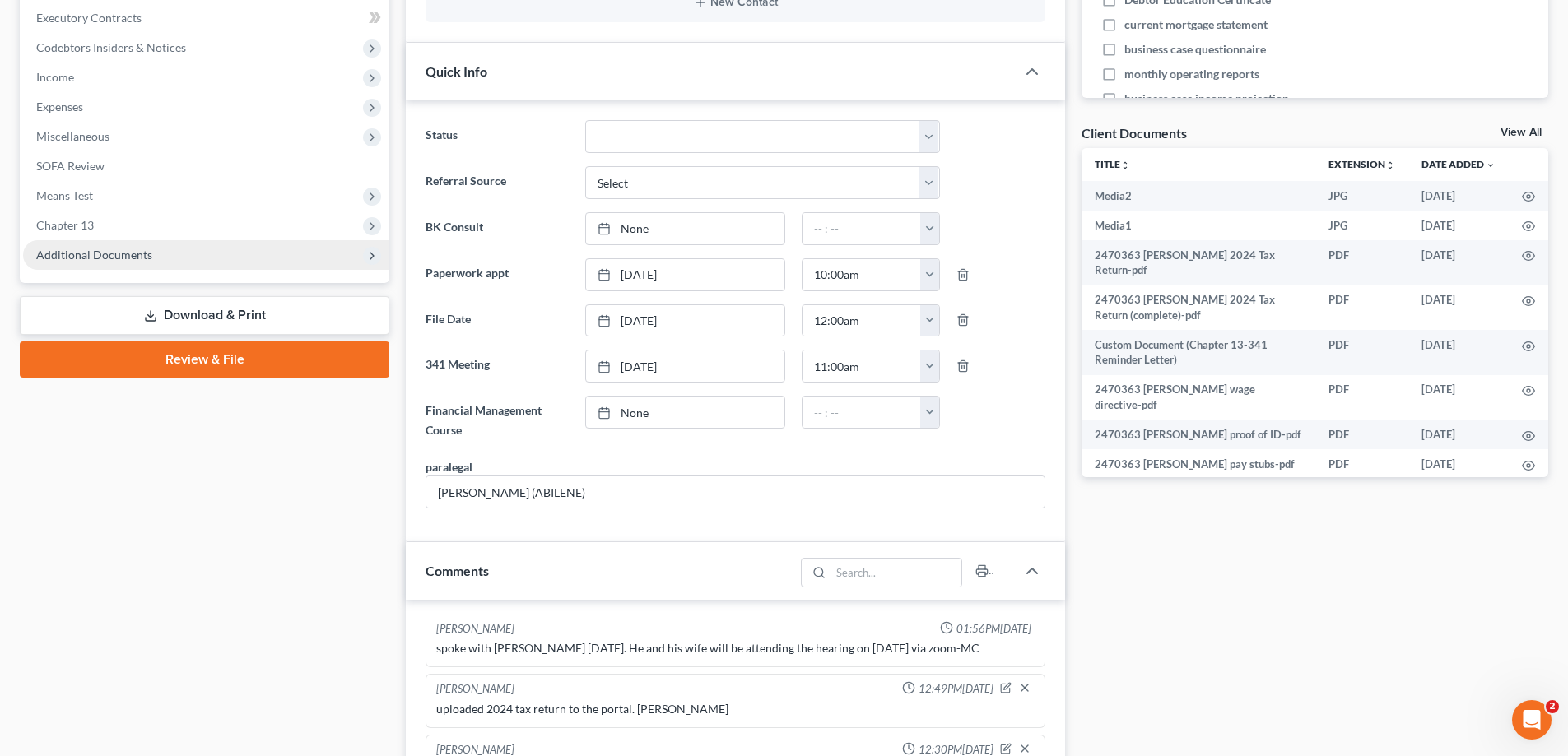
scroll to position [311, 0]
click at [139, 260] on span "Additional Documents" at bounding box center [94, 254] width 116 height 14
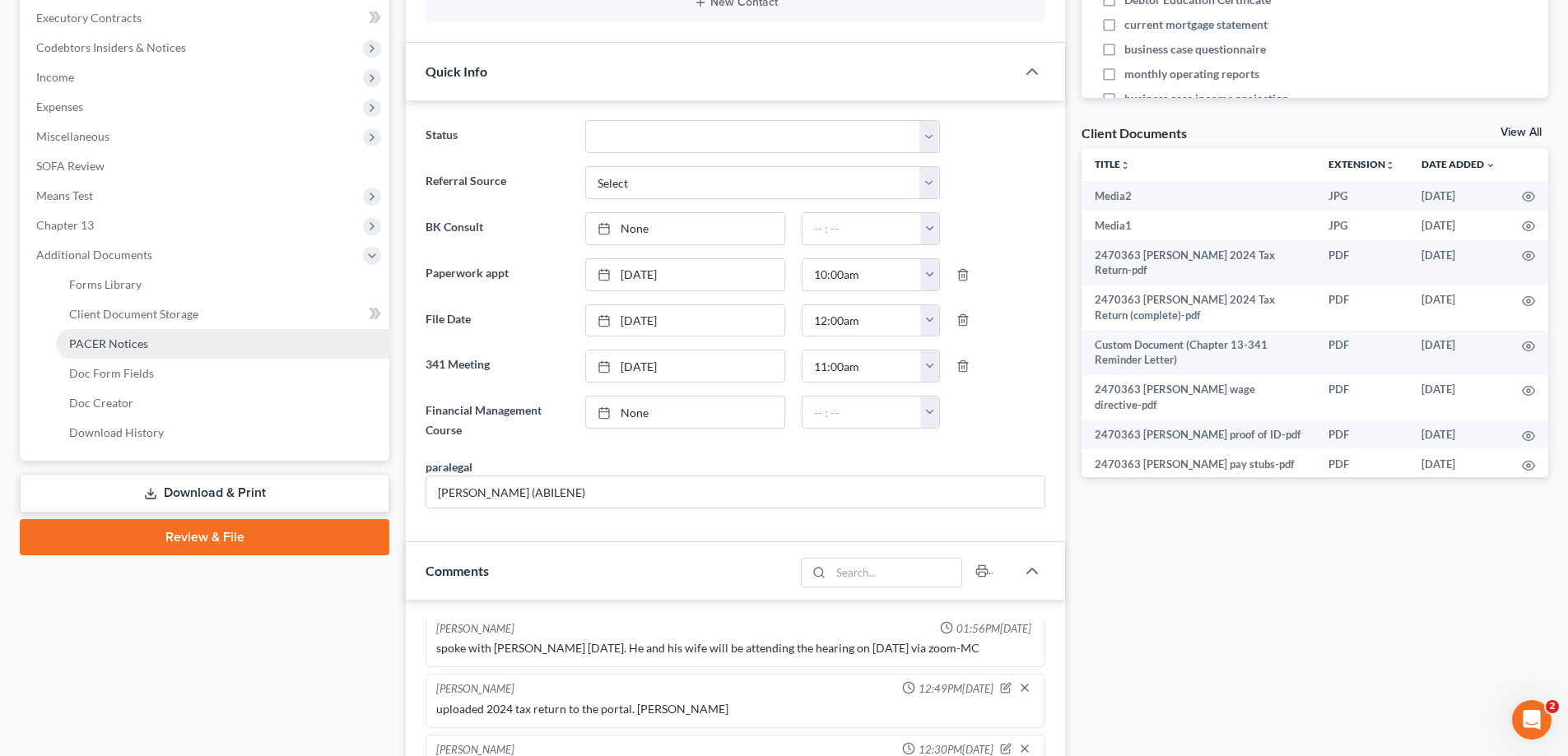
click at [133, 340] on span "PACER Notices" at bounding box center [108, 343] width 79 height 14
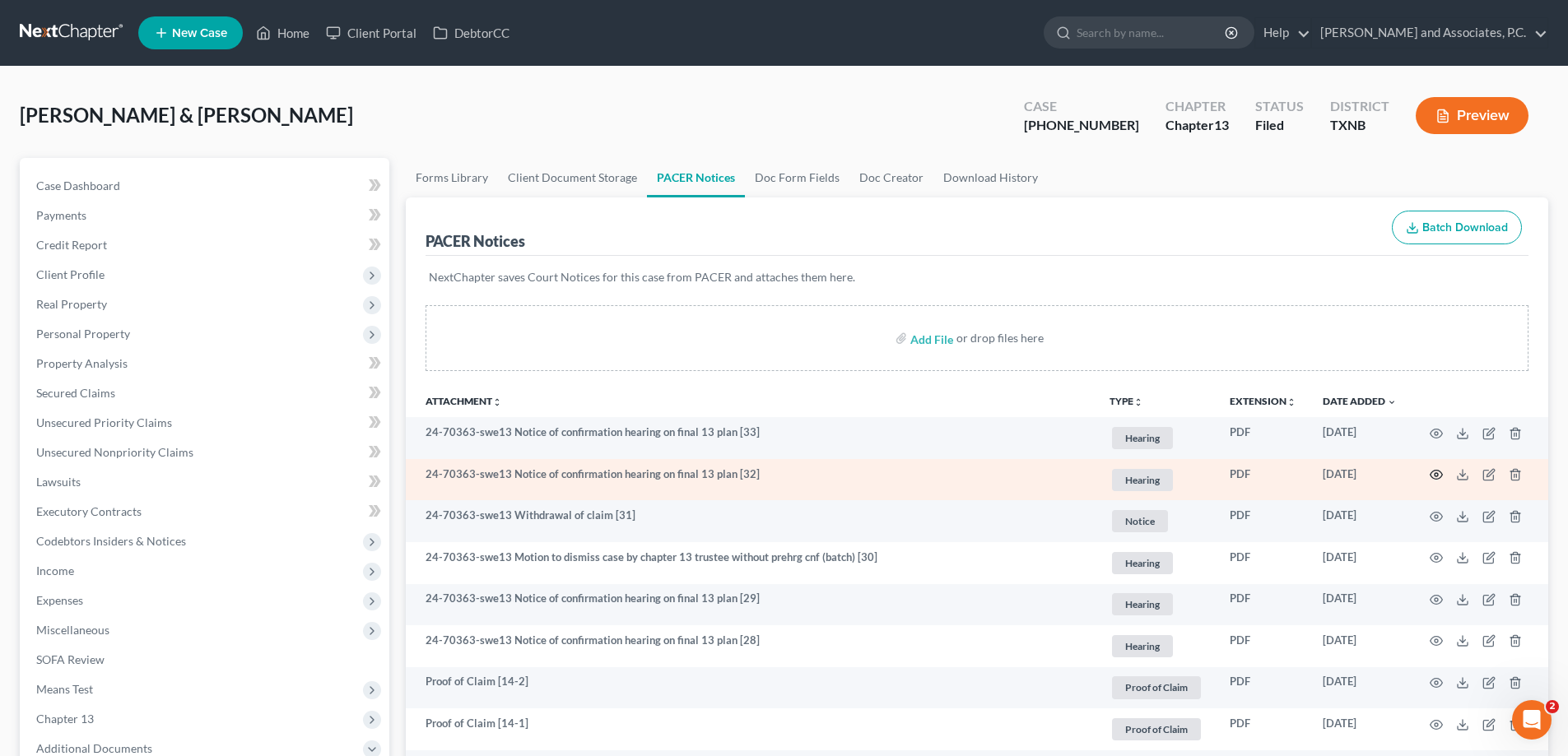
click at [1440, 476] on icon "button" at bounding box center [1436, 474] width 13 height 13
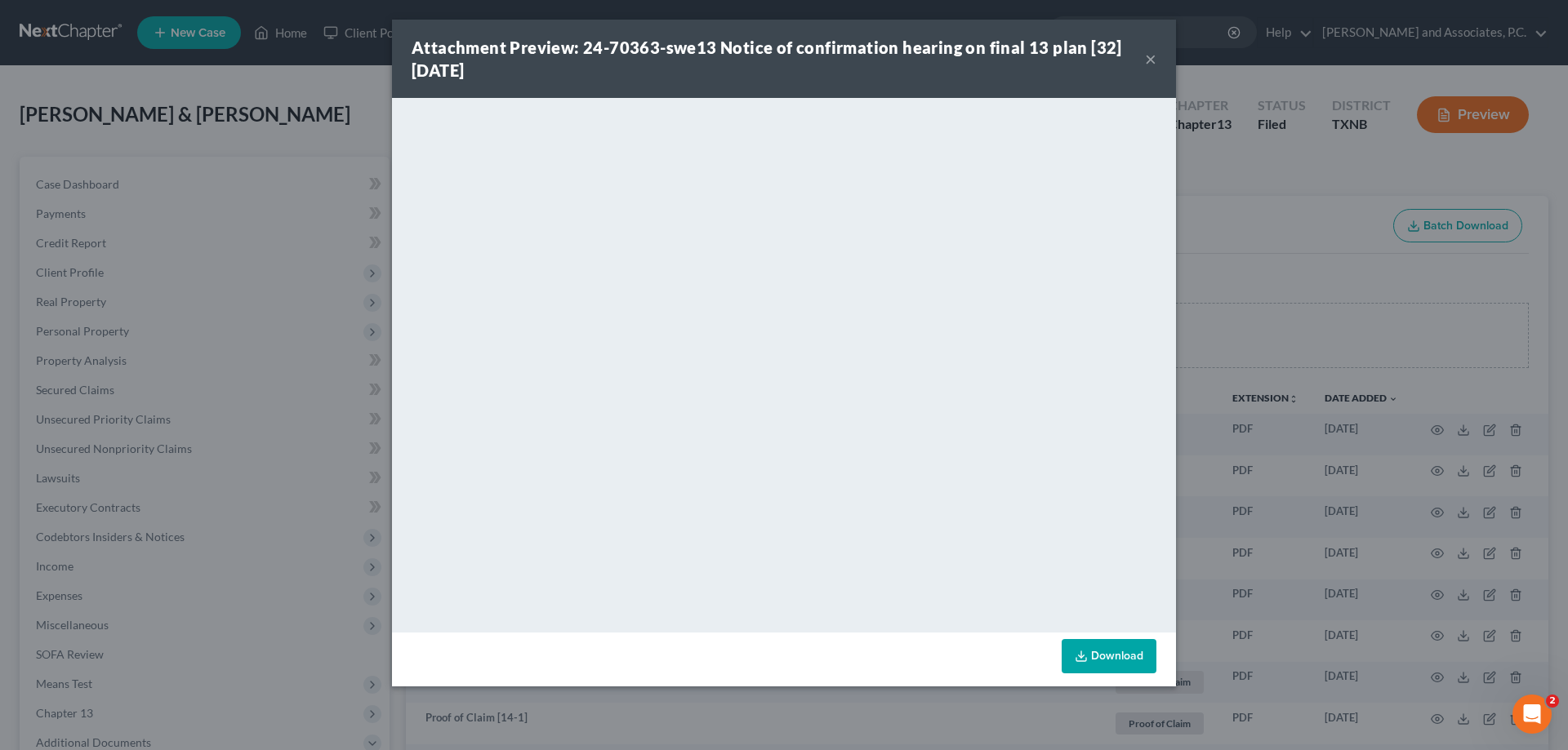
click at [1150, 61] on button "×" at bounding box center [1150, 59] width 12 height 20
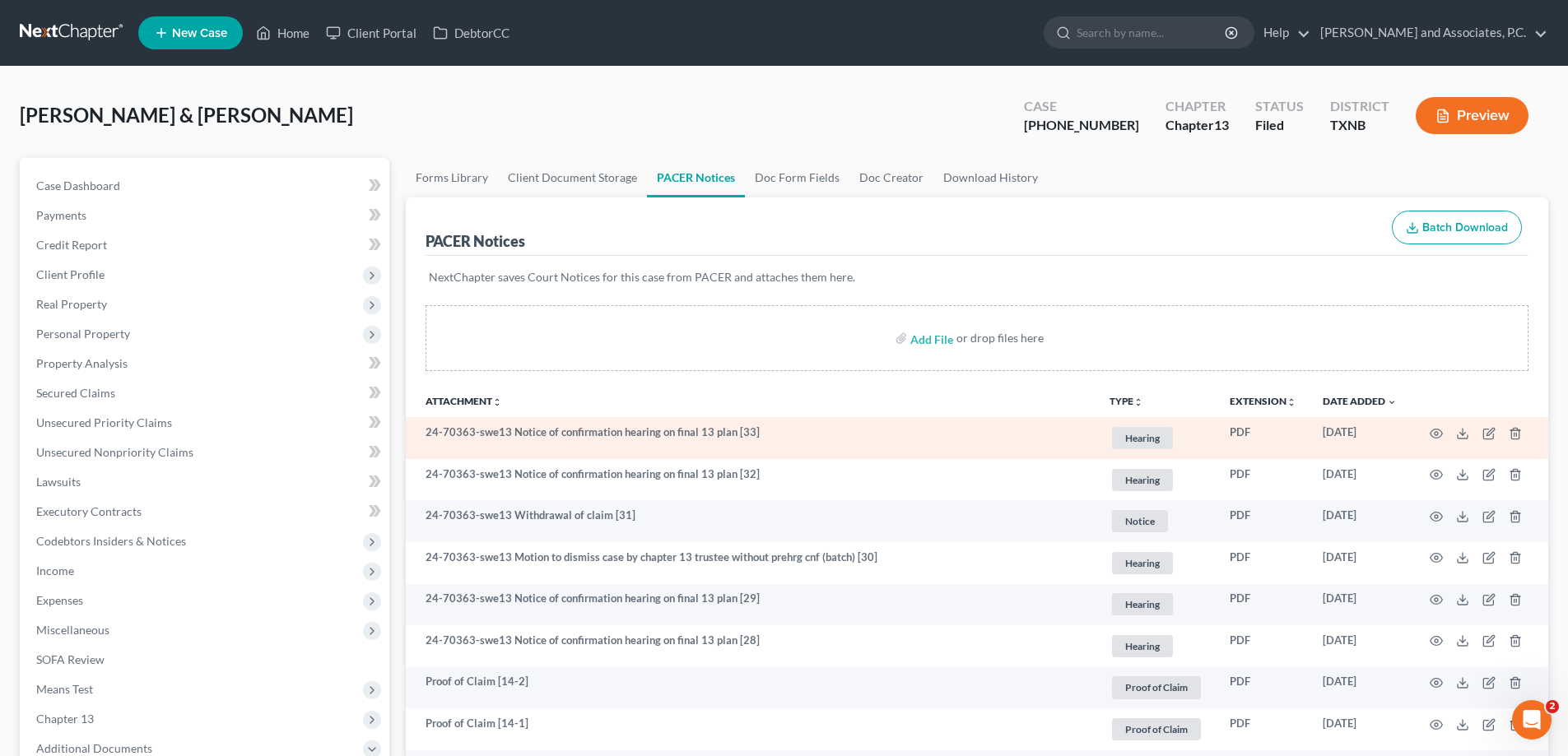
click at [1445, 437] on td at bounding box center [1478, 439] width 139 height 42
click at [1434, 428] on icon "button" at bounding box center [1436, 433] width 12 height 9
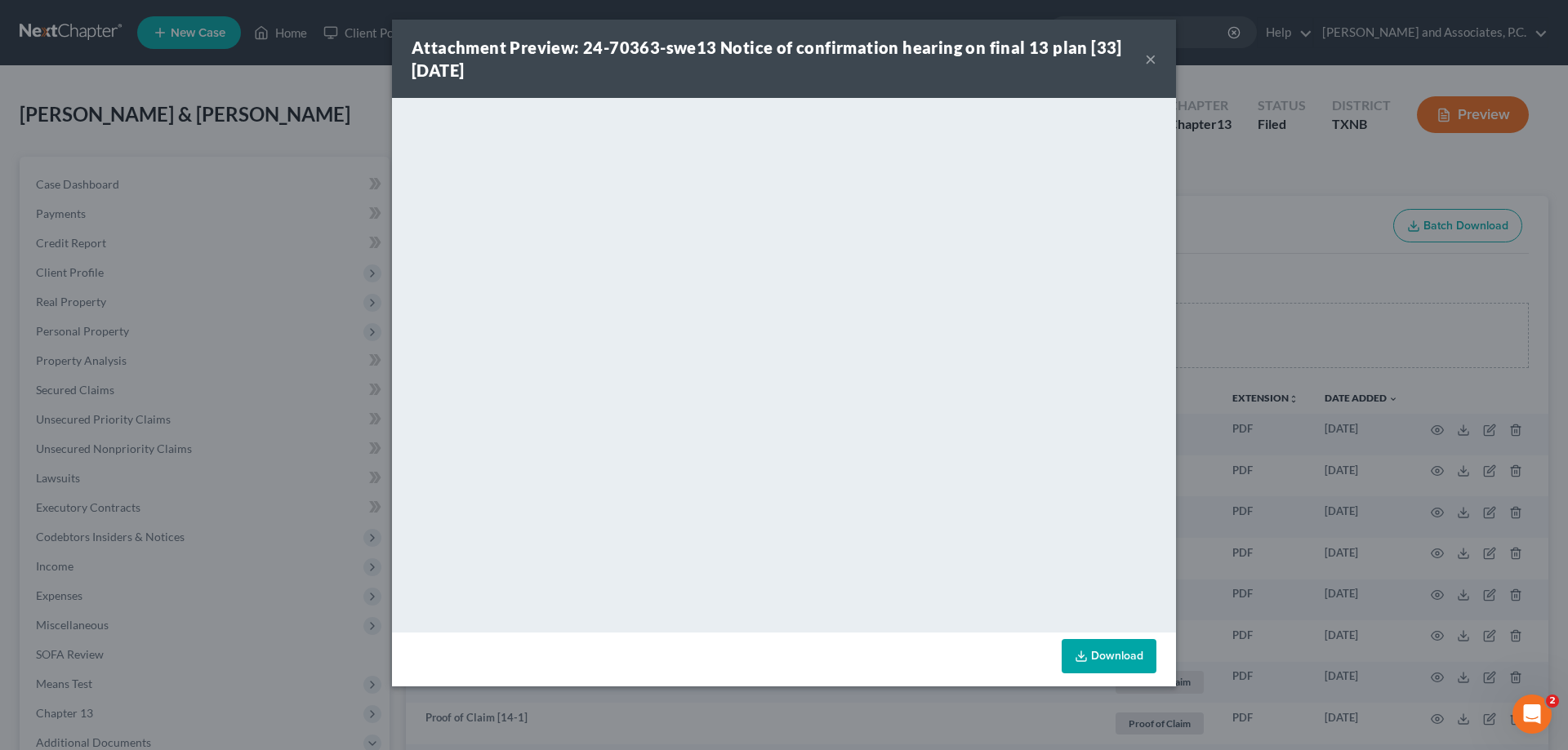
click at [1153, 58] on button "×" at bounding box center [1150, 59] width 12 height 20
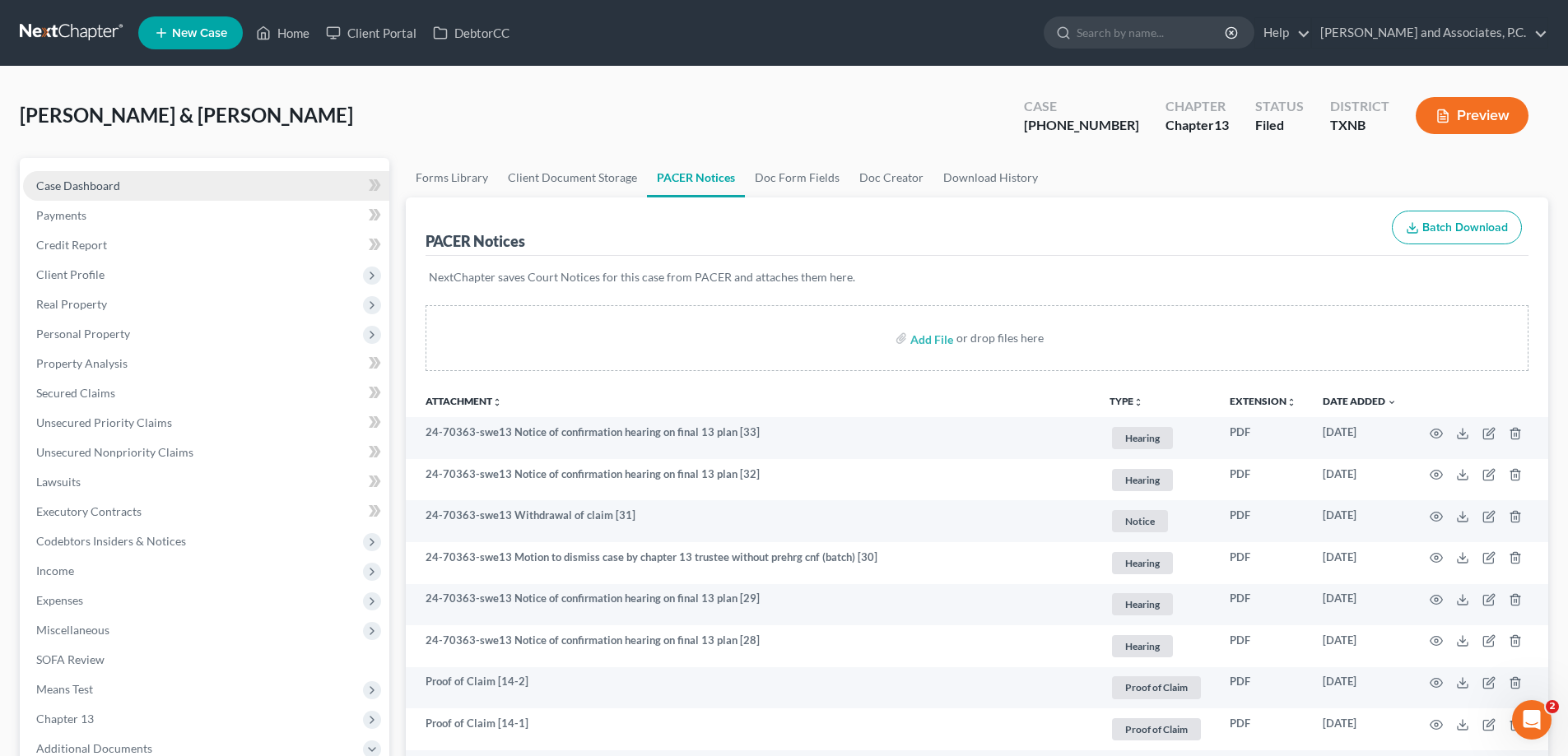
click at [105, 185] on span "Case Dashboard" at bounding box center [77, 185] width 83 height 14
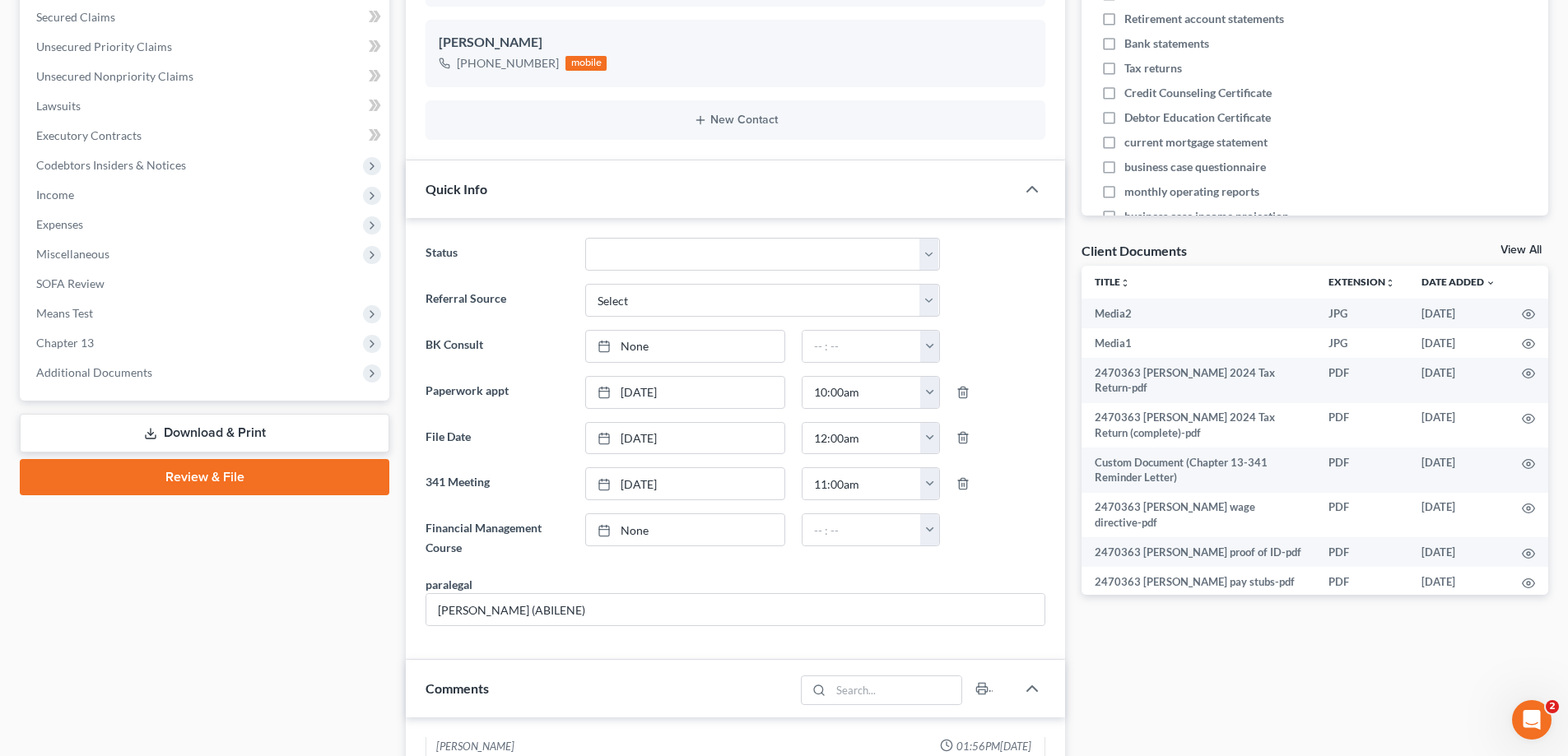
scroll to position [438, 0]
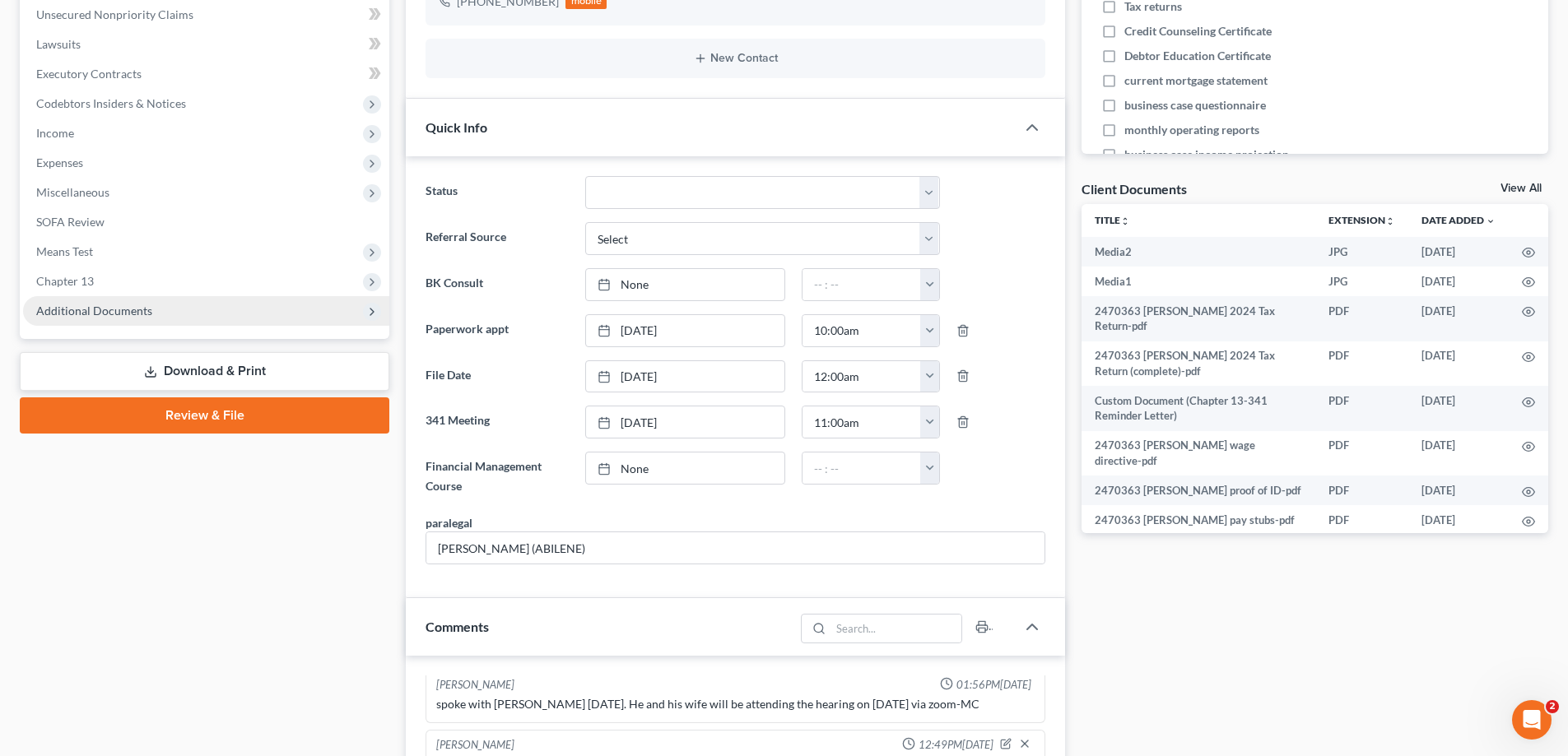
click at [161, 317] on span "Additional Documents" at bounding box center [206, 311] width 366 height 29
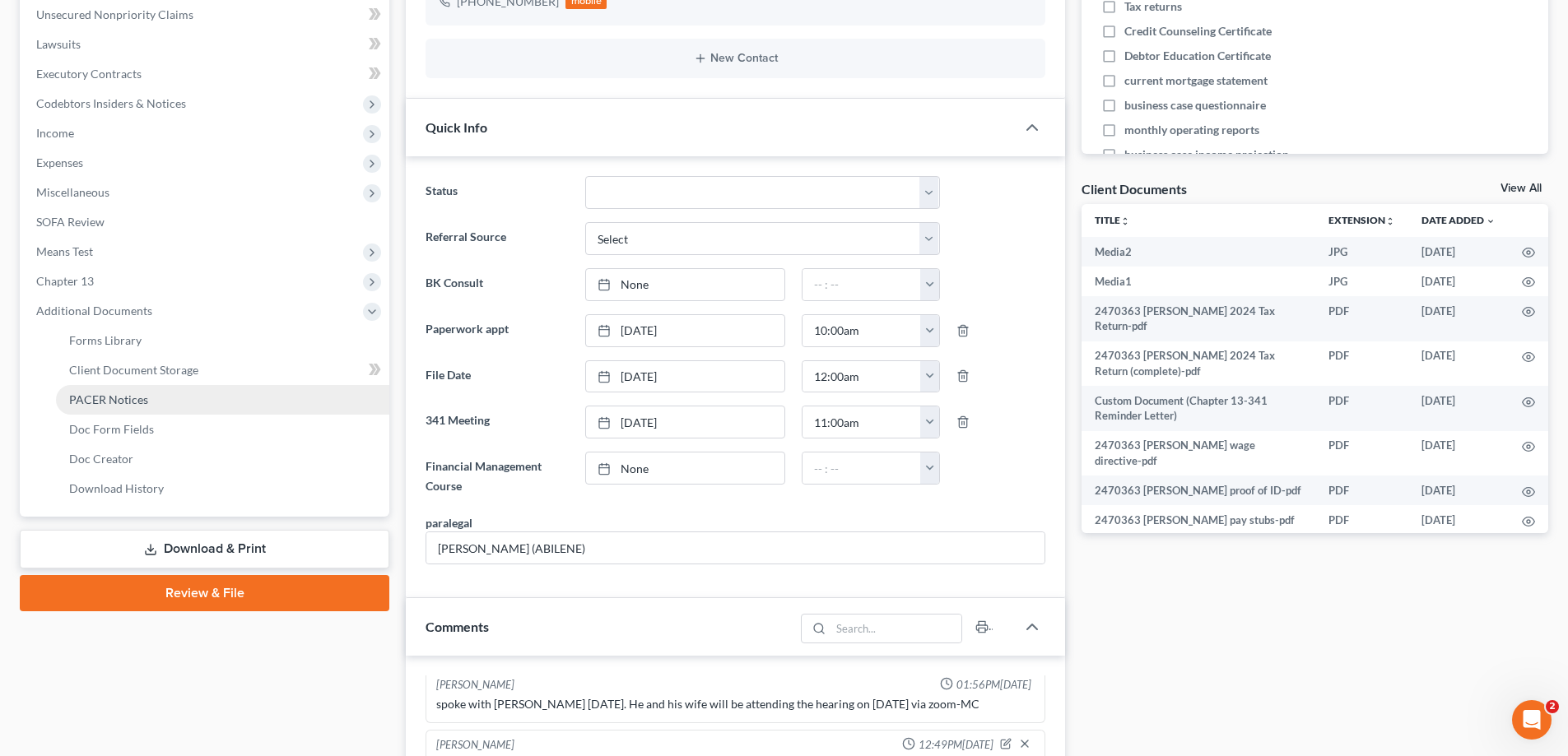
click at [154, 404] on link "PACER Notices" at bounding box center [222, 400] width 333 height 29
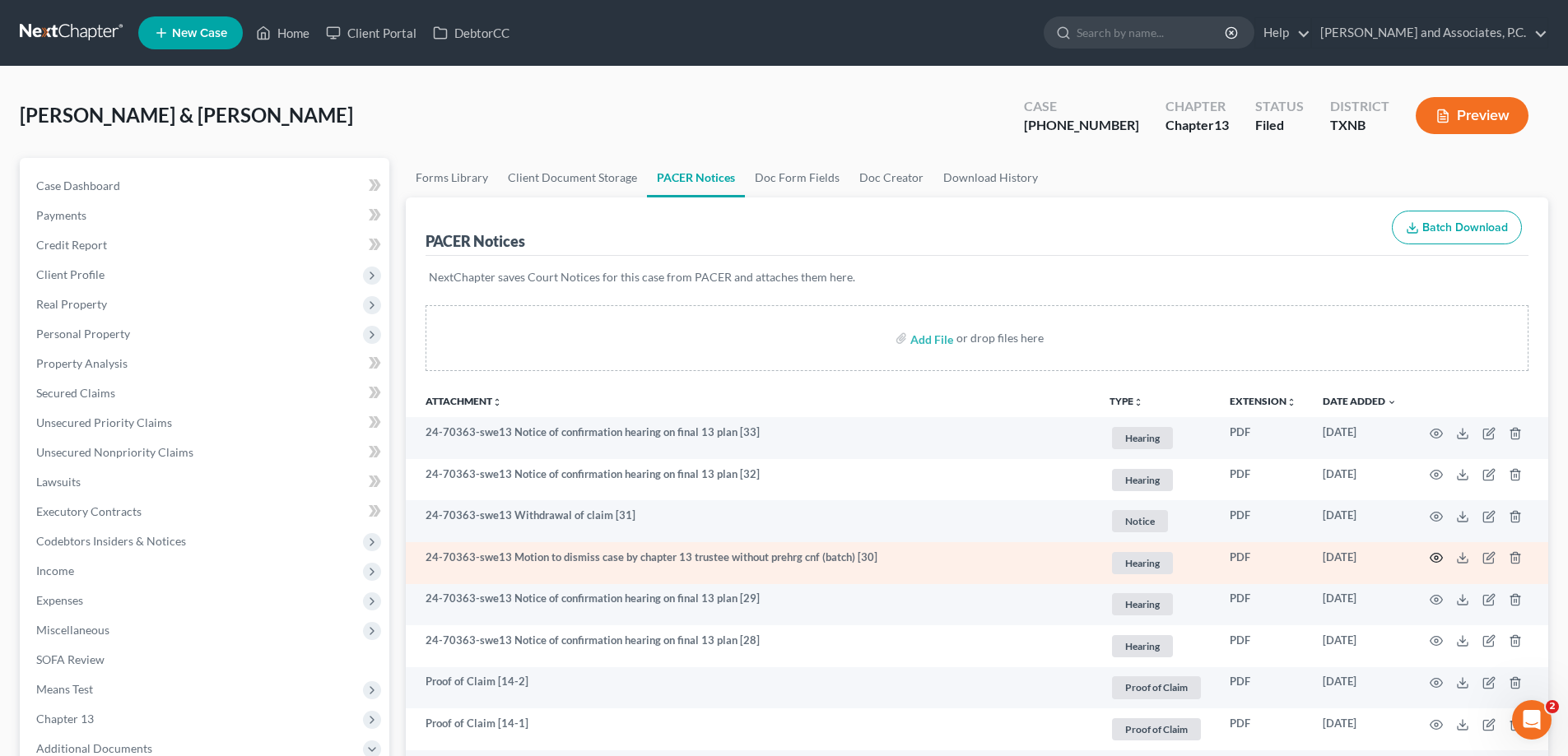
click at [1432, 556] on icon "button" at bounding box center [1436, 559] width 12 height 9
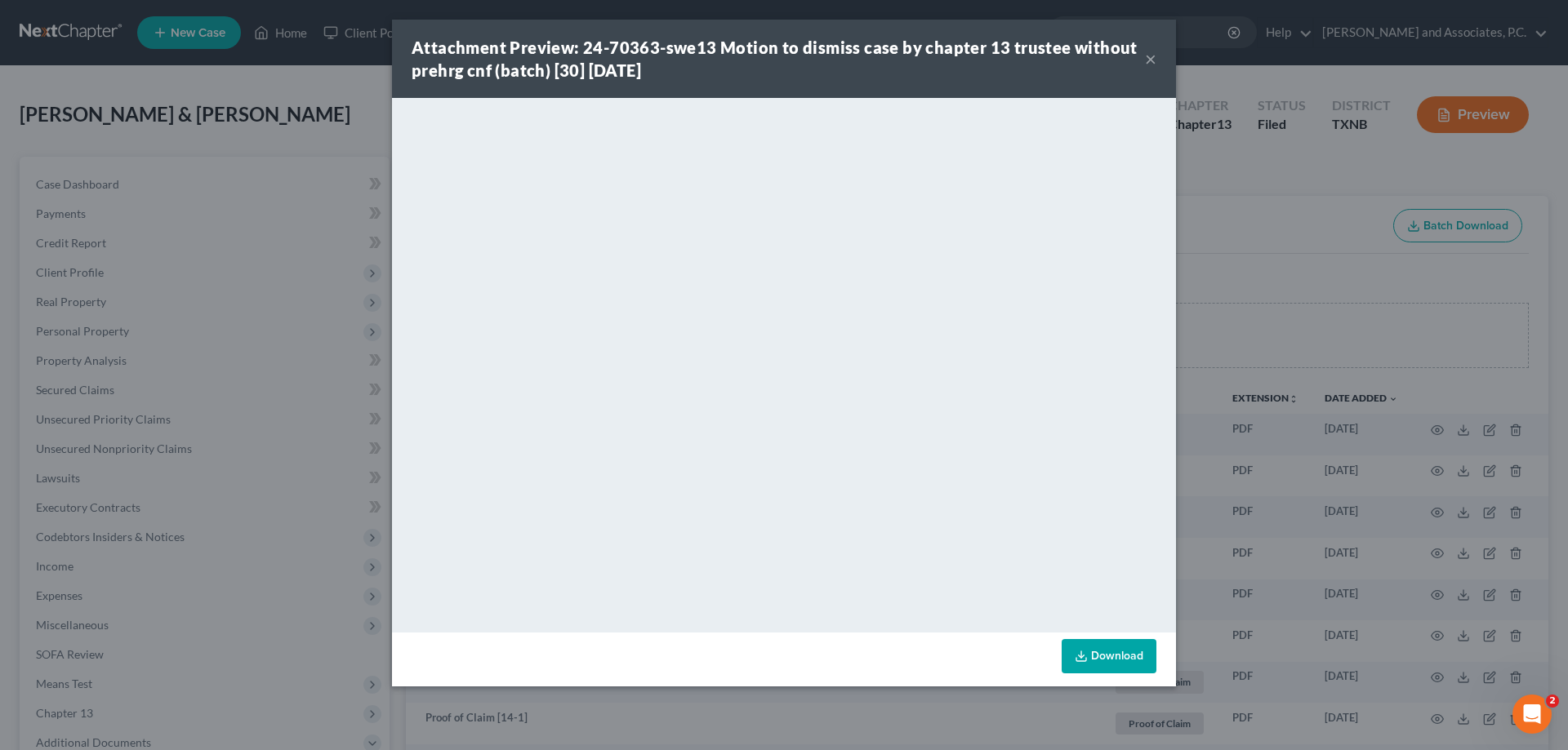
click at [1137, 59] on div "Attachment Preview: 24-70363-swe13 Motion to dismiss case by chapter 13 trustee…" at bounding box center [778, 58] width 733 height 46
click at [1152, 60] on button "×" at bounding box center [1150, 59] width 12 height 20
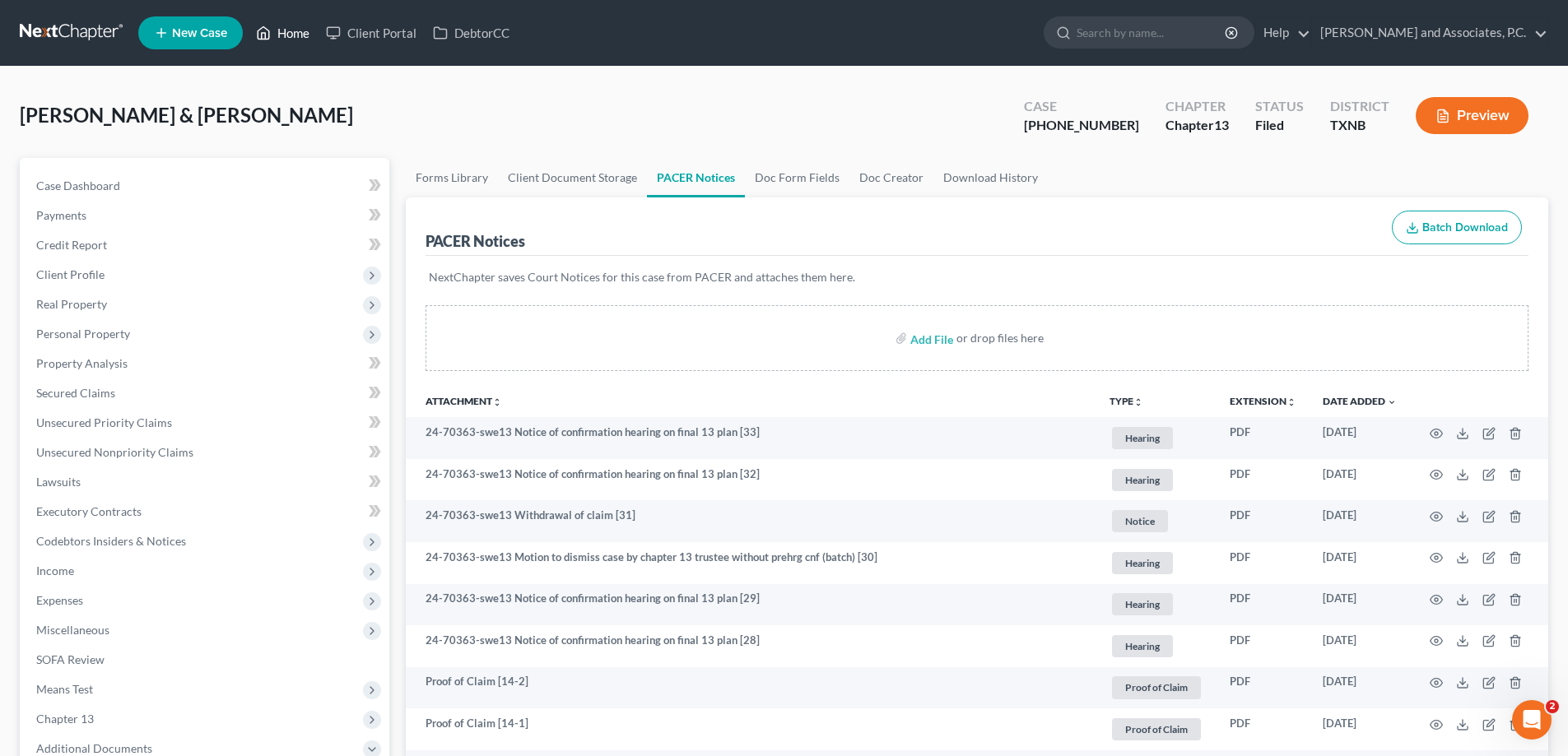
click at [285, 31] on link "Home" at bounding box center [283, 33] width 70 height 29
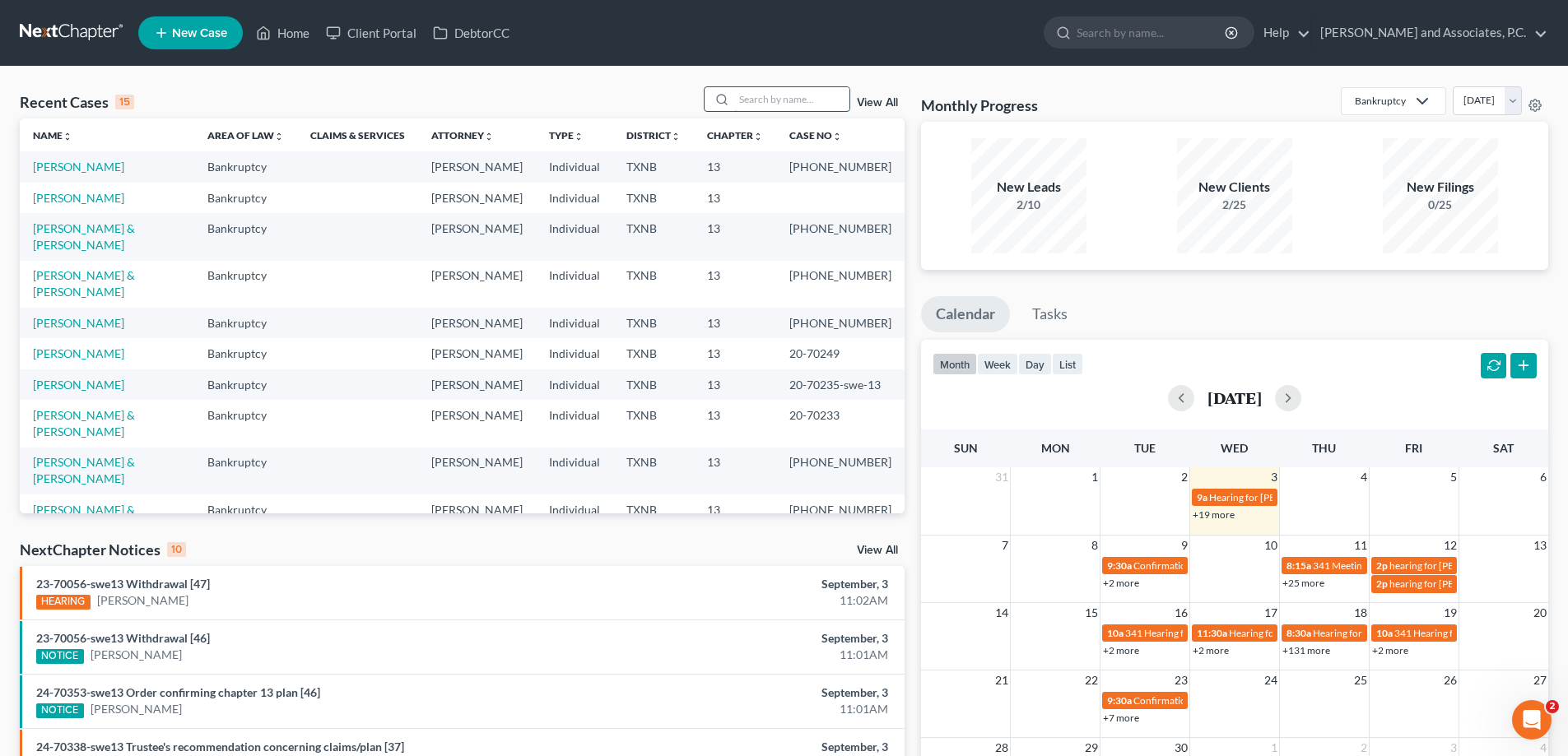
click at [756, 100] on input "search" at bounding box center [792, 99] width 116 height 24
click at [758, 95] on input "search" at bounding box center [792, 99] width 116 height 24
click at [54, 195] on link "[PERSON_NAME]" at bounding box center [79, 197] width 92 height 14
select select "7"
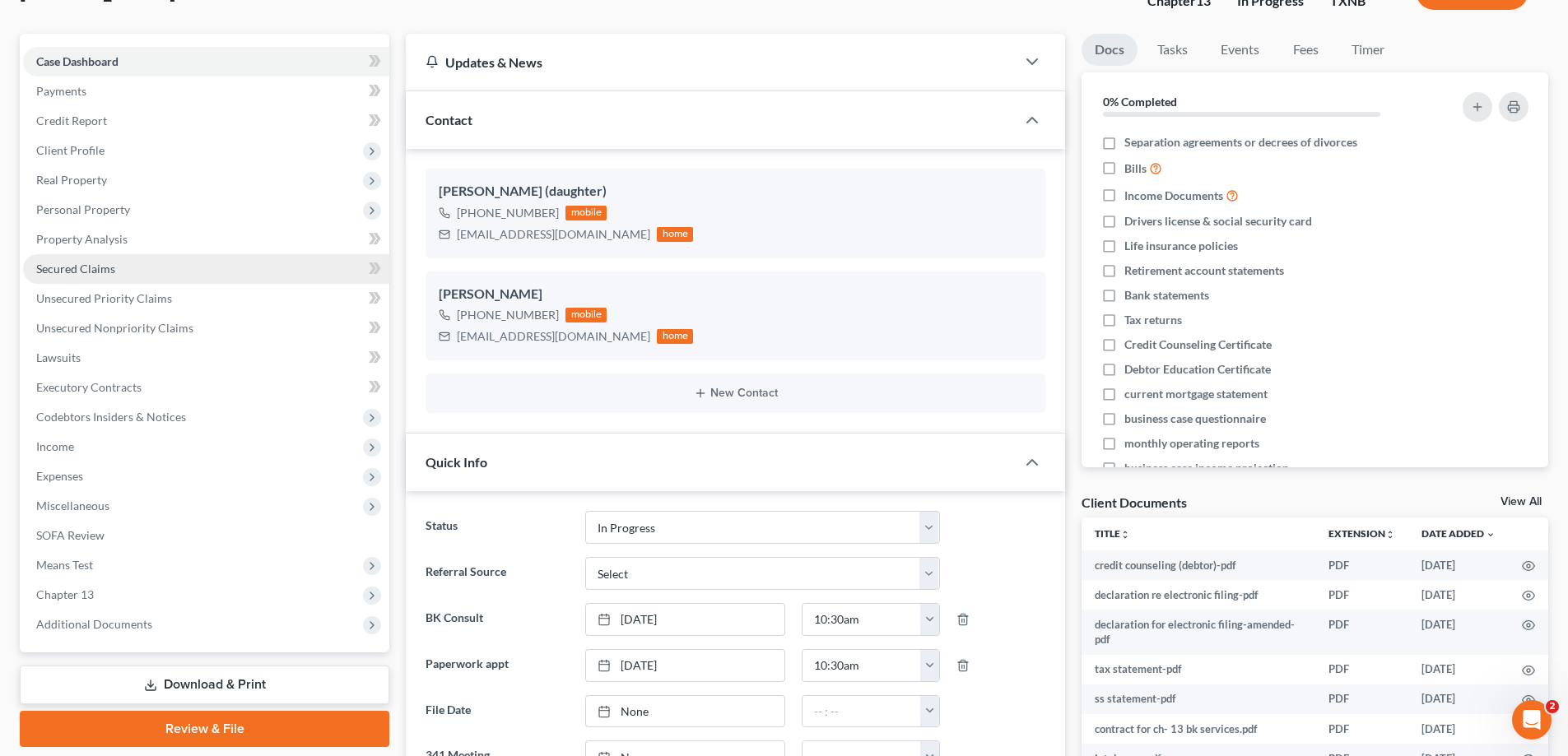
scroll to position [164, 0]
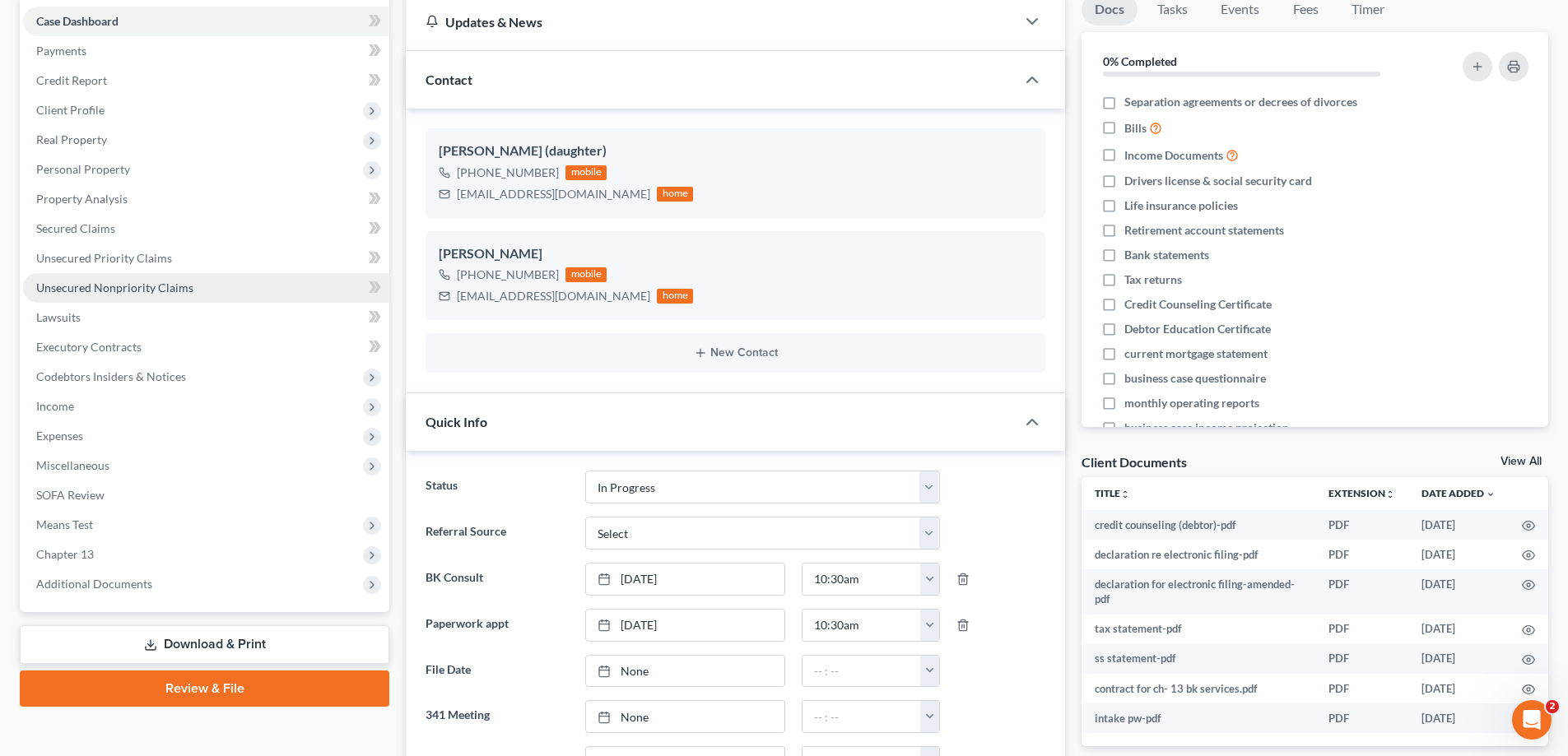
click at [139, 283] on span "Unsecured Nonpriority Claims" at bounding box center [114, 287] width 157 height 14
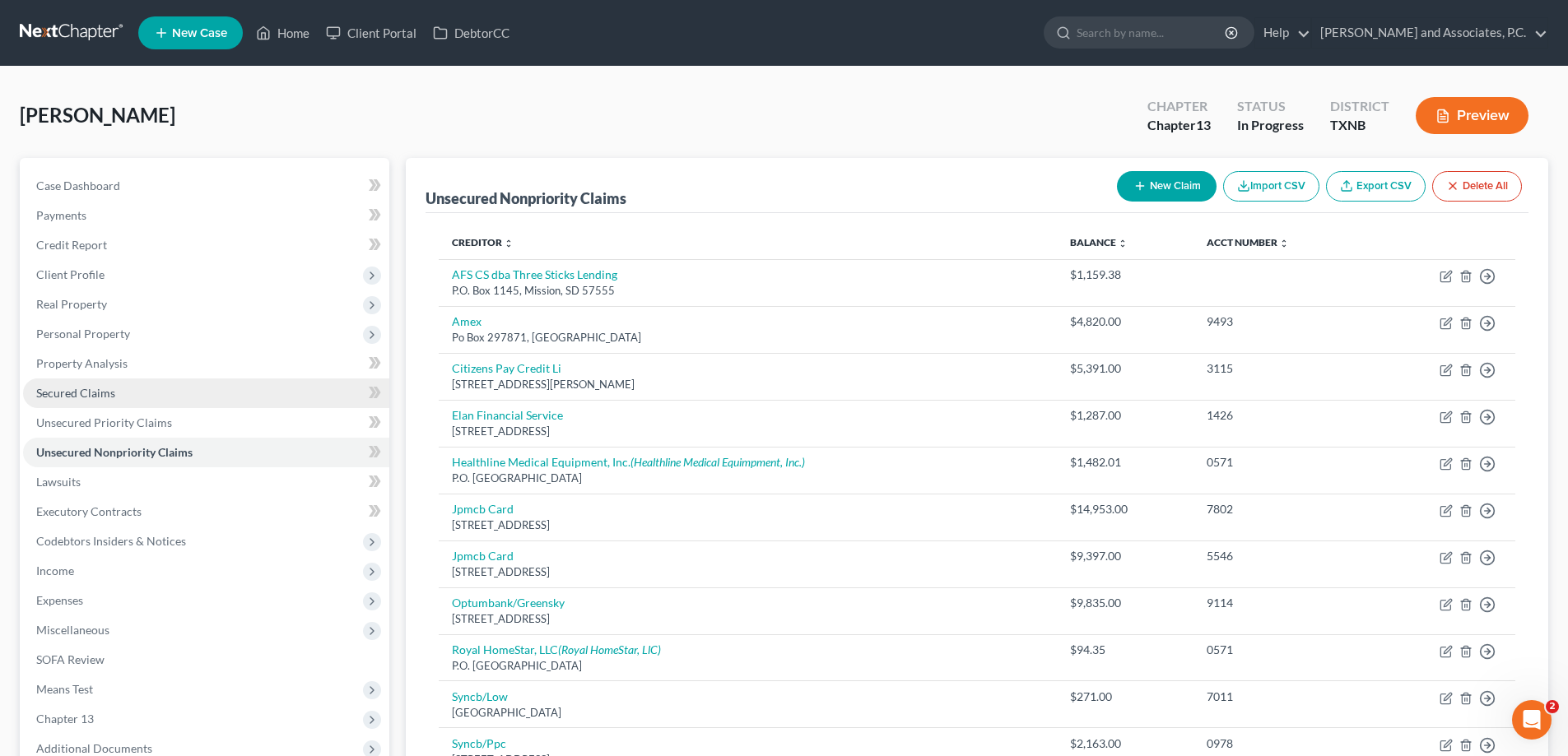
click at [100, 399] on span "Secured Claims" at bounding box center [75, 393] width 79 height 14
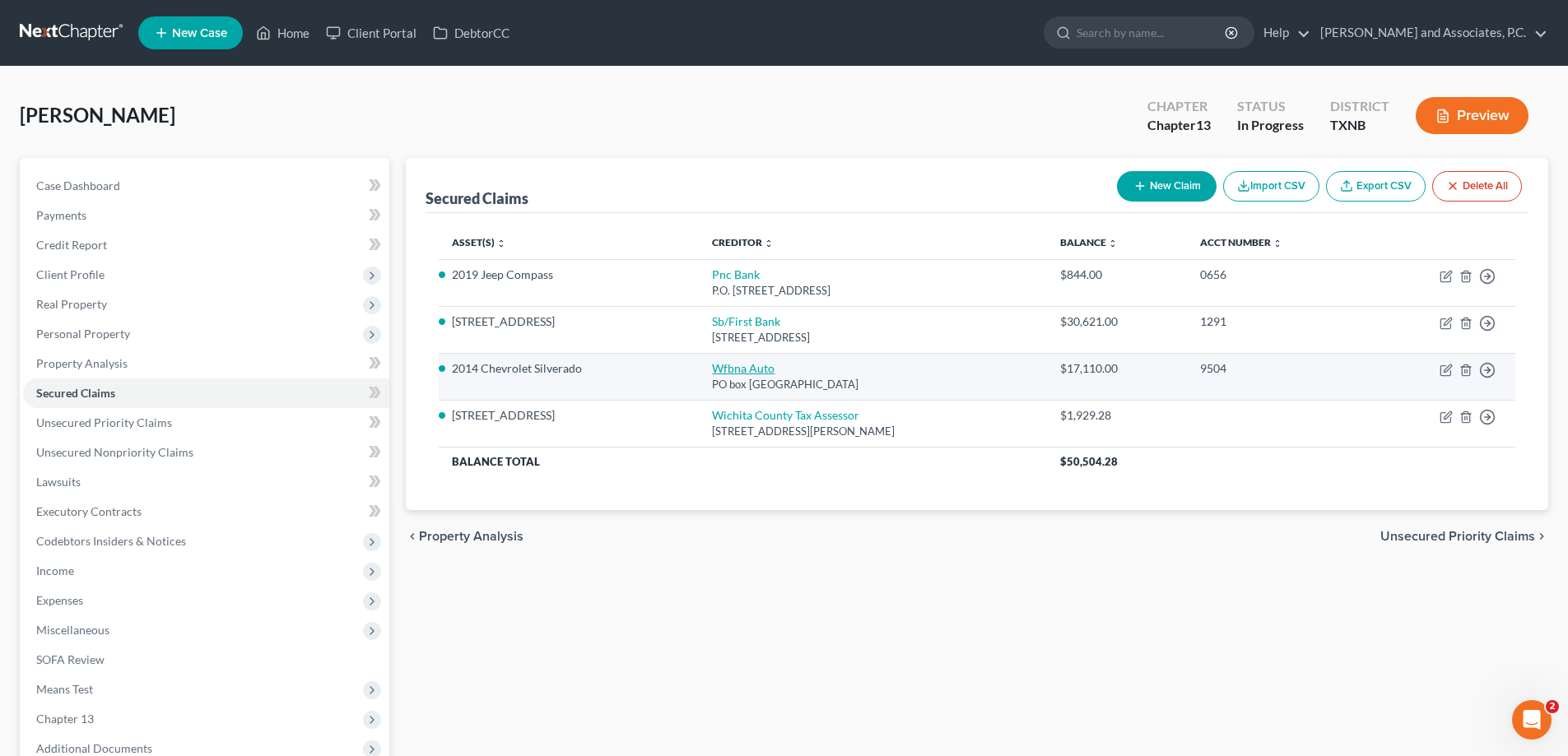
click at [730, 366] on link "Wfbna Auto" at bounding box center [743, 368] width 62 height 14
select select "28"
select select "10"
select select "0"
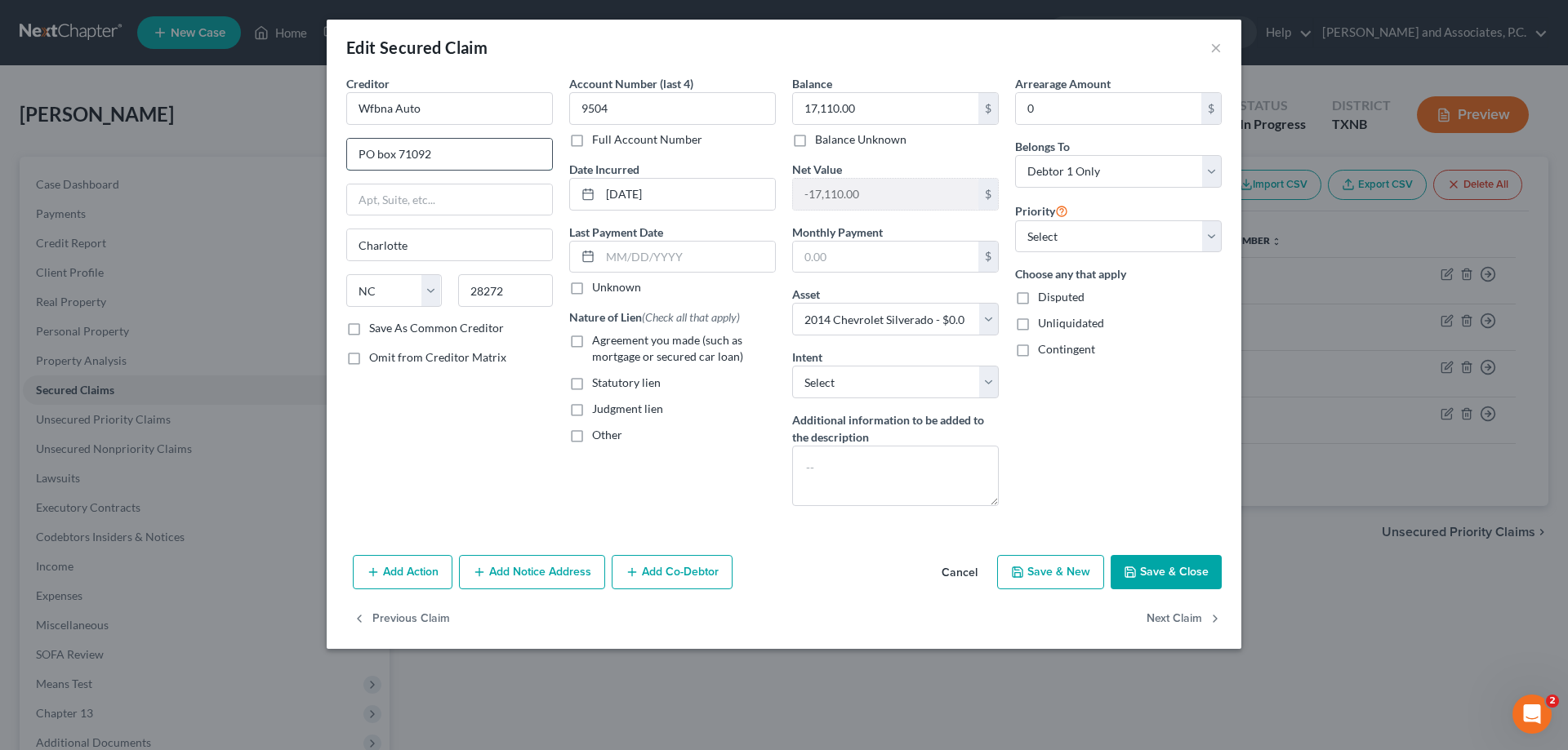
click at [382, 156] on input "PO box 71092" at bounding box center [449, 154] width 205 height 31
type input "PO Box 71092"
click at [862, 383] on select "Select Surrender Redeem Reaffirm Avoid Other" at bounding box center [895, 382] width 207 height 33
click at [698, 471] on div "Account Number (last 4) 9504 Full Account Number Date Incurred 10-08-2021 Last …" at bounding box center [672, 298] width 223 height 444
click at [1138, 584] on button "Save & Close" at bounding box center [1166, 573] width 111 height 35
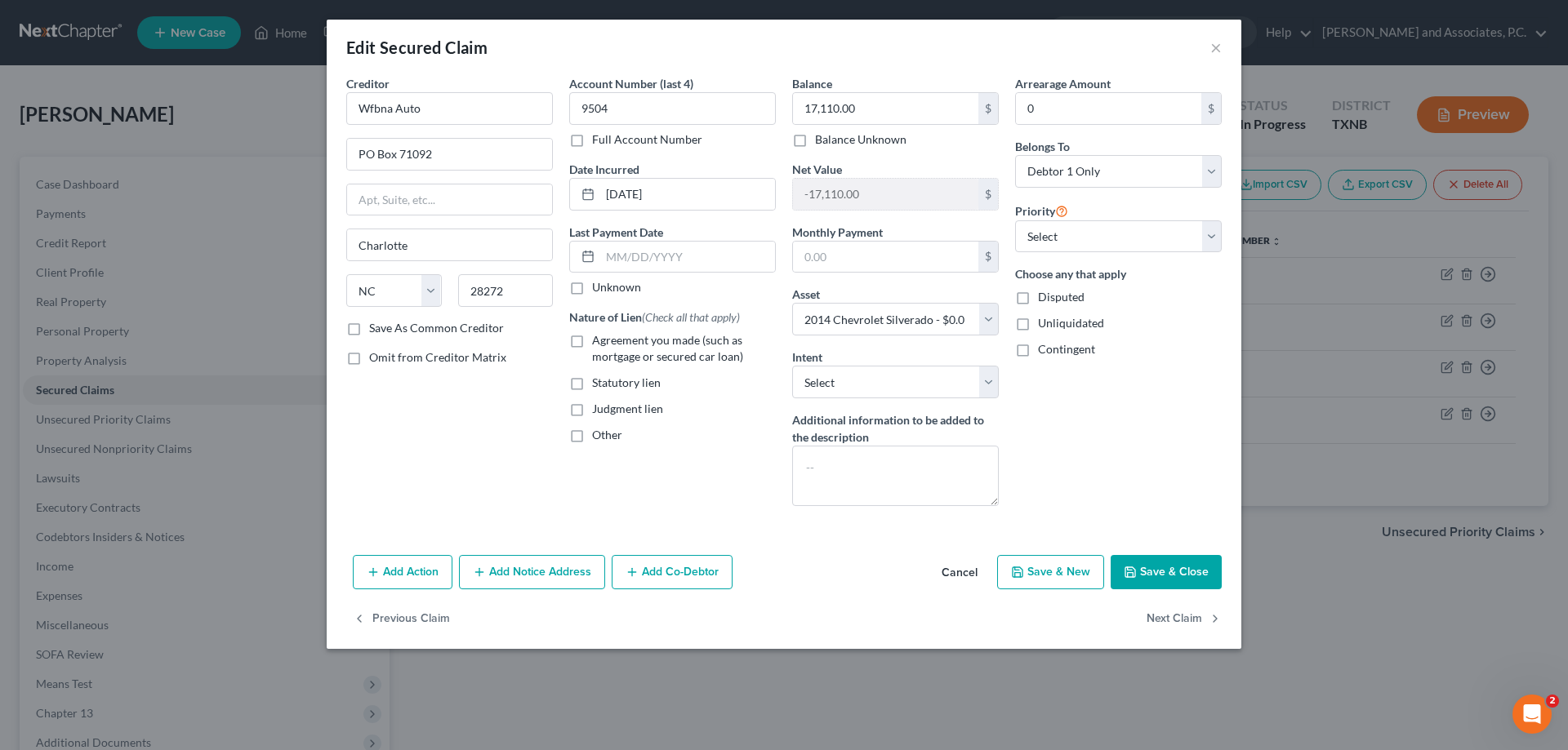
select select
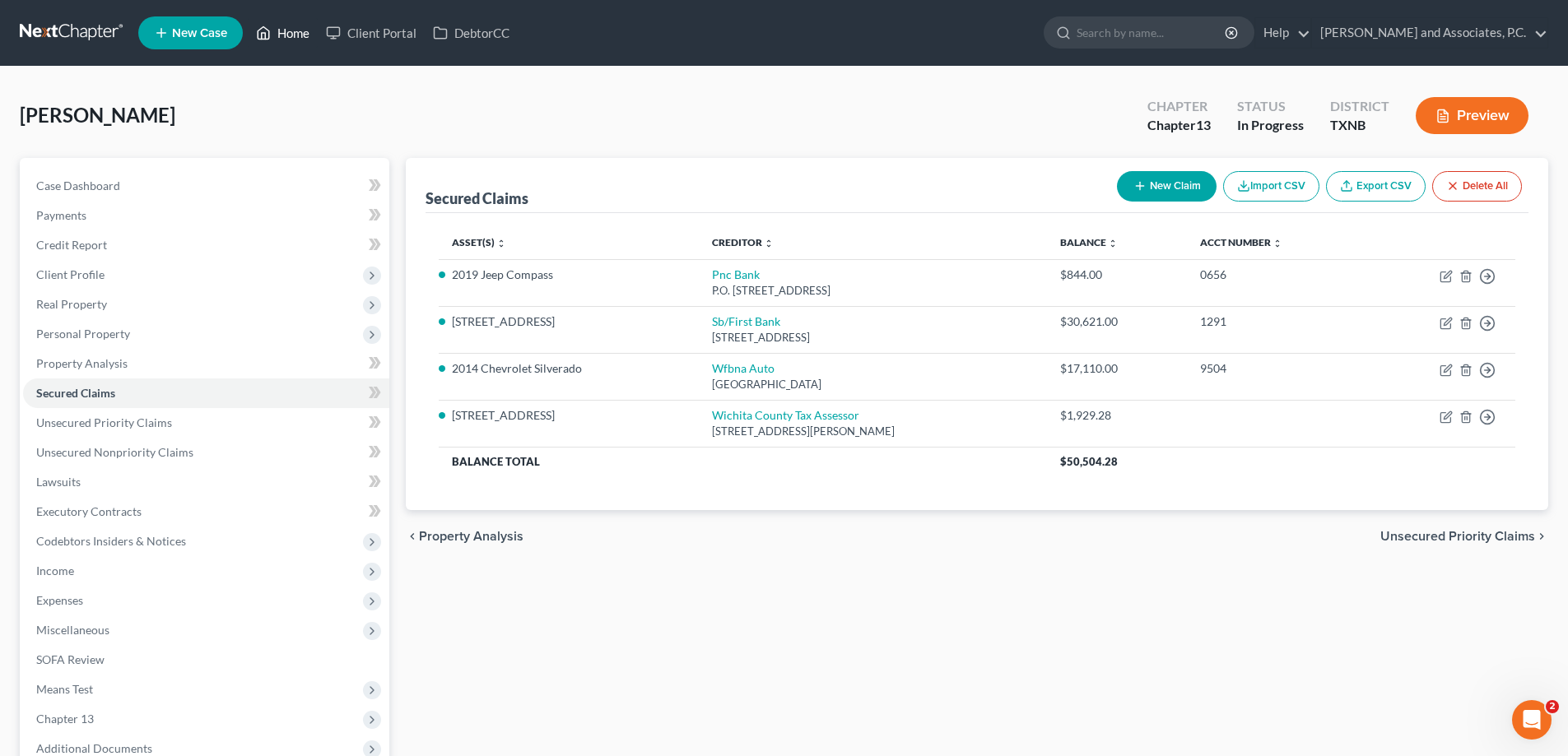
click at [291, 23] on link "Home" at bounding box center [283, 33] width 70 height 29
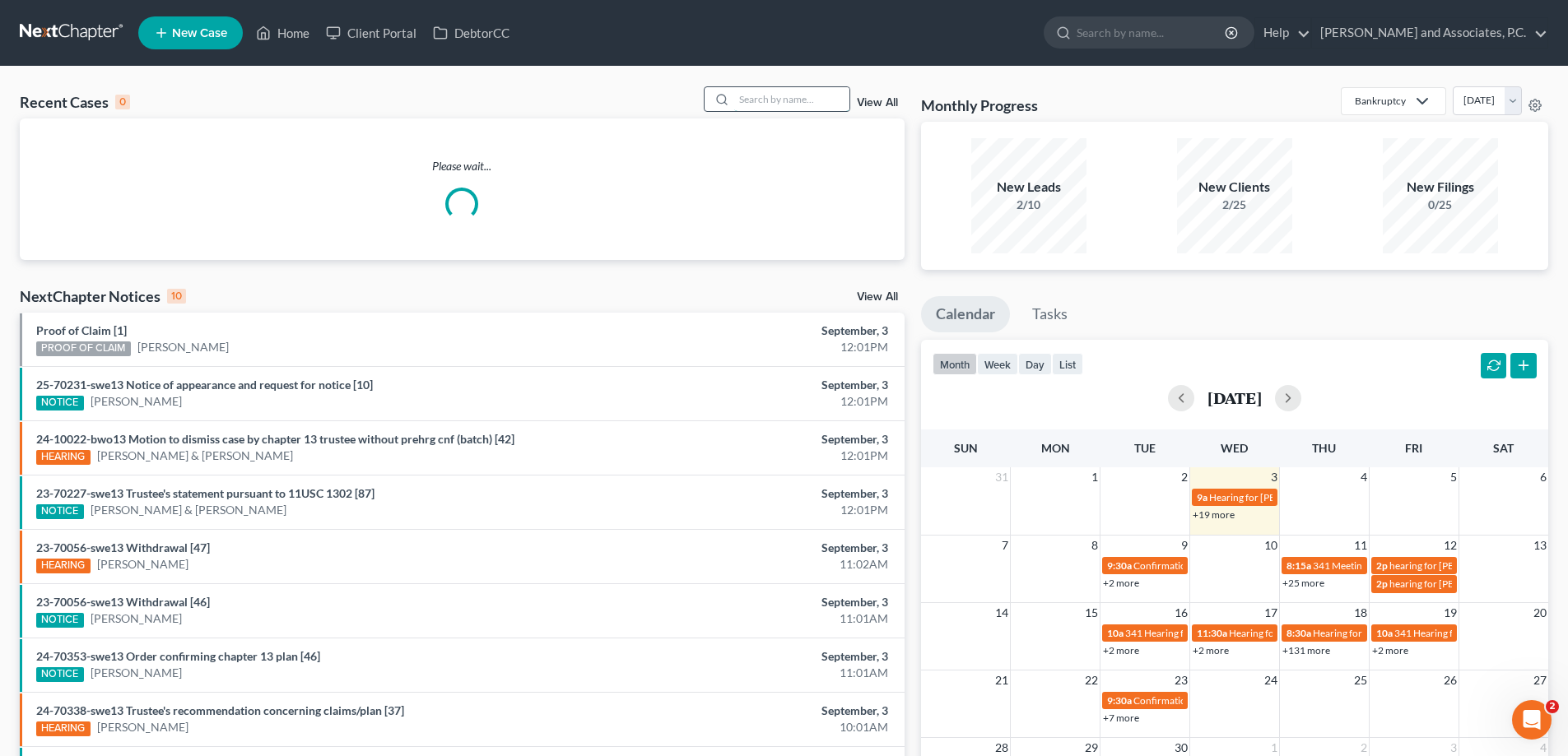
click at [795, 97] on input "search" at bounding box center [792, 99] width 116 height 24
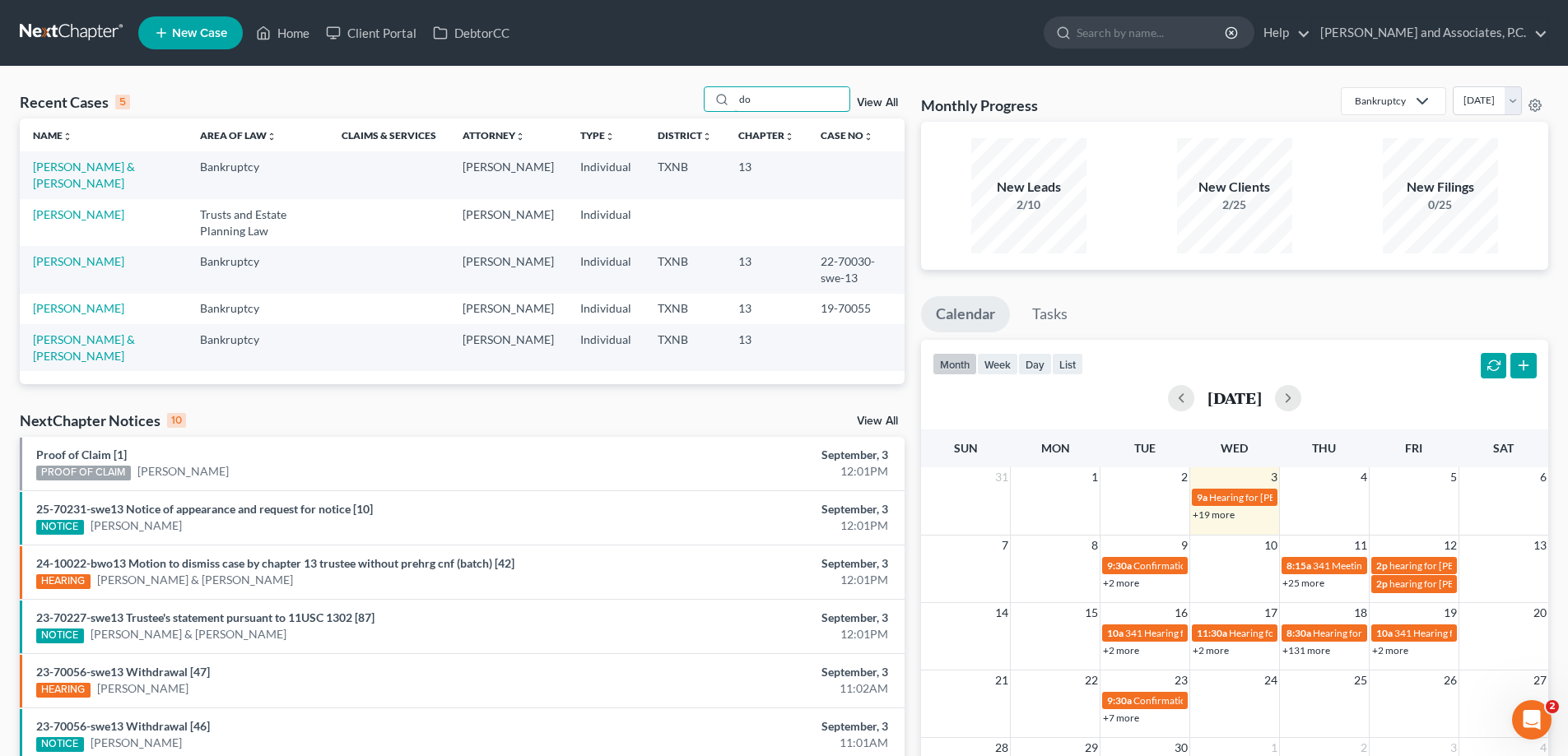
type input "d"
